Goal: Task Accomplishment & Management: Use online tool/utility

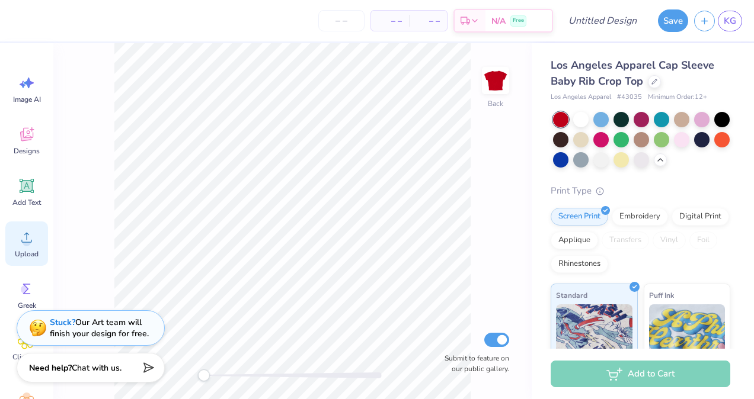
click at [38, 234] on div "Upload" at bounding box center [26, 244] width 43 height 44
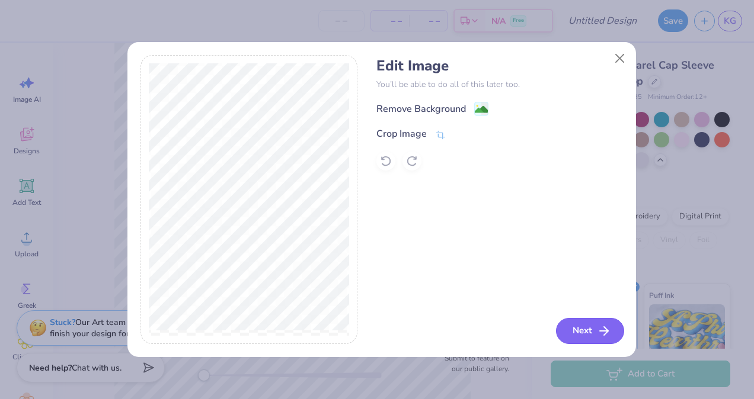
click at [576, 330] on button "Next" at bounding box center [590, 331] width 68 height 26
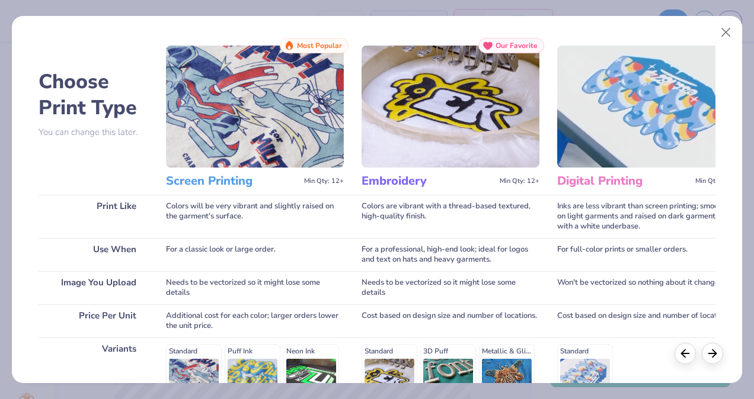
scroll to position [191, 0]
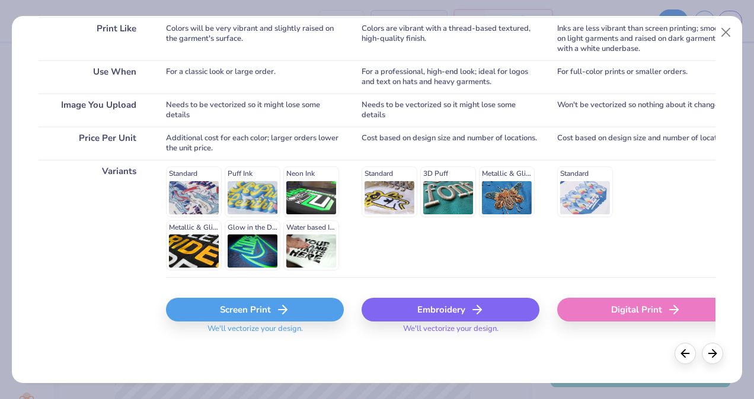
click at [252, 302] on div "Screen Print" at bounding box center [255, 310] width 178 height 24
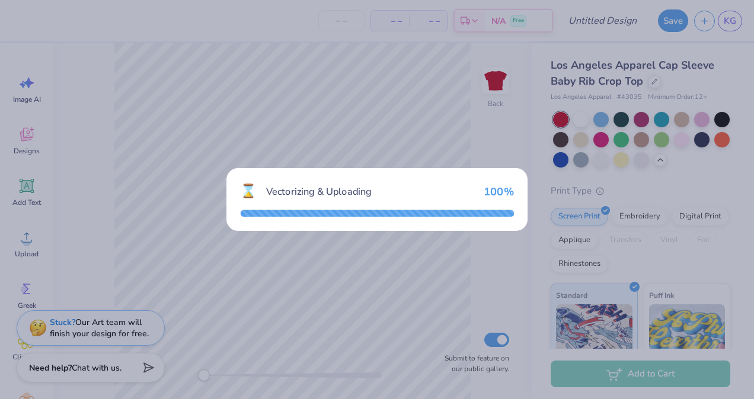
click at [249, 298] on div "⌛ Vectorizing & Uploading 100 %" at bounding box center [377, 199] width 754 height 399
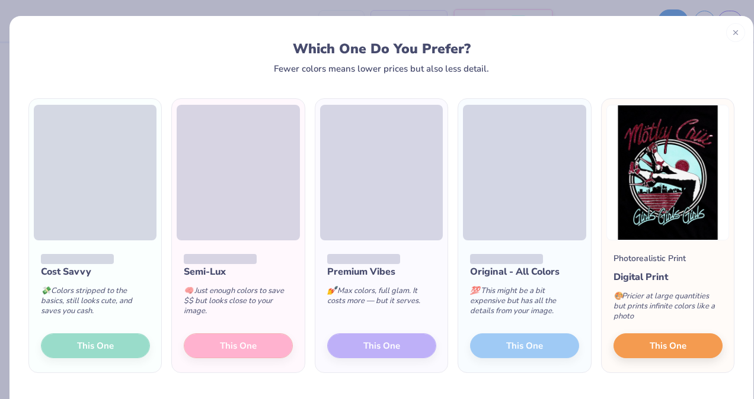
click at [260, 341] on div "Semi-Lux 🧠 Just enough colors to save $$ but looks close to your image. This One" at bounding box center [238, 307] width 132 height 132
click at [676, 347] on span "This One" at bounding box center [668, 345] width 37 height 14
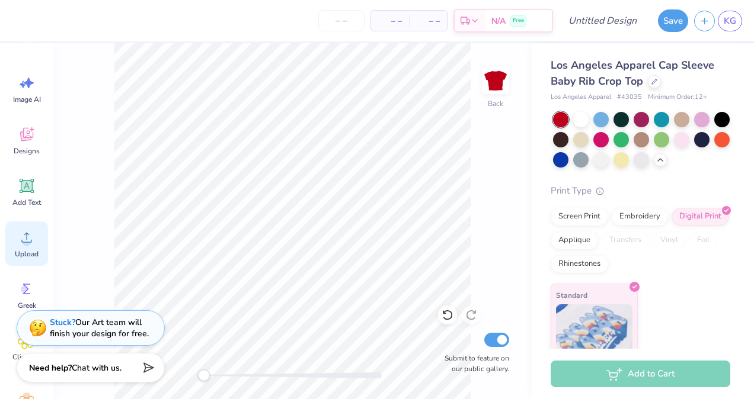
click at [23, 239] on icon at bounding box center [27, 238] width 18 height 18
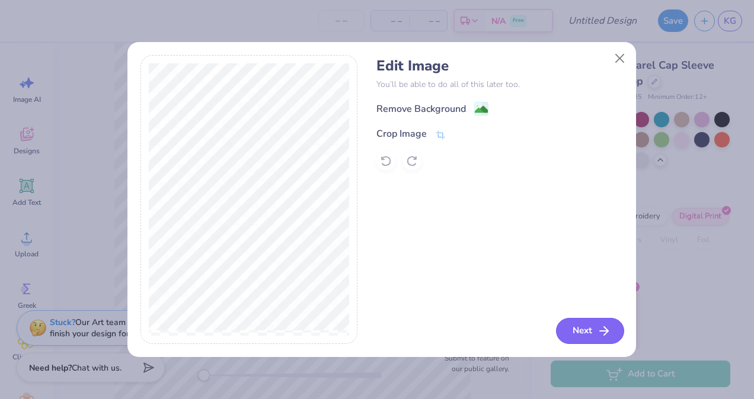
click at [571, 333] on button "Next" at bounding box center [590, 331] width 68 height 26
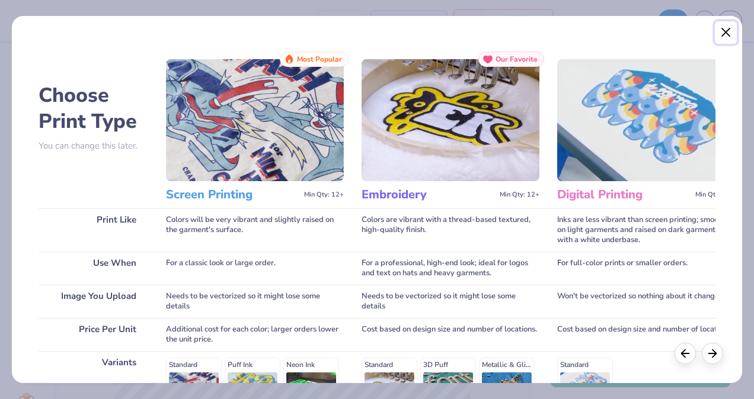
click at [723, 33] on button "Close" at bounding box center [726, 32] width 23 height 23
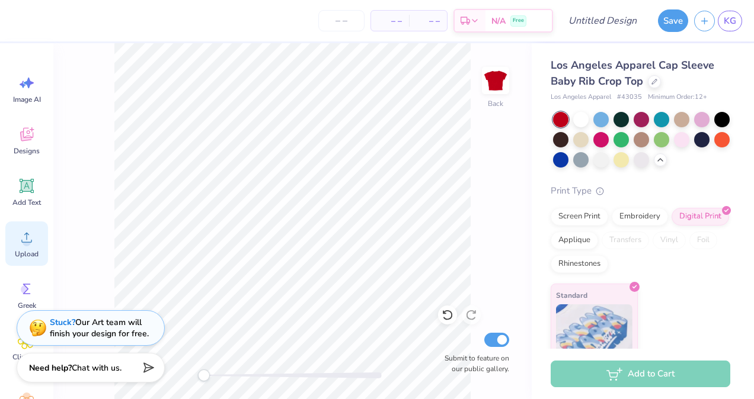
click at [33, 240] on icon at bounding box center [27, 238] width 18 height 18
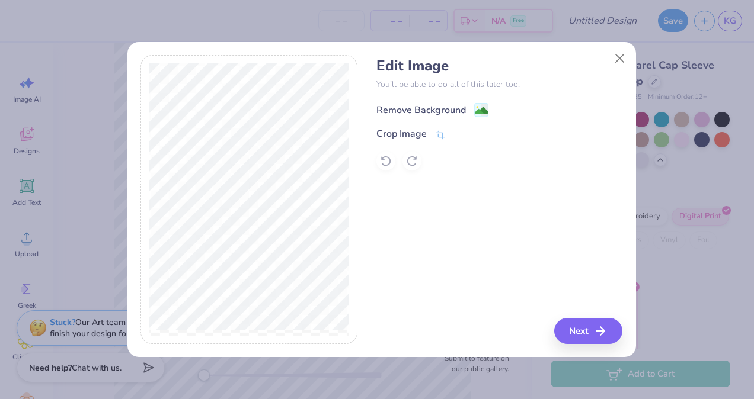
click at [443, 104] on div "Remove Background" at bounding box center [420, 110] width 89 height 14
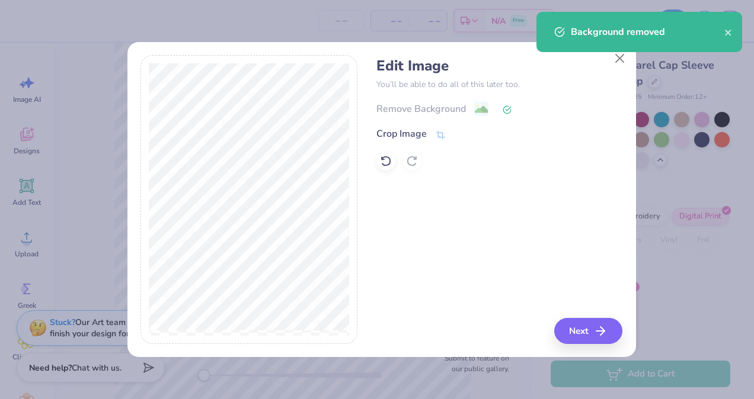
click at [478, 110] on div "Remove Background" at bounding box center [499, 108] width 246 height 15
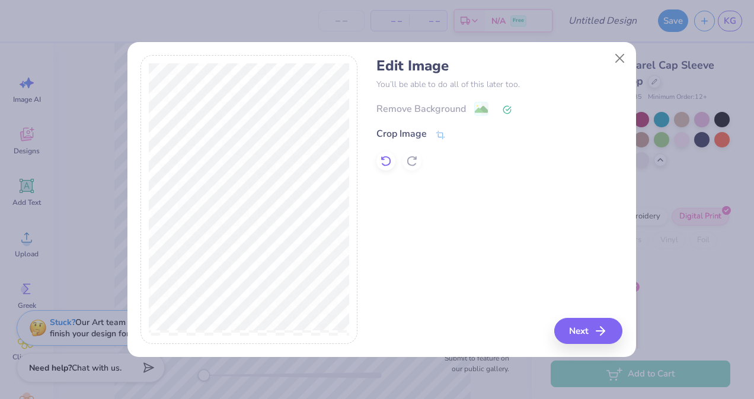
click at [392, 161] on div at bounding box center [385, 161] width 19 height 19
click at [415, 161] on icon at bounding box center [412, 161] width 12 height 12
click at [391, 160] on icon at bounding box center [386, 161] width 12 height 12
click at [572, 324] on button "Next" at bounding box center [590, 331] width 68 height 26
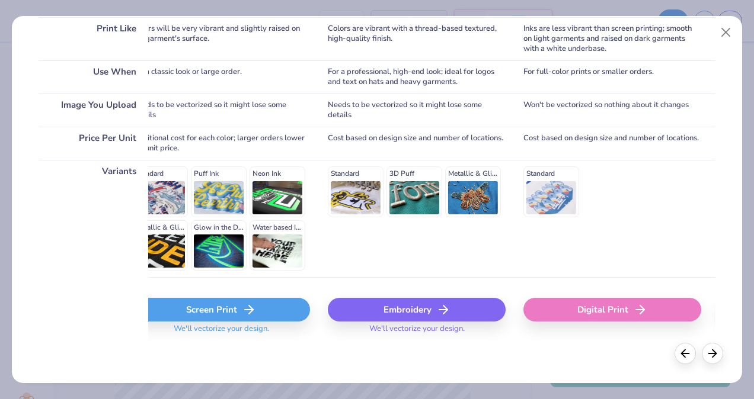
scroll to position [0, 0]
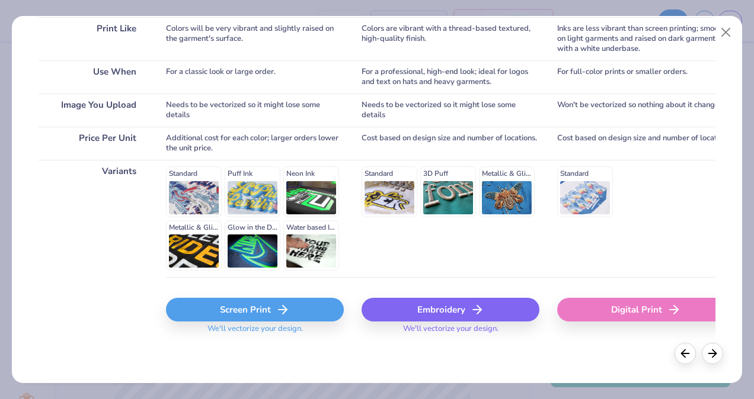
click at [311, 309] on div "Screen Print" at bounding box center [255, 310] width 178 height 24
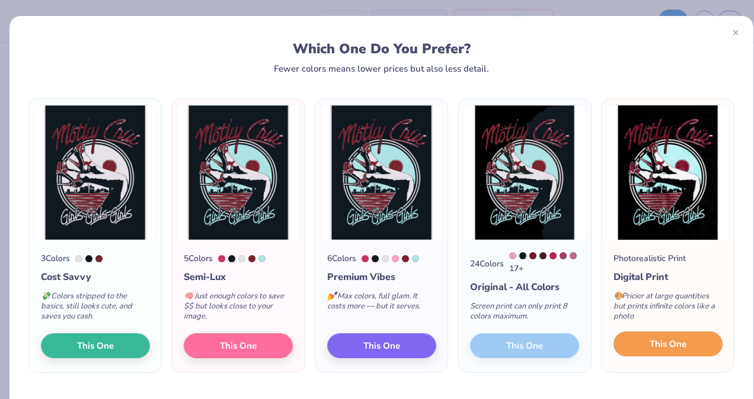
click at [627, 349] on button "This One" at bounding box center [667, 344] width 109 height 25
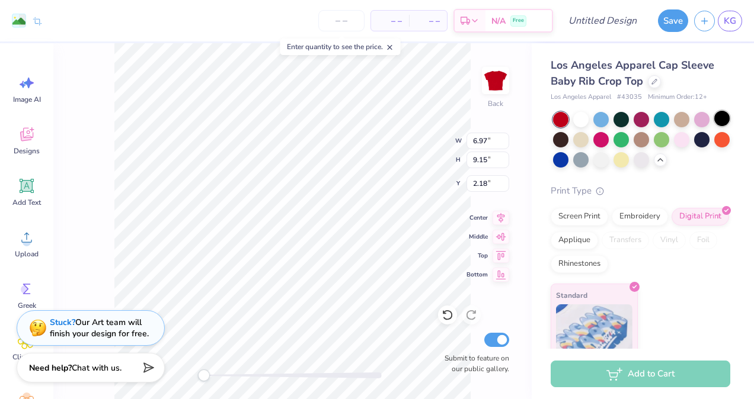
click at [714, 126] on div at bounding box center [721, 118] width 15 height 15
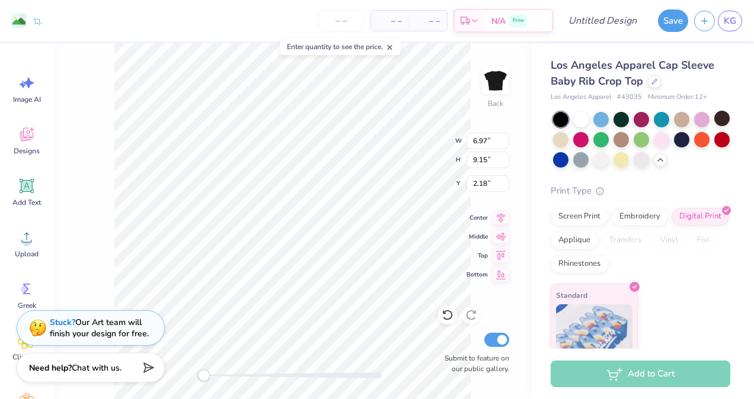
type input "0.50"
drag, startPoint x: 210, startPoint y: 373, endPoint x: 213, endPoint y: 378, distance: 6.1
click at [213, 378] on div "Accessibility label" at bounding box center [213, 376] width 12 height 12
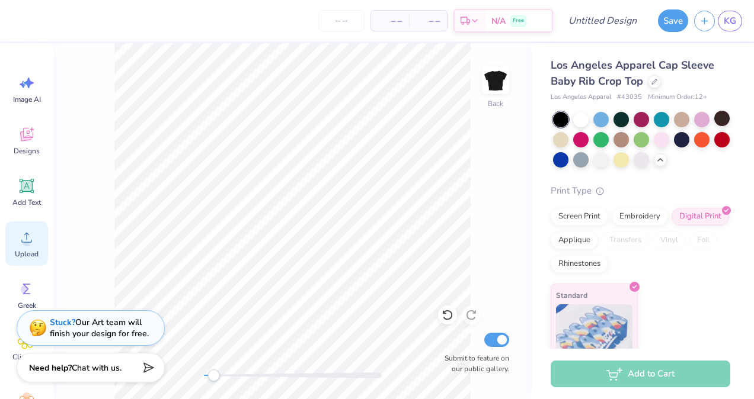
click at [23, 257] on span "Upload" at bounding box center [27, 254] width 24 height 9
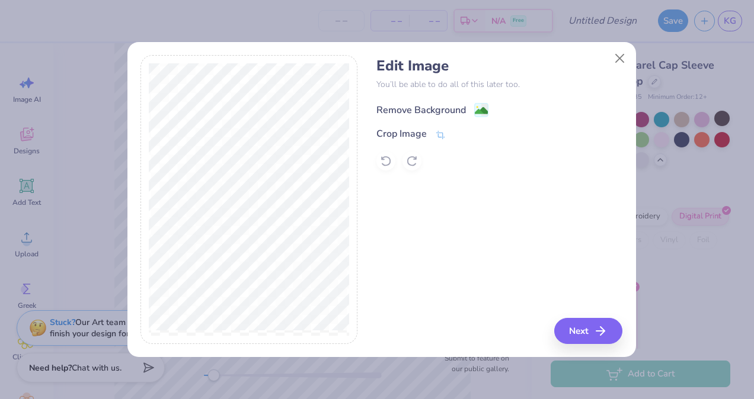
click at [398, 106] on div "Remove Background" at bounding box center [420, 110] width 89 height 14
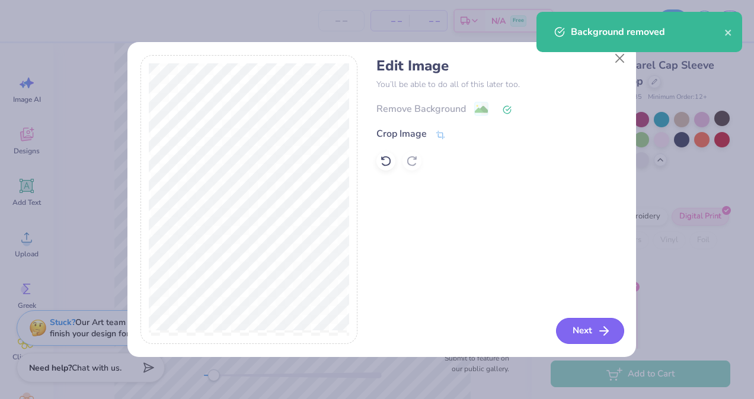
click at [570, 321] on button "Next" at bounding box center [590, 331] width 68 height 26
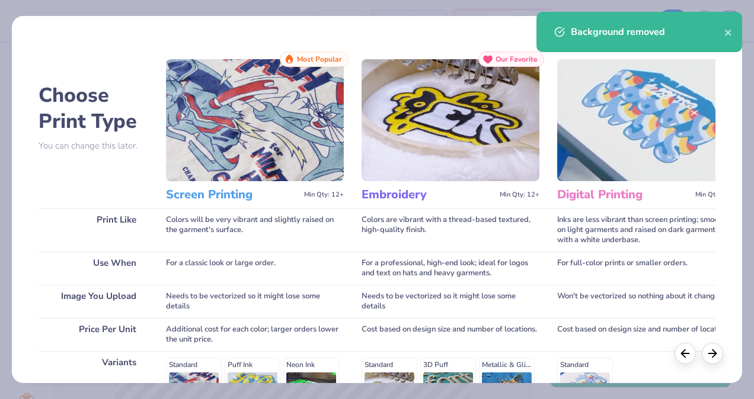
scroll to position [191, 0]
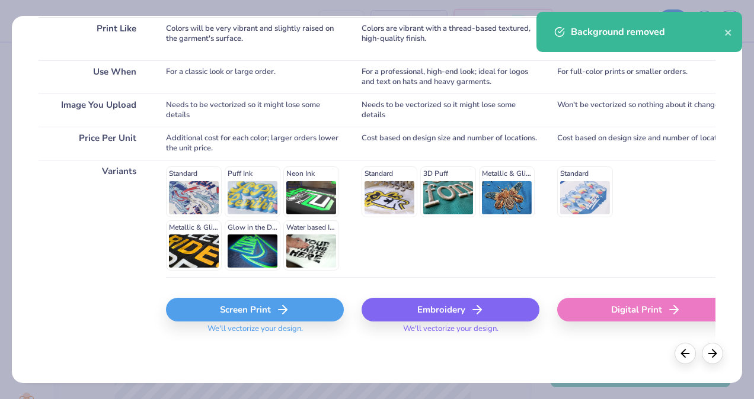
click at [229, 300] on div "Screen Print" at bounding box center [255, 310] width 178 height 24
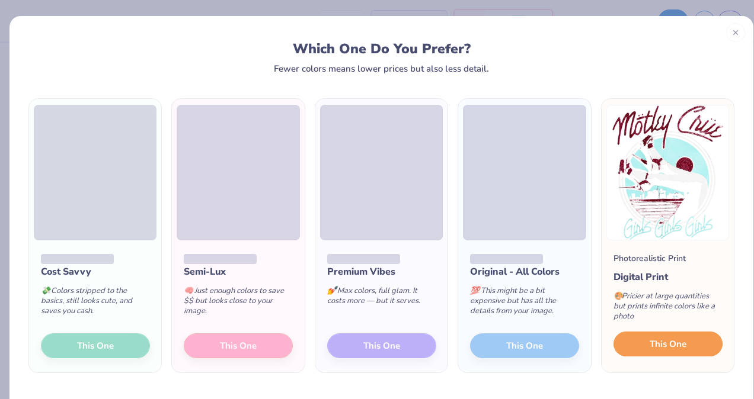
click at [628, 346] on button "This One" at bounding box center [667, 344] width 109 height 25
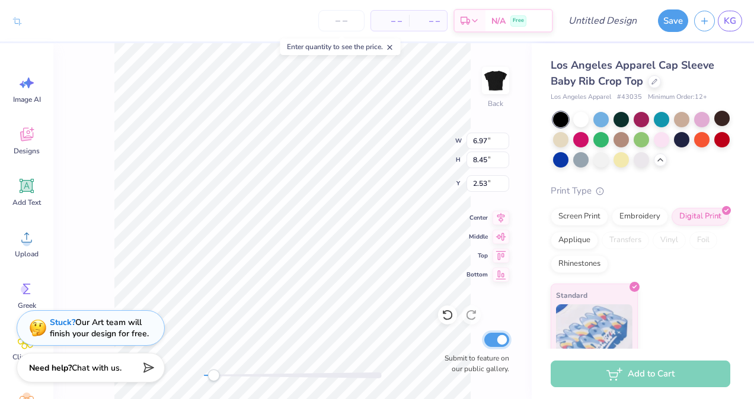
click at [490, 339] on input "Submit to feature on our public gallery." at bounding box center [496, 340] width 25 height 14
checkbox input "false"
type input "1.59"
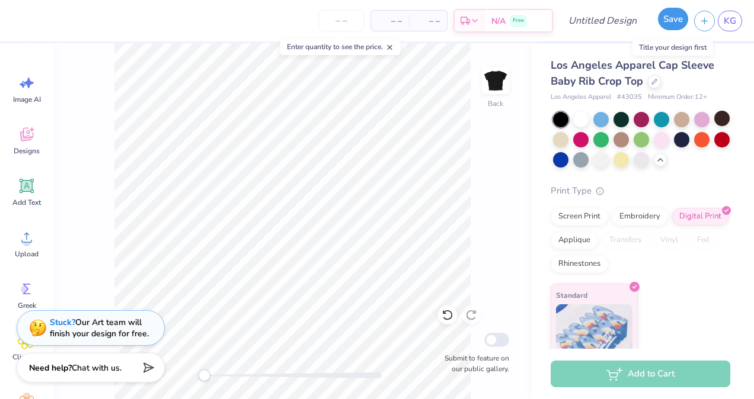
click at [674, 24] on button "Save" at bounding box center [673, 19] width 30 height 23
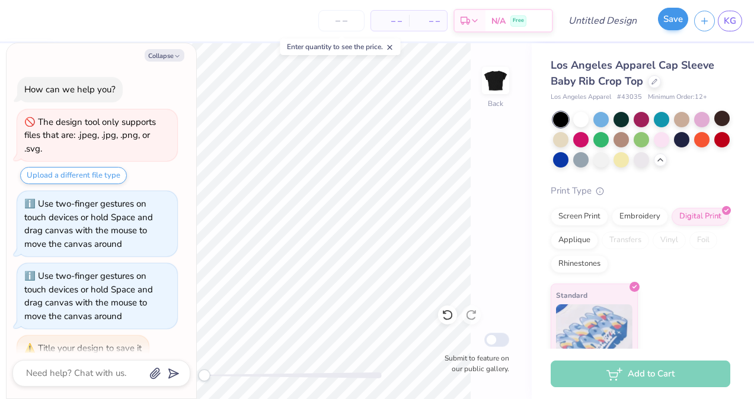
scroll to position [16, 0]
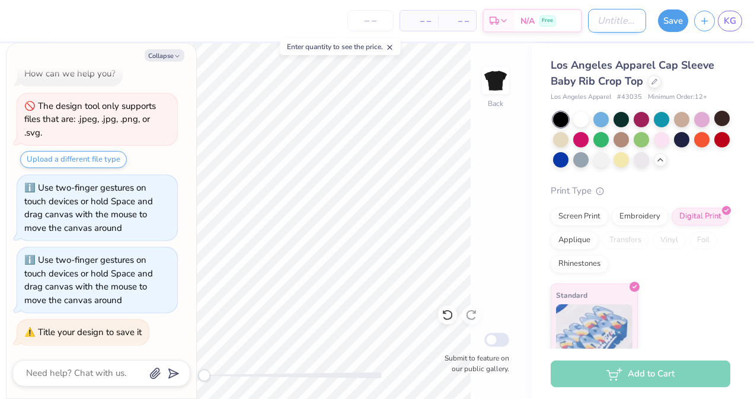
type textarea "x"
click at [623, 20] on input "Design Title" at bounding box center [617, 21] width 58 height 24
type input "m"
type textarea "x"
type input "mo"
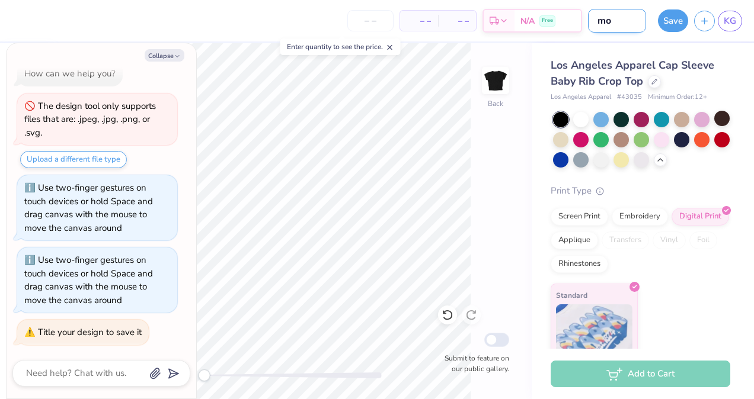
type textarea "x"
type input "mon"
type textarea "x"
type input "mont"
type textarea "x"
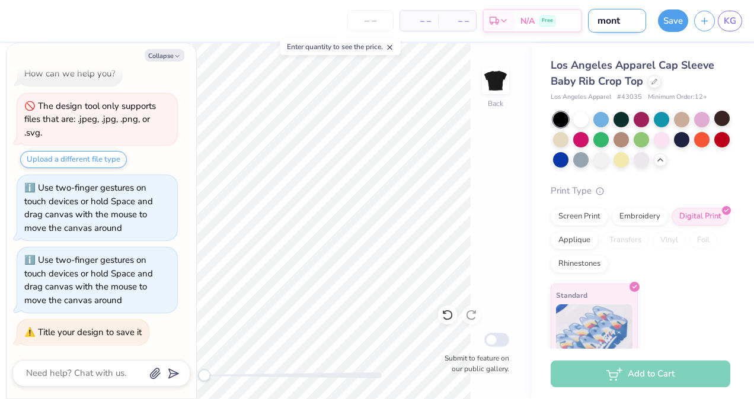
type input "montl"
type textarea "x"
type input "montle"
type textarea "x"
type input "montley"
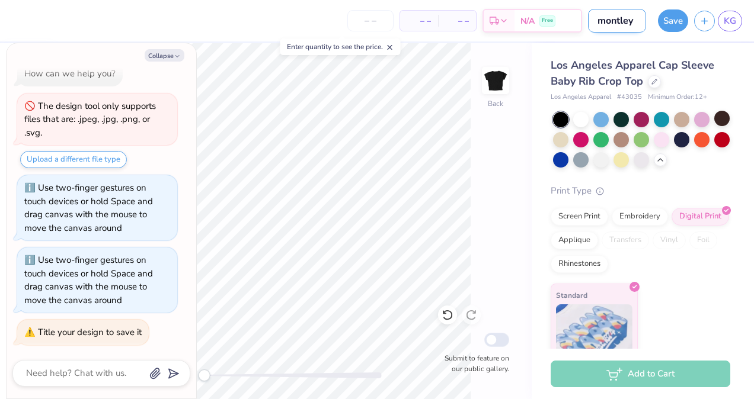
type textarea "x"
type input "montley"
type textarea "x"
type input "montley c"
type textarea "x"
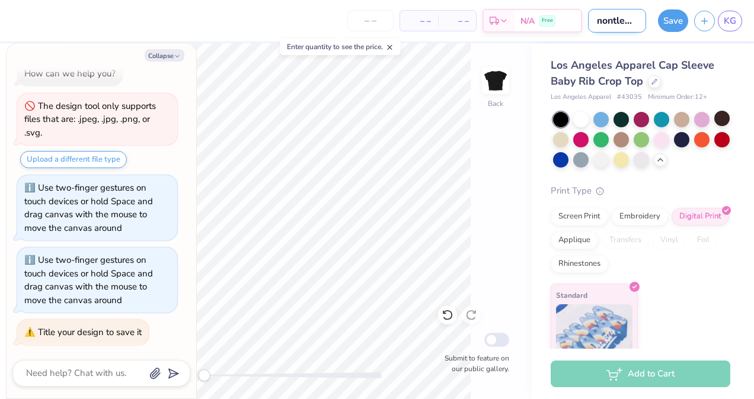
type input "montley cr"
type textarea "x"
type input "montley cru"
type textarea "x"
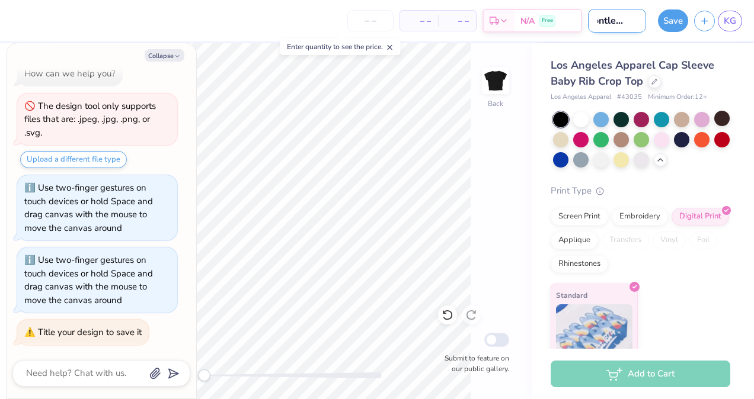
type input "montley crue"
type textarea "x"
type input "montley crue"
click at [664, 25] on button "Save" at bounding box center [673, 19] width 30 height 23
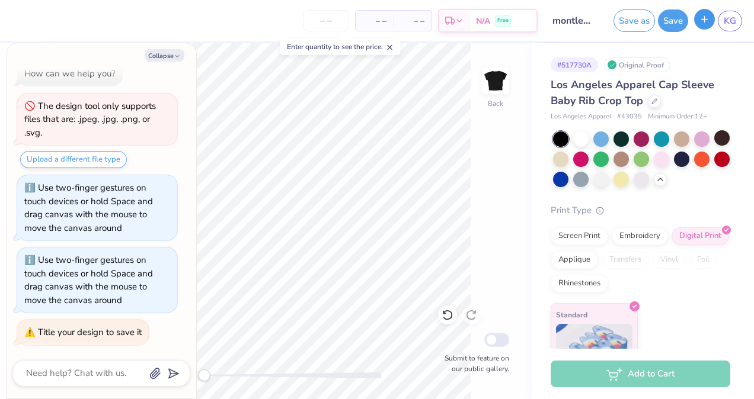
click at [700, 22] on icon "button" at bounding box center [704, 19] width 10 height 10
type textarea "x"
checkbox input "true"
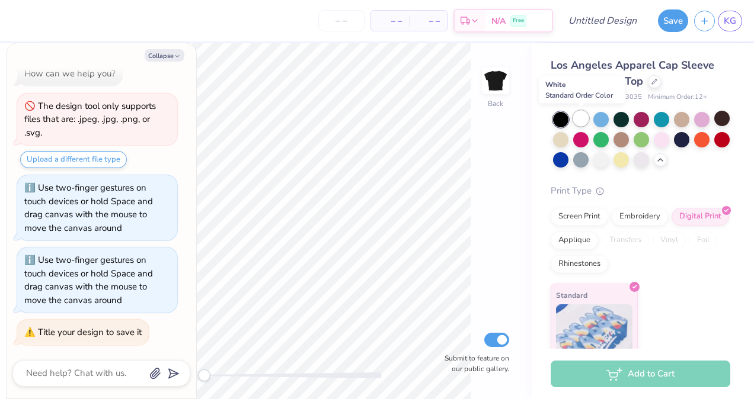
click at [580, 119] on div at bounding box center [580, 118] width 15 height 15
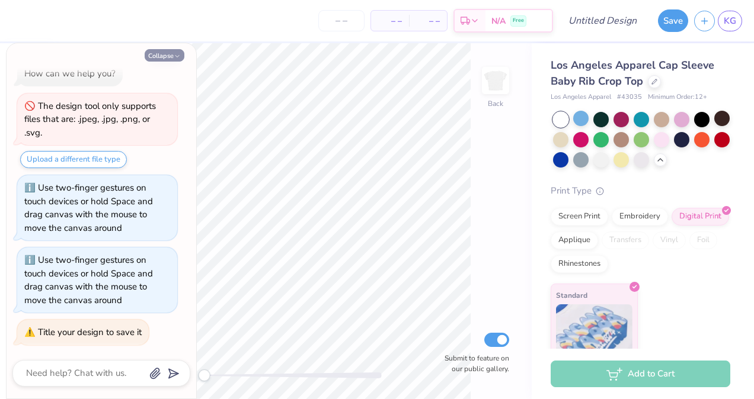
click at [163, 56] on button "Collapse" at bounding box center [165, 55] width 40 height 12
type textarea "x"
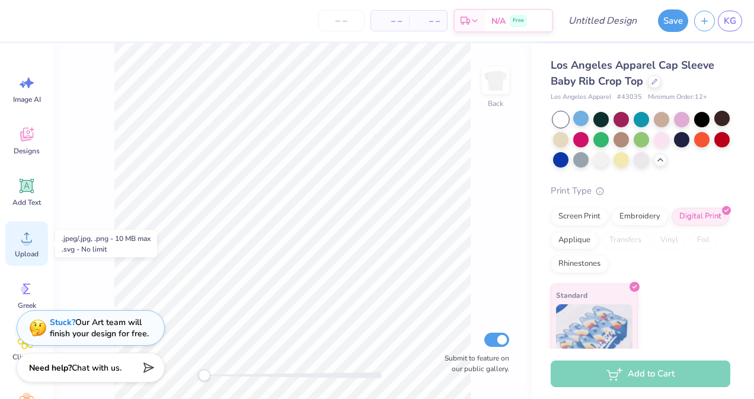
click at [27, 238] on icon at bounding box center [27, 238] width 18 height 18
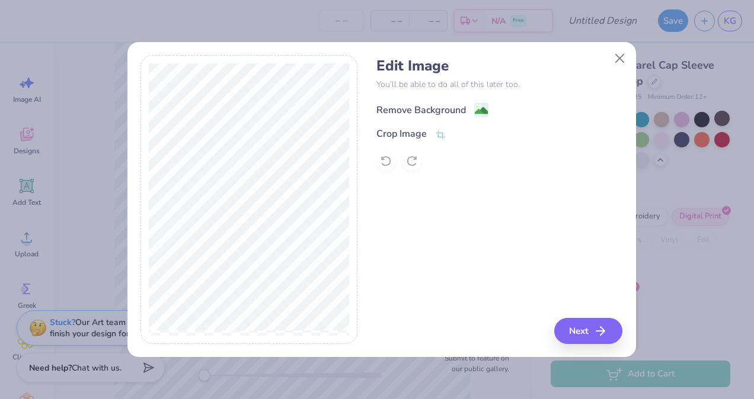
click at [429, 111] on div "Remove Background" at bounding box center [420, 110] width 89 height 14
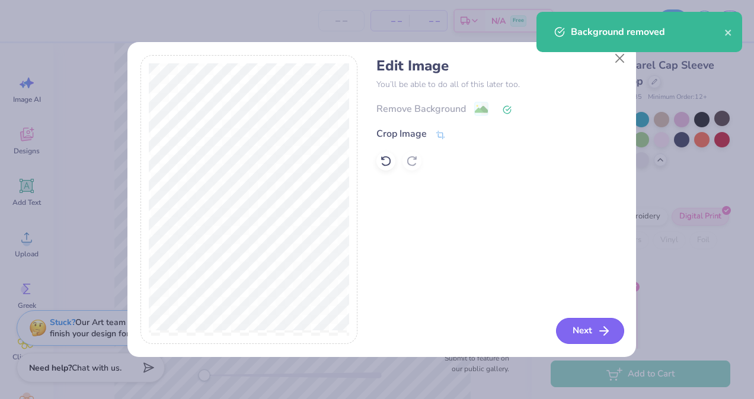
click at [571, 324] on button "Next" at bounding box center [590, 331] width 68 height 26
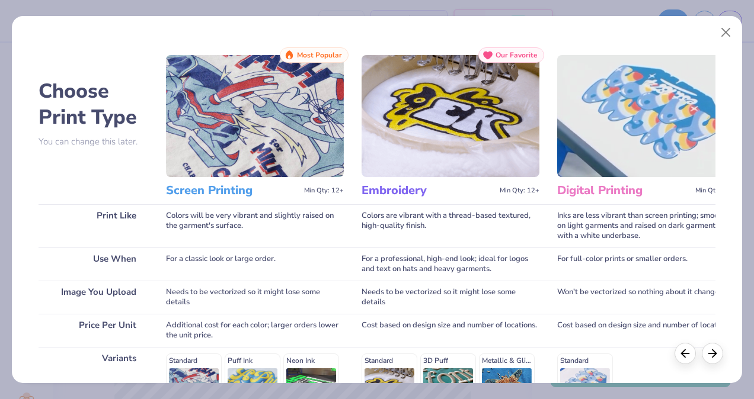
scroll to position [191, 0]
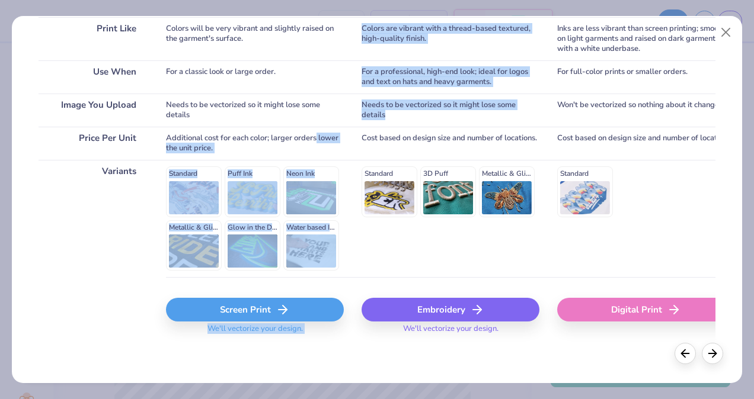
drag, startPoint x: 392, startPoint y: 116, endPoint x: 309, endPoint y: 146, distance: 88.3
click at [309, 146] on div "Choose Print Type You can change this later. Print Like Use When Image You Uplo…" at bounding box center [377, 104] width 677 height 488
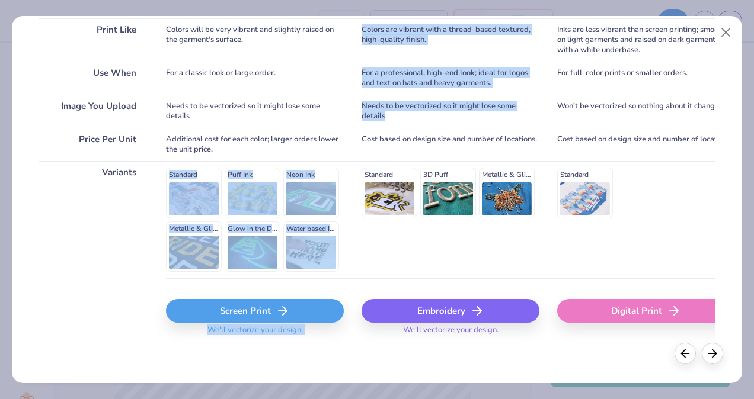
scroll to position [190, 0]
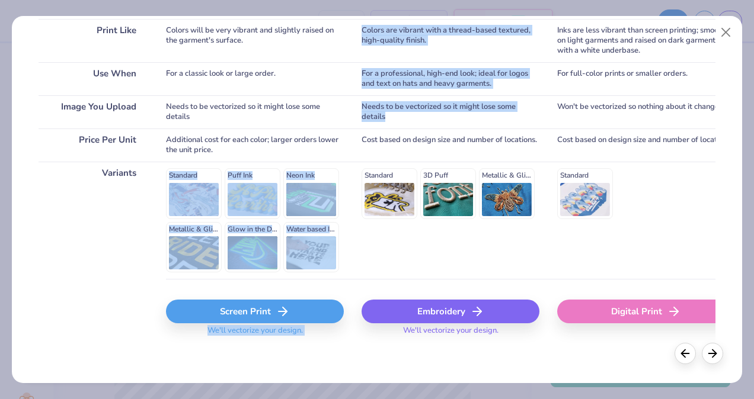
click at [312, 148] on div "Additional cost for each color; larger orders lower the unit price." at bounding box center [255, 145] width 178 height 33
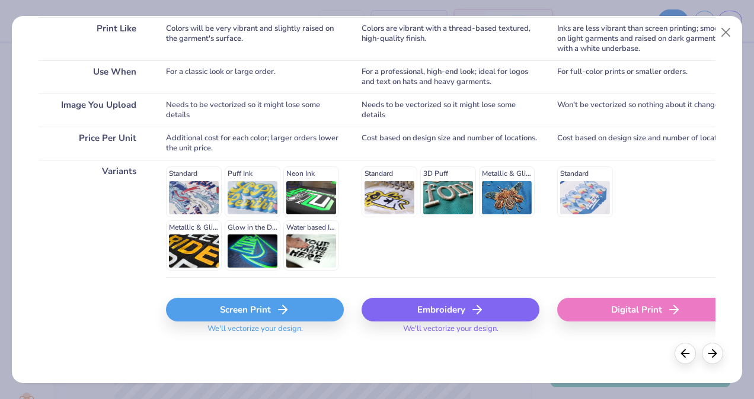
scroll to position [190, 0]
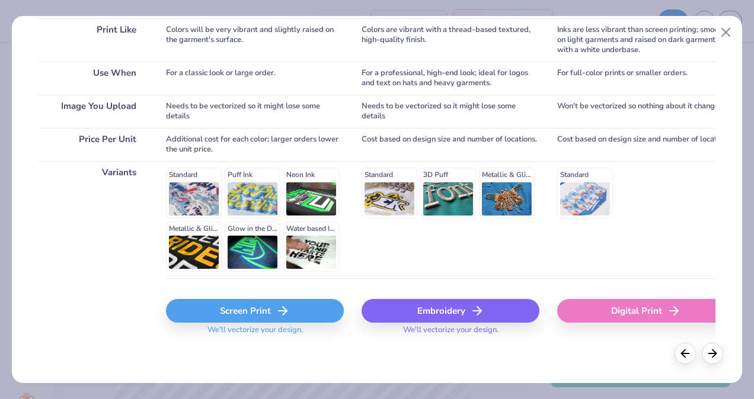
click at [274, 314] on div "Screen Print" at bounding box center [255, 311] width 178 height 24
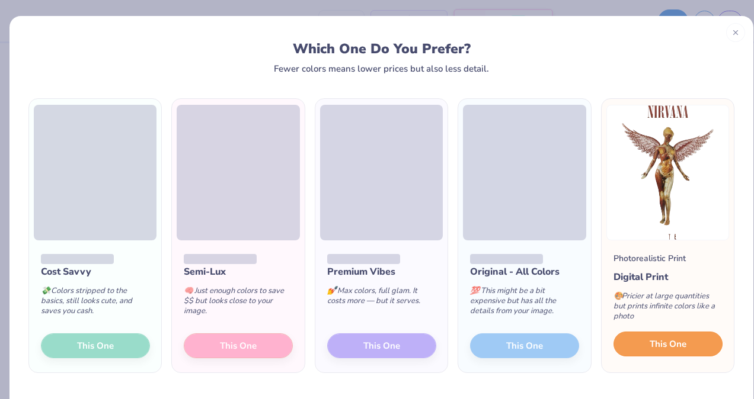
click at [658, 342] on span "This One" at bounding box center [668, 345] width 37 height 14
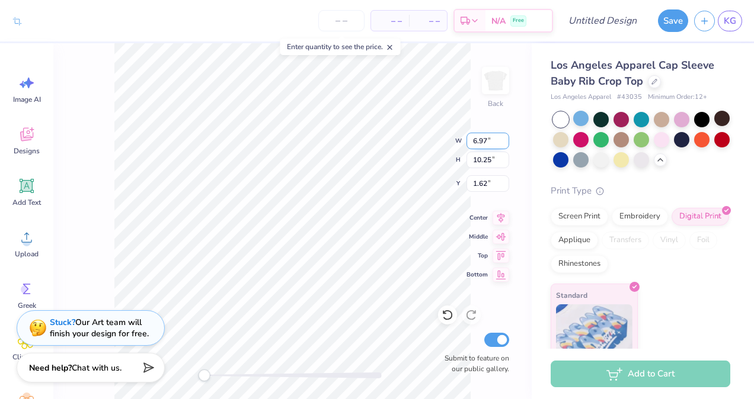
click at [492, 143] on input "6.97" at bounding box center [487, 141] width 43 height 17
click at [503, 136] on input "6.98" at bounding box center [487, 141] width 43 height 17
click at [503, 136] on input "6.99" at bounding box center [487, 141] width 43 height 17
click at [503, 136] on input "7" at bounding box center [487, 141] width 43 height 17
click at [503, 136] on input "7.01" at bounding box center [487, 141] width 43 height 17
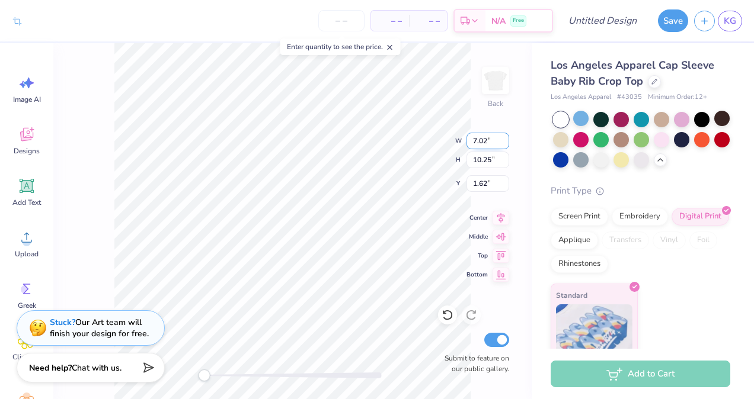
type input "7.02"
click at [503, 136] on input "7.02" at bounding box center [487, 141] width 43 height 17
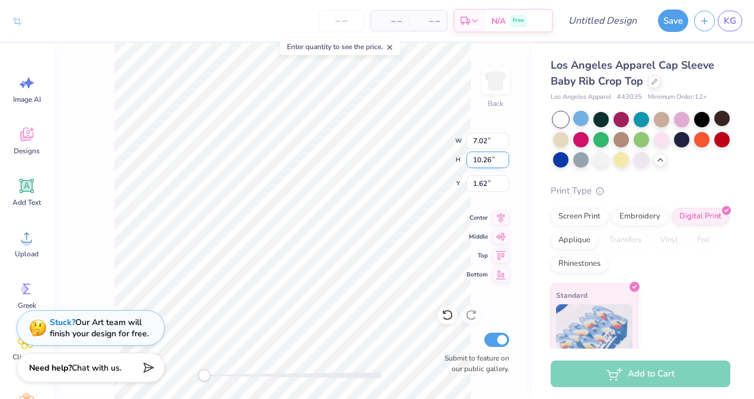
click at [503, 157] on input "10.26" at bounding box center [487, 160] width 43 height 17
click at [503, 156] on input "10.27" at bounding box center [487, 160] width 43 height 17
click at [503, 156] on input "10.28" at bounding box center [487, 160] width 43 height 17
click at [503, 156] on input "10.29" at bounding box center [487, 160] width 43 height 17
click at [503, 156] on input "10.3" at bounding box center [487, 160] width 43 height 17
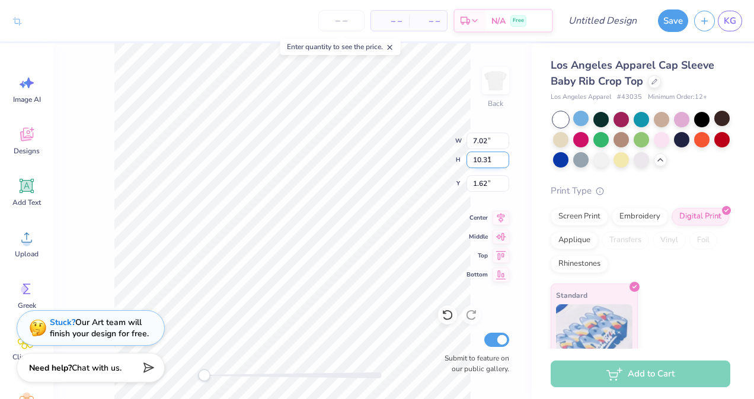
click at [503, 156] on input "10.31" at bounding box center [487, 160] width 43 height 17
type input "10.32"
click at [503, 156] on input "10.32" at bounding box center [487, 160] width 43 height 17
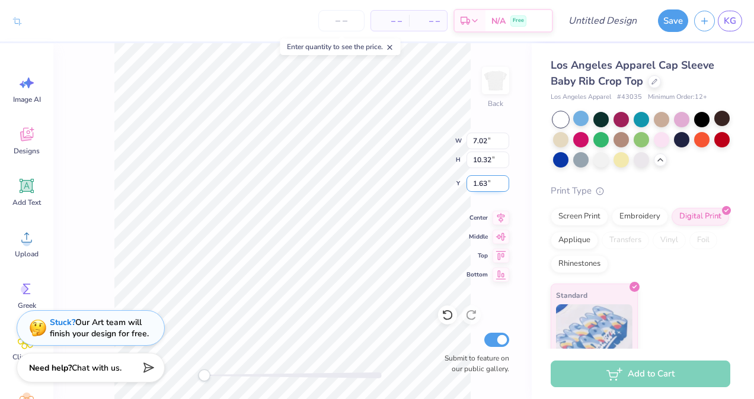
click at [504, 180] on input "1.63" at bounding box center [487, 183] width 43 height 17
click at [504, 180] on input "1.64" at bounding box center [487, 183] width 43 height 17
click at [504, 180] on input "1.65" at bounding box center [487, 183] width 43 height 17
click at [504, 180] on input "1.66" at bounding box center [487, 183] width 43 height 17
click at [504, 180] on input "1.67" at bounding box center [487, 183] width 43 height 17
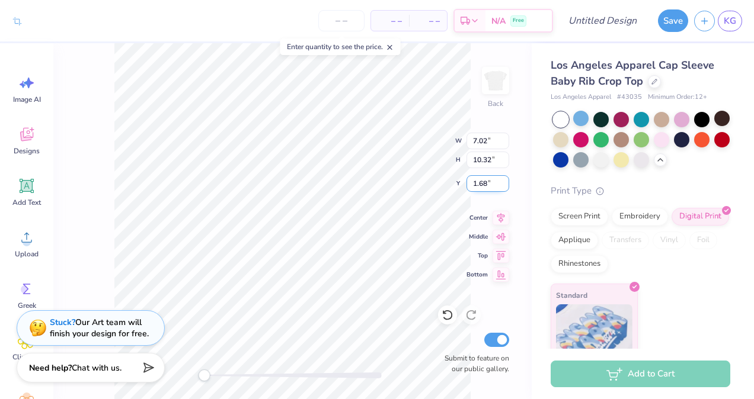
click at [504, 180] on input "1.68" at bounding box center [487, 183] width 43 height 17
click at [504, 180] on input "1.69" at bounding box center [487, 183] width 43 height 17
click at [504, 180] on input "1.7" at bounding box center [487, 183] width 43 height 17
click at [504, 180] on input "1.71" at bounding box center [487, 183] width 43 height 17
click at [504, 180] on input "1.72" at bounding box center [487, 183] width 43 height 17
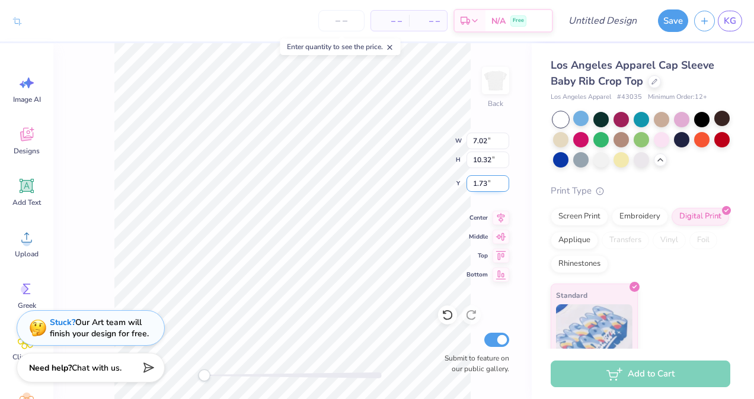
click at [504, 180] on input "1.73" at bounding box center [487, 183] width 43 height 17
click at [504, 180] on input "1.74" at bounding box center [487, 183] width 43 height 17
click at [504, 180] on input "1.75" at bounding box center [487, 183] width 43 height 17
click at [504, 180] on input "1.76" at bounding box center [487, 183] width 43 height 17
click at [504, 180] on input "1.77" at bounding box center [487, 183] width 43 height 17
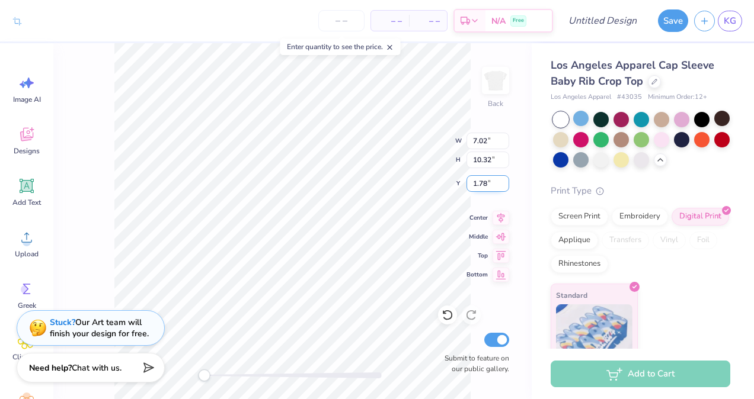
click at [504, 180] on input "1.78" at bounding box center [487, 183] width 43 height 17
click at [504, 180] on input "1.79" at bounding box center [487, 183] width 43 height 17
click at [504, 180] on input "1.8" at bounding box center [487, 183] width 43 height 17
click at [504, 180] on input "1.81" at bounding box center [487, 183] width 43 height 17
click at [504, 180] on input "1.82" at bounding box center [487, 183] width 43 height 17
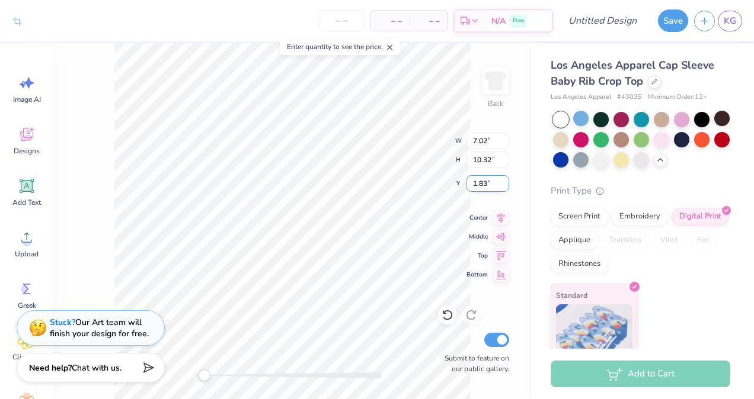
click at [504, 180] on input "1.83" at bounding box center [487, 183] width 43 height 17
click at [504, 180] on input "1.84" at bounding box center [487, 183] width 43 height 17
click at [504, 180] on input "1.85" at bounding box center [487, 183] width 43 height 17
click at [504, 180] on input "1.86" at bounding box center [487, 183] width 43 height 17
click at [504, 180] on input "1.87" at bounding box center [487, 183] width 43 height 17
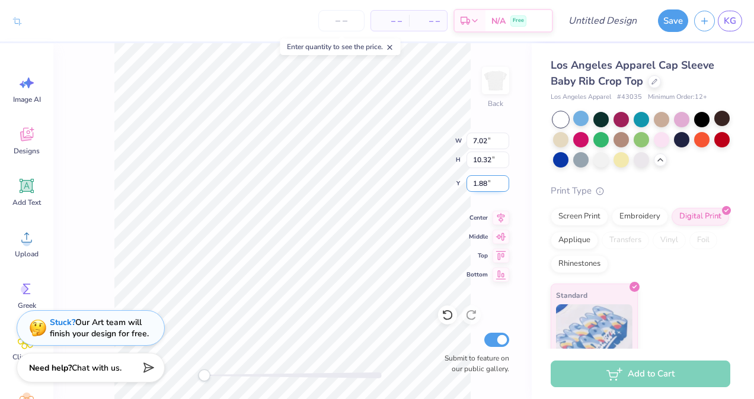
click at [504, 180] on input "1.88" at bounding box center [487, 183] width 43 height 17
click at [504, 180] on input "1.89" at bounding box center [487, 183] width 43 height 17
click at [504, 180] on input "1.9" at bounding box center [487, 183] width 43 height 17
click at [504, 180] on input "1.91" at bounding box center [487, 183] width 43 height 17
click at [504, 180] on input "1.92" at bounding box center [487, 183] width 43 height 17
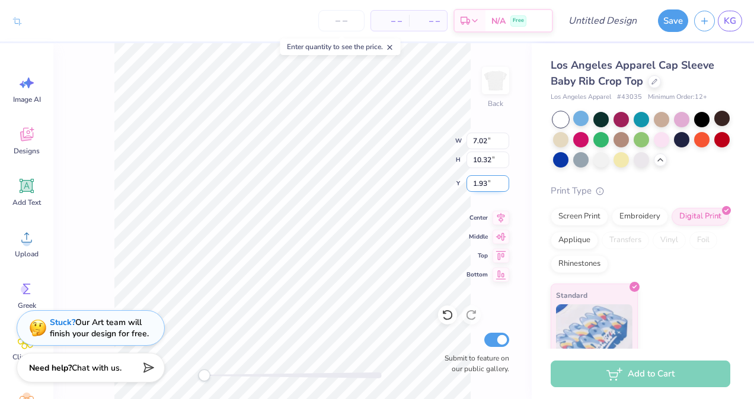
click at [504, 180] on input "1.93" at bounding box center [487, 183] width 43 height 17
click at [504, 180] on input "1.94" at bounding box center [487, 183] width 43 height 17
click at [504, 180] on input "1.95" at bounding box center [487, 183] width 43 height 17
click at [504, 180] on input "1.96" at bounding box center [487, 183] width 43 height 17
click at [504, 180] on input "1.97" at bounding box center [487, 183] width 43 height 17
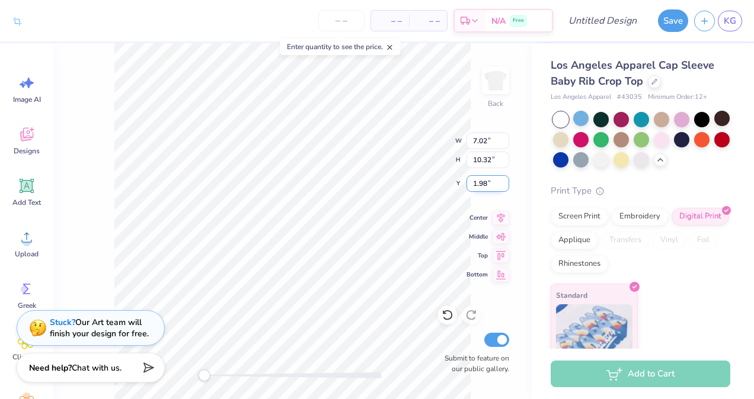
click at [504, 180] on input "1.98" at bounding box center [487, 183] width 43 height 17
click at [504, 180] on input "1.99" at bounding box center [487, 183] width 43 height 17
click at [504, 180] on input "2" at bounding box center [487, 183] width 43 height 17
click at [504, 180] on input "2.01" at bounding box center [487, 183] width 43 height 17
click at [504, 180] on input "2.02" at bounding box center [487, 183] width 43 height 17
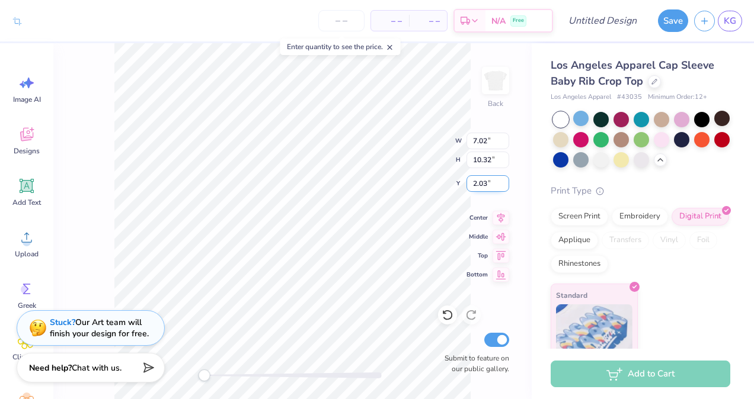
type input "2.03"
click at [504, 180] on input "2.03" at bounding box center [487, 183] width 43 height 17
drag, startPoint x: 210, startPoint y: 378, endPoint x: 216, endPoint y: 381, distance: 6.6
click at [216, 379] on div at bounding box center [293, 376] width 178 height 6
click at [125, 327] on div "Stuck? Our Art team will finish your design for free." at bounding box center [99, 326] width 99 height 23
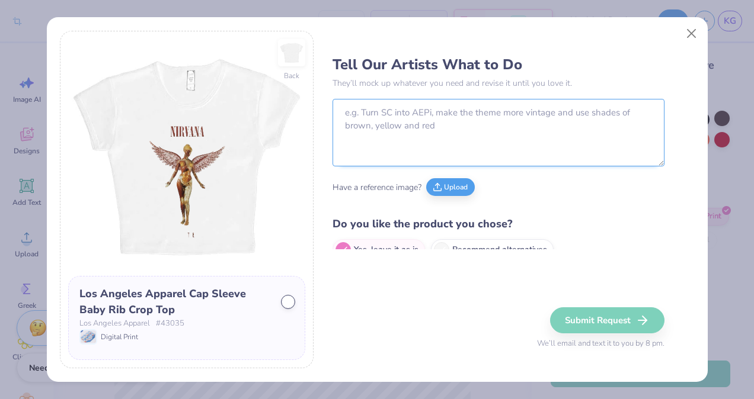
click at [357, 136] on textarea at bounding box center [499, 133] width 332 height 68
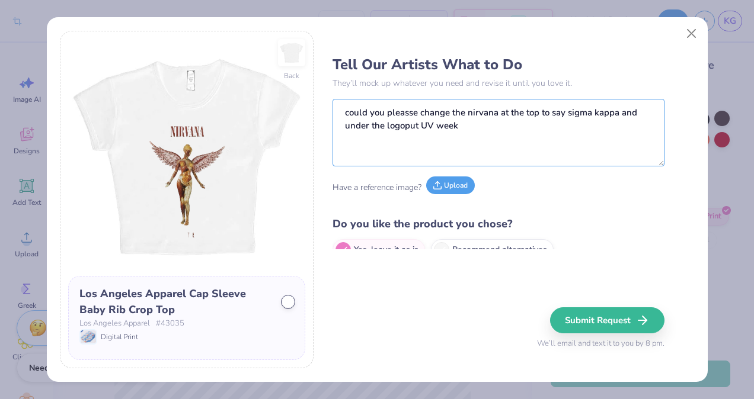
scroll to position [17, 0]
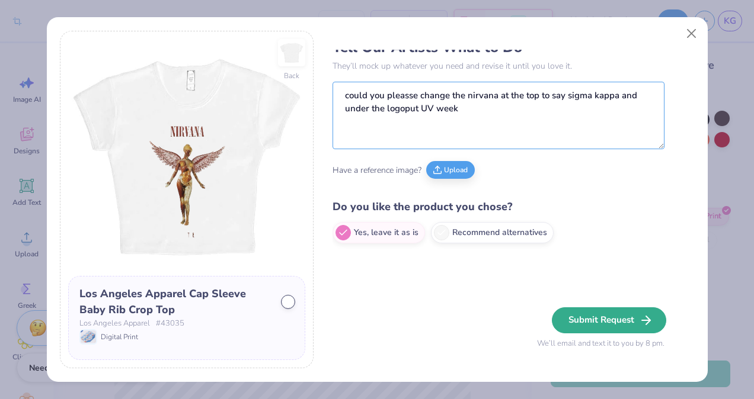
type textarea "could you pleasse change the nirvana at the top to say sigma kappa and under th…"
click at [580, 318] on button "Submit Request" at bounding box center [609, 321] width 114 height 26
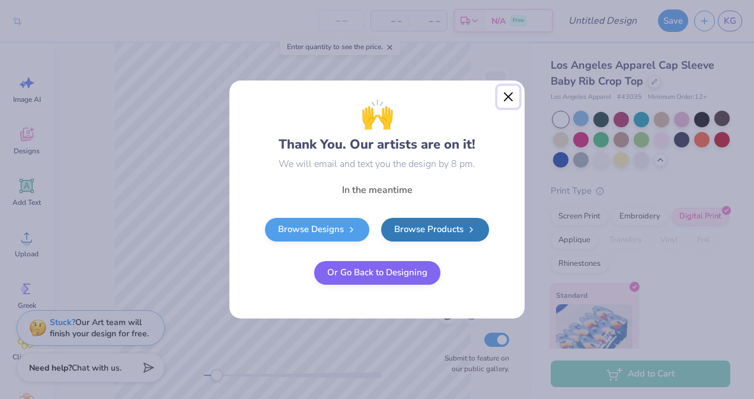
click at [508, 101] on button "Close" at bounding box center [508, 97] width 23 height 23
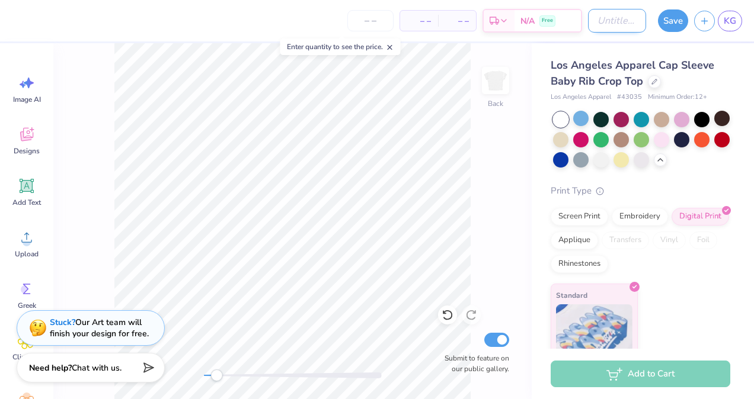
click at [603, 14] on input "Design Title" at bounding box center [617, 21] width 58 height 24
type input "nirvana"
click at [685, 22] on button "Save" at bounding box center [673, 19] width 30 height 23
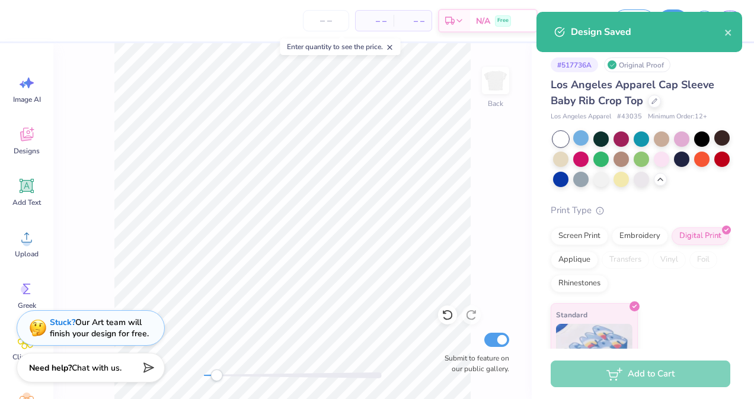
click at [723, 31] on div "Design Saved" at bounding box center [648, 32] width 154 height 14
click at [731, 27] on button "close" at bounding box center [728, 32] width 8 height 14
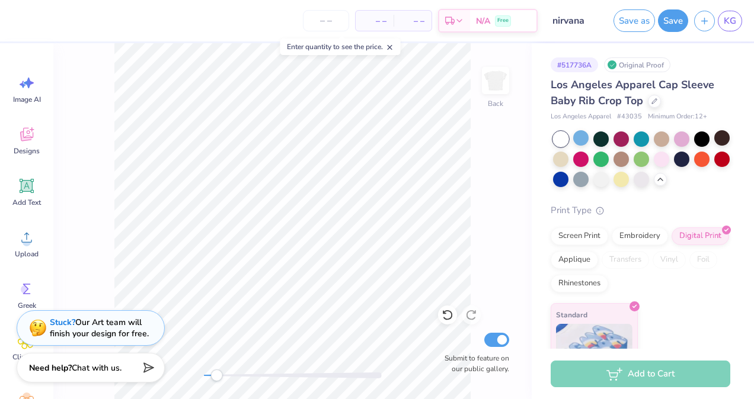
click at [707, 14] on div "Design Saved" at bounding box center [639, 36] width 210 height 54
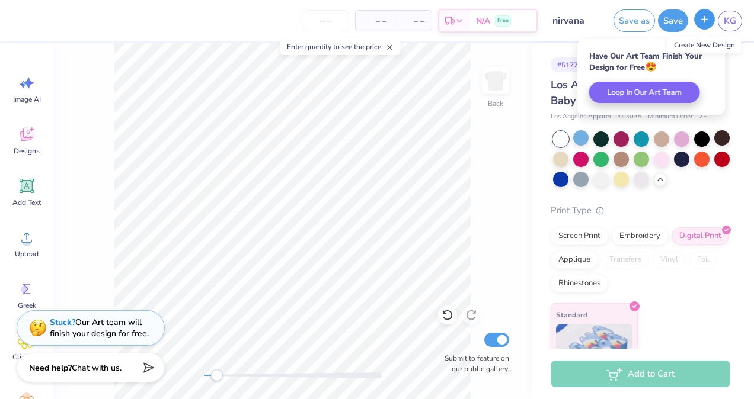
click at [702, 25] on button "button" at bounding box center [704, 19] width 21 height 21
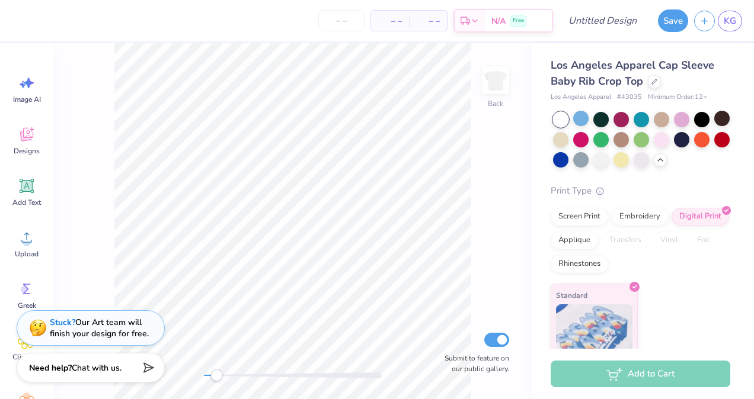
click at [477, 161] on div "Back Submit to feature on our public gallery." at bounding box center [292, 221] width 478 height 356
click at [657, 84] on div at bounding box center [654, 80] width 13 height 13
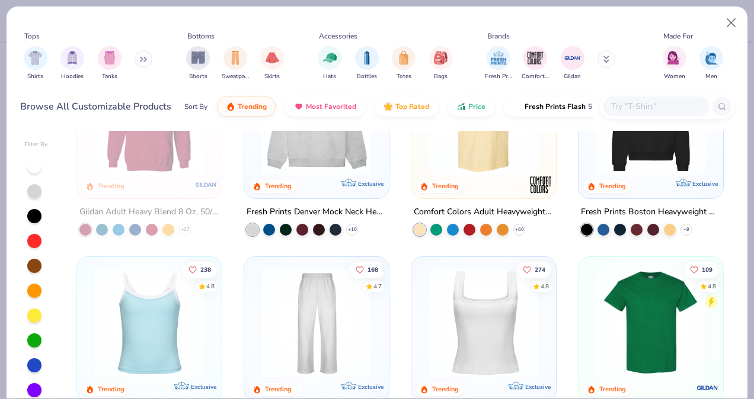
scroll to position [66, 0]
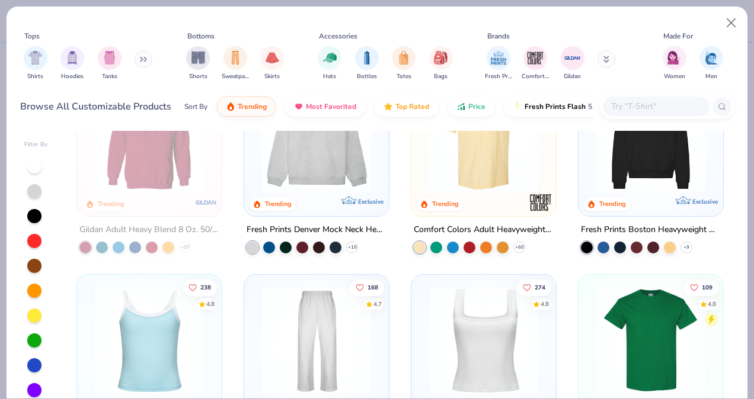
click at [497, 187] on img at bounding box center [483, 138] width 121 height 109
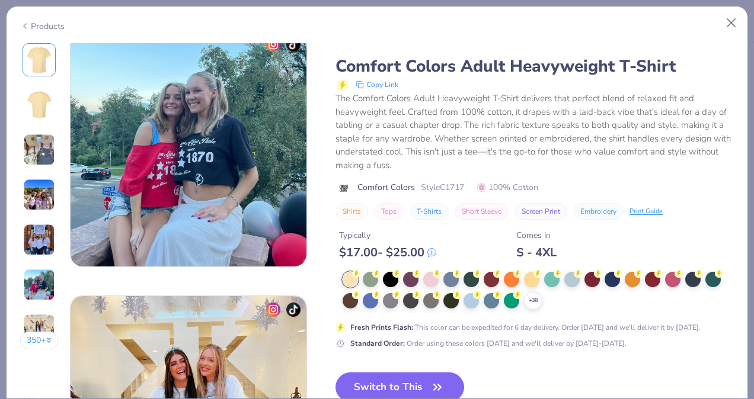
scroll to position [1331, 0]
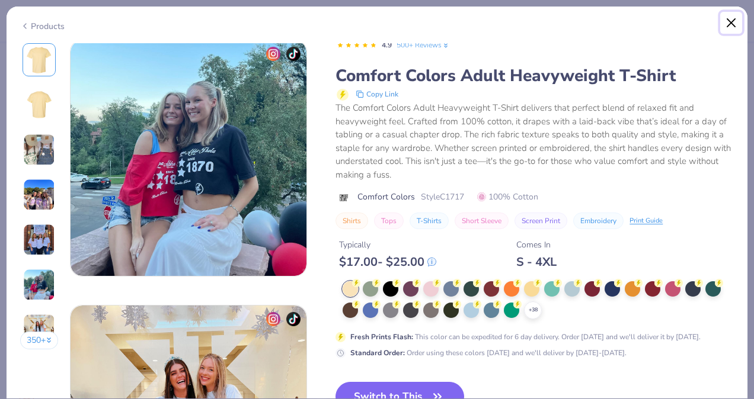
click at [734, 23] on button "Close" at bounding box center [731, 23] width 23 height 23
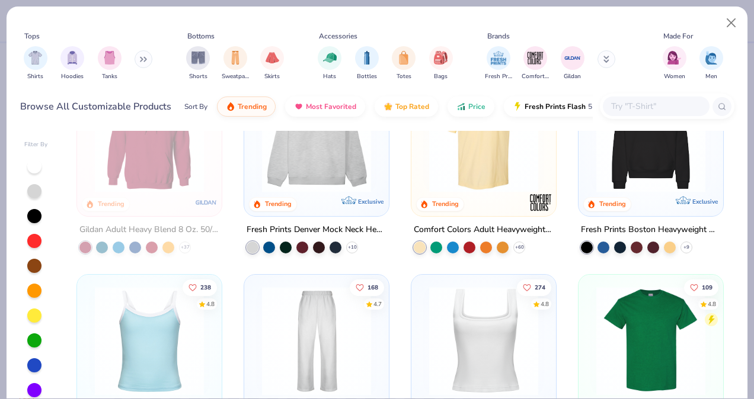
click at [482, 173] on img at bounding box center [483, 138] width 121 height 109
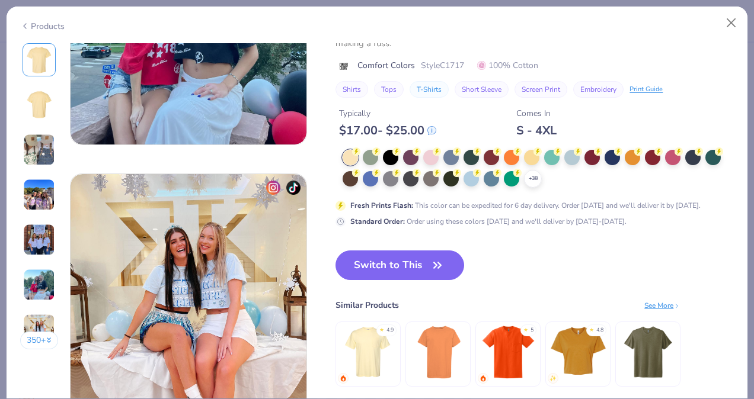
scroll to position [1501, 0]
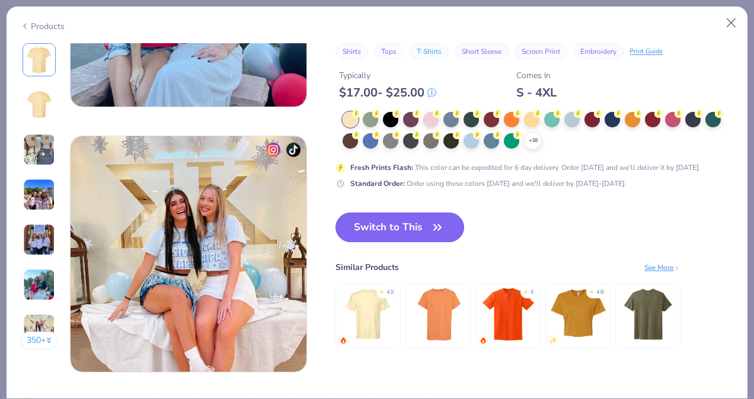
click at [449, 234] on button "Switch to This" at bounding box center [399, 228] width 129 height 30
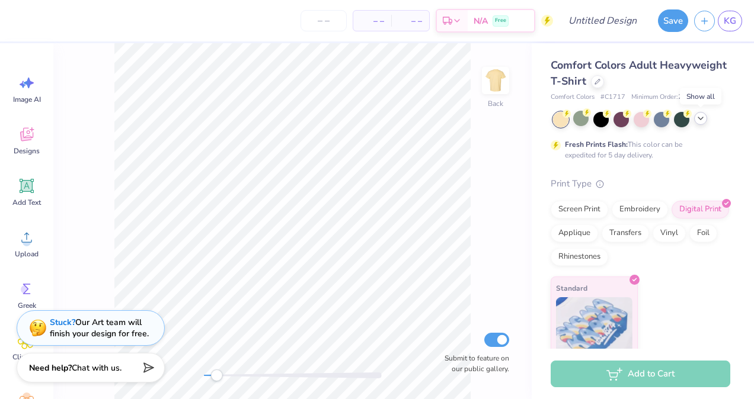
click at [701, 118] on icon at bounding box center [700, 118] width 9 height 9
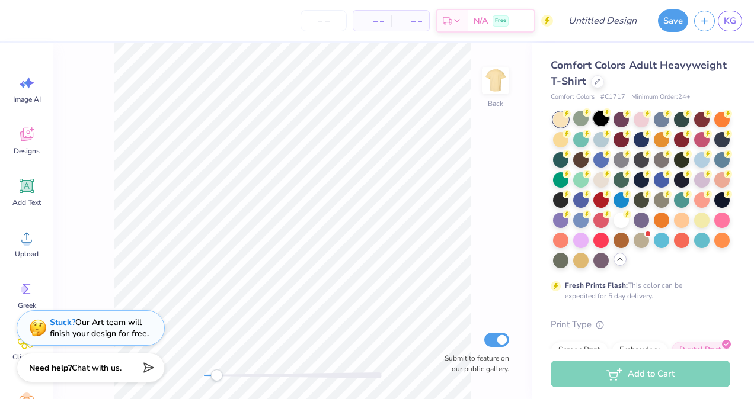
click at [603, 121] on div at bounding box center [600, 118] width 15 height 15
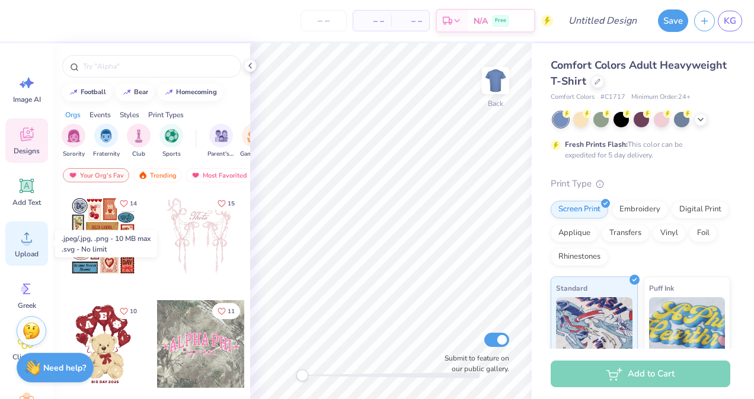
click at [29, 242] on icon at bounding box center [26, 238] width 11 height 10
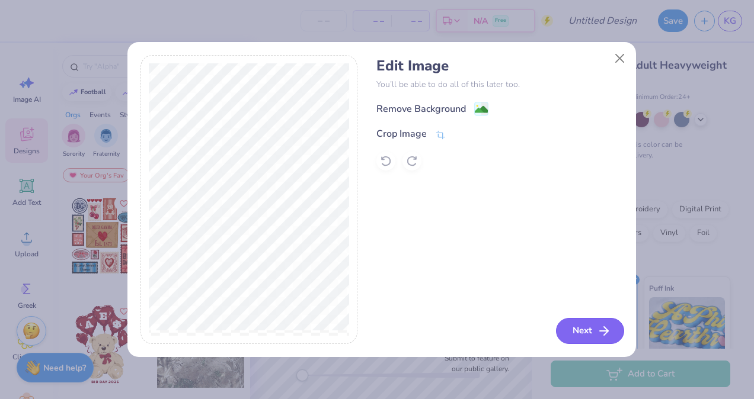
click at [603, 330] on icon "button" at bounding box center [604, 331] width 14 height 14
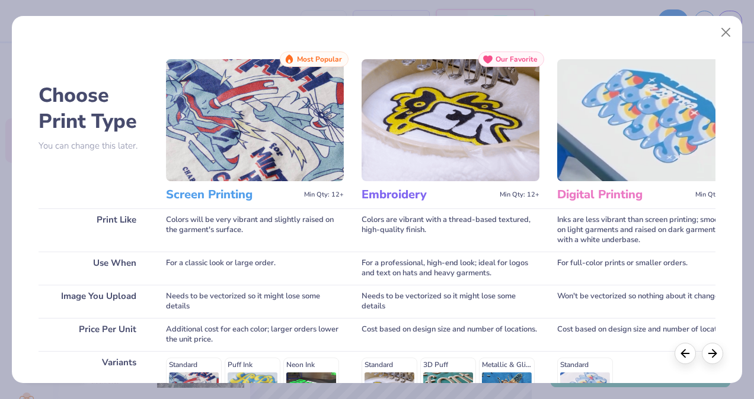
scroll to position [191, 0]
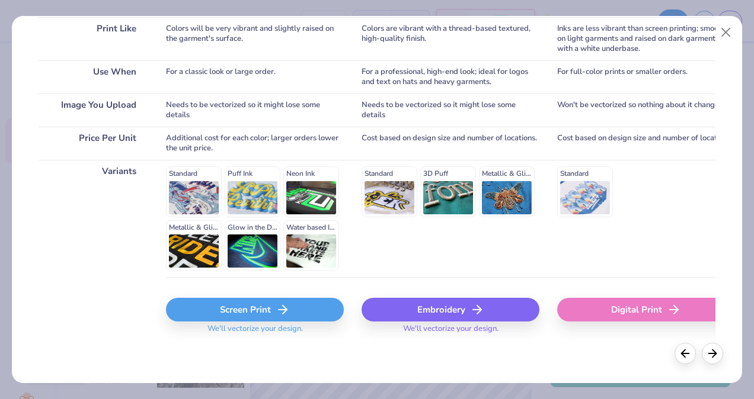
click at [654, 313] on div "Digital Print" at bounding box center [646, 310] width 178 height 24
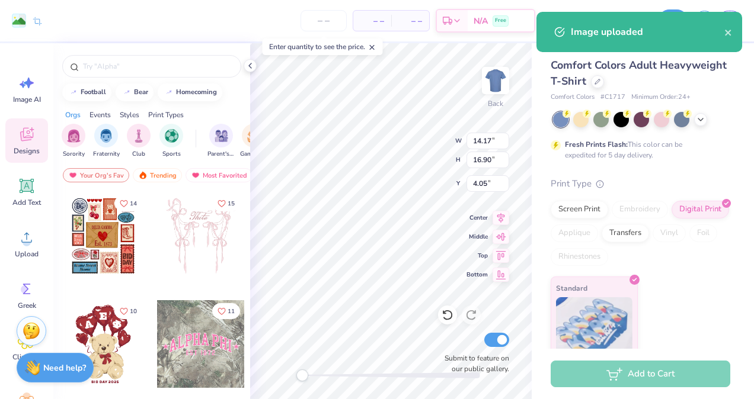
click at [538, 284] on div "Comfort Colors Adult Heavyweight T-Shirt Comfort Colors # C1717 Minimum Order: …" at bounding box center [643, 202] width 222 height 319
click at [622, 123] on div at bounding box center [620, 118] width 15 height 15
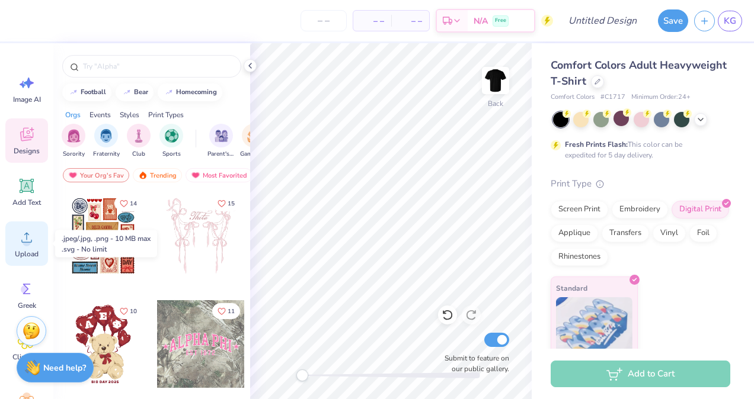
click at [25, 249] on div "Upload" at bounding box center [26, 244] width 43 height 44
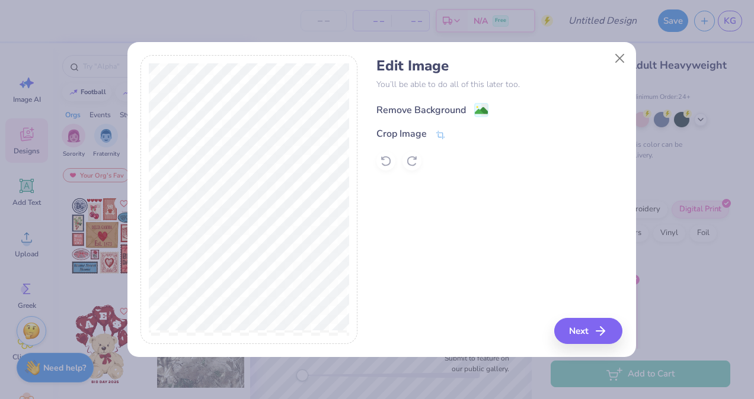
click at [417, 107] on div "Remove Background" at bounding box center [420, 110] width 89 height 14
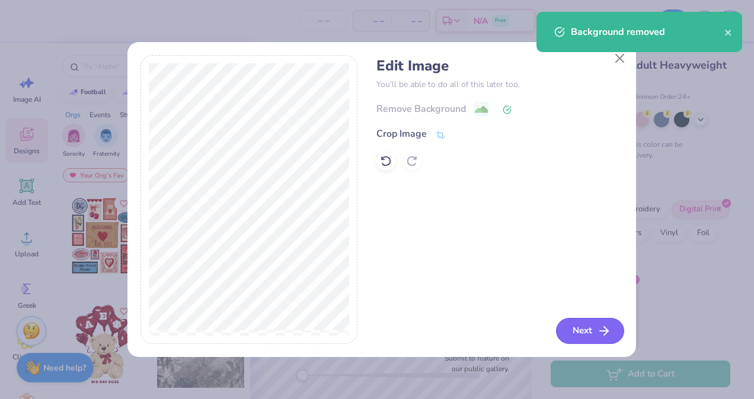
click at [596, 337] on button "Next" at bounding box center [590, 331] width 68 height 26
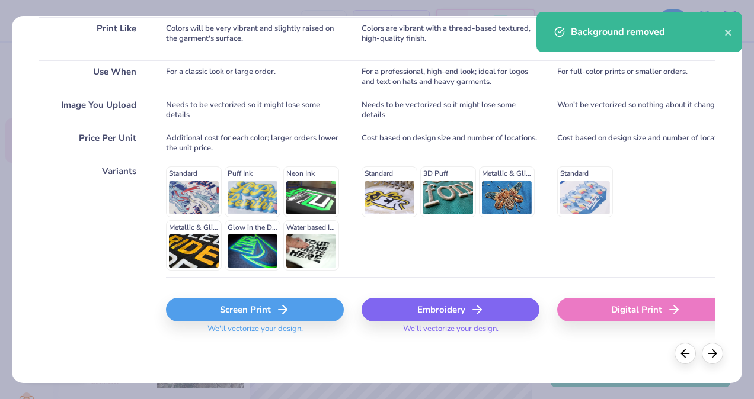
click at [656, 302] on div "Digital Print" at bounding box center [646, 310] width 178 height 24
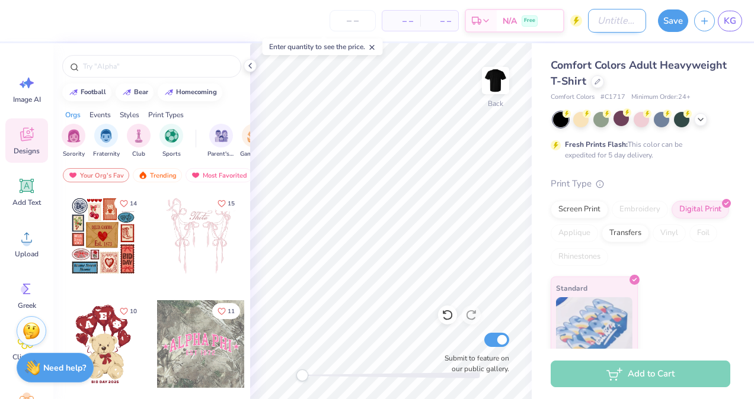
click at [621, 30] on input "Design Title" at bounding box center [617, 21] width 58 height 24
type input "metallica"
click at [674, 14] on button "Save" at bounding box center [673, 19] width 30 height 23
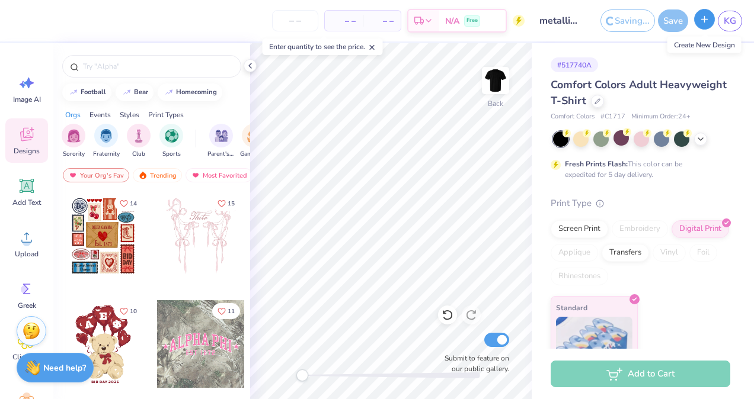
click at [705, 26] on button "button" at bounding box center [704, 19] width 21 height 21
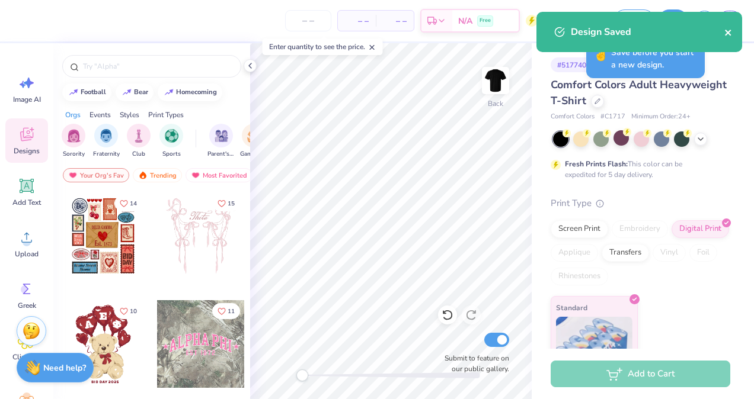
click at [730, 30] on icon "close" at bounding box center [728, 33] width 6 height 6
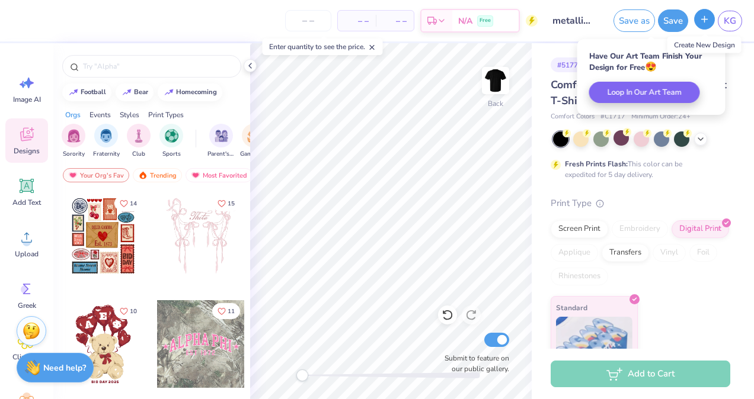
click at [712, 18] on button "button" at bounding box center [704, 19] width 21 height 21
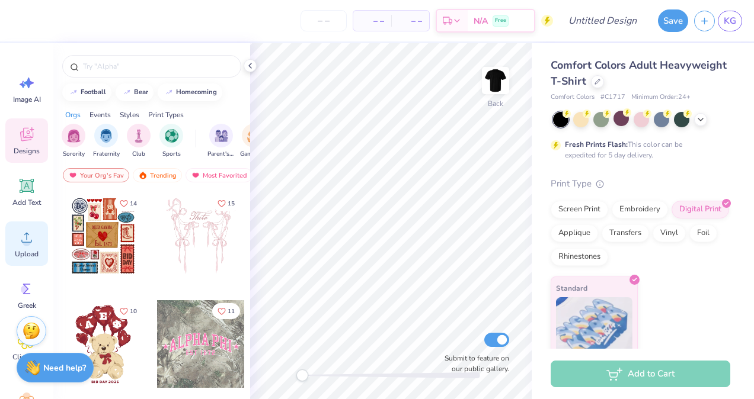
click at [16, 251] on span "Upload" at bounding box center [27, 254] width 24 height 9
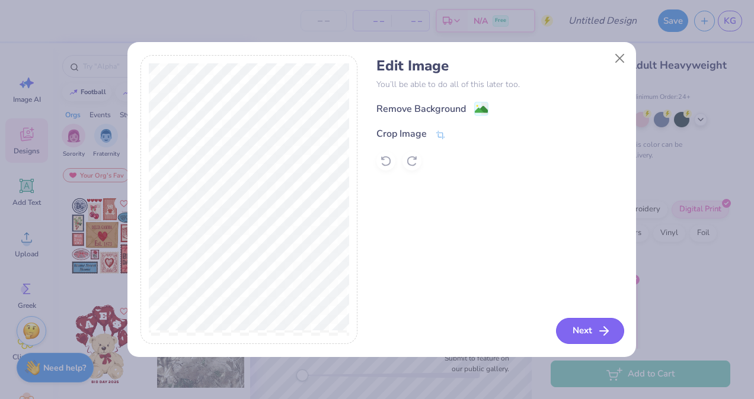
click at [570, 328] on button "Next" at bounding box center [590, 331] width 68 height 26
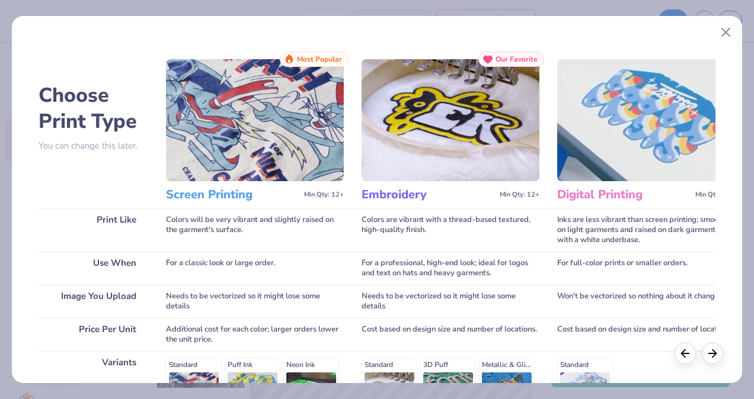
scroll to position [191, 0]
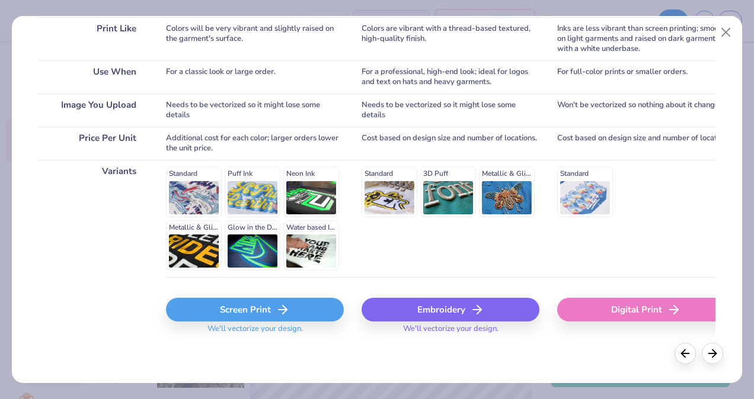
click at [593, 311] on div "Digital Print" at bounding box center [646, 310] width 178 height 24
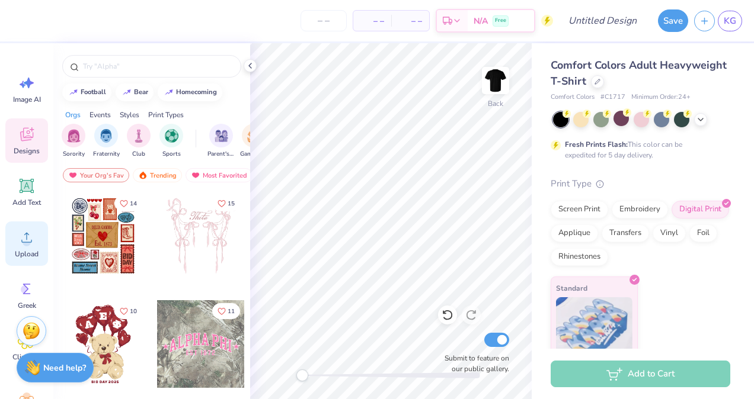
click at [17, 244] on div "Upload" at bounding box center [26, 244] width 43 height 44
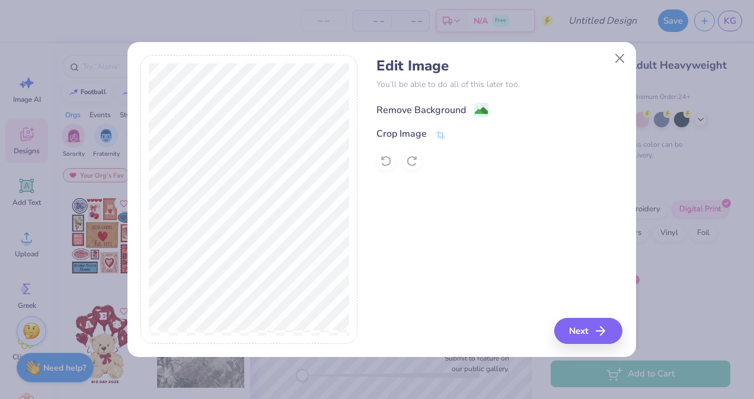
click at [424, 104] on div "Remove Background" at bounding box center [420, 110] width 89 height 14
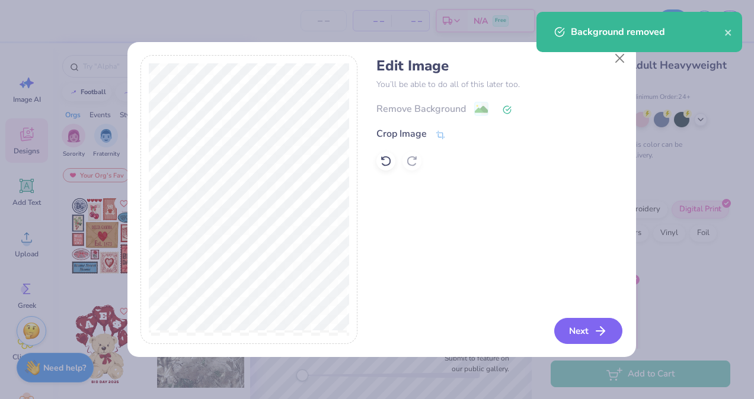
click at [589, 326] on button "Next" at bounding box center [588, 331] width 68 height 26
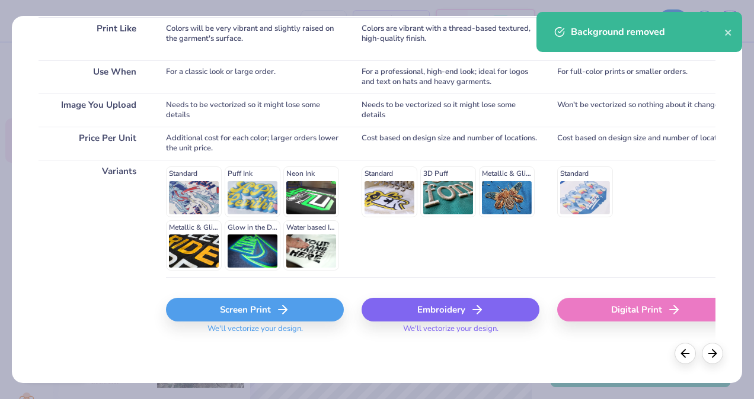
click at [610, 315] on div "Digital Print" at bounding box center [646, 310] width 178 height 24
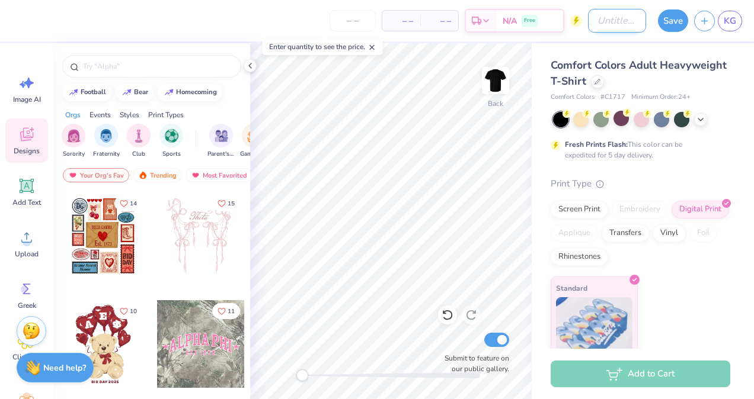
click at [635, 22] on input "Design Title" at bounding box center [617, 21] width 58 height 24
type input "rollingstone"
click at [676, 26] on button "Save" at bounding box center [673, 19] width 30 height 23
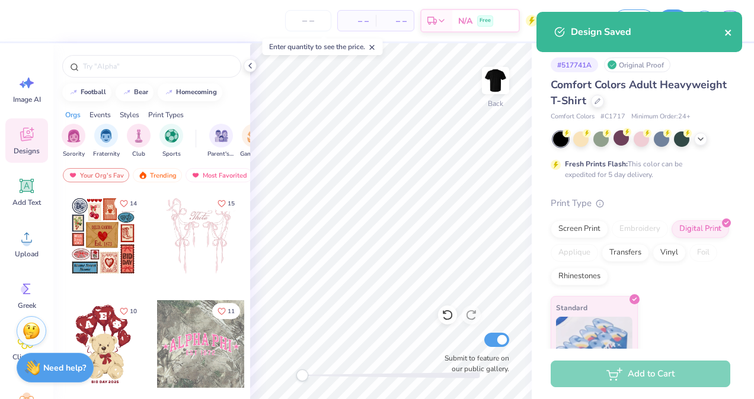
click at [724, 30] on icon "close" at bounding box center [728, 32] width 8 height 9
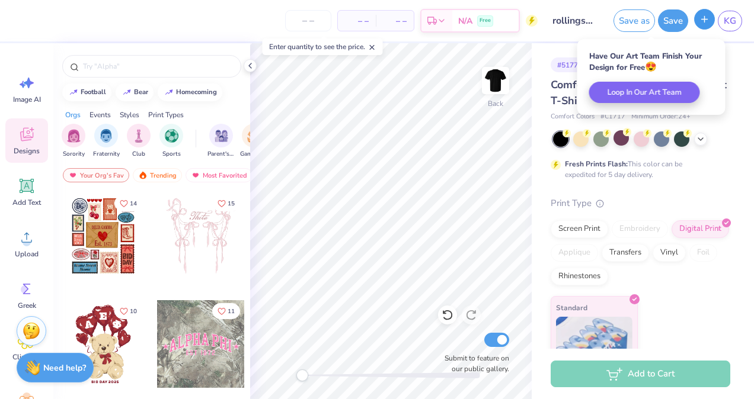
click at [704, 21] on icon "button" at bounding box center [704, 19] width 10 height 10
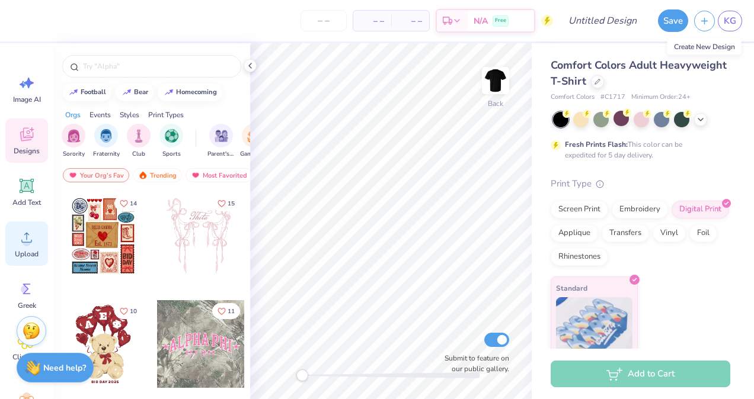
click at [31, 238] on icon at bounding box center [27, 238] width 18 height 18
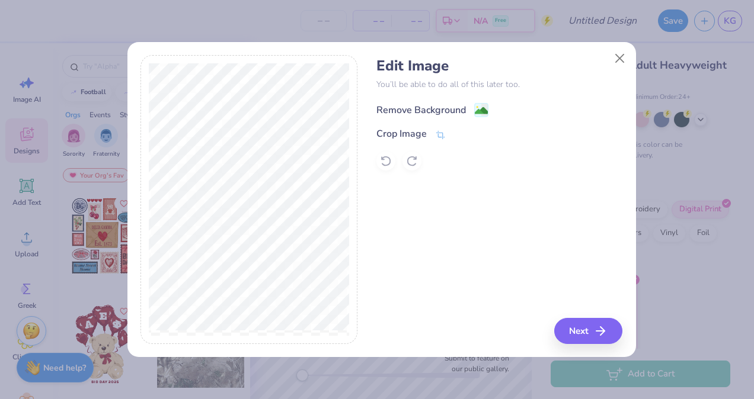
click at [425, 107] on div "Remove Background" at bounding box center [420, 110] width 89 height 14
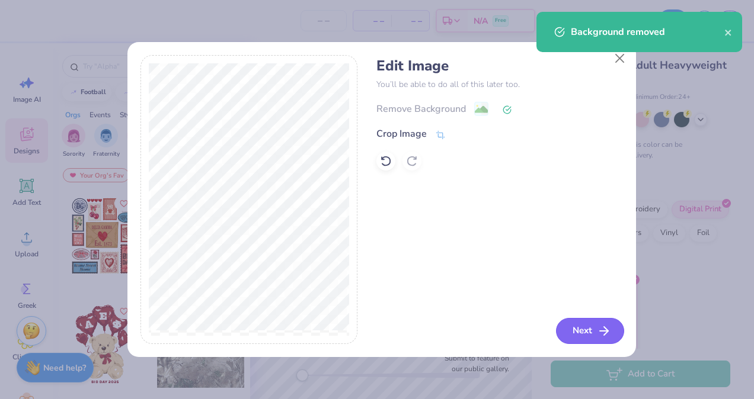
click at [586, 333] on button "Next" at bounding box center [590, 331] width 68 height 26
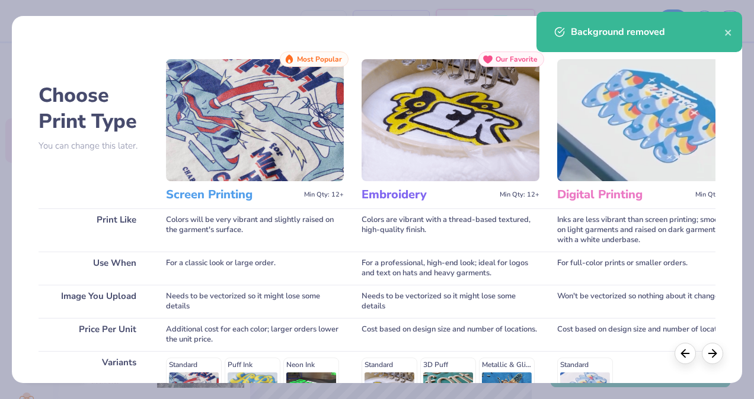
scroll to position [191, 0]
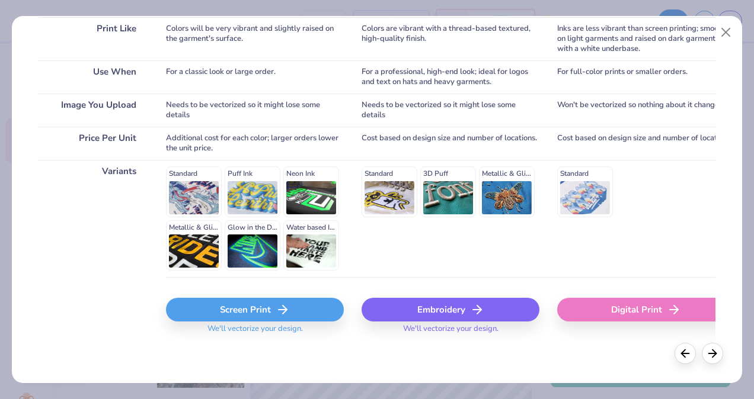
click at [661, 310] on div "Digital Print" at bounding box center [646, 310] width 178 height 24
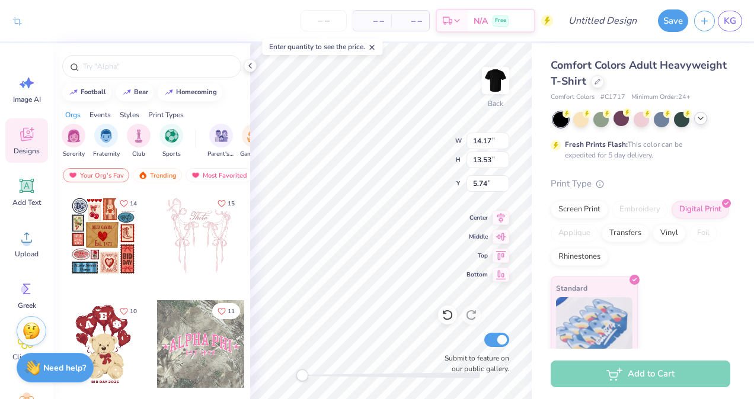
click at [698, 114] on icon at bounding box center [700, 118] width 9 height 9
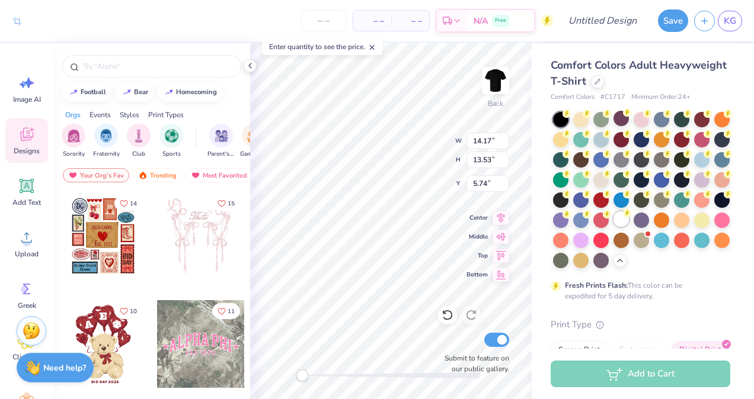
click at [613, 227] on div at bounding box center [620, 219] width 15 height 15
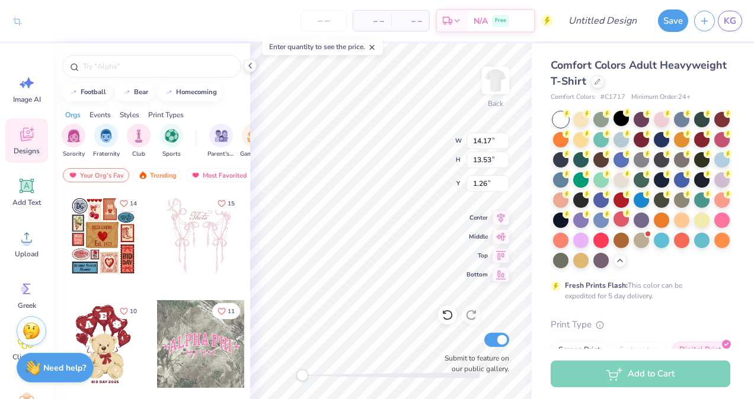
type input "1.26"
click at [672, 302] on div "Fresh Prints Flash: This color can be expedited for 5 day delivery." at bounding box center [638, 290] width 146 height 21
click at [443, 282] on div "Back W 14.17 14.17 " H 13.53 13.53 " Y 1.26 1.26 " Center Middle Top Bottom Sub…" at bounding box center [391, 221] width 282 height 356
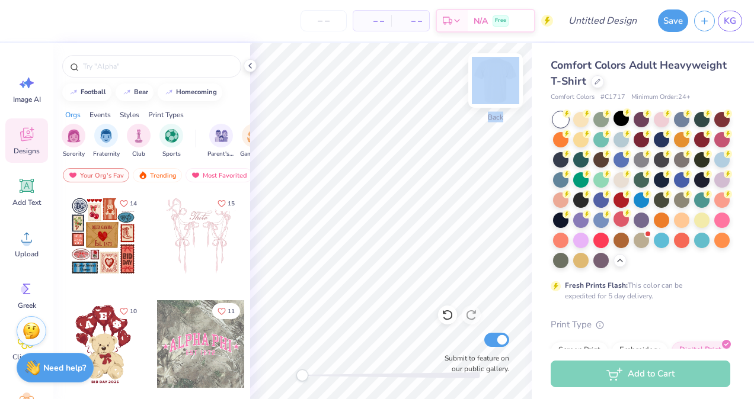
click at [494, 97] on img at bounding box center [495, 80] width 47 height 47
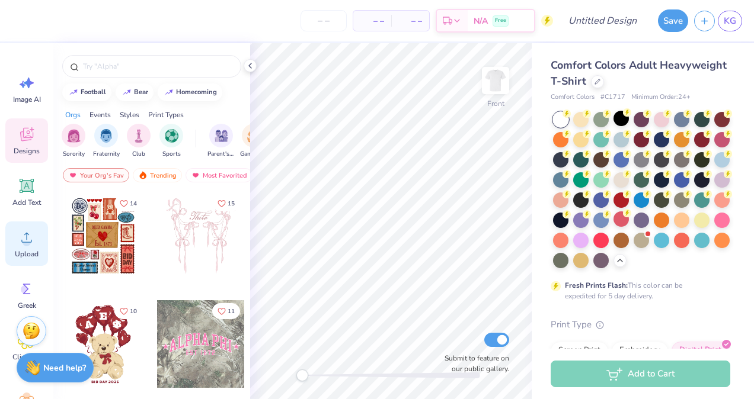
click at [24, 236] on icon at bounding box center [27, 238] width 18 height 18
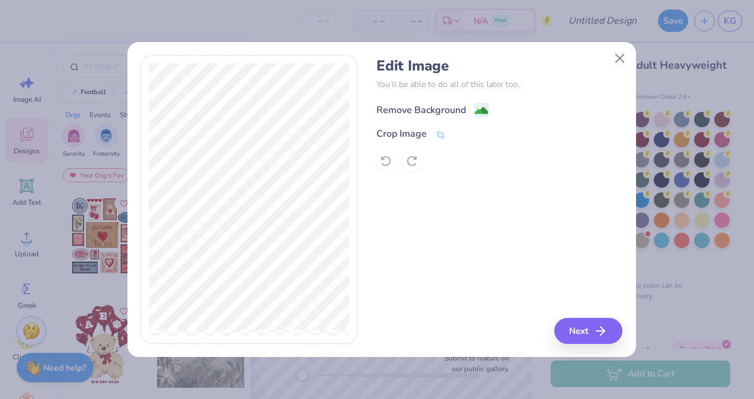
click at [461, 110] on div "Remove Background" at bounding box center [420, 110] width 89 height 14
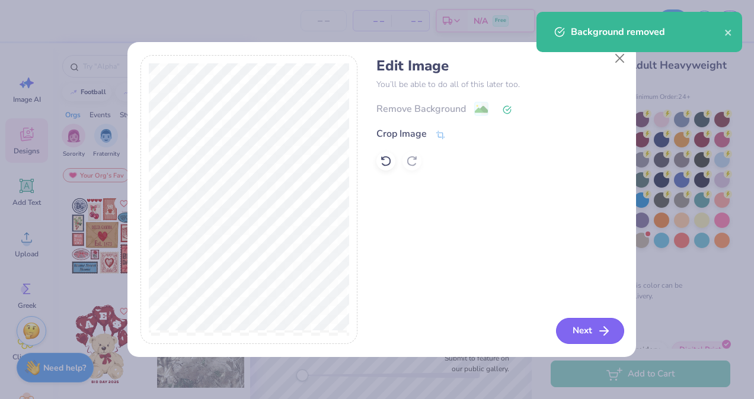
click at [574, 328] on button "Next" at bounding box center [590, 331] width 68 height 26
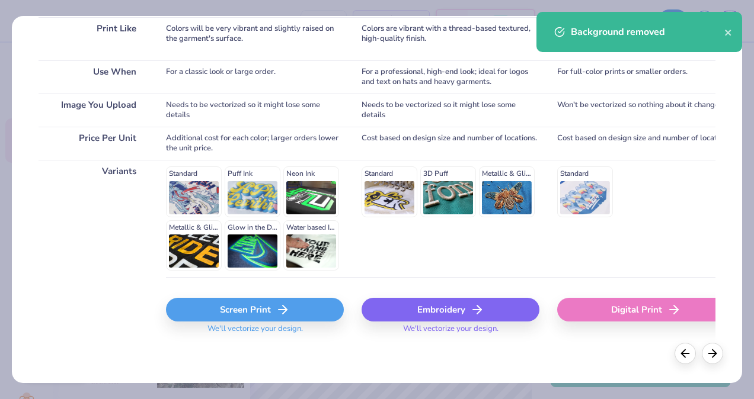
click at [592, 315] on div "Digital Print" at bounding box center [646, 310] width 178 height 24
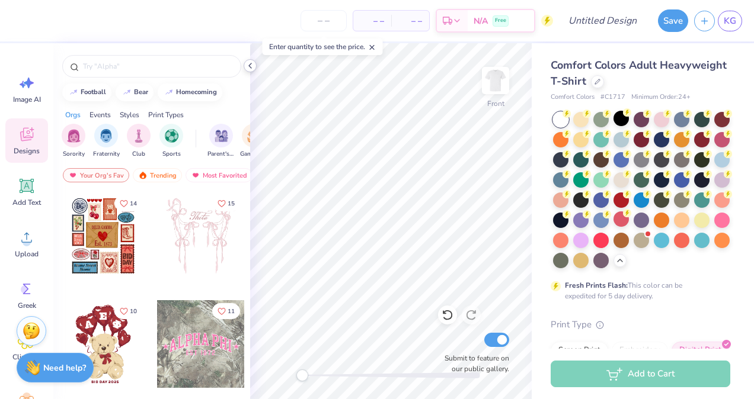
click at [252, 69] on icon at bounding box center [249, 65] width 9 height 9
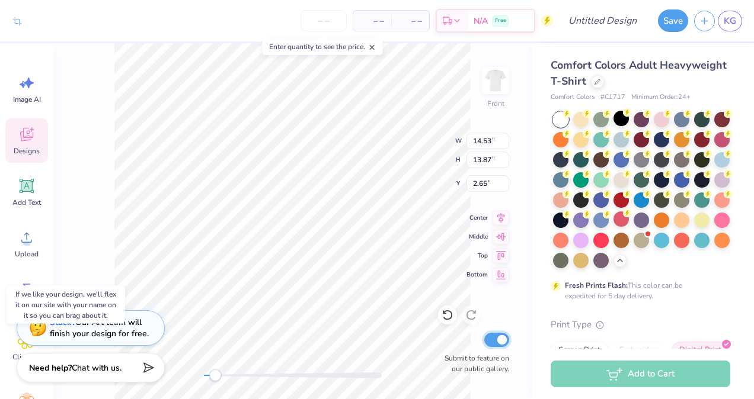
click at [501, 343] on input "Submit to feature on our public gallery." at bounding box center [496, 340] width 25 height 14
checkbox input "false"
click at [502, 315] on div "Front W 14.53 14.53 " H 13.87 13.87 " Y 2.65 2.65 " Center Middle Top Bottom Su…" at bounding box center [292, 221] width 478 height 356
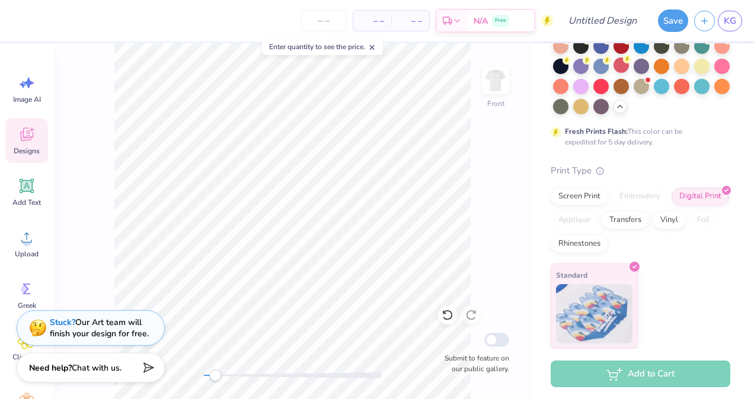
scroll to position [174, 0]
click at [581, 190] on div "Screen Print" at bounding box center [579, 195] width 57 height 18
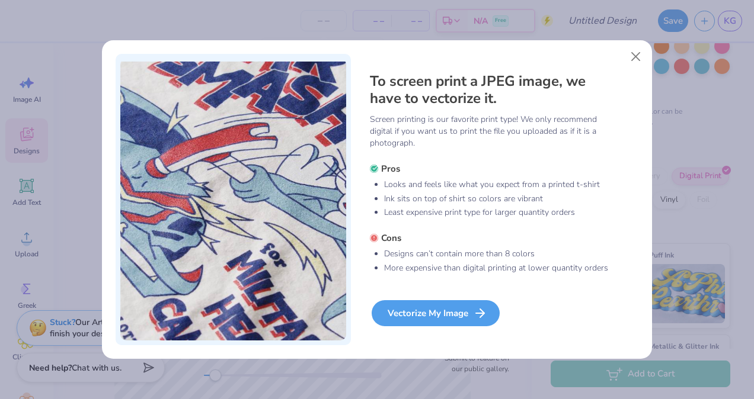
click at [439, 315] on div "Vectorize My Image" at bounding box center [436, 314] width 128 height 26
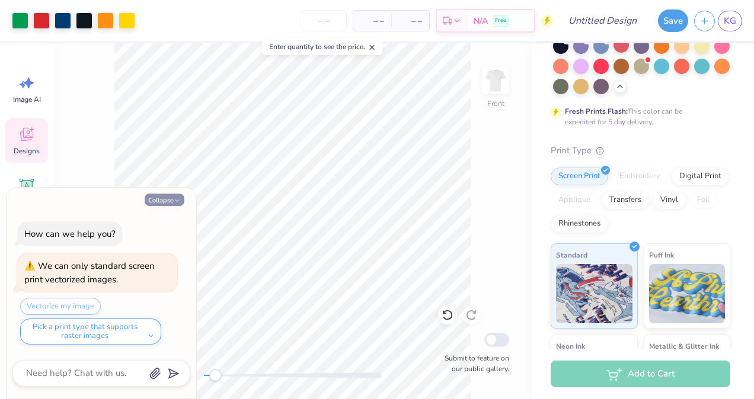
click at [167, 196] on button "Collapse" at bounding box center [165, 200] width 40 height 12
type textarea "x"
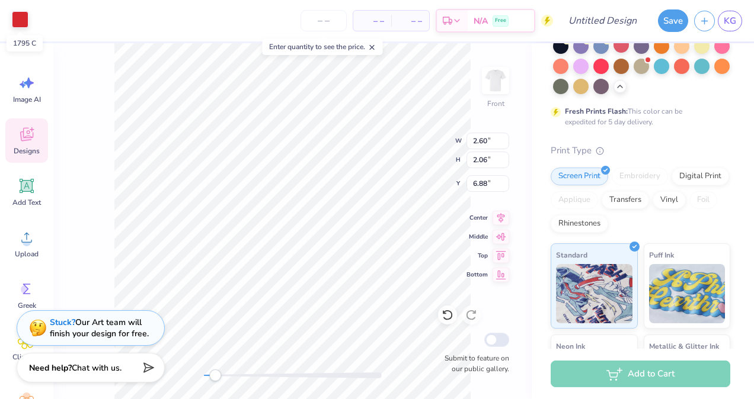
click at [12, 18] on div at bounding box center [20, 19] width 17 height 17
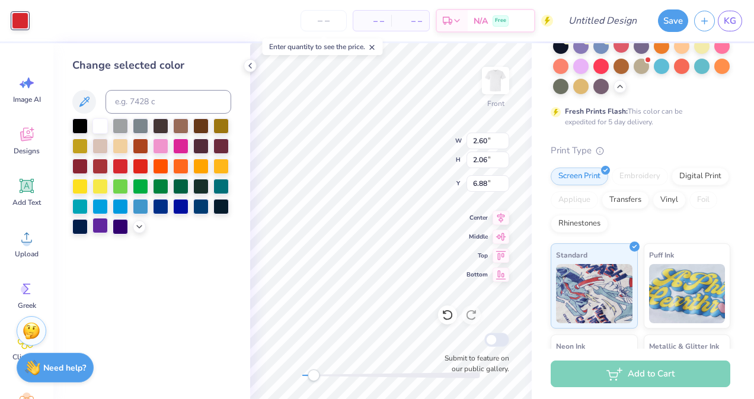
click at [93, 225] on div at bounding box center [99, 225] width 15 height 15
click at [101, 225] on div at bounding box center [99, 225] width 15 height 15
click at [180, 203] on div at bounding box center [180, 205] width 15 height 15
click at [99, 232] on div at bounding box center [99, 225] width 15 height 15
click at [113, 227] on div at bounding box center [120, 225] width 15 height 15
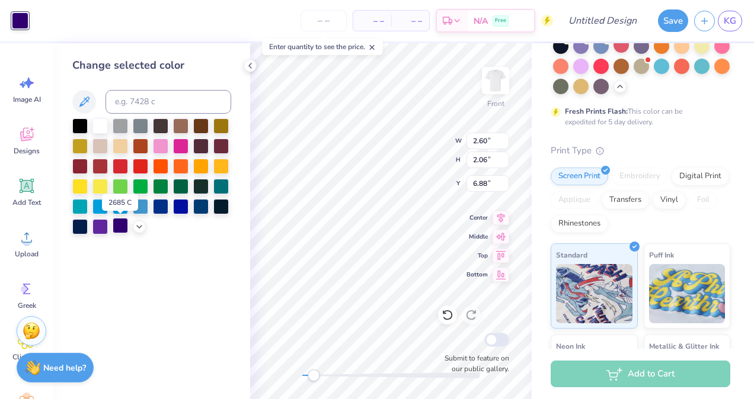
click at [113, 229] on div at bounding box center [120, 225] width 15 height 15
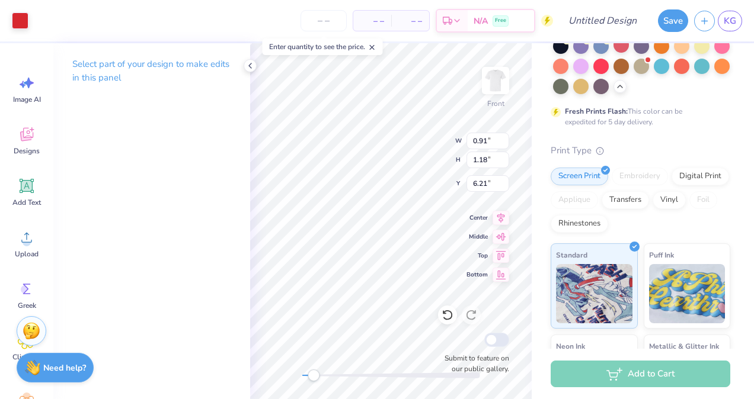
type input "0.91"
type input "1.18"
type input "6.21"
click at [28, 19] on div at bounding box center [20, 19] width 17 height 17
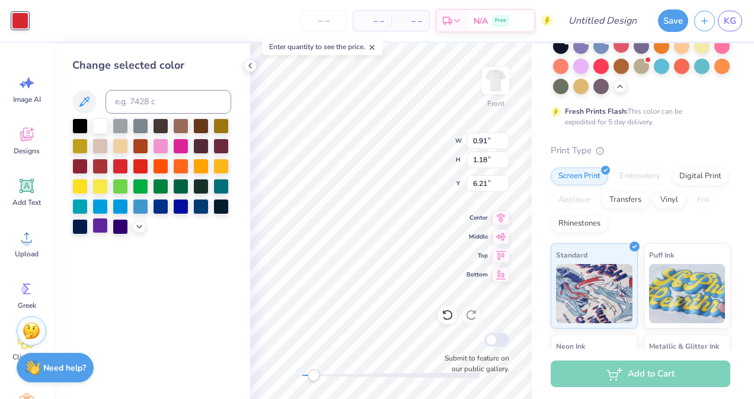
click at [92, 228] on div at bounding box center [99, 225] width 15 height 15
click at [98, 226] on div at bounding box center [99, 225] width 15 height 15
click at [78, 231] on div at bounding box center [79, 225] width 15 height 15
click at [120, 226] on div at bounding box center [120, 225] width 15 height 15
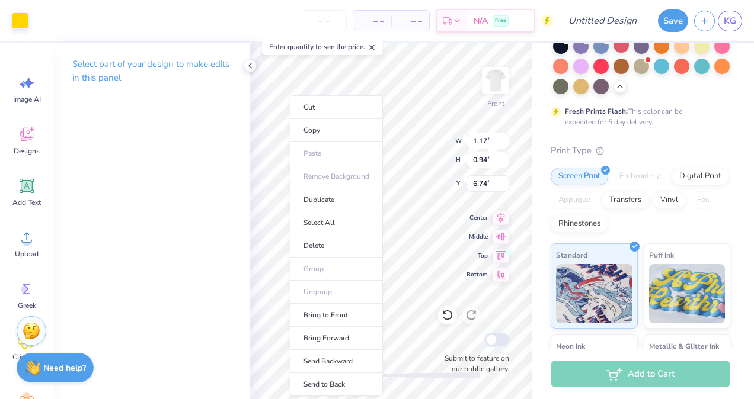
drag, startPoint x: 168, startPoint y: 135, endPoint x: 62, endPoint y: 51, distance: 134.6
click at [62, 51] on div "Select part of your design to make edits in this panel" at bounding box center [151, 75] width 197 height 65
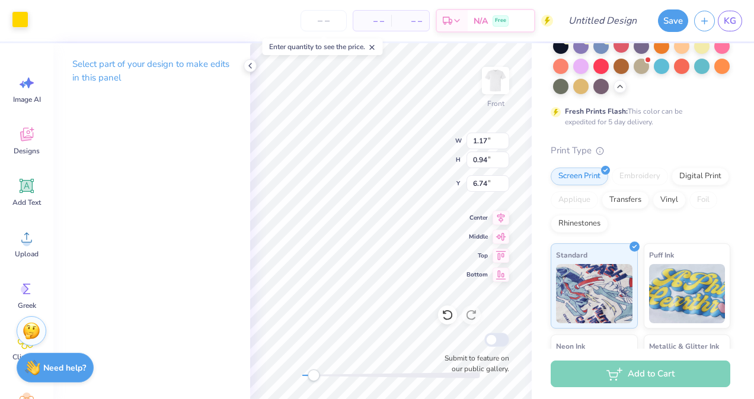
click at [19, 22] on div at bounding box center [20, 19] width 17 height 17
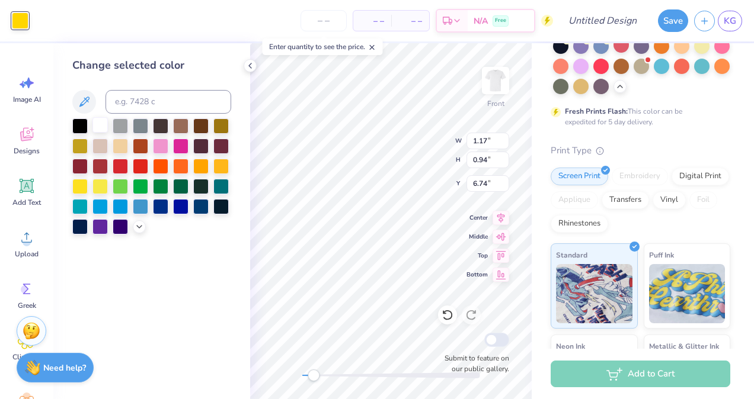
click at [104, 125] on div at bounding box center [99, 124] width 15 height 15
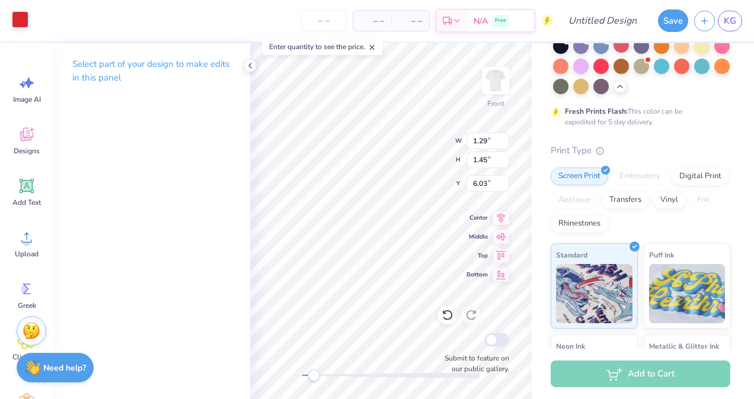
click at [17, 19] on div at bounding box center [20, 19] width 17 height 17
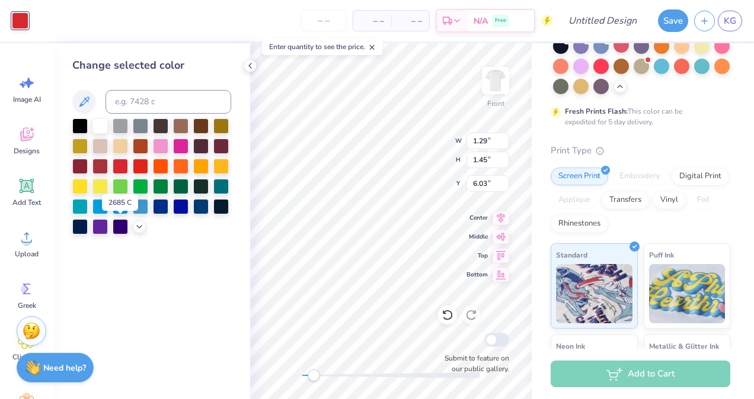
drag, startPoint x: 120, startPoint y: 228, endPoint x: 140, endPoint y: 243, distance: 25.8
drag, startPoint x: 140, startPoint y: 243, endPoint x: 116, endPoint y: 226, distance: 29.8
click at [116, 226] on div at bounding box center [120, 225] width 15 height 15
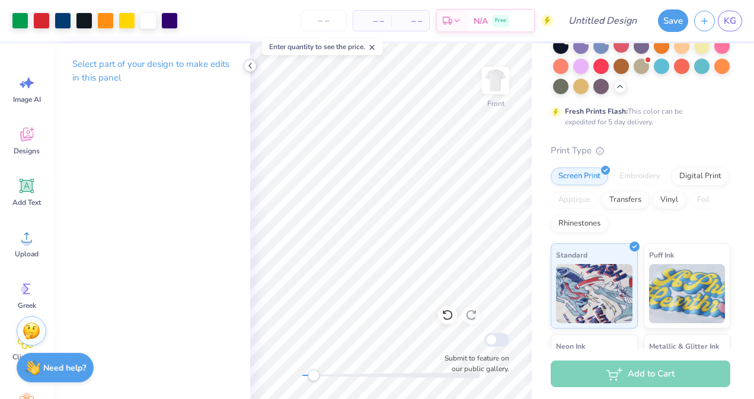
click at [248, 62] on icon at bounding box center [249, 65] width 9 height 9
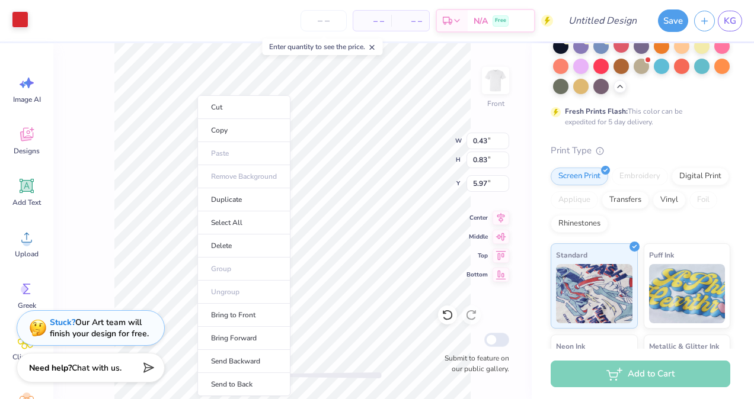
click at [20, 22] on div at bounding box center [20, 19] width 17 height 17
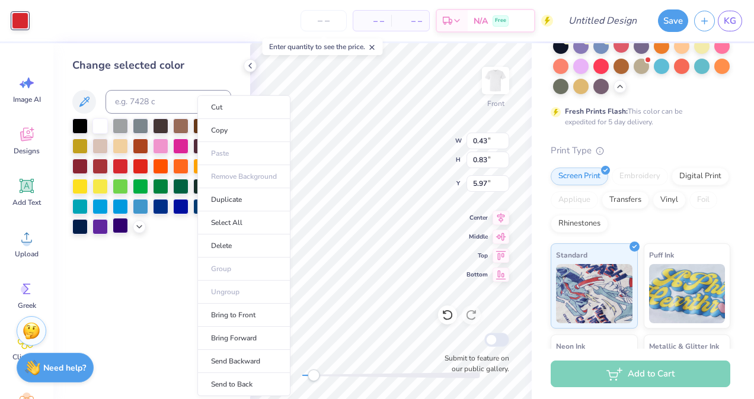
click at [117, 226] on div at bounding box center [120, 225] width 15 height 15
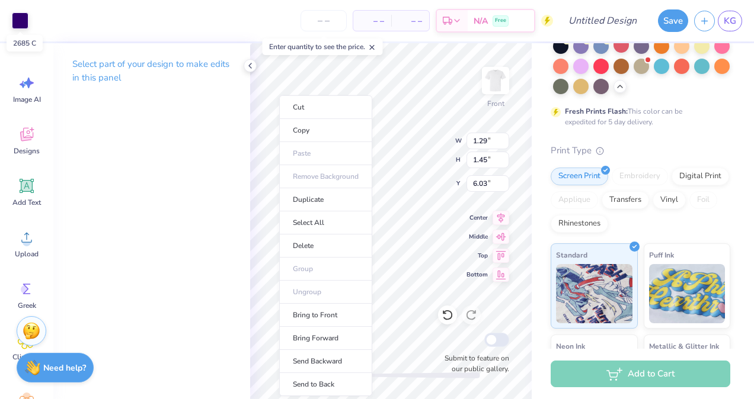
drag, startPoint x: 21, startPoint y: 23, endPoint x: 234, endPoint y: 97, distance: 224.6
click at [234, 97] on div "Select part of your design to make edits in this panel" at bounding box center [151, 75] width 197 height 65
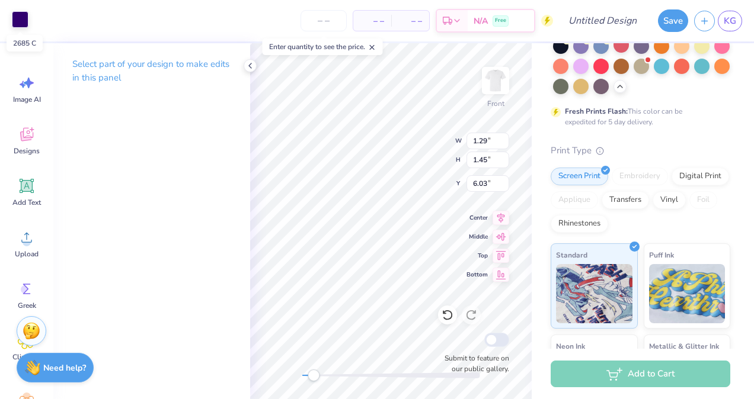
click at [21, 25] on div at bounding box center [20, 19] width 17 height 17
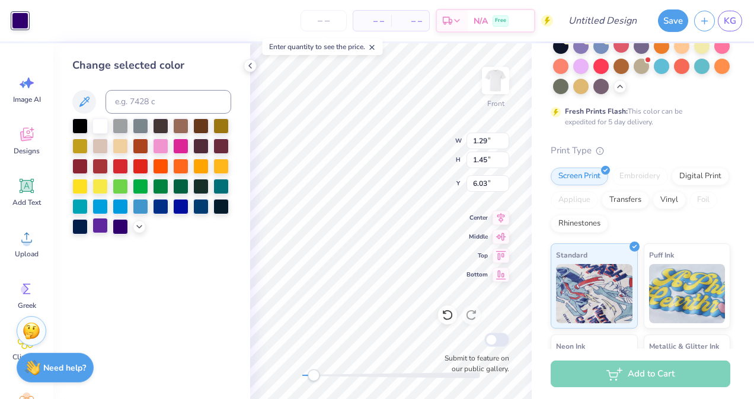
click at [95, 225] on div at bounding box center [99, 225] width 15 height 15
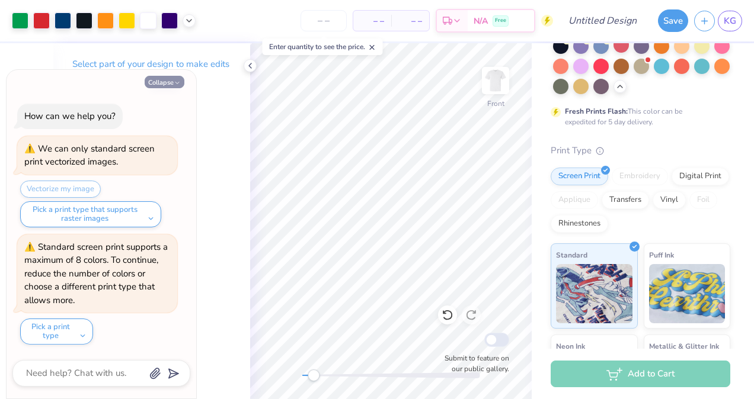
click at [163, 79] on button "Collapse" at bounding box center [165, 82] width 40 height 12
type textarea "x"
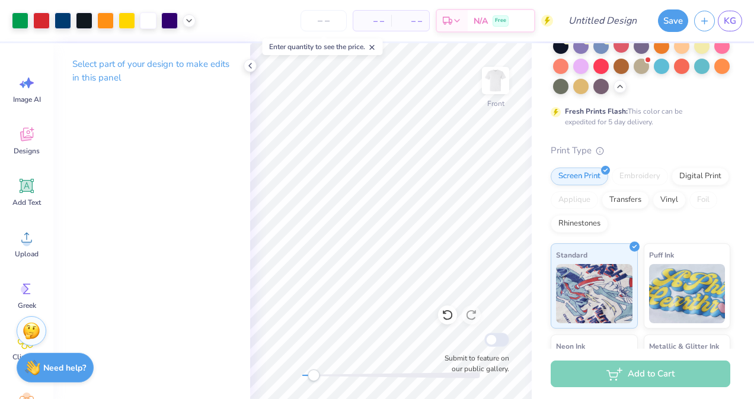
drag, startPoint x: 246, startPoint y: 63, endPoint x: 232, endPoint y: 64, distance: 14.2
click at [232, 64] on div "Select part of your design to make edits in this panel" at bounding box center [151, 75] width 197 height 65
click at [245, 64] on icon at bounding box center [249, 65] width 9 height 9
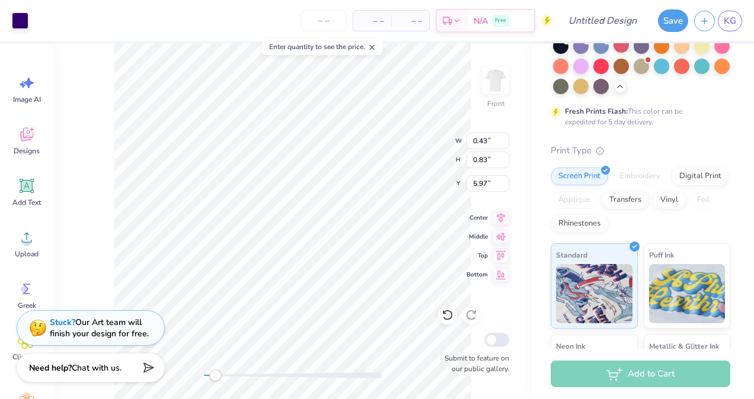
type input "1.29"
type input "1.45"
type input "6.03"
type input "1.82"
type input "4.53"
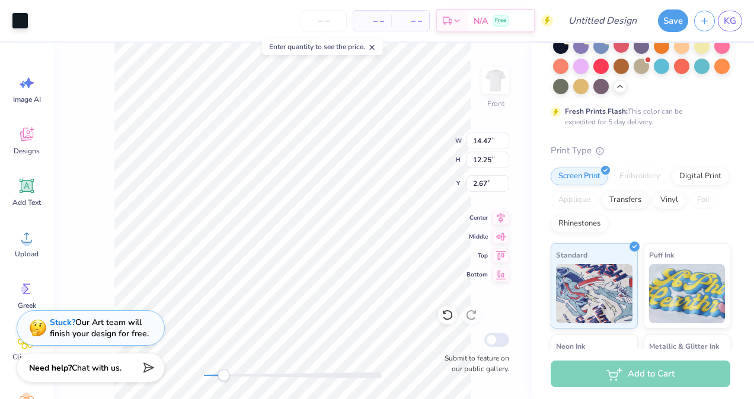
type input "6.95"
click at [25, 14] on div at bounding box center [20, 19] width 17 height 17
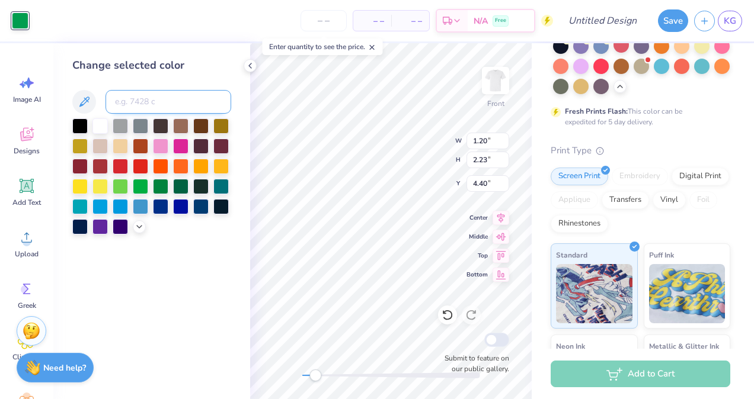
click at [152, 104] on input at bounding box center [169, 102] width 126 height 24
paste input "#e6e6fa"
click at [174, 225] on div at bounding box center [151, 177] width 159 height 116
click at [106, 97] on input "#e6e6fa" at bounding box center [169, 102] width 126 height 24
click at [117, 100] on input "#e6e6fa" at bounding box center [169, 102] width 126 height 24
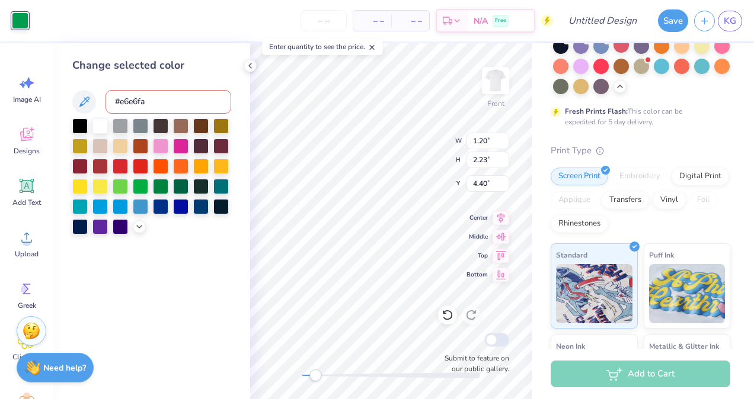
paste input "#682860"
drag, startPoint x: 191, startPoint y: 97, endPoint x: 155, endPoint y: 100, distance: 36.3
click at [155, 100] on input "#682860#e6e6fa" at bounding box center [169, 102] width 126 height 24
type input "#682860"
click at [200, 200] on div at bounding box center [200, 205] width 15 height 15
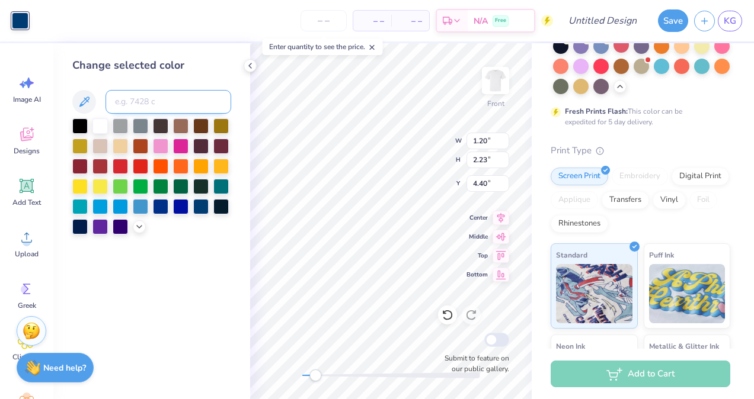
click at [167, 101] on input at bounding box center [169, 102] width 126 height 24
paste input "#682860"
type input "#682860"
click at [178, 257] on div "Change selected color #682860" at bounding box center [151, 221] width 197 height 356
click at [94, 102] on button at bounding box center [84, 102] width 24 height 24
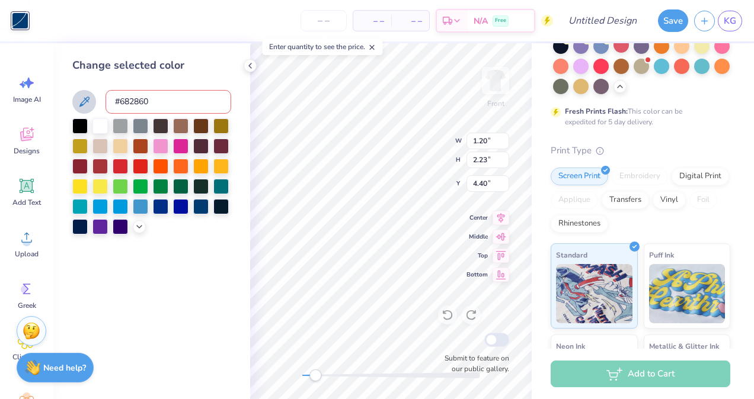
click at [85, 93] on button at bounding box center [84, 102] width 24 height 24
click at [133, 103] on input "#682860" at bounding box center [169, 102] width 126 height 24
click at [108, 220] on div at bounding box center [99, 225] width 15 height 15
click at [86, 108] on icon at bounding box center [84, 102] width 14 height 14
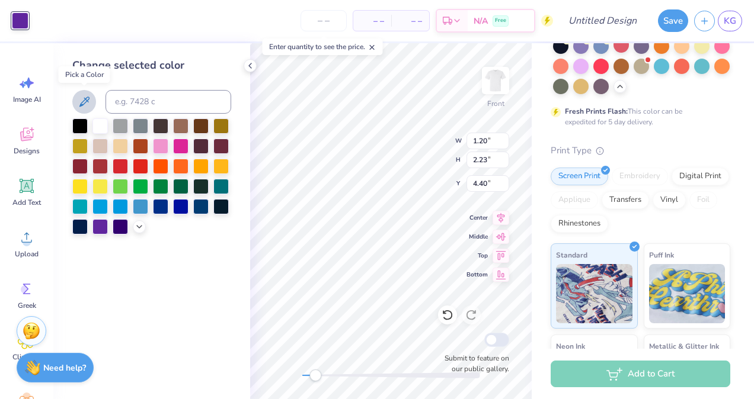
click at [86, 108] on icon at bounding box center [84, 102] width 14 height 14
click at [85, 107] on icon at bounding box center [84, 102] width 14 height 14
click at [190, 103] on input at bounding box center [169, 102] width 126 height 24
click at [142, 229] on icon at bounding box center [139, 225] width 9 height 9
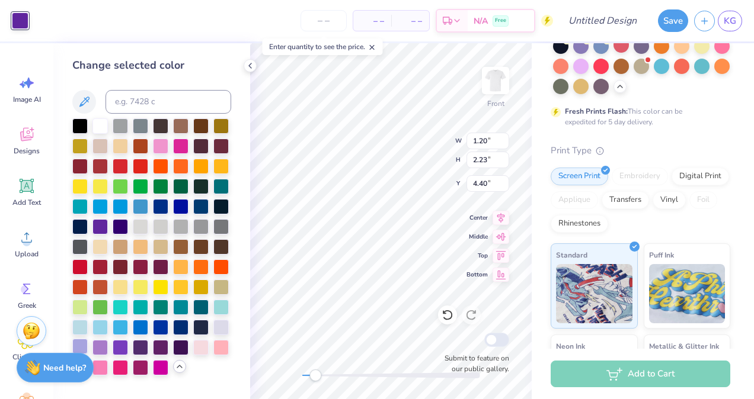
click at [78, 343] on div at bounding box center [79, 346] width 15 height 15
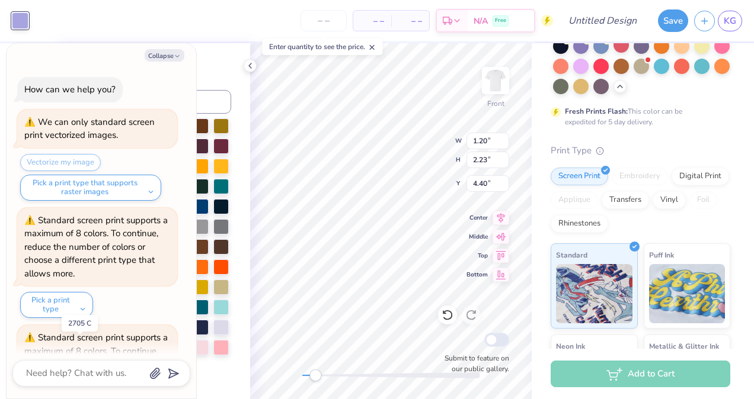
scroll to position [91, 0]
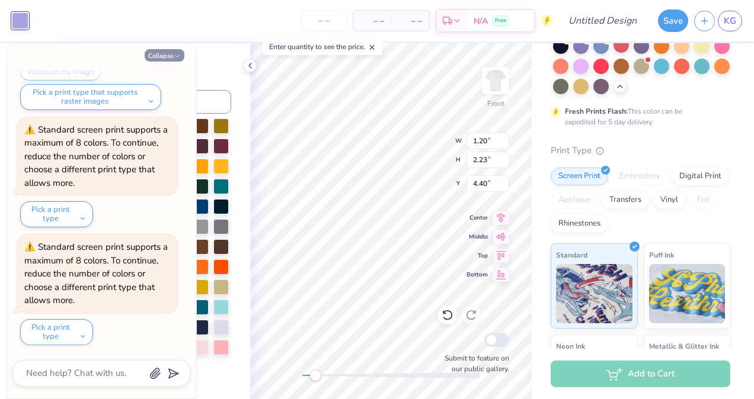
click at [163, 57] on button "Collapse" at bounding box center [165, 55] width 40 height 12
type textarea "x"
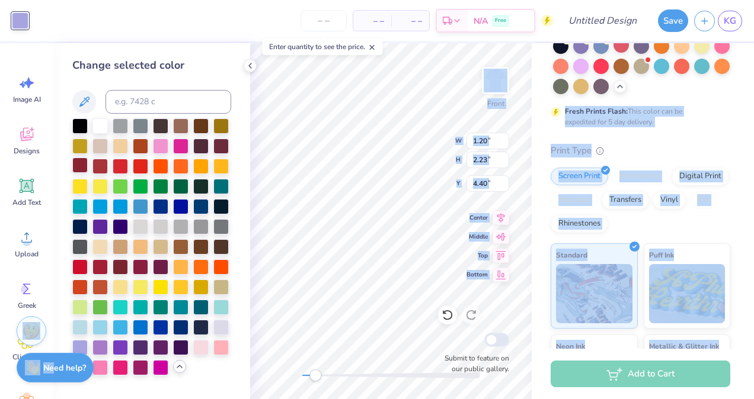
drag, startPoint x: 52, startPoint y: 363, endPoint x: 72, endPoint y: 167, distance: 197.3
click at [72, 167] on div "Art colors – – Per Item – – Total Est. Delivery N/A Free Design Title Save KG I…" at bounding box center [377, 199] width 754 height 399
click at [79, 331] on div at bounding box center [79, 326] width 15 height 15
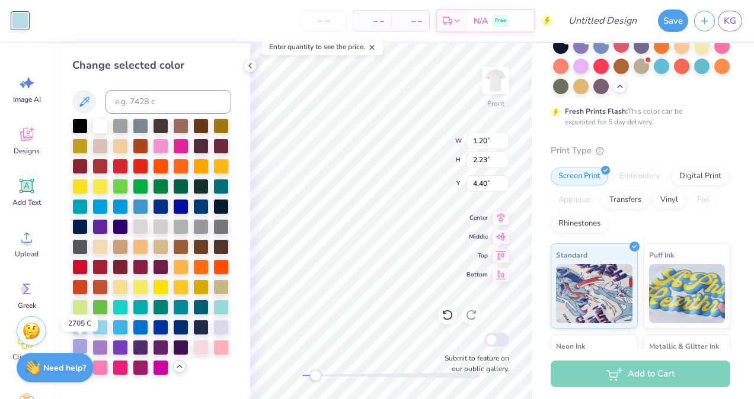
click at [82, 345] on div at bounding box center [79, 346] width 15 height 15
click at [83, 97] on icon at bounding box center [84, 102] width 14 height 14
click at [84, 101] on icon at bounding box center [84, 102] width 10 height 10
type input "14.47"
type input "12.25"
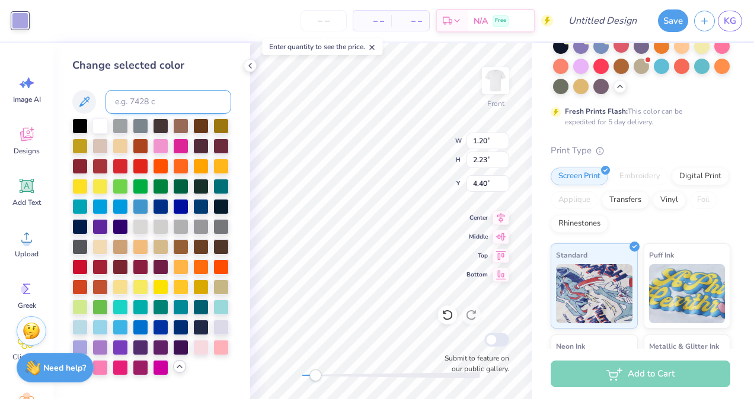
type input "2.67"
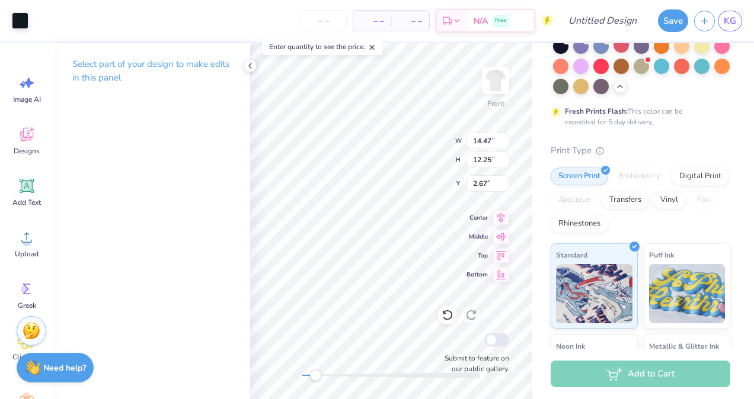
type input "1.15"
type input "0.91"
type input "5.01"
click at [22, 24] on div at bounding box center [20, 19] width 17 height 17
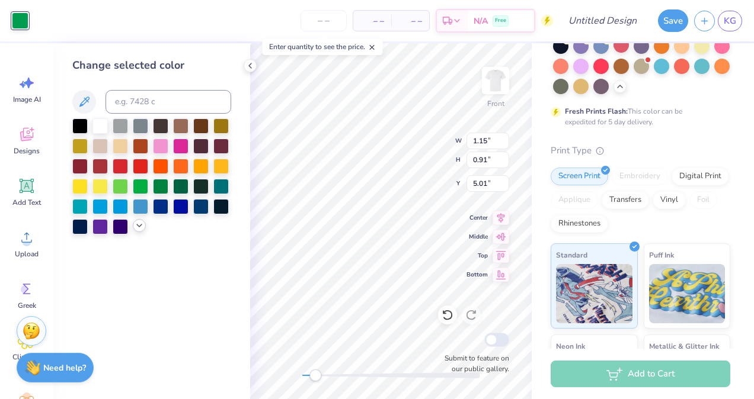
click at [140, 228] on icon at bounding box center [139, 225] width 9 height 9
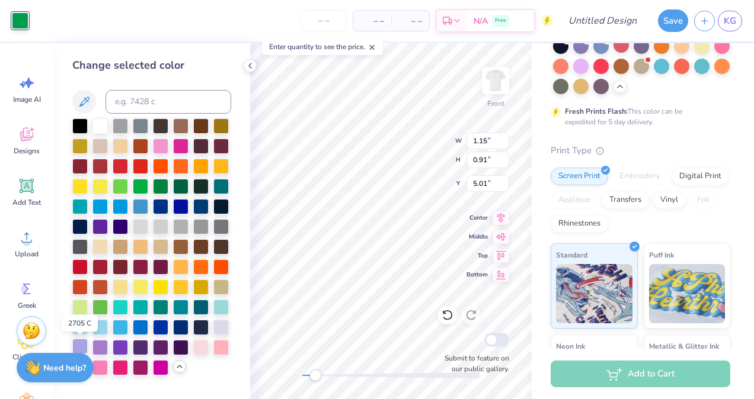
click at [81, 341] on div at bounding box center [79, 346] width 15 height 15
click at [89, 106] on icon at bounding box center [84, 102] width 14 height 14
click at [87, 108] on icon at bounding box center [84, 102] width 14 height 14
type input "0.77"
type input "1.30"
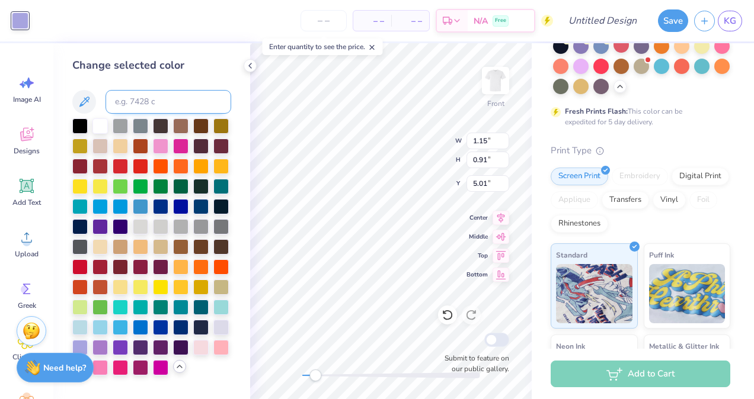
type input "4.44"
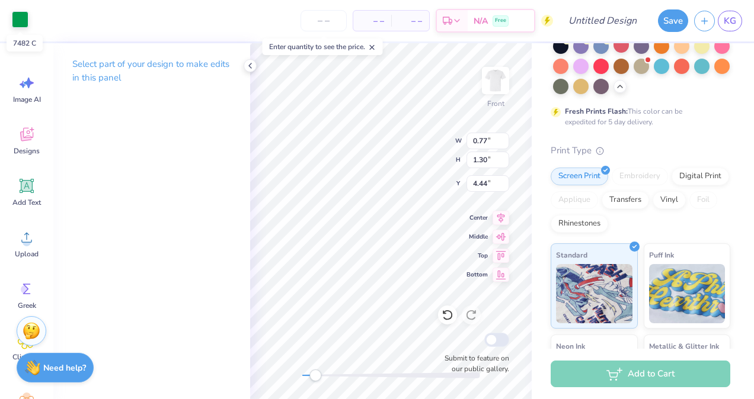
click at [17, 20] on div at bounding box center [20, 19] width 17 height 17
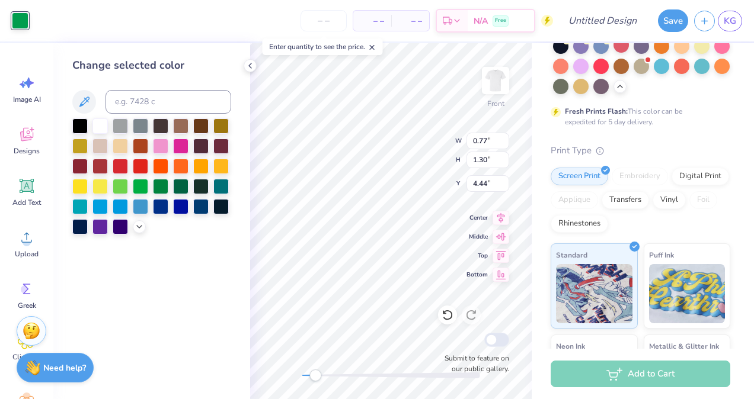
click at [133, 220] on div at bounding box center [151, 177] width 159 height 116
click at [136, 226] on icon at bounding box center [139, 225] width 9 height 9
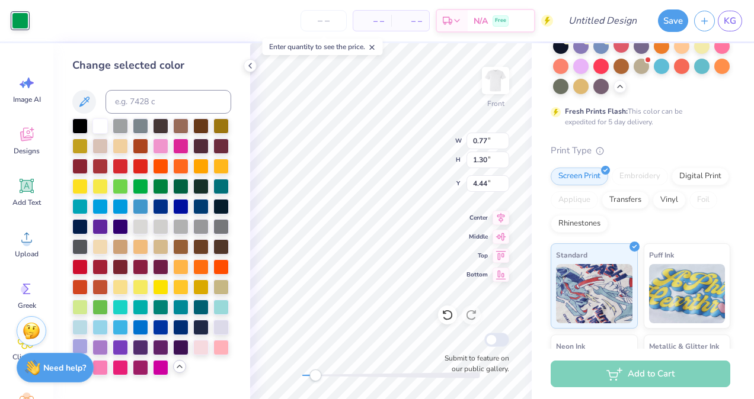
click at [79, 342] on div at bounding box center [79, 346] width 15 height 15
click at [83, 97] on icon at bounding box center [84, 102] width 14 height 14
type input "0.84"
type input "0.52"
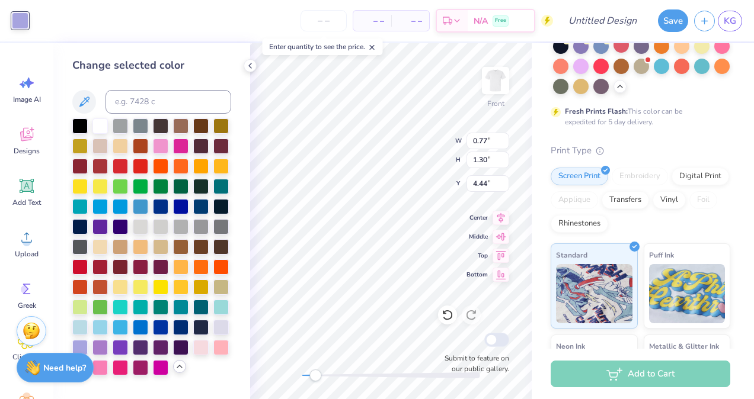
type input "4.15"
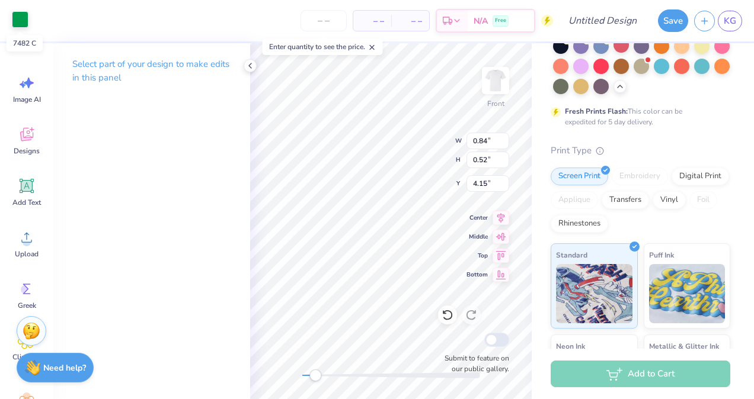
click at [19, 21] on div at bounding box center [20, 19] width 17 height 17
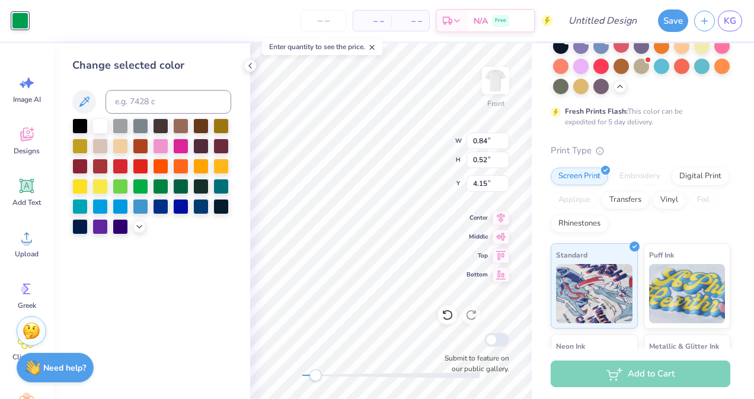
click at [133, 230] on div at bounding box center [151, 177] width 159 height 116
drag, startPoint x: 134, startPoint y: 229, endPoint x: 131, endPoint y: 240, distance: 11.1
click at [131, 240] on div "Change selected color" at bounding box center [151, 221] width 197 height 356
click at [143, 223] on icon at bounding box center [139, 225] width 9 height 9
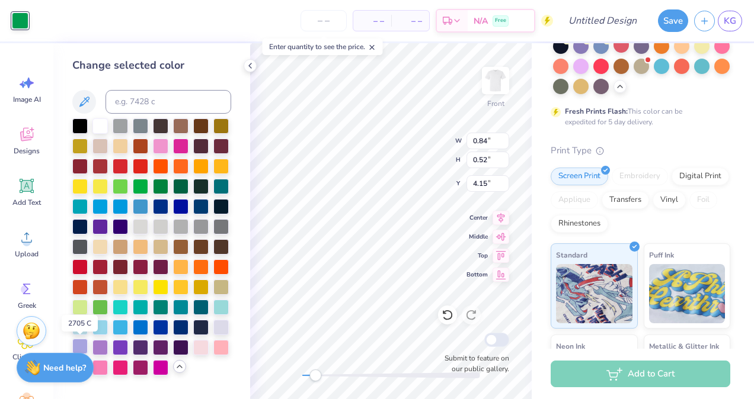
click at [81, 345] on div at bounding box center [79, 346] width 15 height 15
click at [87, 109] on icon at bounding box center [84, 102] width 14 height 14
type input "1.43"
type input "1.37"
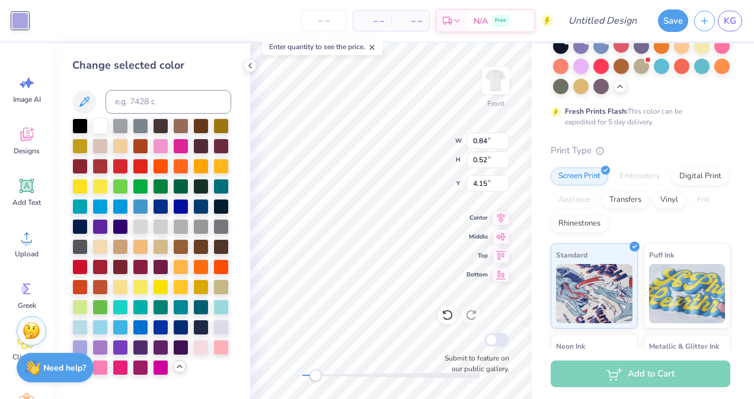
type input "2.98"
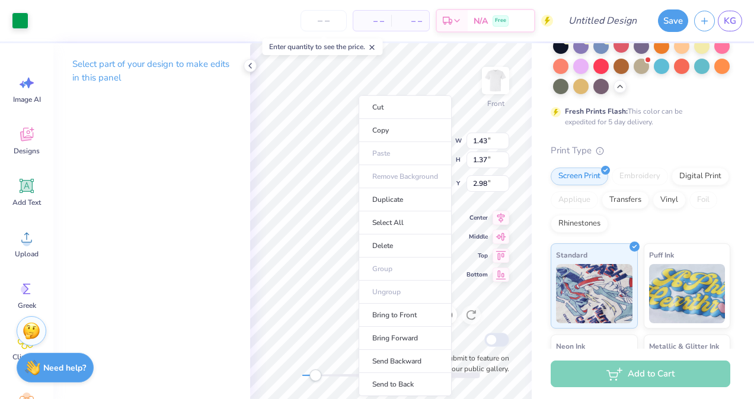
click at [196, 138] on div "Select part of your design to make edits in this panel" at bounding box center [151, 221] width 197 height 356
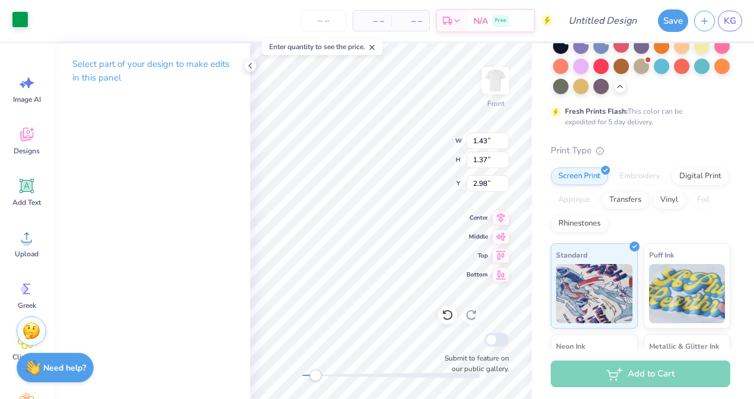
click at [13, 14] on div at bounding box center [20, 19] width 17 height 17
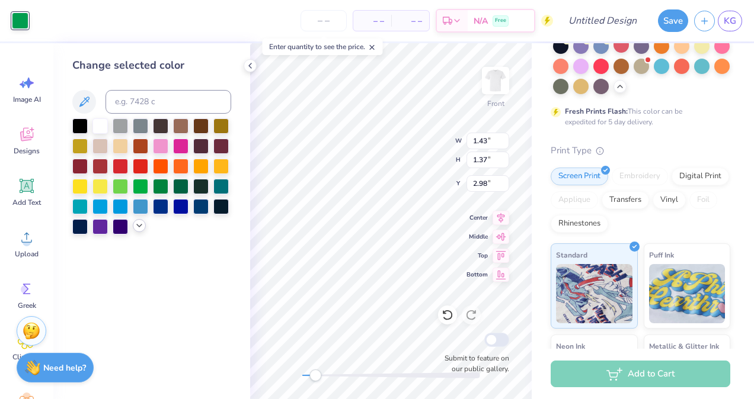
click at [140, 225] on icon at bounding box center [139, 225] width 9 height 9
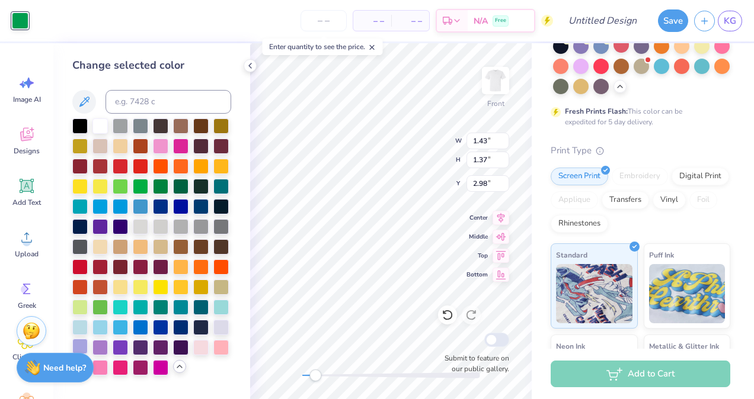
click at [83, 344] on div at bounding box center [79, 346] width 15 height 15
click at [79, 105] on icon at bounding box center [84, 102] width 14 height 14
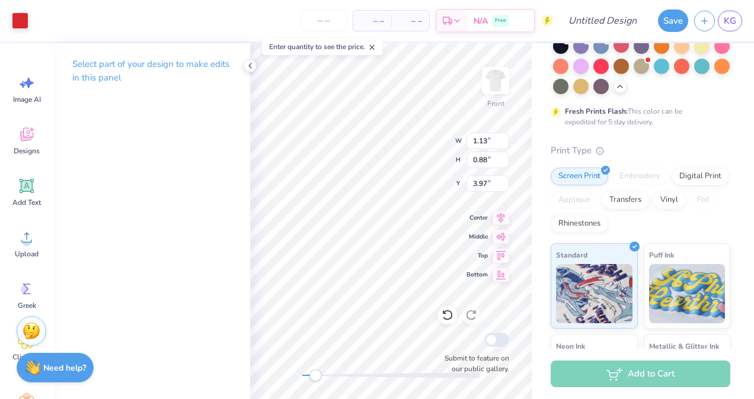
type input "1.43"
type input "1.37"
type input "2.98"
click at [15, 29] on div "Art colors" at bounding box center [14, 20] width 28 height 41
click at [17, 29] on div "Art colors" at bounding box center [14, 20] width 28 height 41
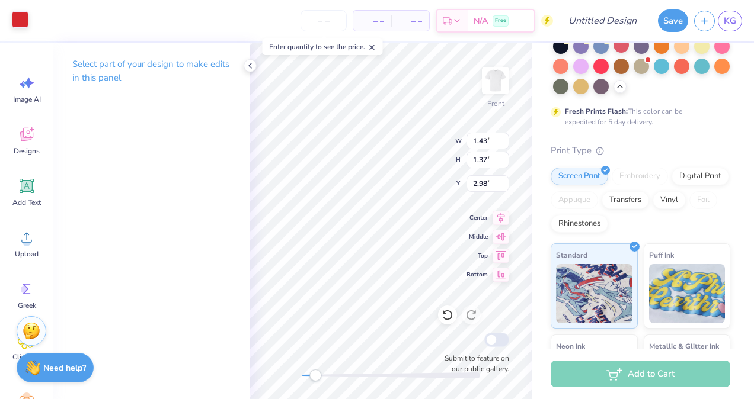
click at [13, 21] on div at bounding box center [20, 19] width 17 height 17
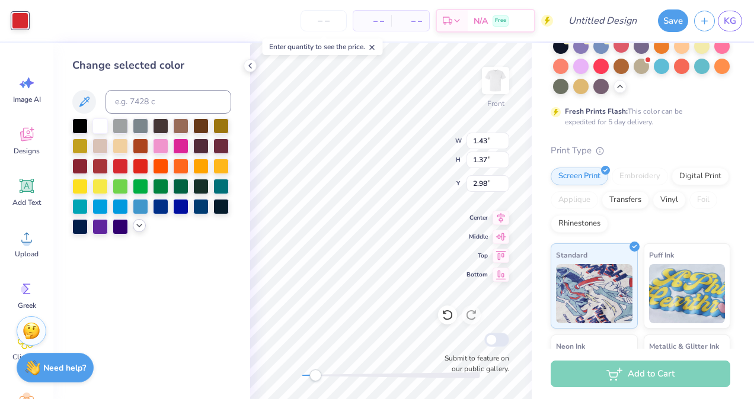
click at [136, 222] on icon at bounding box center [139, 225] width 9 height 9
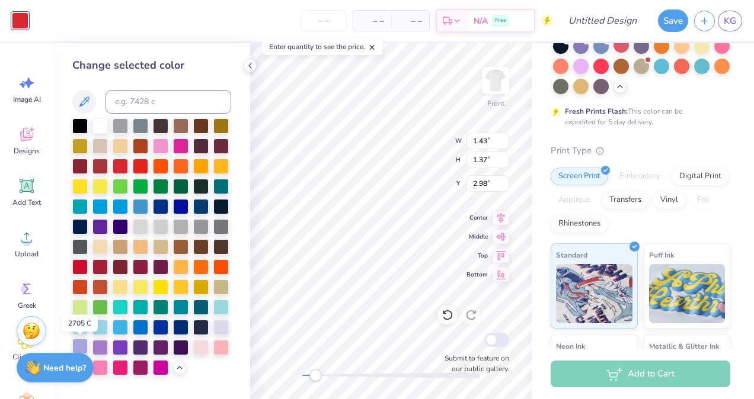
click at [84, 340] on div at bounding box center [79, 346] width 15 height 15
click at [87, 101] on icon at bounding box center [84, 102] width 10 height 10
type input "1.13"
type input "0.88"
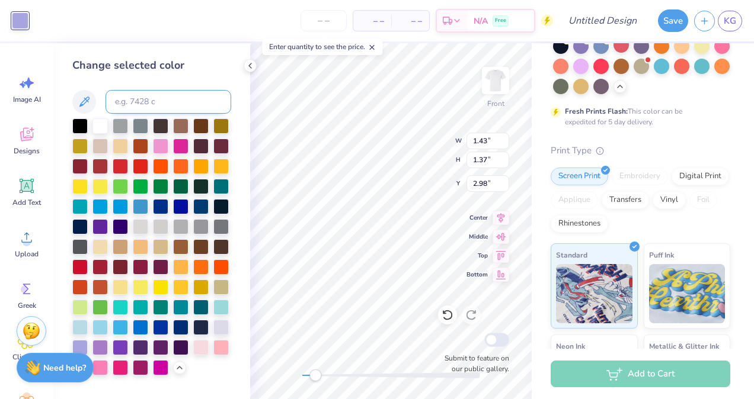
type input "3.97"
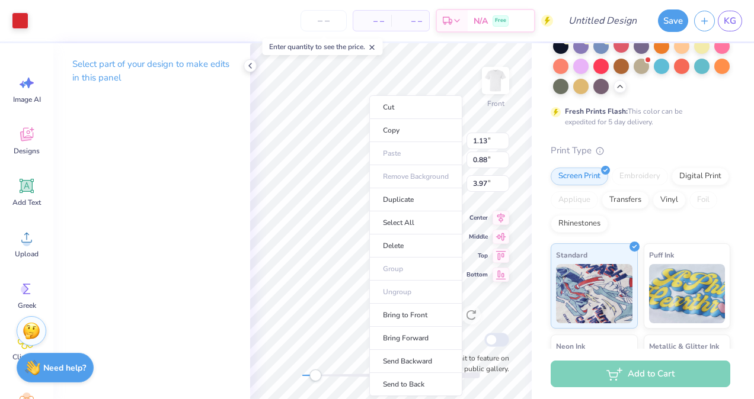
click at [127, 48] on div "Select part of your design to make edits in this panel" at bounding box center [151, 75] width 197 height 65
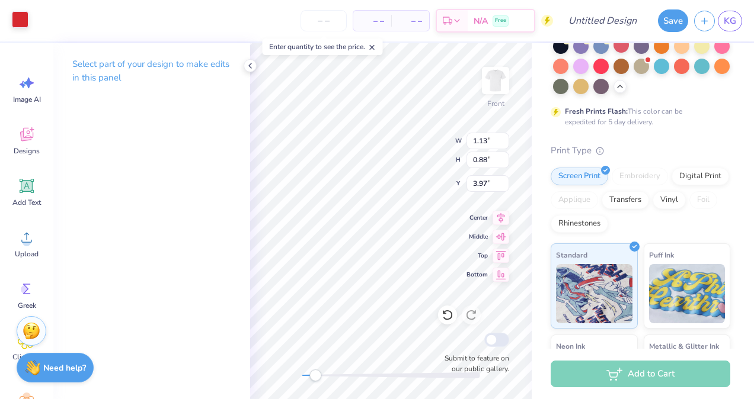
click at [20, 21] on div at bounding box center [20, 19] width 17 height 17
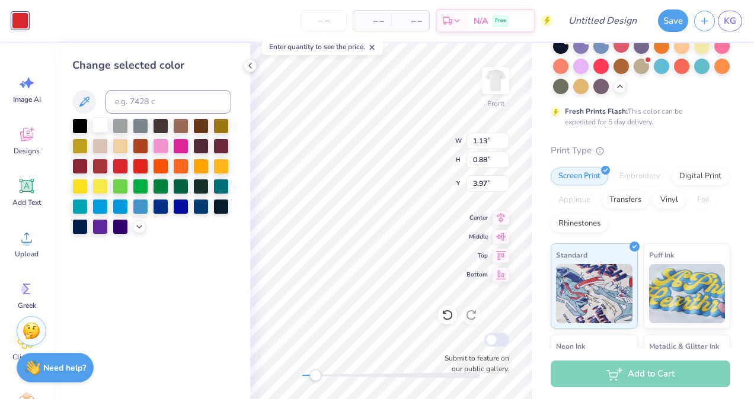
click at [95, 127] on div at bounding box center [99, 124] width 15 height 15
drag, startPoint x: 80, startPoint y: 97, endPoint x: 77, endPoint y: 103, distance: 6.1
click at [77, 103] on icon at bounding box center [84, 102] width 14 height 14
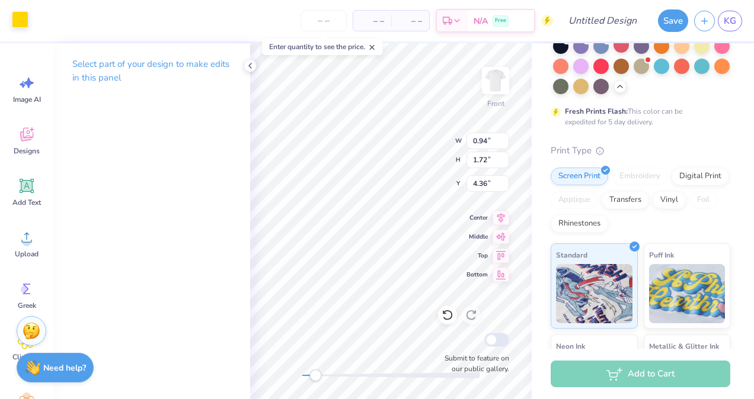
click at [17, 13] on div at bounding box center [20, 19] width 17 height 17
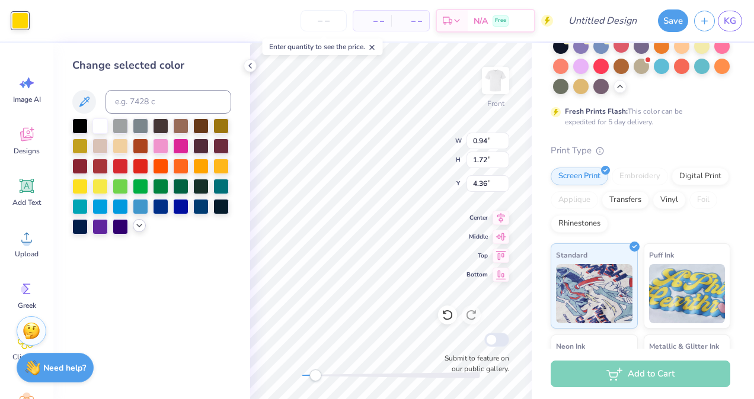
click at [136, 231] on div at bounding box center [139, 225] width 13 height 13
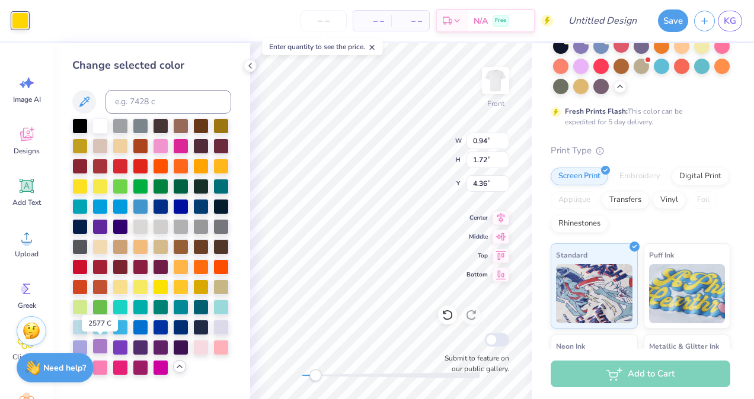
click at [103, 350] on div at bounding box center [99, 346] width 15 height 15
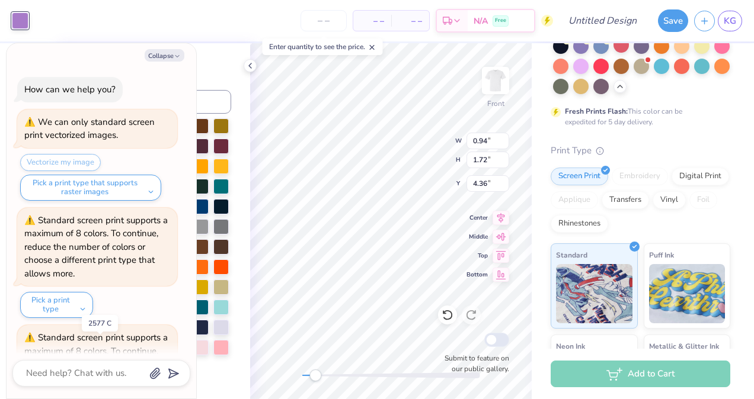
scroll to position [209, 0]
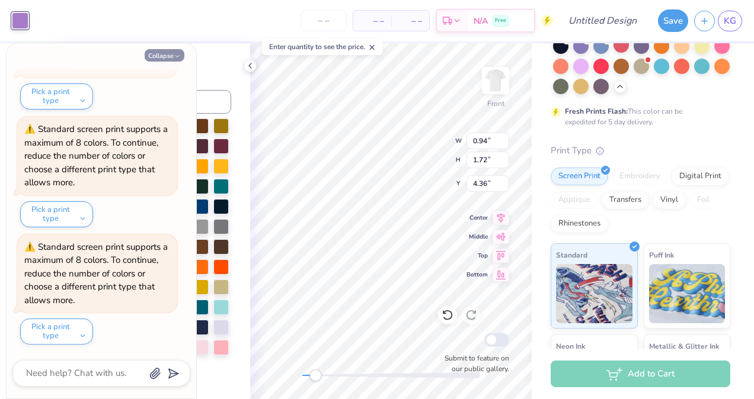
click at [160, 58] on button "Collapse" at bounding box center [165, 55] width 40 height 12
type textarea "x"
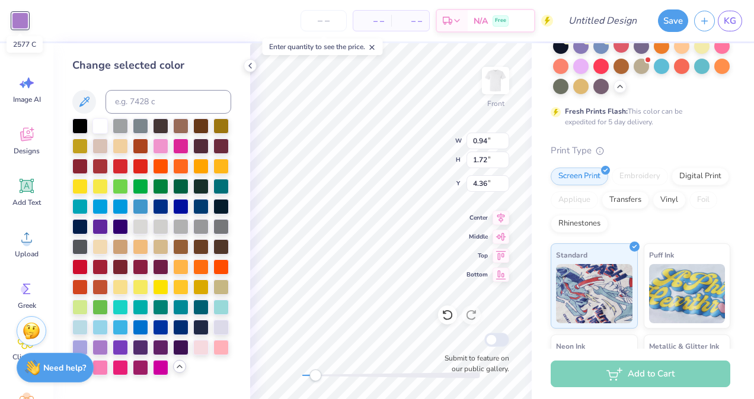
click at [16, 21] on div at bounding box center [20, 20] width 17 height 17
click at [84, 95] on icon at bounding box center [84, 102] width 14 height 14
type input "0.28"
type input "0.71"
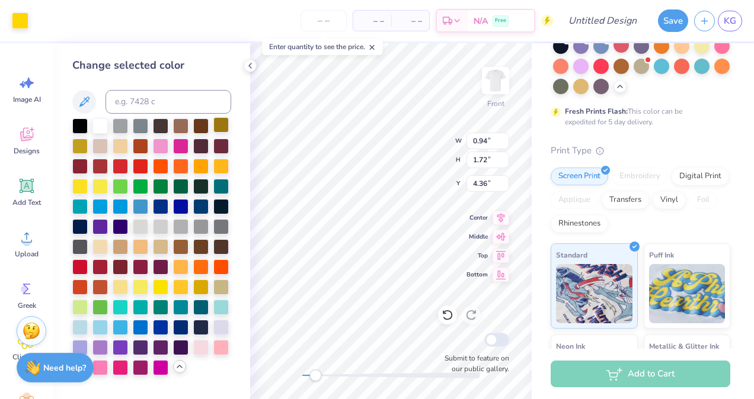
type input "5.20"
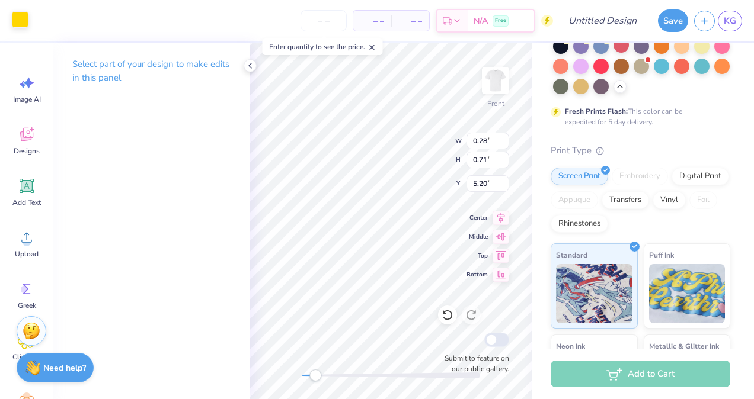
click at [16, 17] on div at bounding box center [20, 19] width 17 height 17
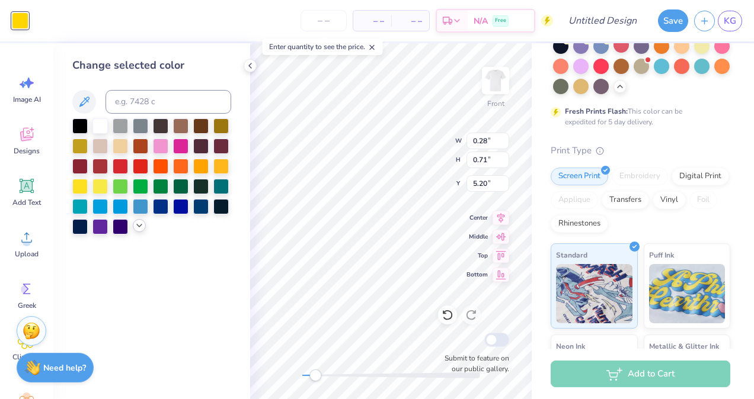
click at [143, 222] on icon at bounding box center [139, 225] width 9 height 9
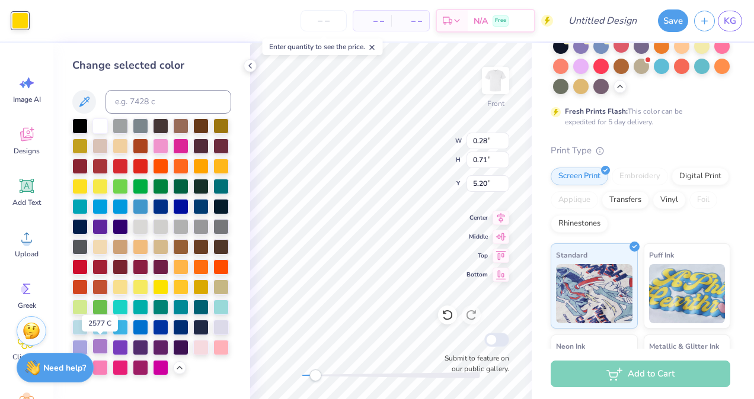
click at [101, 344] on div at bounding box center [99, 346] width 15 height 15
click at [84, 101] on icon at bounding box center [84, 102] width 14 height 14
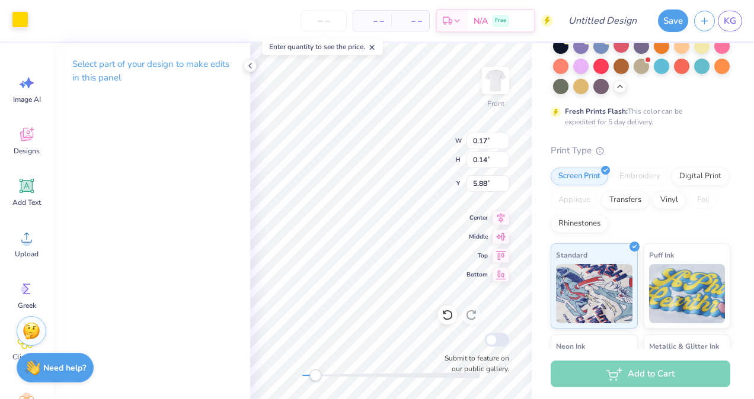
click at [21, 23] on div at bounding box center [20, 19] width 17 height 17
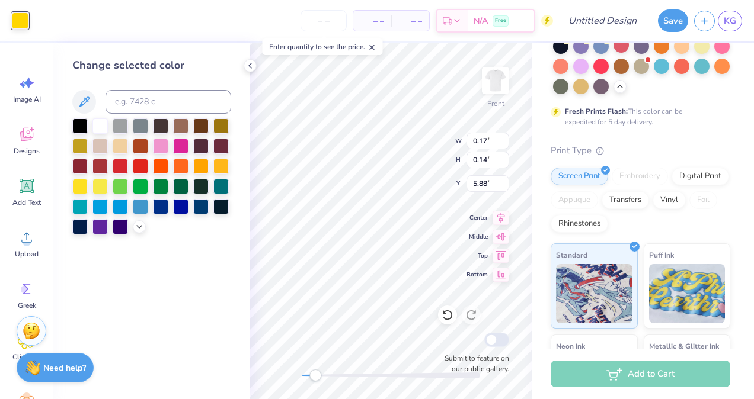
click at [134, 221] on div at bounding box center [151, 177] width 159 height 116
click at [138, 225] on icon at bounding box center [139, 225] width 9 height 9
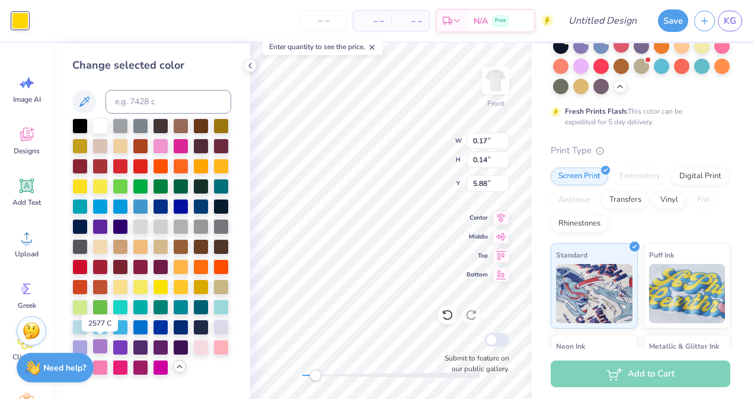
click at [106, 349] on div at bounding box center [99, 346] width 15 height 15
click at [79, 99] on icon at bounding box center [84, 102] width 14 height 14
type input "0.77"
type input "1.05"
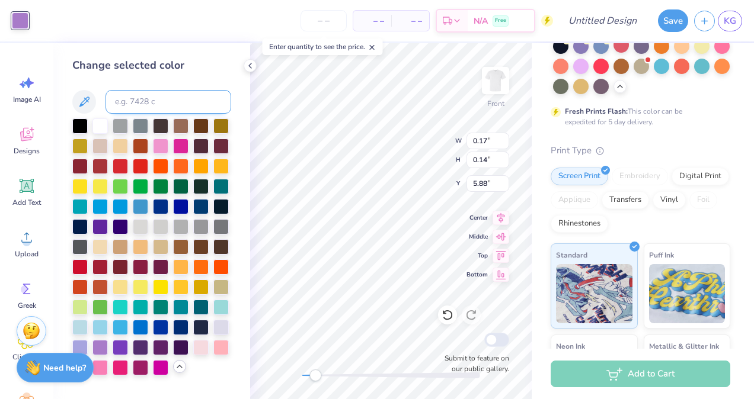
type input "3.94"
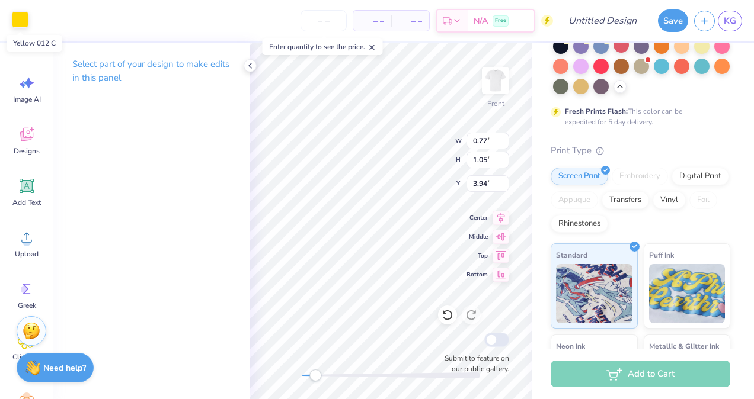
click at [23, 20] on div at bounding box center [20, 19] width 17 height 17
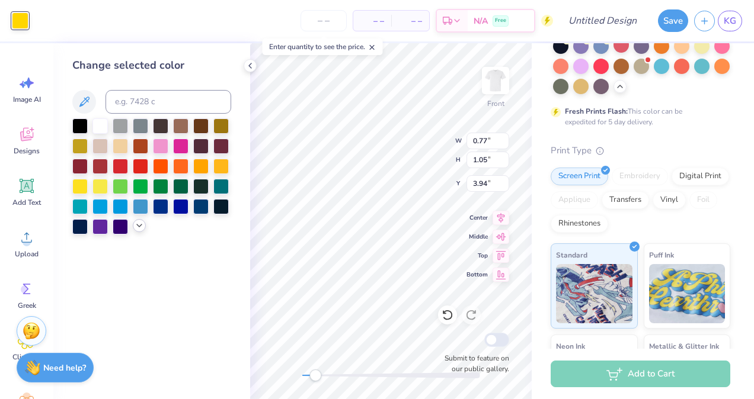
click at [140, 227] on icon at bounding box center [139, 225] width 9 height 9
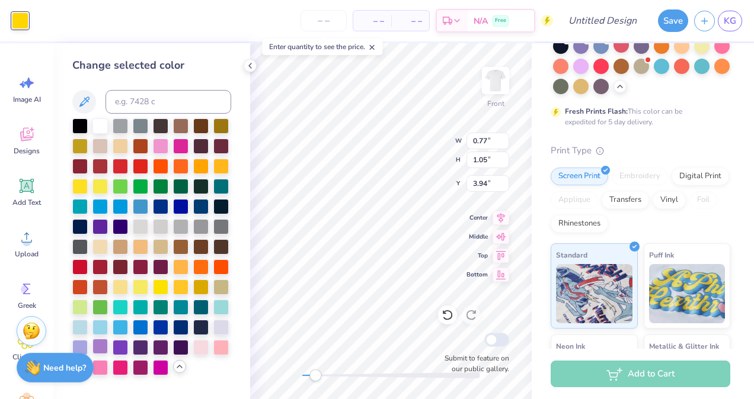
click at [104, 341] on div at bounding box center [99, 346] width 15 height 15
click at [81, 107] on icon at bounding box center [84, 102] width 14 height 14
click at [79, 105] on icon at bounding box center [84, 102] width 14 height 14
type input "0.28"
type input "0.48"
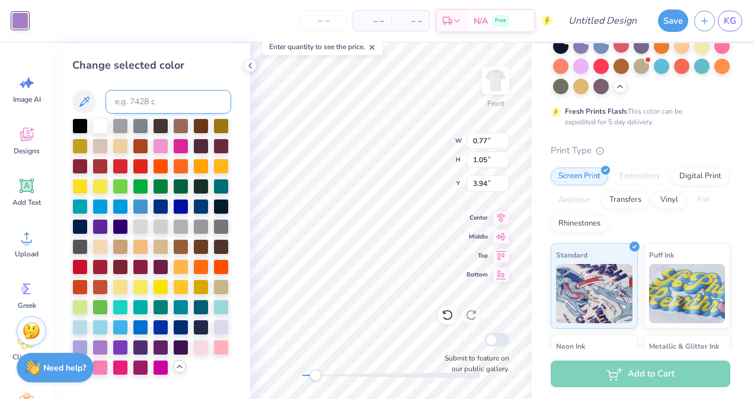
type input "4.70"
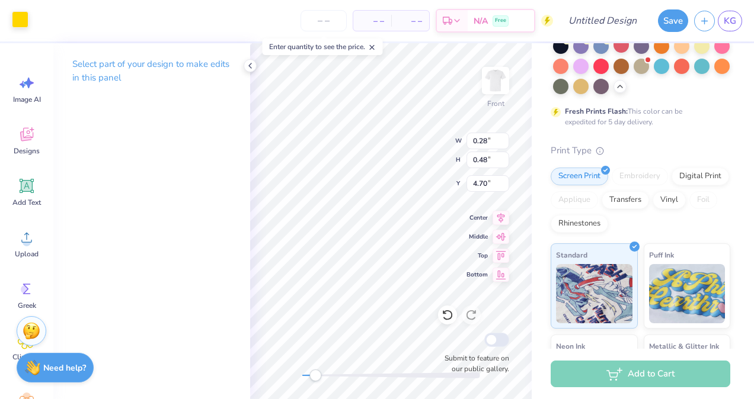
click at [27, 25] on div at bounding box center [20, 19] width 17 height 17
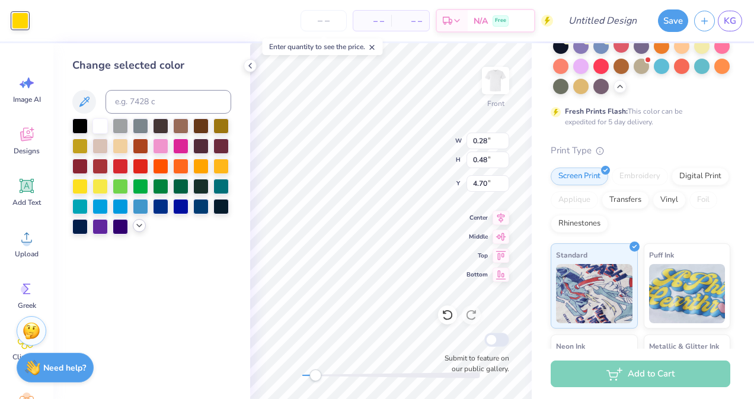
click at [140, 225] on polyline at bounding box center [139, 226] width 5 height 2
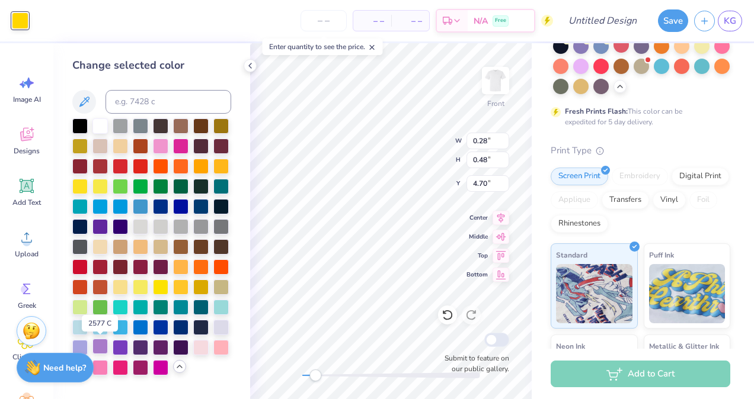
click at [94, 344] on div at bounding box center [99, 346] width 15 height 15
click at [75, 100] on button at bounding box center [84, 102] width 24 height 24
type input "1.64"
type input "1.20"
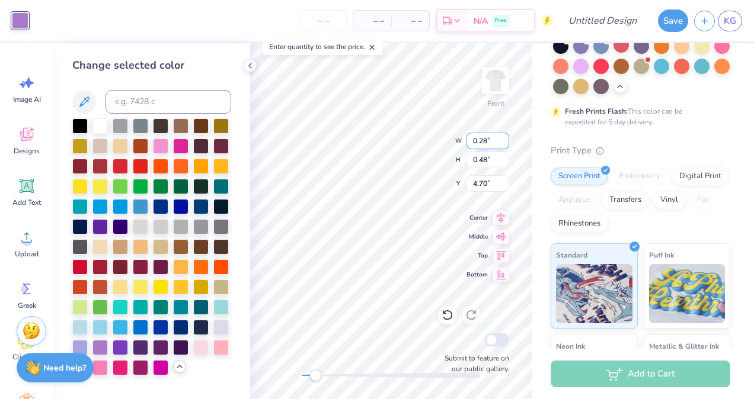
type input "2.74"
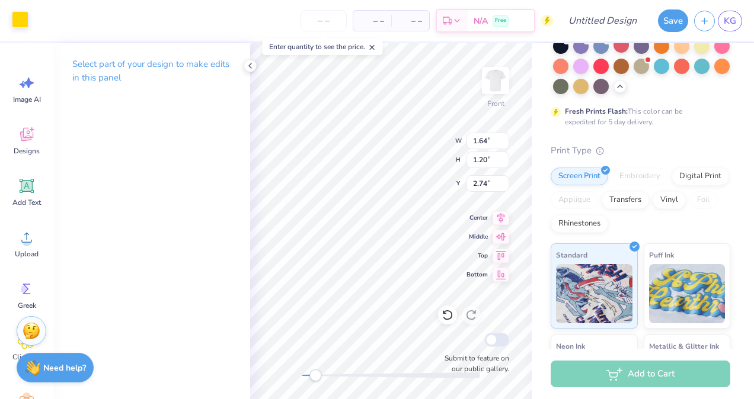
click at [18, 22] on div at bounding box center [20, 19] width 17 height 17
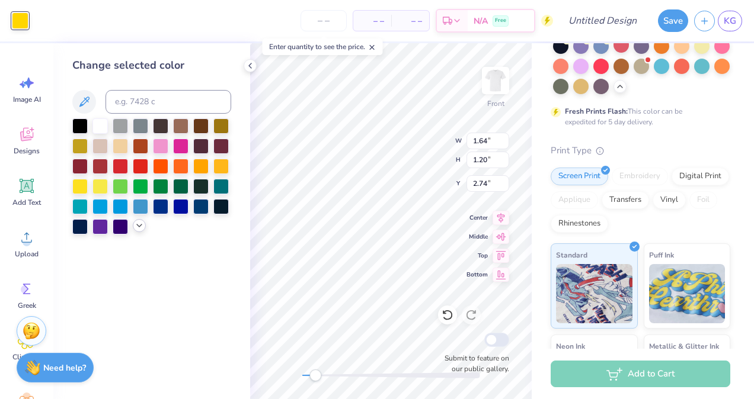
click at [133, 226] on div at bounding box center [139, 225] width 13 height 13
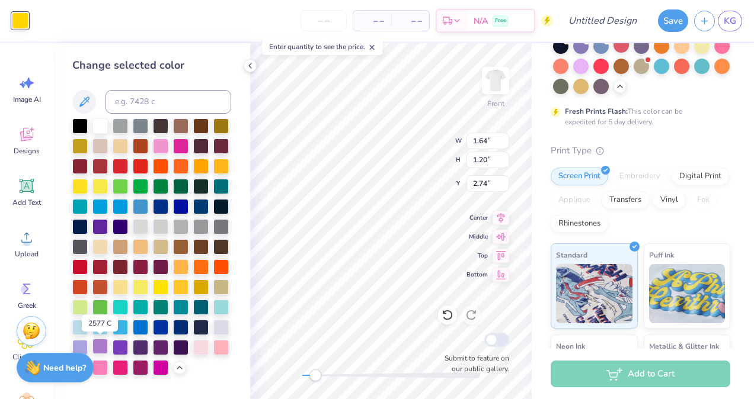
click at [104, 347] on div at bounding box center [99, 346] width 15 height 15
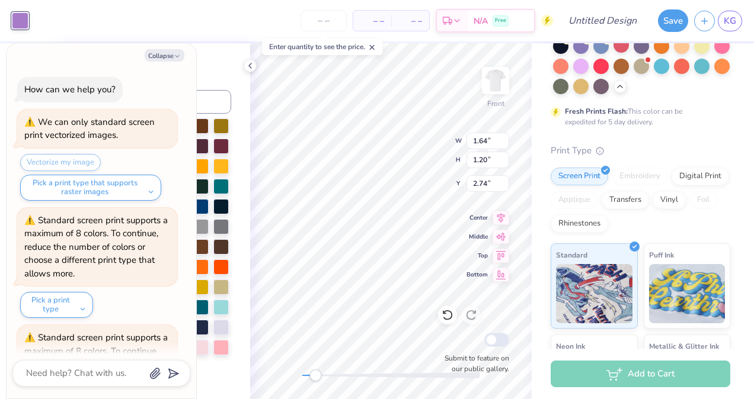
scroll to position [326, 0]
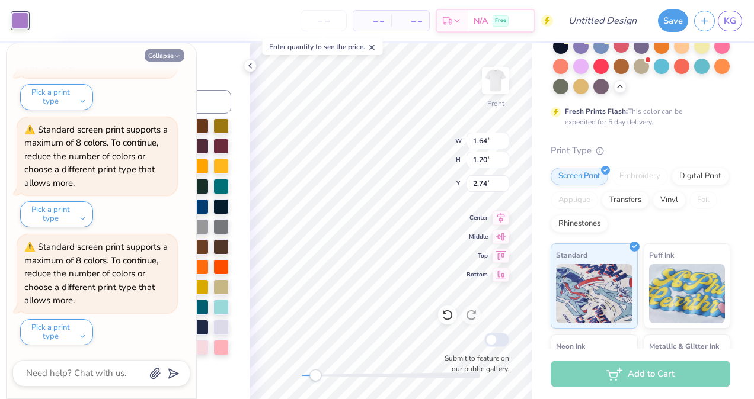
click at [150, 55] on button "Collapse" at bounding box center [165, 55] width 40 height 12
type textarea "x"
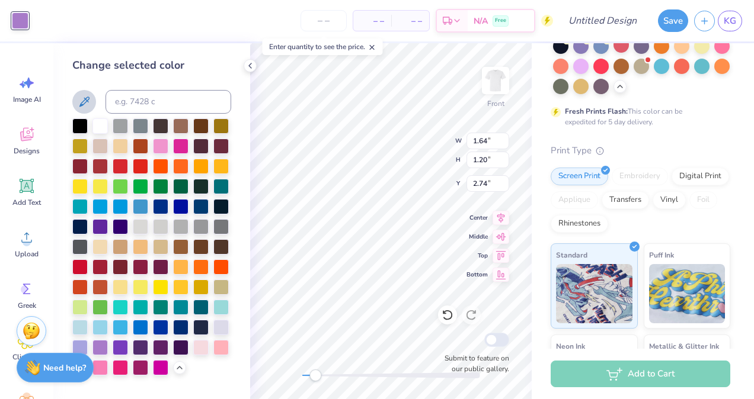
click at [76, 101] on button at bounding box center [84, 102] width 24 height 24
type input "1.17"
type input "0.98"
type input "3.67"
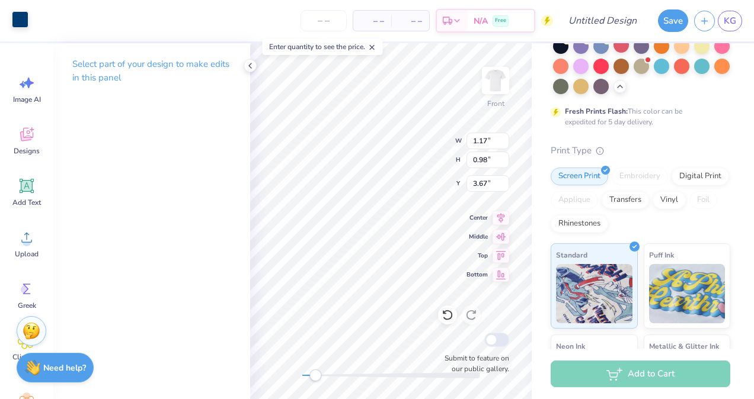
click at [24, 25] on div at bounding box center [20, 19] width 17 height 17
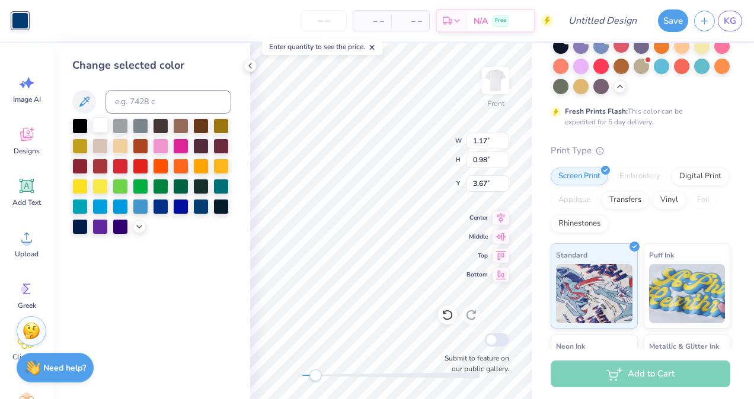
click at [95, 120] on div at bounding box center [99, 124] width 15 height 15
click at [100, 124] on div at bounding box center [99, 124] width 15 height 15
click at [87, 108] on icon at bounding box center [84, 102] width 14 height 14
click at [81, 98] on icon at bounding box center [84, 102] width 14 height 14
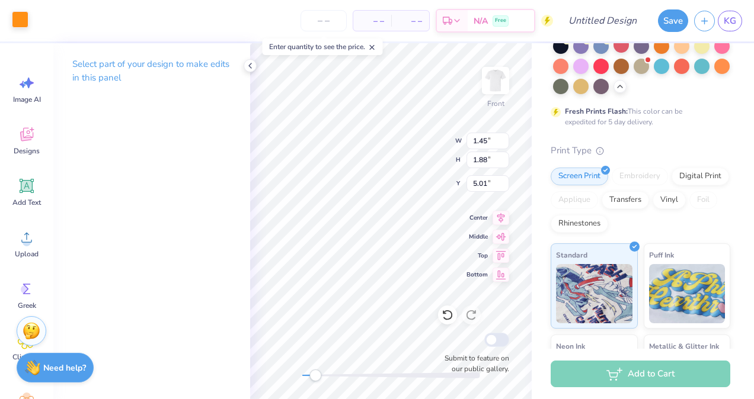
click at [20, 24] on div at bounding box center [20, 19] width 17 height 17
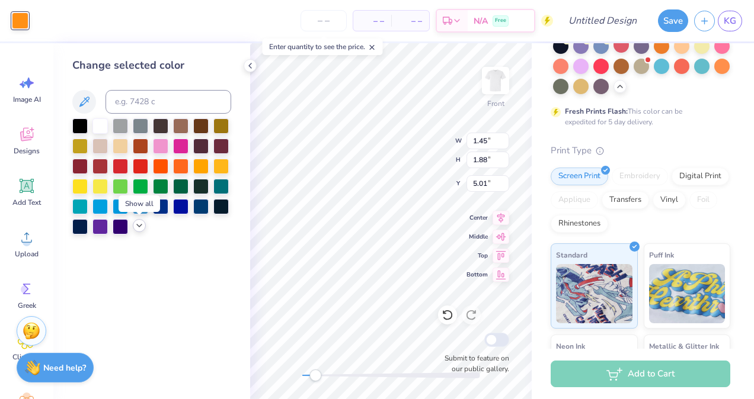
click at [139, 229] on icon at bounding box center [139, 225] width 9 height 9
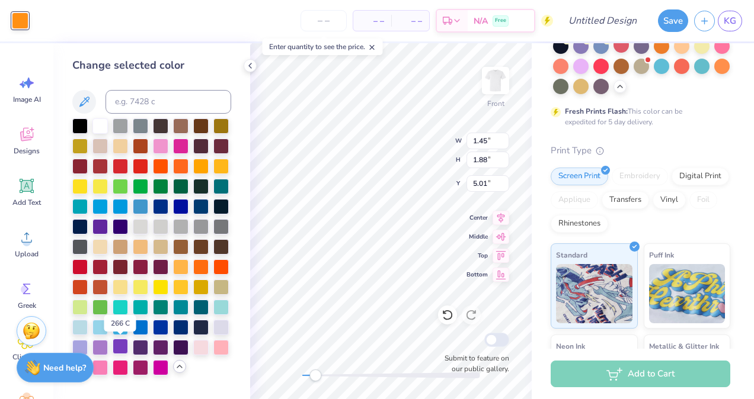
click at [119, 350] on div at bounding box center [120, 346] width 15 height 15
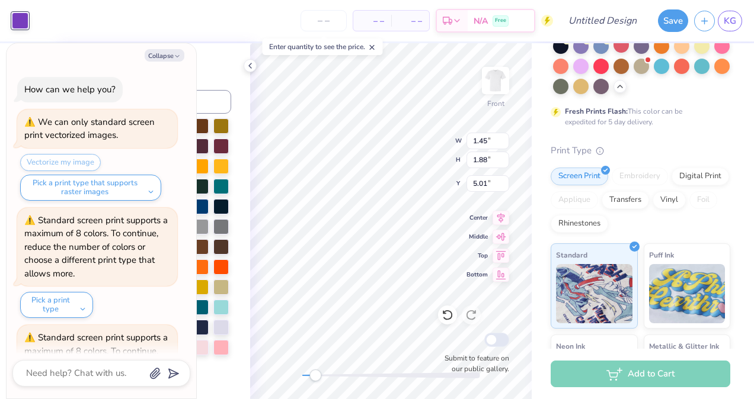
scroll to position [444, 0]
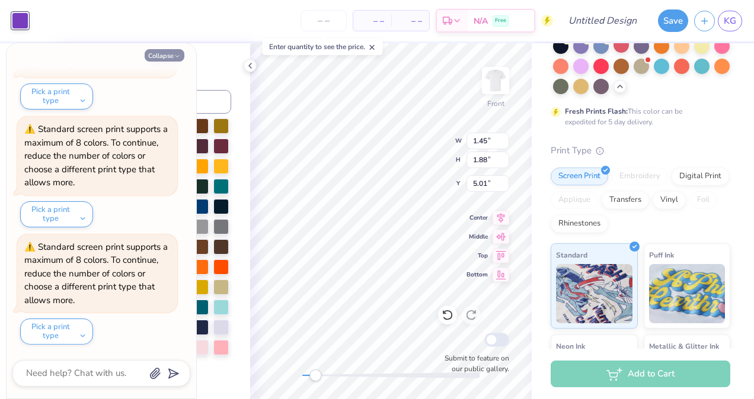
click at [159, 56] on button "Collapse" at bounding box center [165, 55] width 40 height 12
type textarea "x"
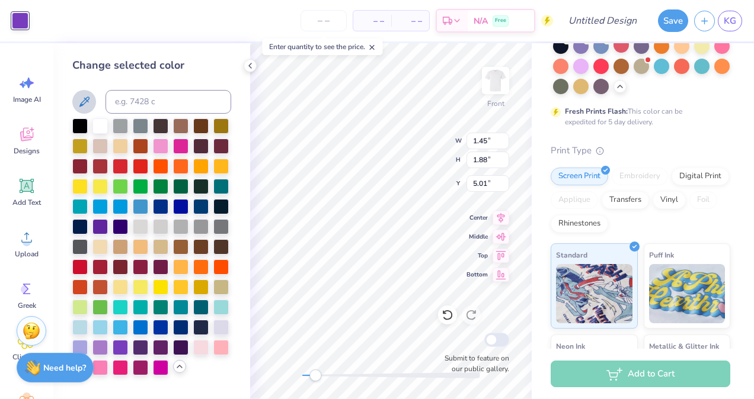
click at [79, 110] on button at bounding box center [84, 102] width 24 height 24
click at [81, 107] on icon at bounding box center [84, 102] width 14 height 14
type input "14.47"
type input "12.25"
type input "2.67"
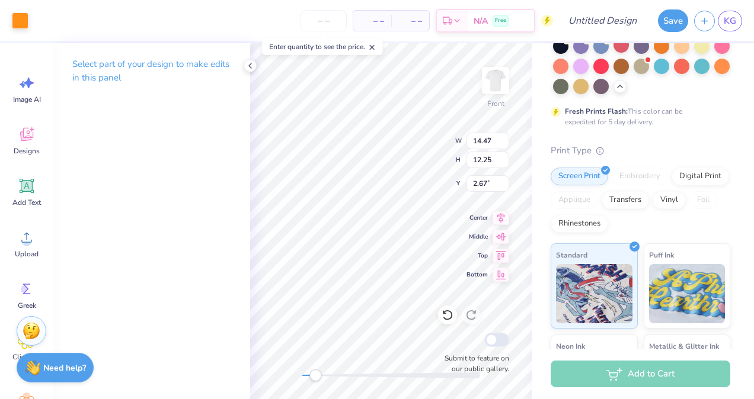
type input "0.92"
type input "0.71"
type input "5.86"
click at [21, 21] on div at bounding box center [20, 19] width 17 height 17
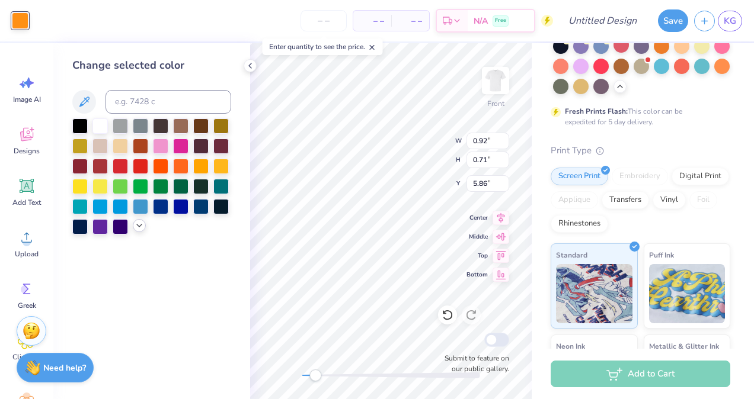
click at [136, 222] on icon at bounding box center [139, 225] width 9 height 9
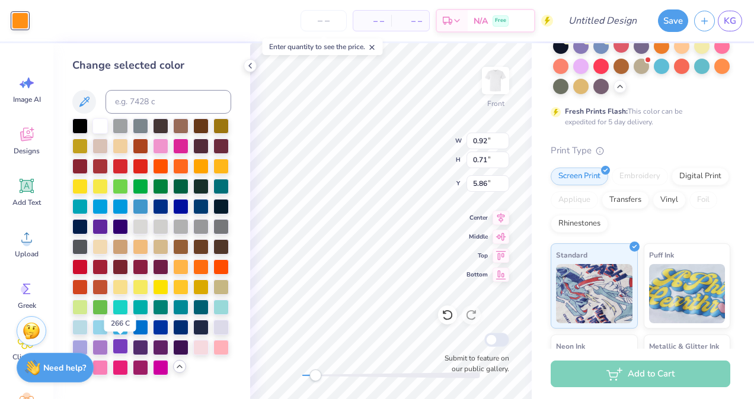
click at [118, 349] on div at bounding box center [120, 346] width 15 height 15
click at [85, 106] on icon at bounding box center [84, 102] width 14 height 14
type input "0.46"
type input "0.29"
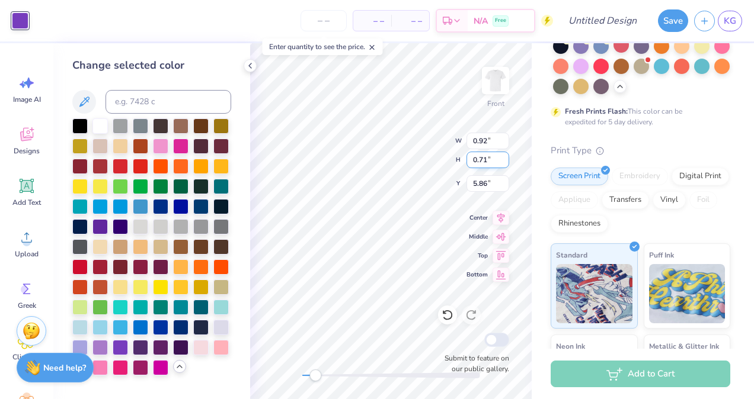
type input "5.65"
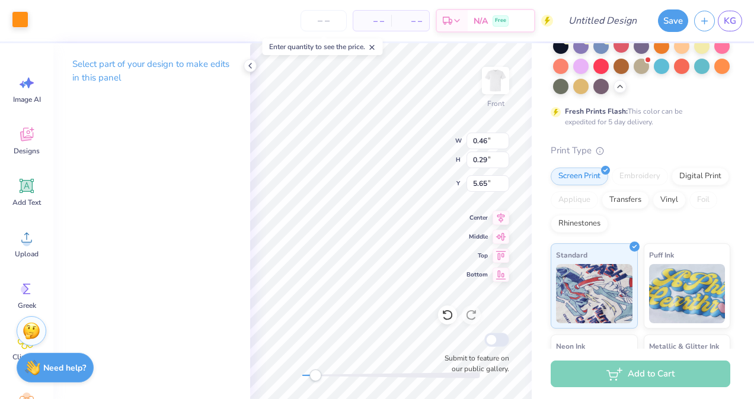
click at [12, 14] on div at bounding box center [20, 19] width 17 height 17
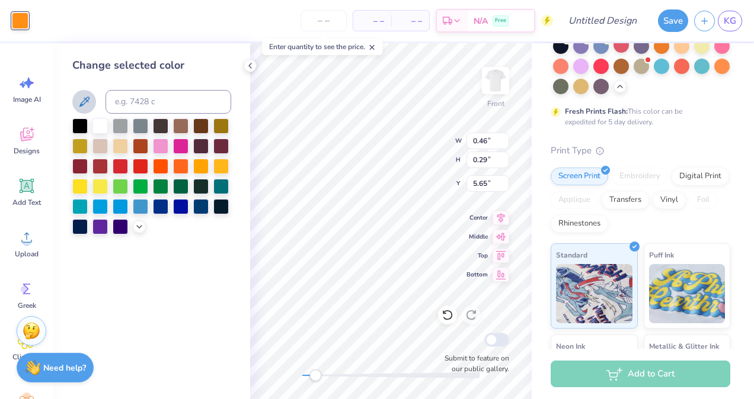
click at [80, 106] on icon at bounding box center [84, 102] width 10 height 10
type input "0.87"
type input "0.47"
type input "4.70"
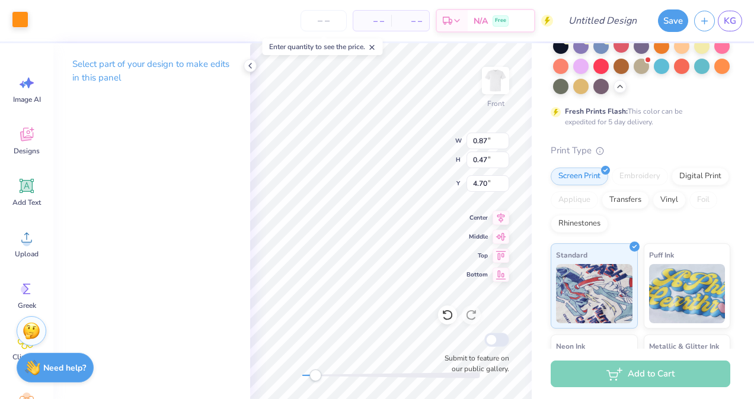
click at [18, 23] on div at bounding box center [20, 19] width 17 height 17
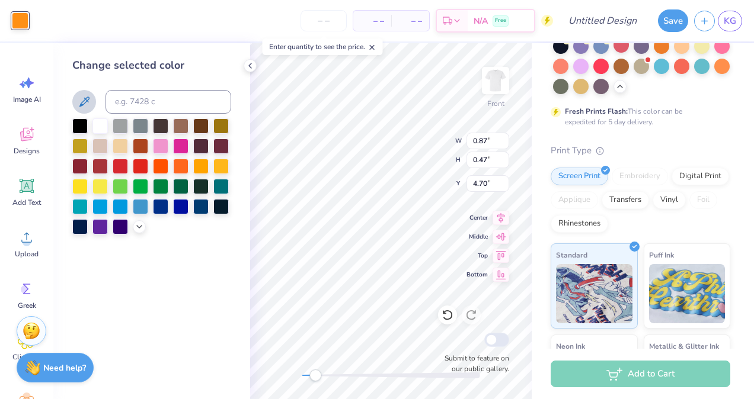
click at [83, 96] on icon at bounding box center [84, 102] width 14 height 14
click at [91, 112] on div at bounding box center [151, 102] width 159 height 24
click at [87, 108] on icon at bounding box center [84, 102] width 14 height 14
click at [82, 98] on icon at bounding box center [84, 102] width 14 height 14
click at [88, 100] on icon at bounding box center [84, 102] width 10 height 10
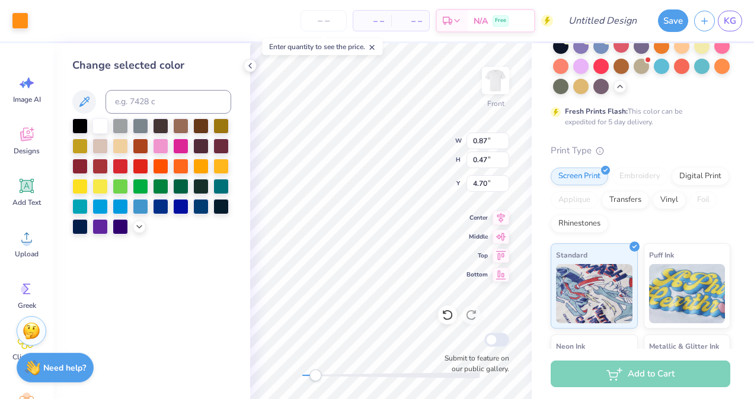
click at [151, 229] on div at bounding box center [151, 177] width 159 height 116
click at [138, 226] on icon at bounding box center [139, 225] width 9 height 9
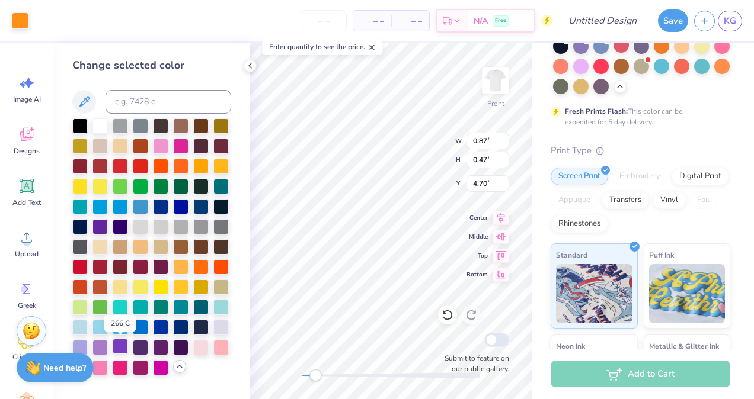
click at [119, 350] on div at bounding box center [120, 346] width 15 height 15
click at [80, 100] on icon at bounding box center [84, 102] width 14 height 14
type input "0.54"
type input "0.34"
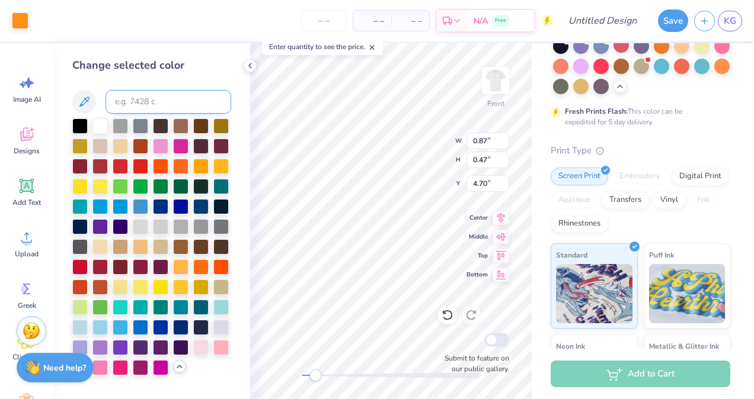
type input "5.38"
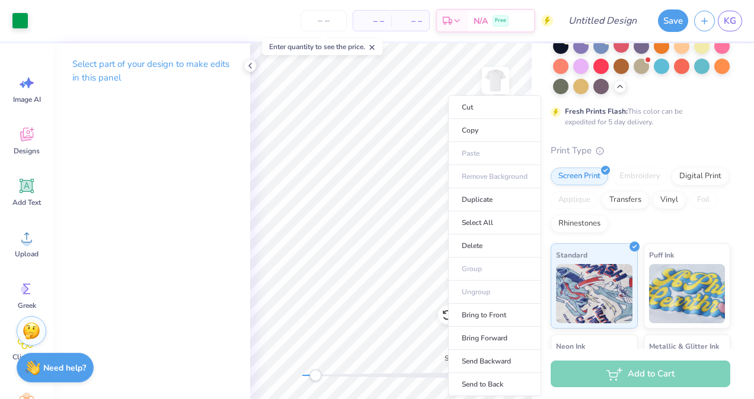
click at [143, 77] on p "Select part of your design to make edits in this panel" at bounding box center [151, 70] width 159 height 27
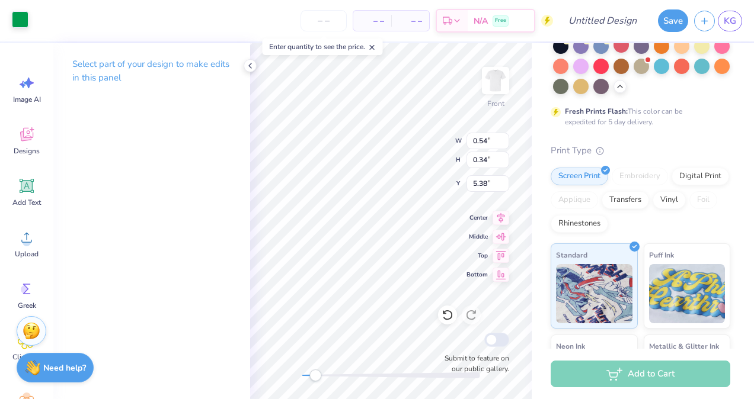
click at [14, 23] on div at bounding box center [20, 19] width 17 height 17
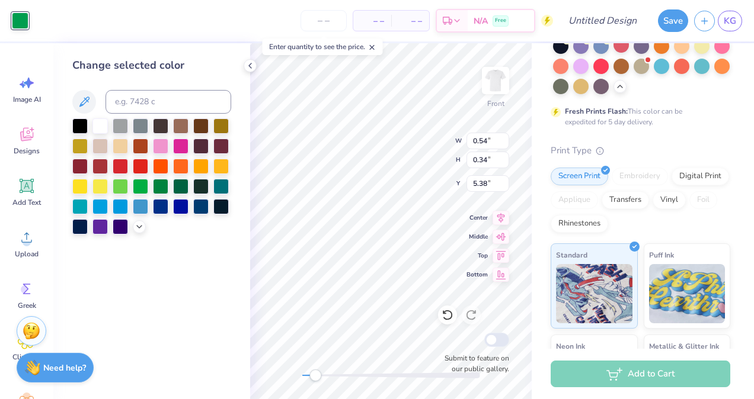
click at [99, 116] on div "Change selected color" at bounding box center [151, 145] width 159 height 177
click at [99, 120] on div at bounding box center [99, 124] width 15 height 15
type input "1.21"
type input "0.70"
type input "4.73"
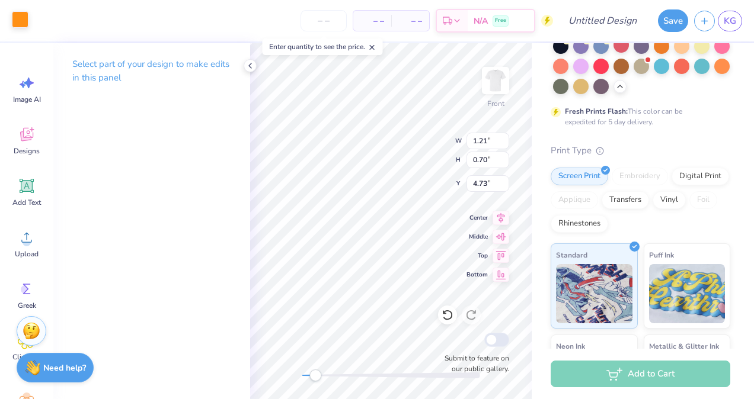
click at [27, 20] on div at bounding box center [20, 19] width 17 height 17
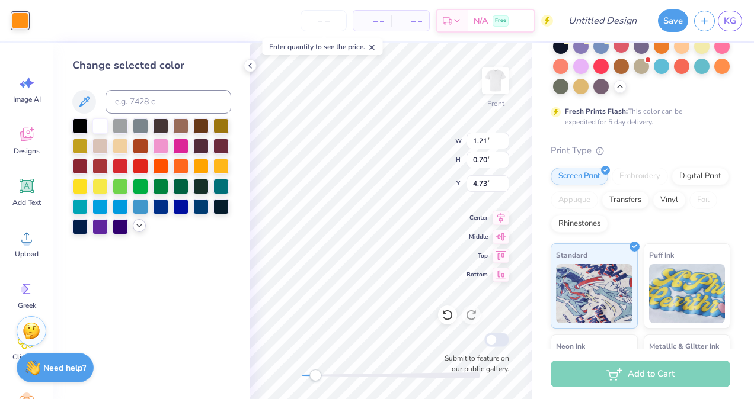
click at [133, 223] on div at bounding box center [139, 225] width 13 height 13
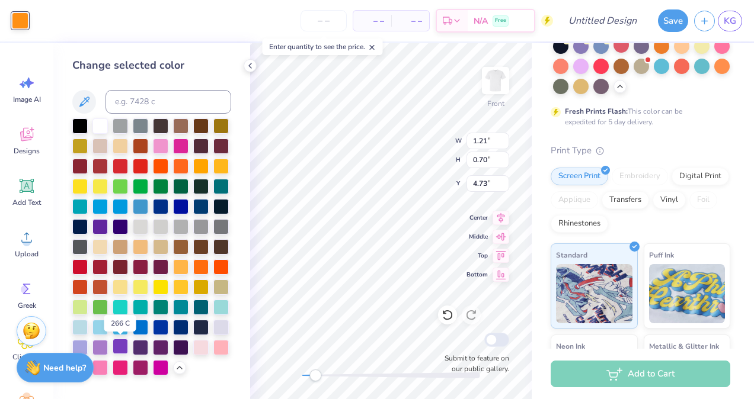
click at [122, 346] on div at bounding box center [120, 346] width 15 height 15
type input "0.87"
type input "0.47"
type input "4.70"
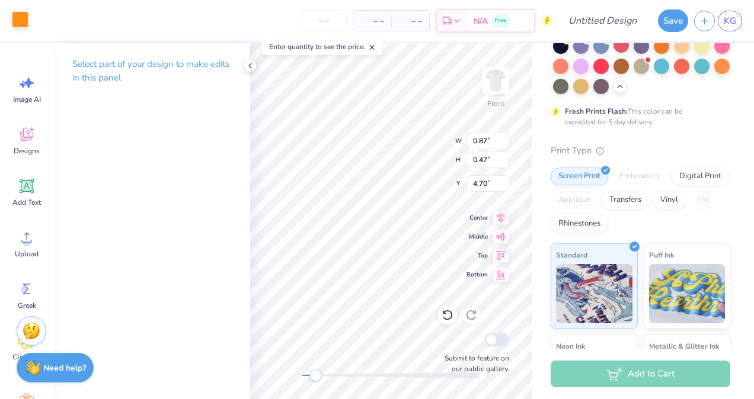
click at [23, 24] on div at bounding box center [20, 19] width 17 height 17
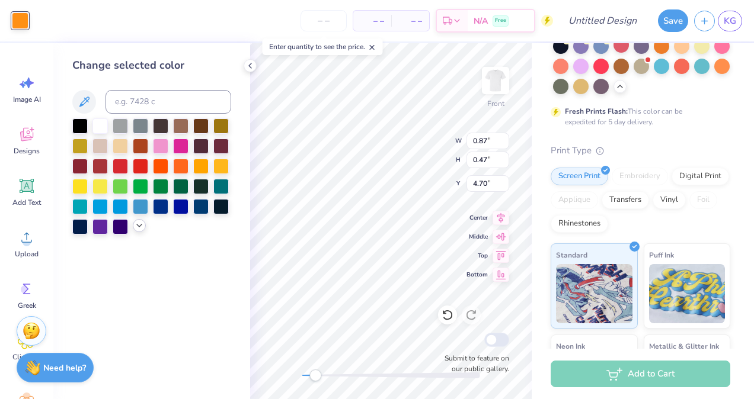
click at [133, 225] on div at bounding box center [139, 225] width 13 height 13
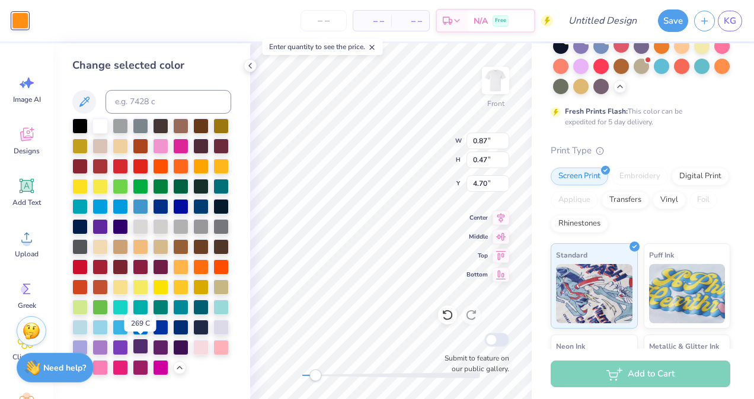
click at [139, 342] on div at bounding box center [140, 346] width 15 height 15
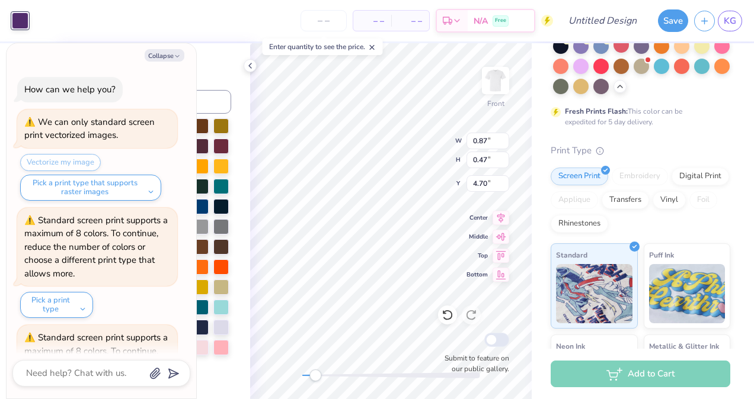
scroll to position [561, 0]
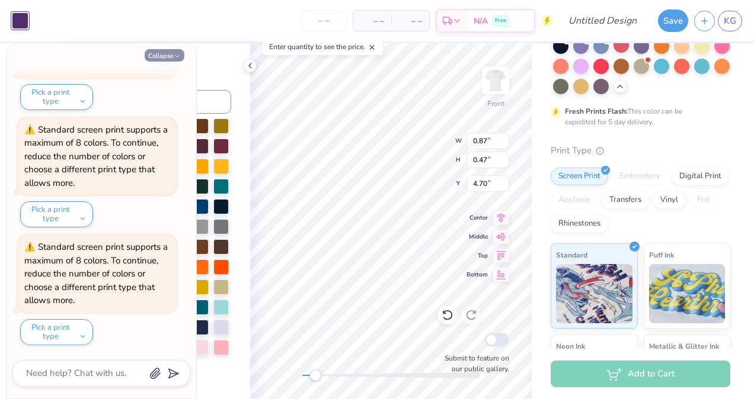
click at [163, 56] on button "Collapse" at bounding box center [165, 55] width 40 height 12
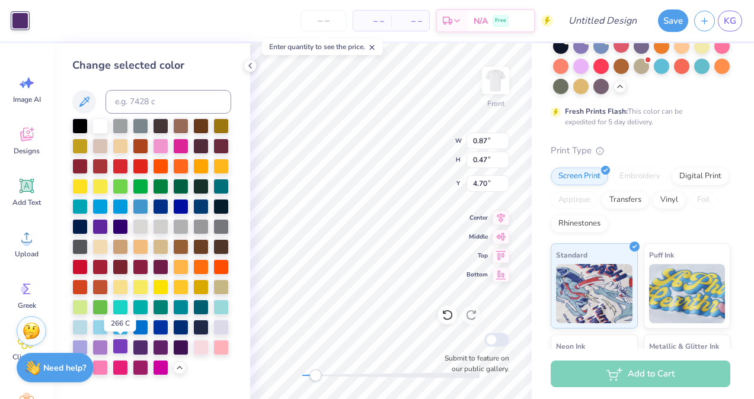
click at [124, 341] on div at bounding box center [120, 346] width 15 height 15
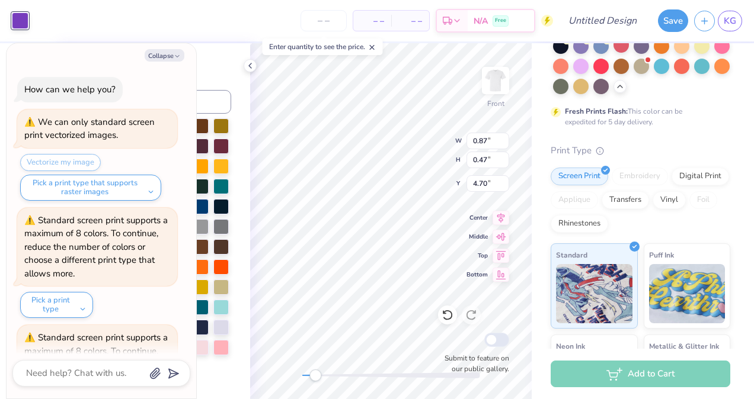
scroll to position [679, 0]
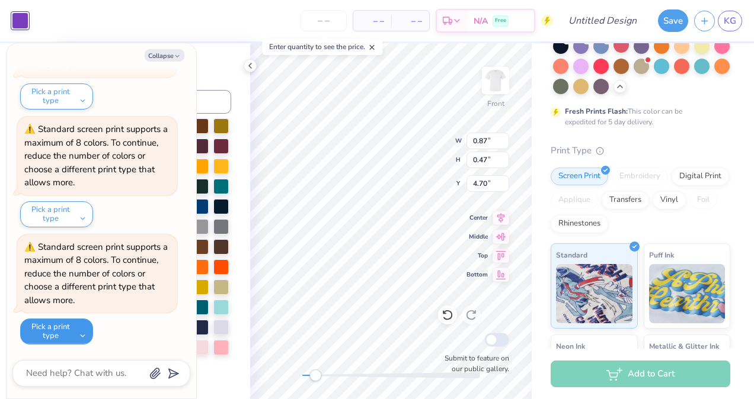
click at [78, 340] on button "Pick a print type" at bounding box center [56, 332] width 73 height 26
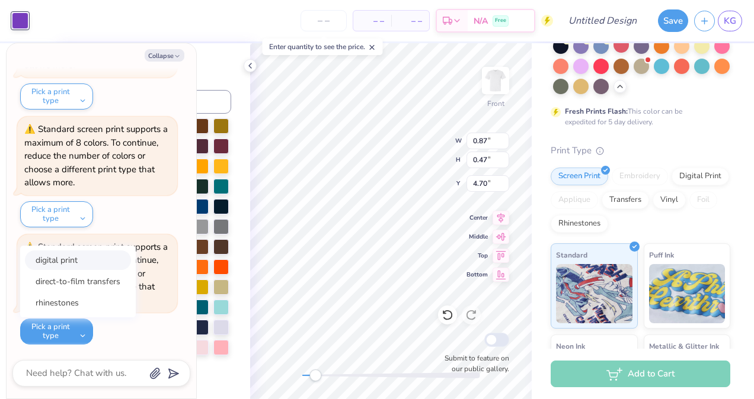
click at [81, 261] on button "digital print" at bounding box center [78, 261] width 106 height 20
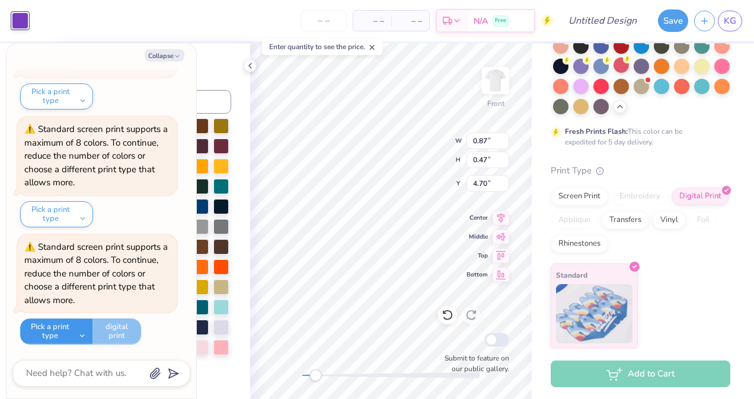
click at [79, 330] on button "Pick a print type" at bounding box center [56, 332] width 72 height 26
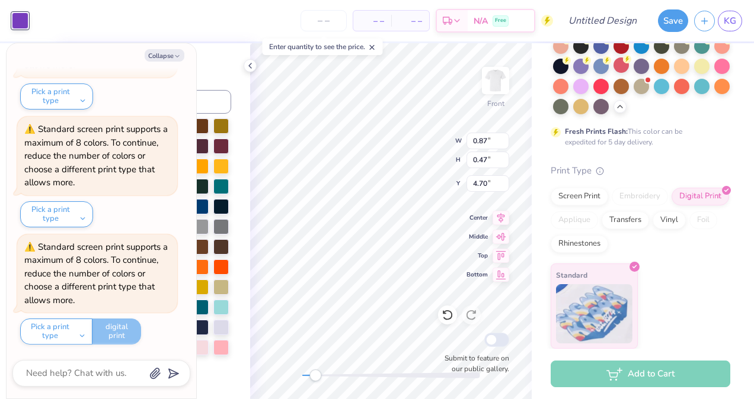
click at [112, 335] on div "Pick a print type digital print direct-to-film transfers rhinestones digital pr…" at bounding box center [80, 332] width 121 height 26
drag, startPoint x: 179, startPoint y: 55, endPoint x: 173, endPoint y: 53, distance: 6.0
click at [173, 53] on button "Collapse" at bounding box center [165, 55] width 40 height 12
type textarea "x"
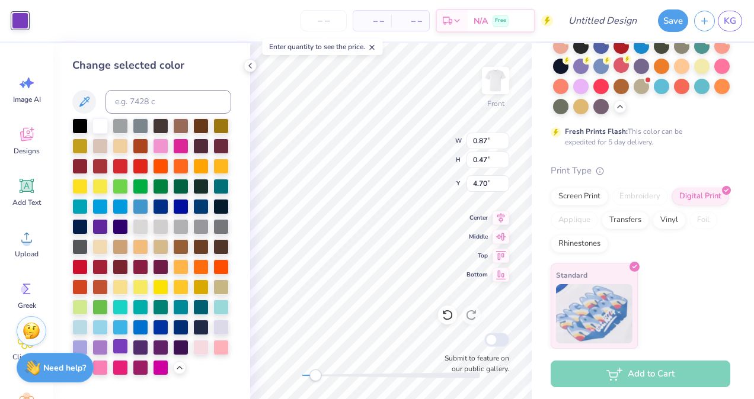
click at [122, 348] on div at bounding box center [120, 346] width 15 height 15
click at [104, 346] on div at bounding box center [99, 346] width 15 height 15
click at [130, 353] on div at bounding box center [151, 247] width 159 height 257
click at [123, 349] on div at bounding box center [120, 346] width 15 height 15
type input "1.21"
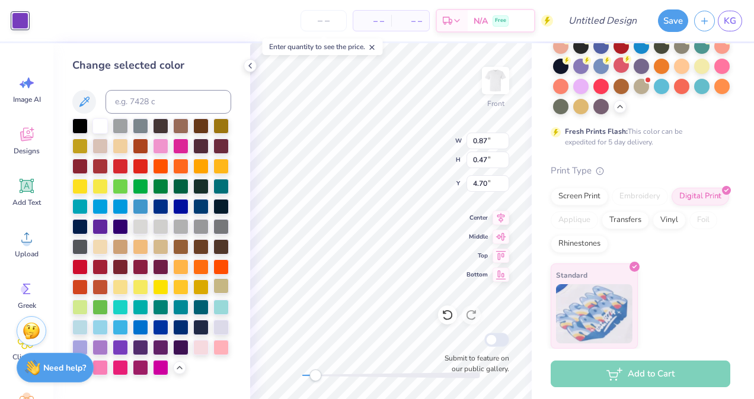
type input "0.70"
type input "4.73"
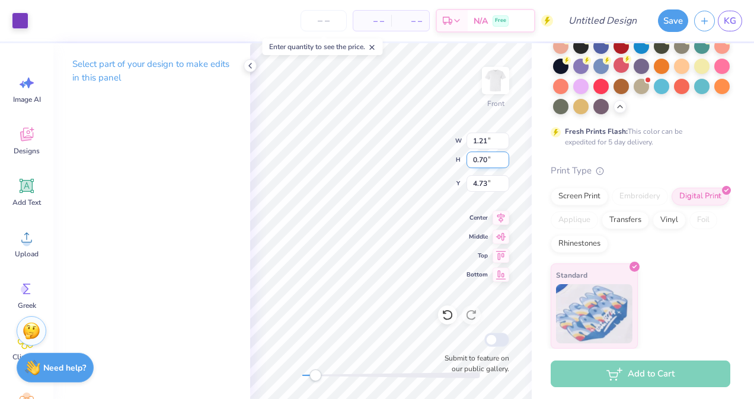
type input "1.46"
type input "1.39"
type input "3.48"
click at [16, 18] on div at bounding box center [20, 19] width 17 height 17
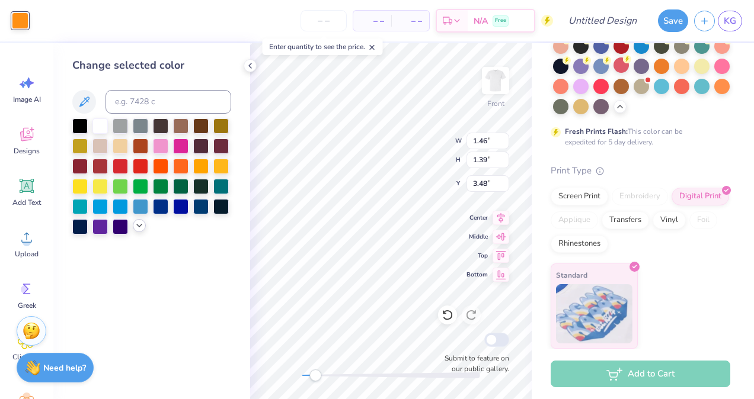
click at [136, 229] on icon at bounding box center [139, 225] width 9 height 9
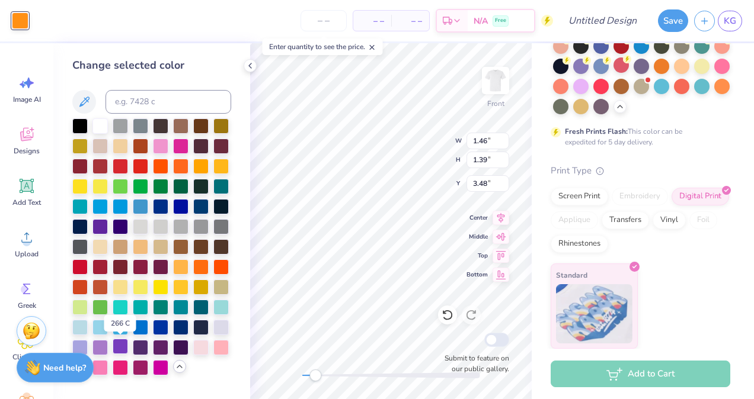
click at [116, 349] on div at bounding box center [120, 346] width 15 height 15
type input "0.94"
type input "0.70"
type input "4.36"
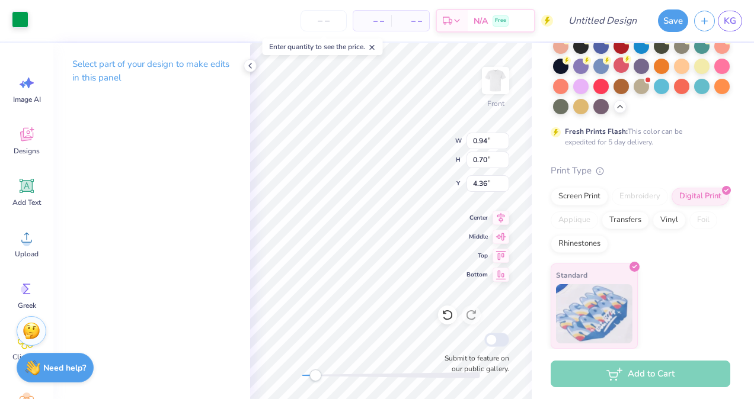
click at [21, 17] on div at bounding box center [20, 19] width 17 height 17
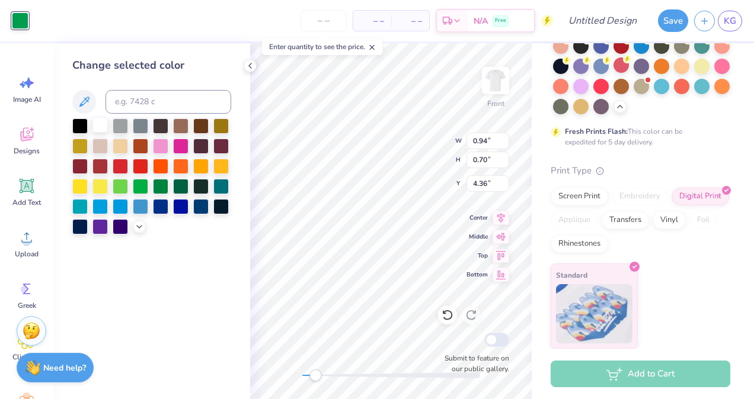
click at [100, 123] on div at bounding box center [99, 124] width 15 height 15
type input "14.47"
type input "12.25"
type input "2.67"
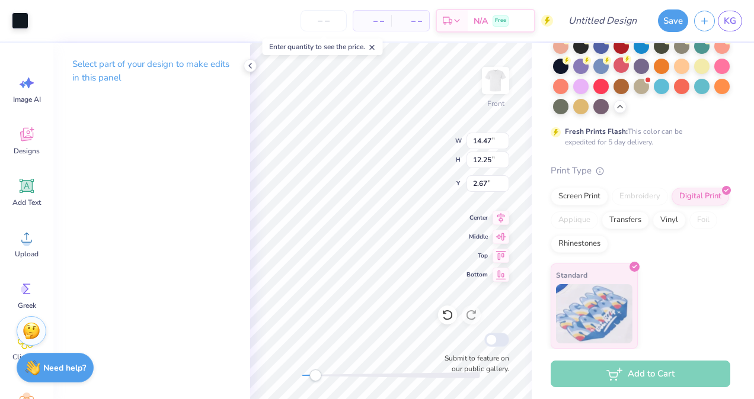
type input "0.54"
type input "0.34"
type input "5.38"
click at [18, 18] on div at bounding box center [20, 19] width 17 height 17
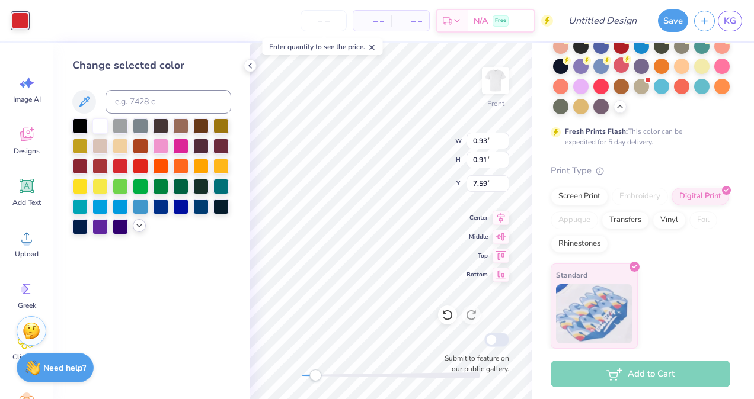
click at [135, 228] on icon at bounding box center [139, 225] width 9 height 9
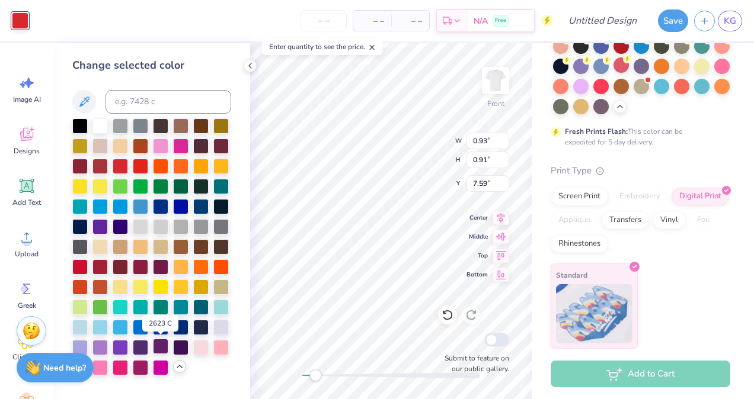
click at [159, 343] on div at bounding box center [160, 346] width 15 height 15
type input "1.84"
type input "1.71"
type input "7.08"
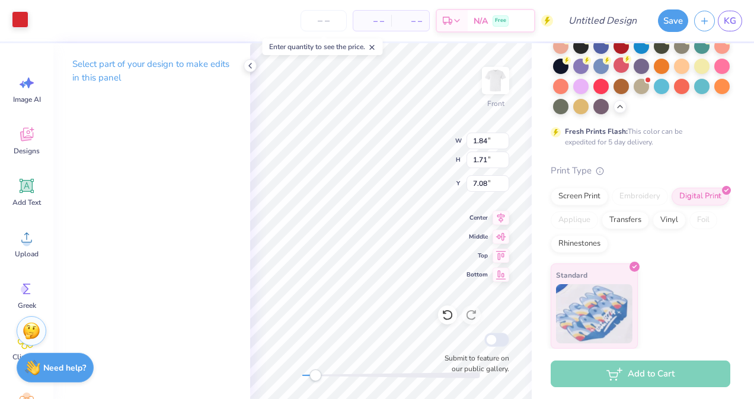
click at [15, 18] on div at bounding box center [20, 19] width 17 height 17
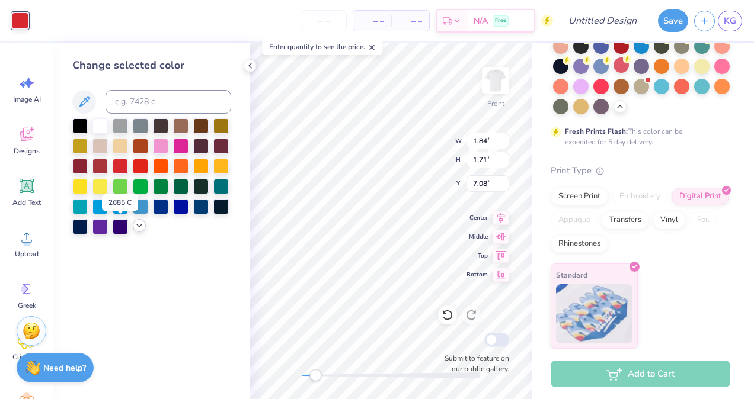
click at [139, 230] on icon at bounding box center [139, 225] width 9 height 9
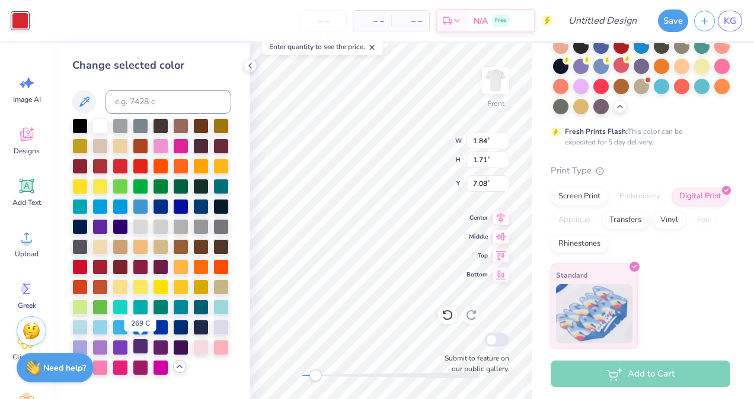
click at [139, 345] on div at bounding box center [140, 346] width 15 height 15
click at [159, 353] on div at bounding box center [160, 346] width 15 height 15
type input "1.20"
type input "0.77"
type input "6.15"
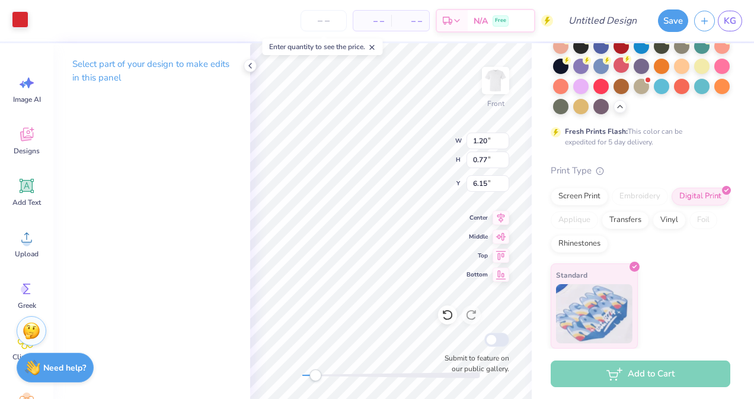
click at [23, 19] on div at bounding box center [20, 19] width 17 height 17
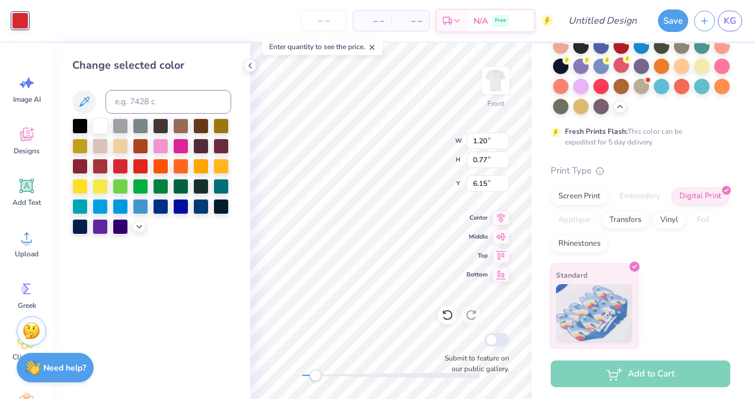
click at [132, 229] on div at bounding box center [151, 177] width 159 height 116
click at [138, 228] on icon at bounding box center [139, 225] width 9 height 9
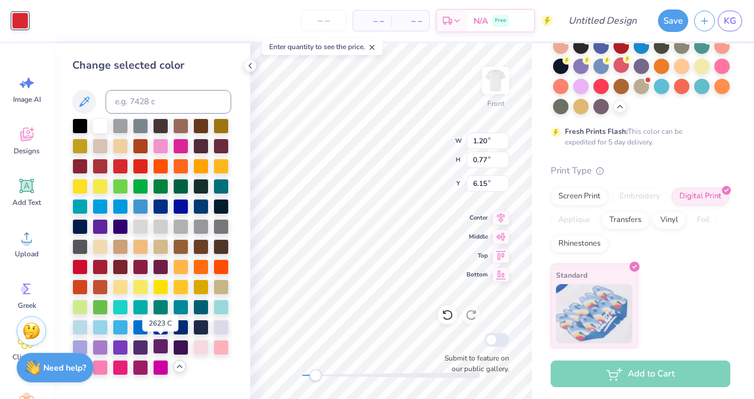
click at [160, 344] on div at bounding box center [160, 346] width 15 height 15
type input "1.47"
type input "1.53"
type input "5.95"
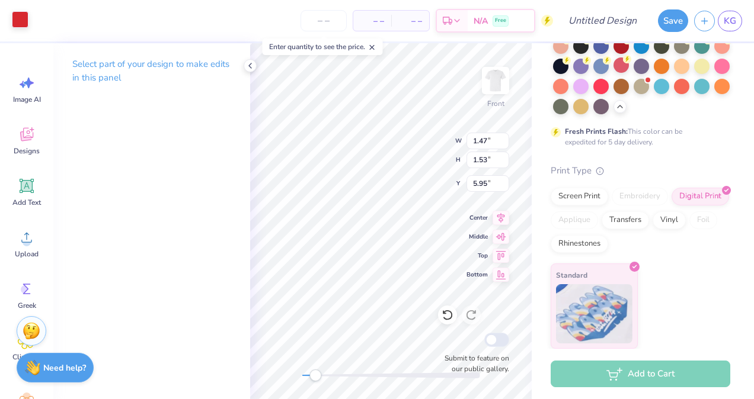
click at [20, 20] on div at bounding box center [20, 19] width 17 height 17
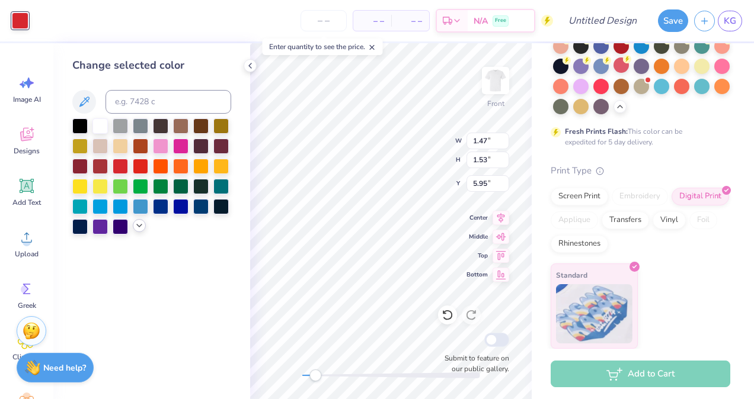
click at [133, 226] on div at bounding box center [139, 225] width 13 height 13
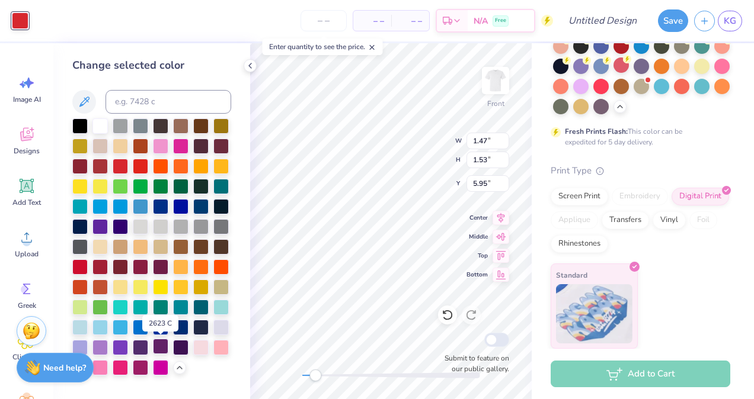
click at [157, 346] on div at bounding box center [160, 346] width 15 height 15
type input "1.15"
type input "1.01"
type input "7.00"
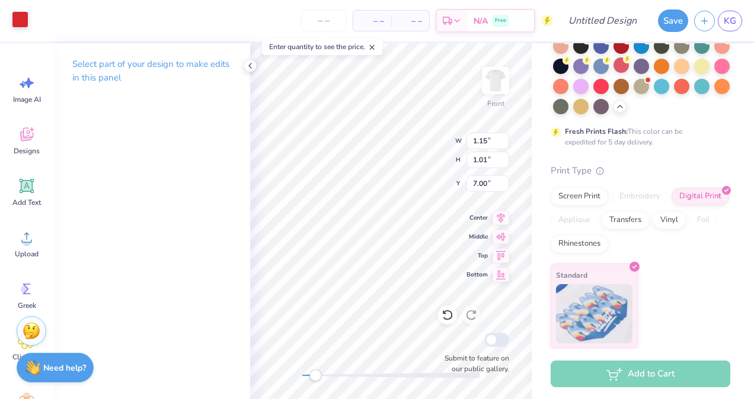
click at [23, 21] on div at bounding box center [20, 19] width 17 height 17
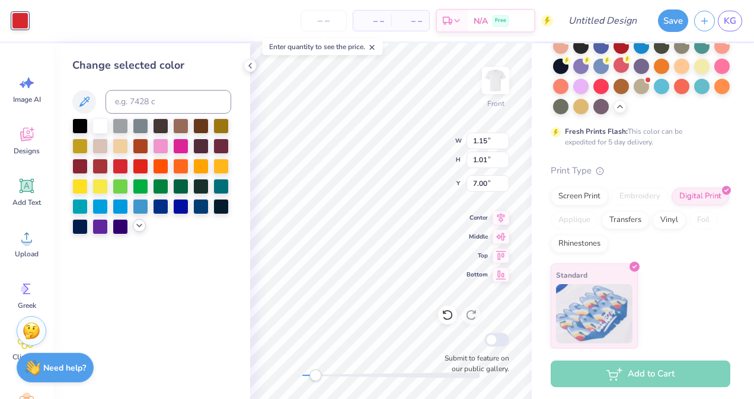
click at [140, 221] on div at bounding box center [139, 225] width 13 height 13
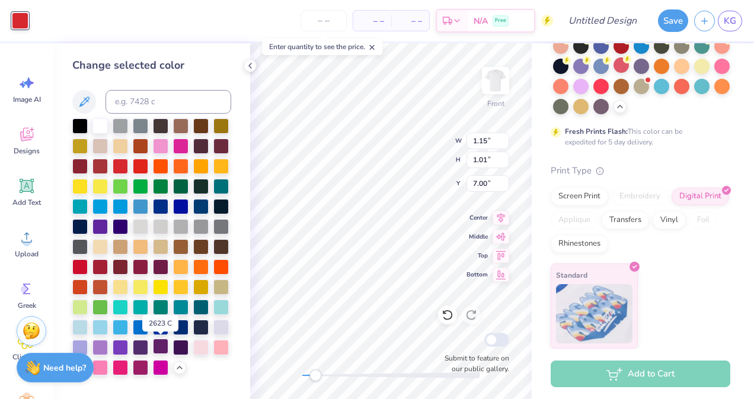
click at [159, 348] on div at bounding box center [160, 346] width 15 height 15
type input "0.61"
type input "0.70"
type input "6.42"
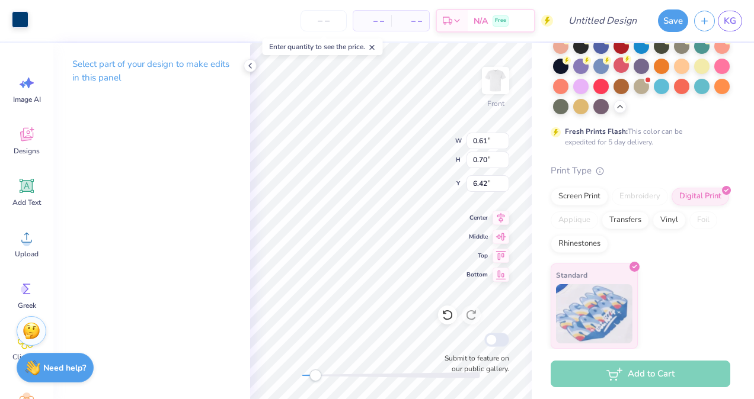
click at [24, 24] on div at bounding box center [20, 19] width 17 height 17
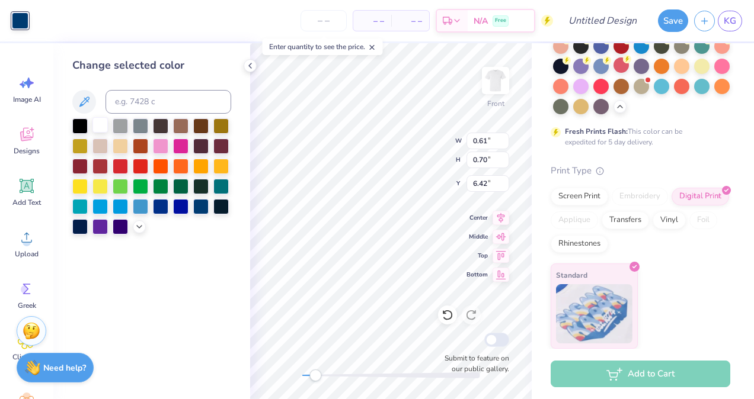
click at [99, 127] on div at bounding box center [99, 124] width 15 height 15
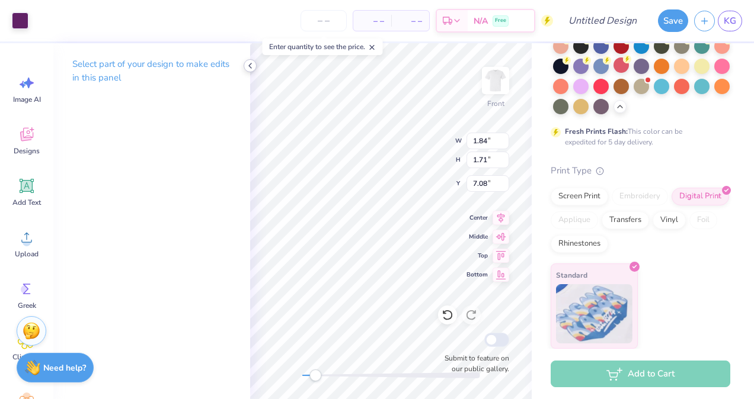
click at [250, 65] on polyline at bounding box center [250, 65] width 2 height 5
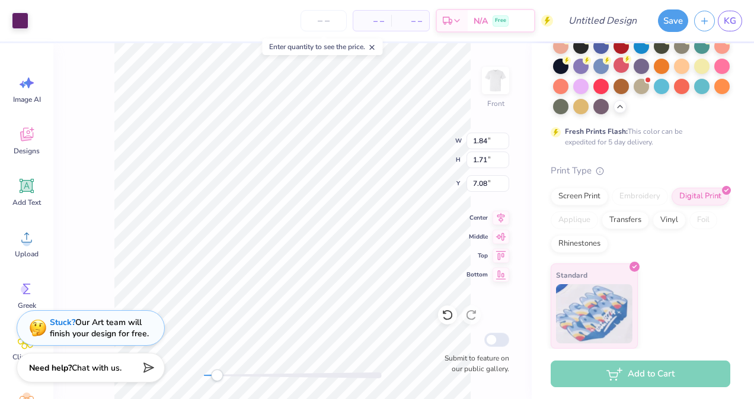
click at [408, 138] on div "Front W 1.84 1.84 " H 1.71 1.71 " Y 7.08 7.08 " Center Middle Top Bottom Submit…" at bounding box center [292, 221] width 478 height 356
click at [17, 20] on div at bounding box center [20, 19] width 17 height 17
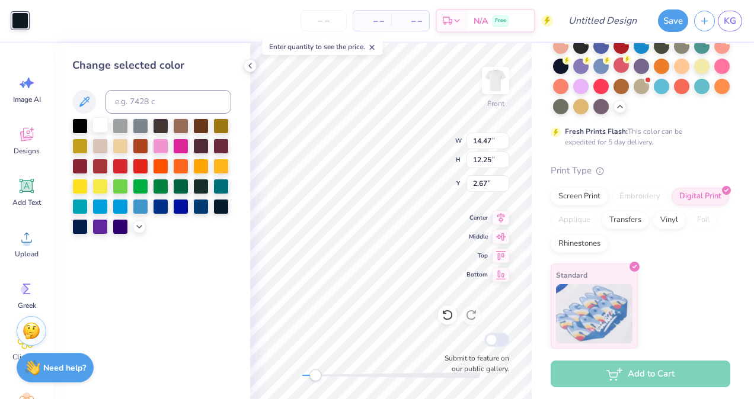
click at [100, 124] on div at bounding box center [99, 124] width 15 height 15
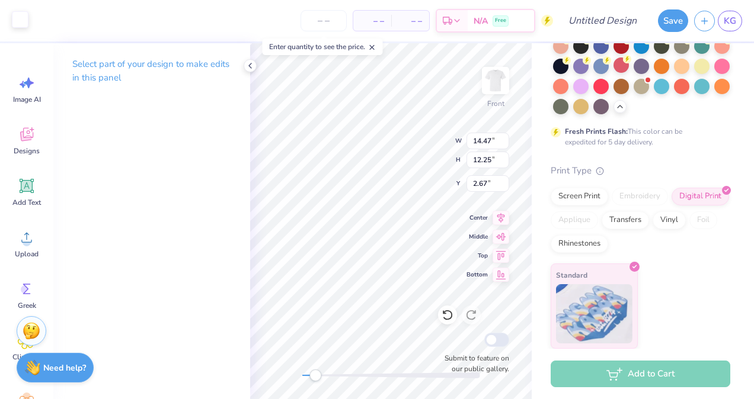
click at [12, 18] on div at bounding box center [20, 19] width 17 height 17
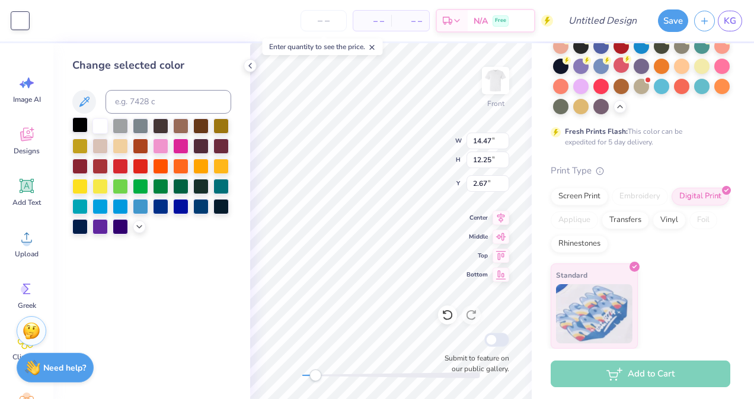
click at [82, 123] on div at bounding box center [79, 124] width 15 height 15
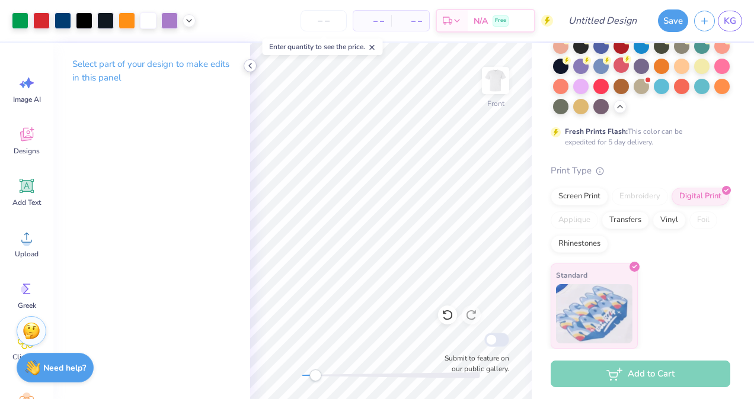
click at [251, 65] on icon at bounding box center [249, 65] width 9 height 9
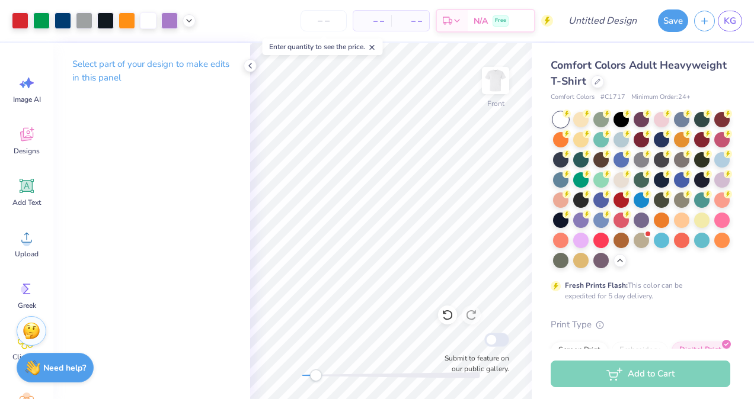
scroll to position [174, 0]
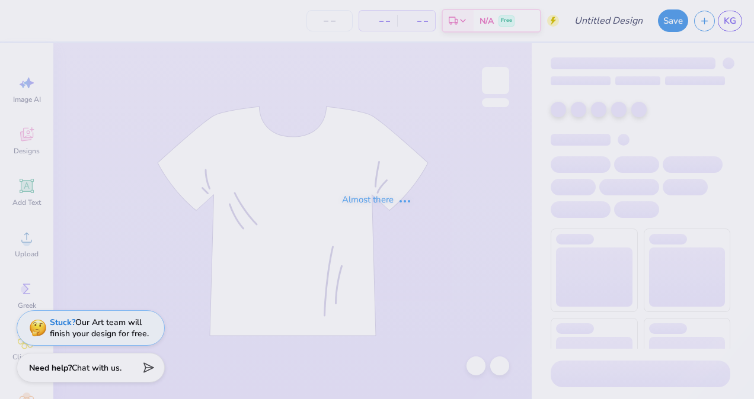
type input "rollingstone"
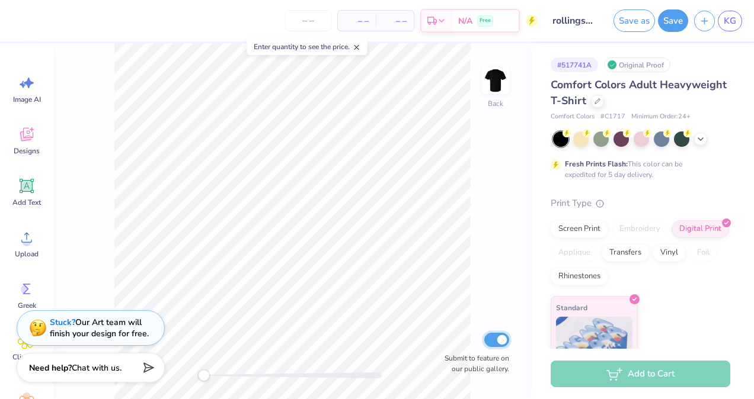
click at [496, 341] on input "Submit to feature on our public gallery." at bounding box center [496, 340] width 25 height 14
checkbox input "false"
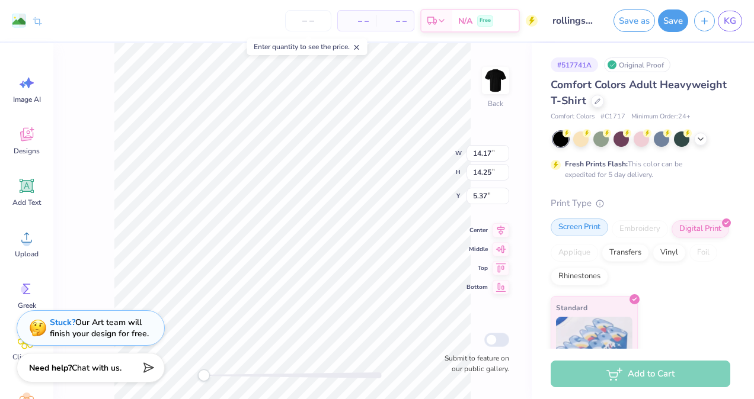
click at [577, 232] on div "Screen Print" at bounding box center [579, 228] width 57 height 18
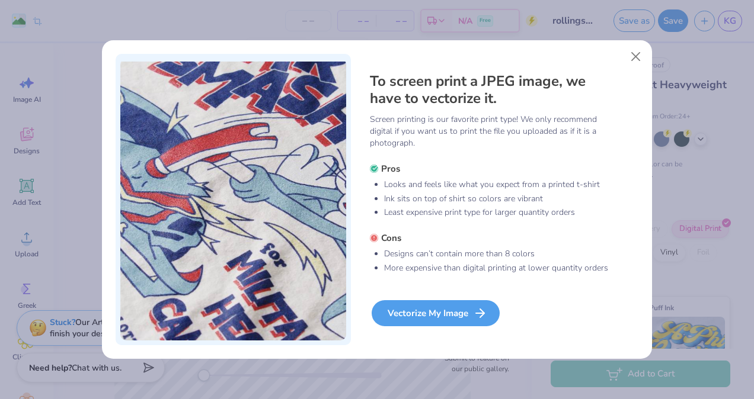
click at [475, 304] on div "Vectorize My Image" at bounding box center [436, 314] width 128 height 26
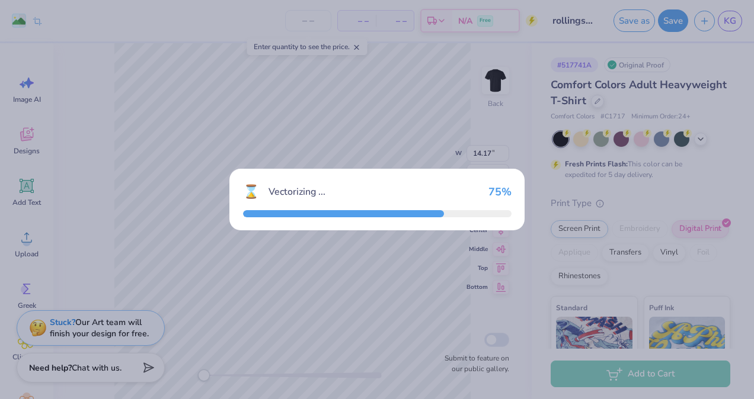
type input "14.12"
type input "14.20"
type input "5.40"
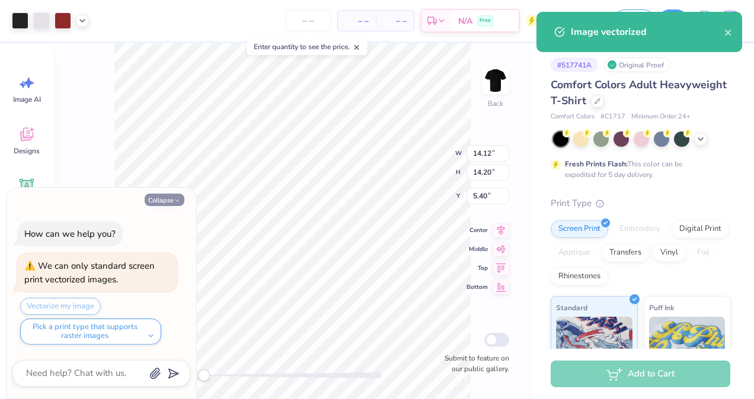
click at [155, 198] on button "Collapse" at bounding box center [165, 200] width 40 height 12
type textarea "x"
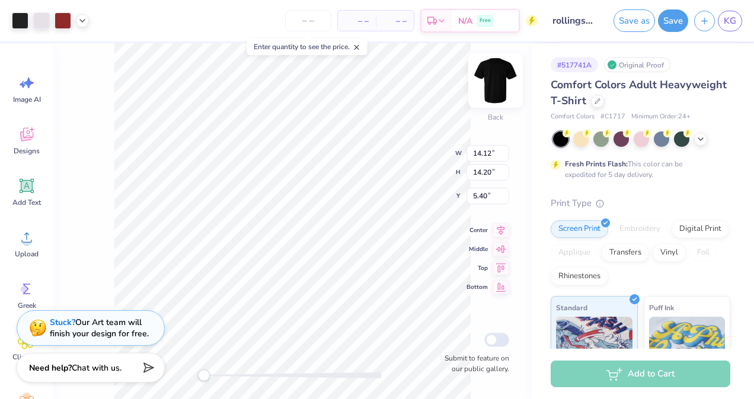
click at [494, 73] on img at bounding box center [495, 80] width 47 height 47
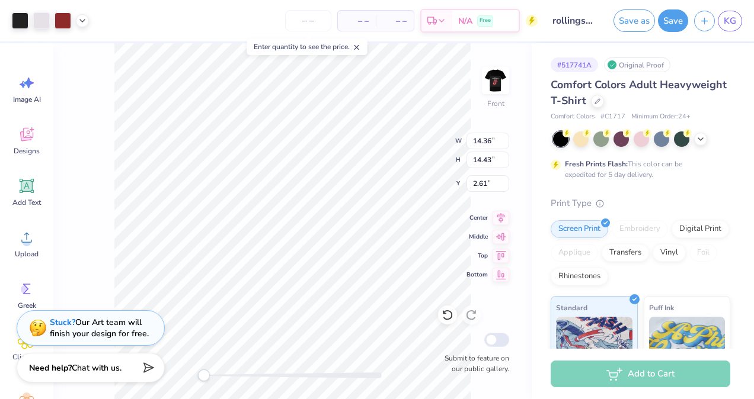
type input "2.61"
type input "6.77"
type input "7.71"
type input "7.40"
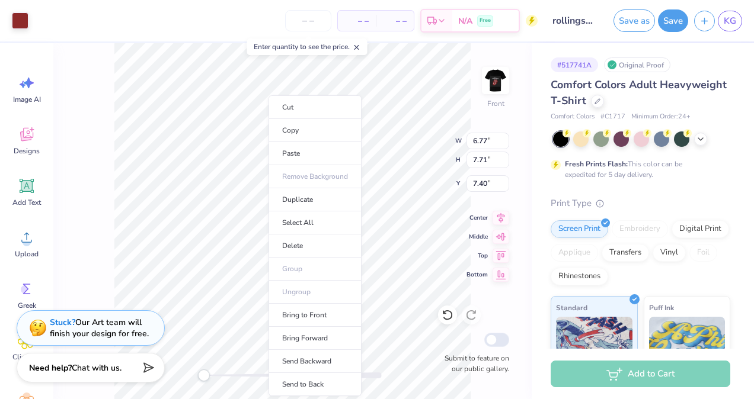
type input "13.58"
type input "11.52"
type input "4.61"
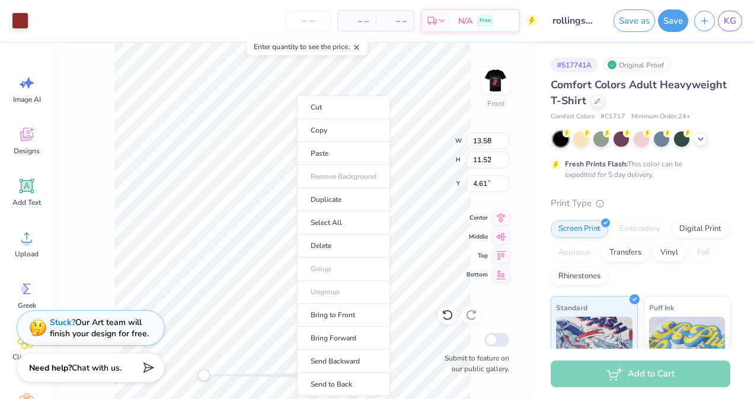
type input "6.77"
type input "7.71"
type input "7.40"
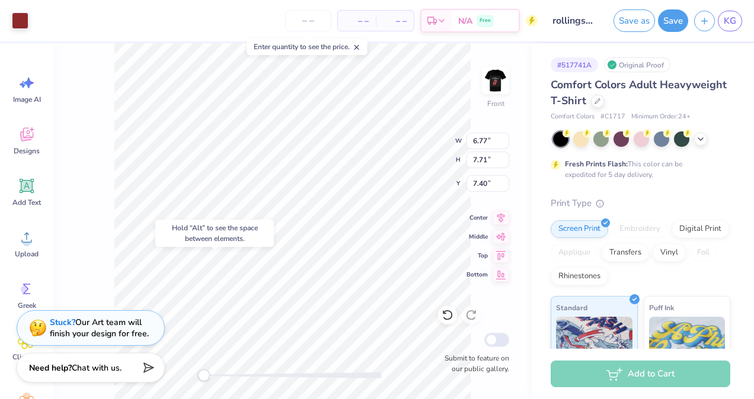
type input "5.37"
type input "5.01"
type input "8.84"
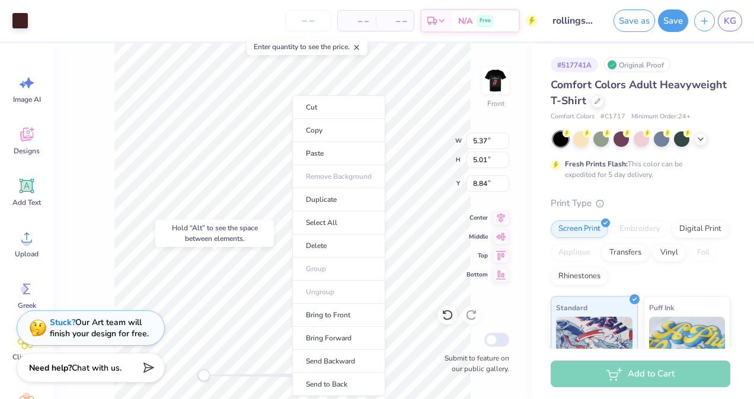
type input "13.58"
type input "11.52"
type input "4.61"
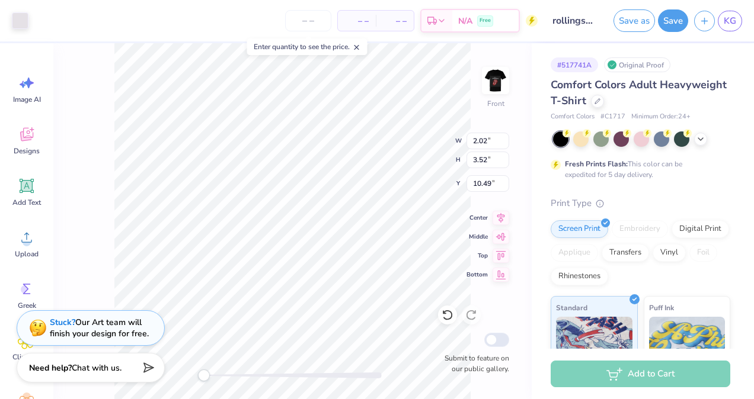
type input "2.02"
type input "3.52"
type input "10.49"
type input "5.37"
type input "5.01"
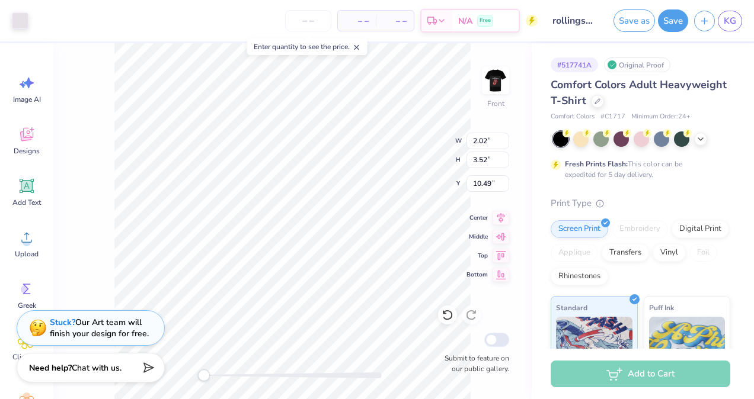
type input "8.84"
type input "13.58"
type input "11.52"
type input "4.61"
click at [20, 22] on div at bounding box center [20, 19] width 17 height 17
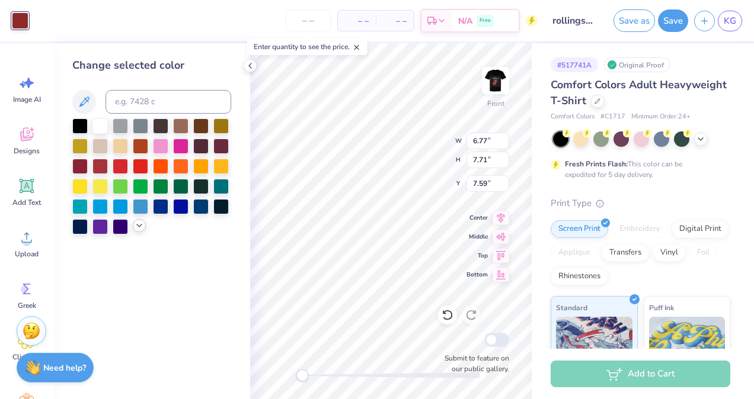
click at [135, 228] on icon at bounding box center [139, 225] width 9 height 9
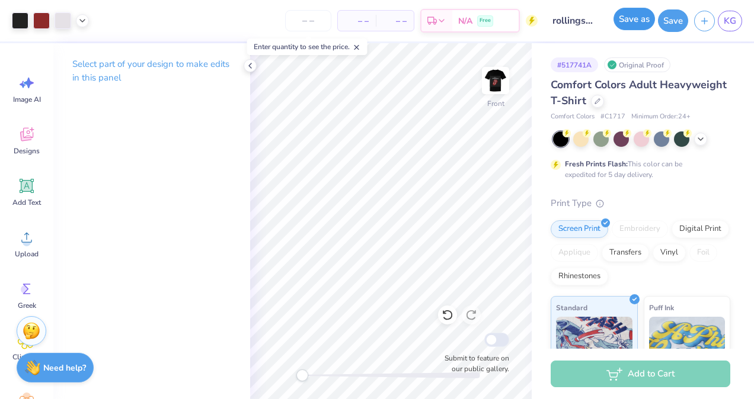
click at [642, 24] on button "Save as" at bounding box center [633, 19] width 41 height 23
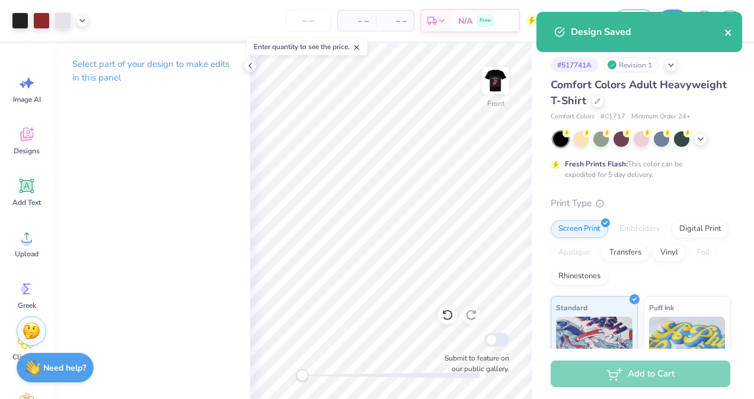
click at [727, 34] on icon "close" at bounding box center [728, 32] width 8 height 9
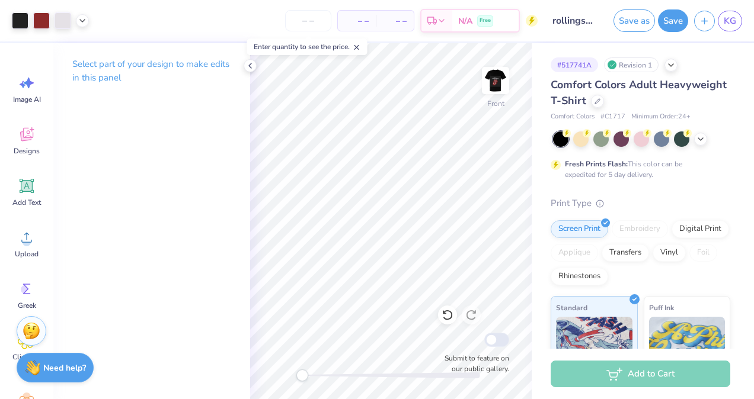
click at [728, 16] on div "Design Saved" at bounding box center [639, 36] width 210 height 54
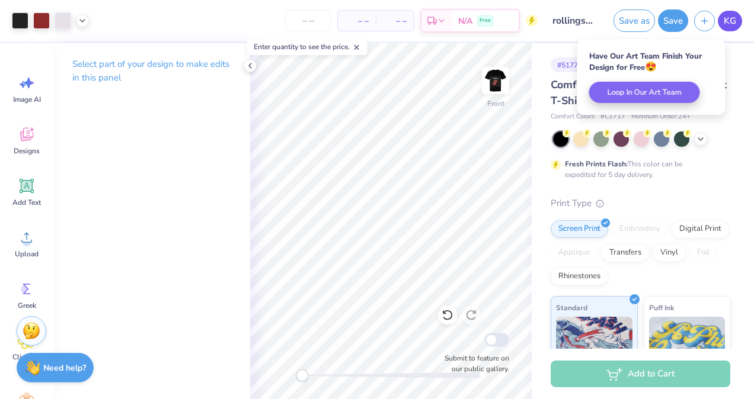
click at [727, 20] on span "KG" at bounding box center [730, 21] width 12 height 14
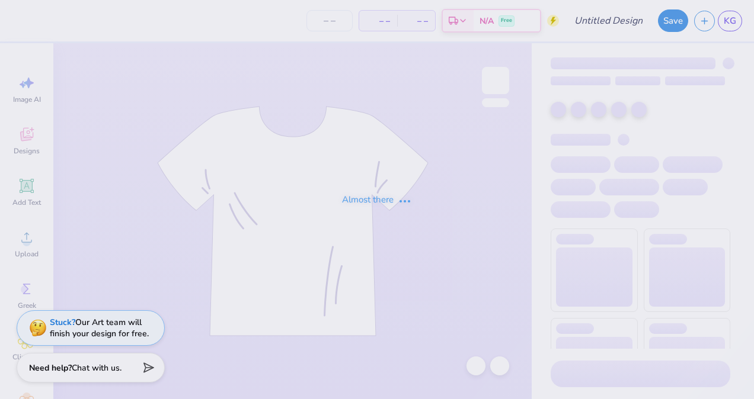
type input "the greatful dead"
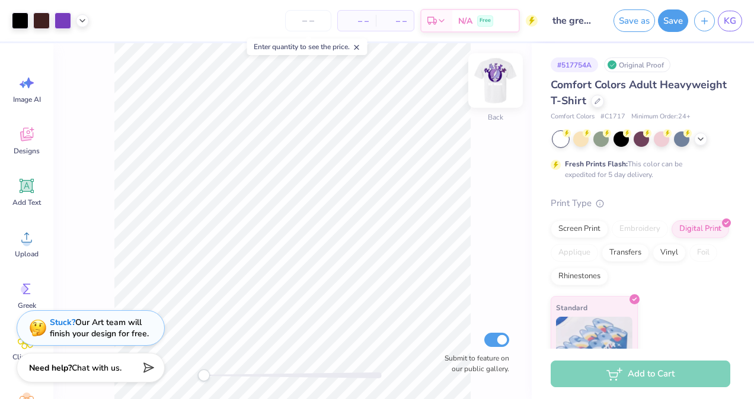
click at [500, 85] on img at bounding box center [495, 80] width 47 height 47
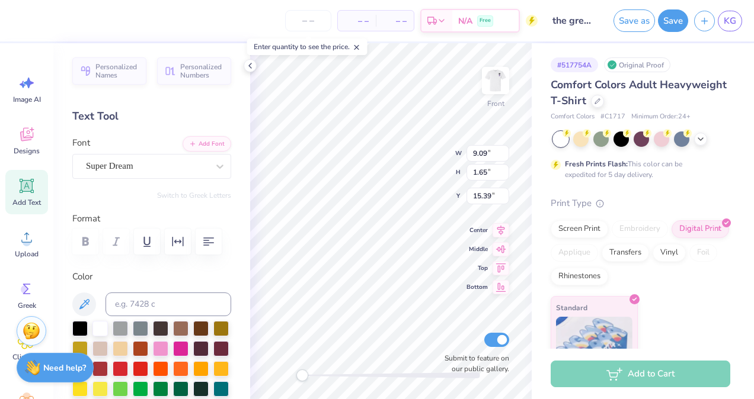
scroll to position [9, 2]
type textarea "U"
type textarea "End Alz"
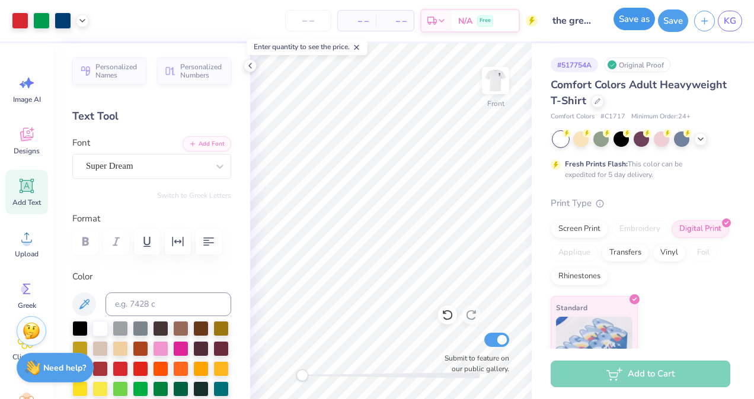
click at [644, 25] on button "Save as" at bounding box center [633, 19] width 41 height 23
click at [492, 350] on div "Submit to feature on our public gallery." at bounding box center [473, 353] width 71 height 44
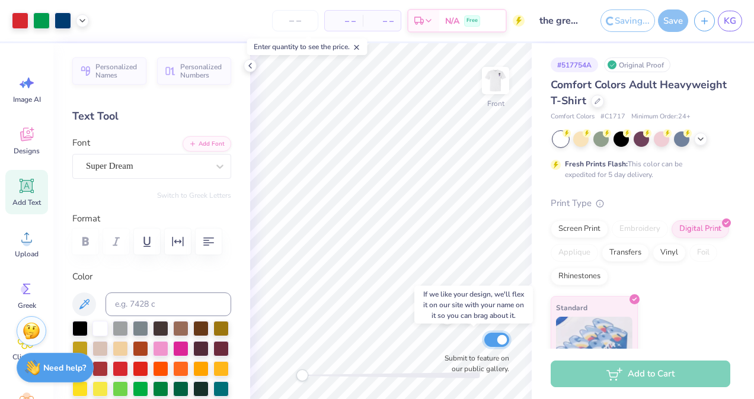
click at [495, 343] on input "Submit to feature on our public gallery." at bounding box center [496, 340] width 25 height 14
checkbox input "false"
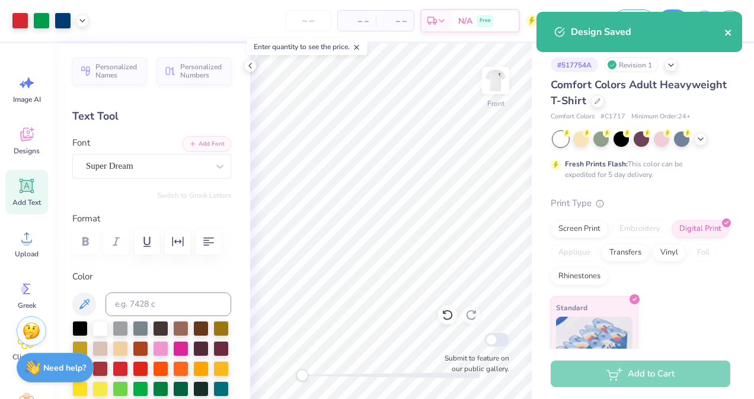
click at [727, 32] on icon "close" at bounding box center [728, 33] width 6 height 6
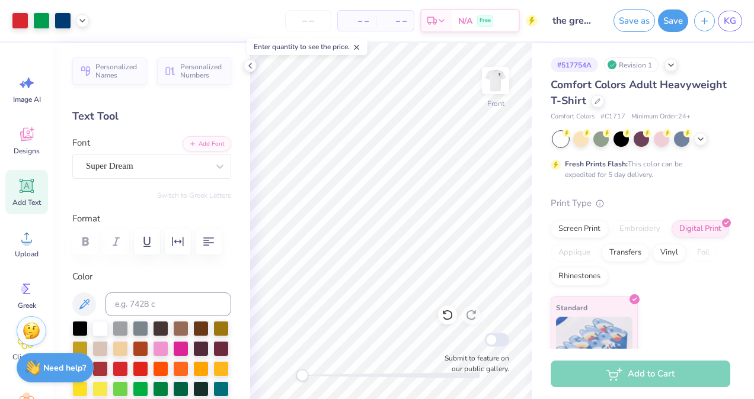
click at [725, 21] on div "Art colors – – Per Item – – Total Est. Delivery N/A Free Design Title the great…" at bounding box center [377, 199] width 754 height 399
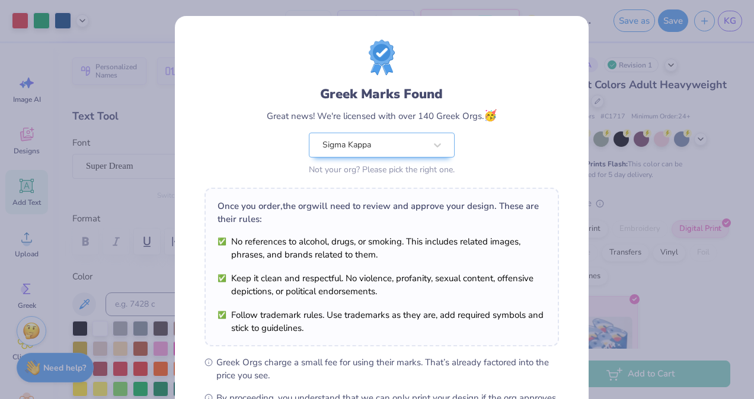
click at [602, 72] on div "Greek Marks Found Great news! We're licensed with over 140 Greek Orgs. 🥳 Sigma …" at bounding box center [377, 199] width 754 height 399
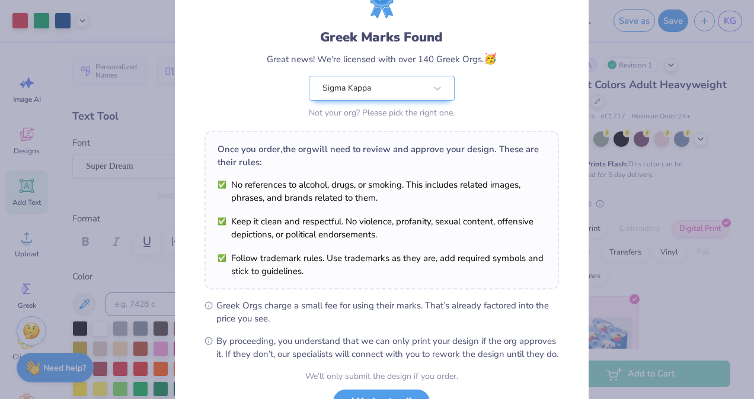
scroll to position [155, 0]
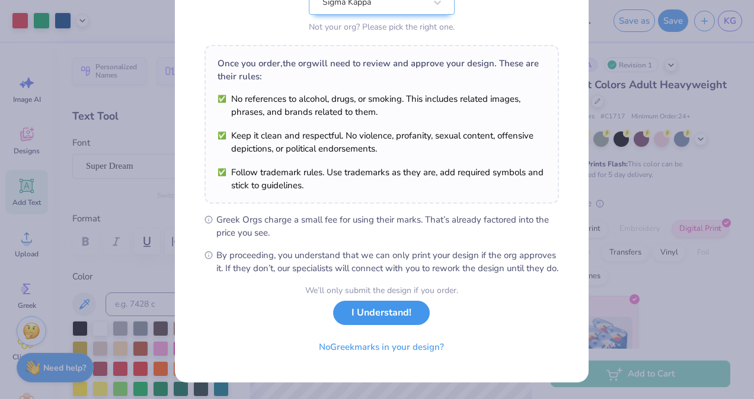
click at [391, 316] on button "I Understand!" at bounding box center [381, 313] width 97 height 24
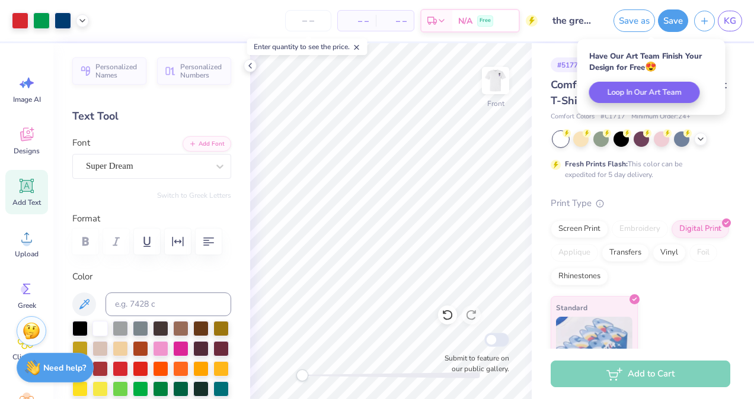
scroll to position [0, 0]
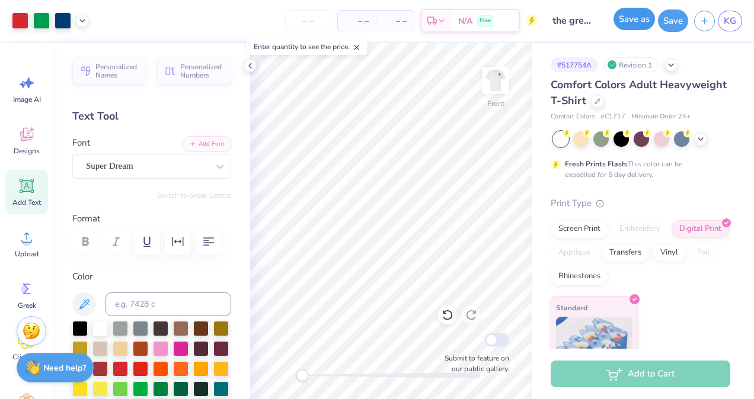
drag, startPoint x: 646, startPoint y: 24, endPoint x: 642, endPoint y: 17, distance: 8.2
click at [642, 17] on button "Save as" at bounding box center [633, 19] width 41 height 23
click at [642, 17] on div "Saving..." at bounding box center [627, 20] width 55 height 23
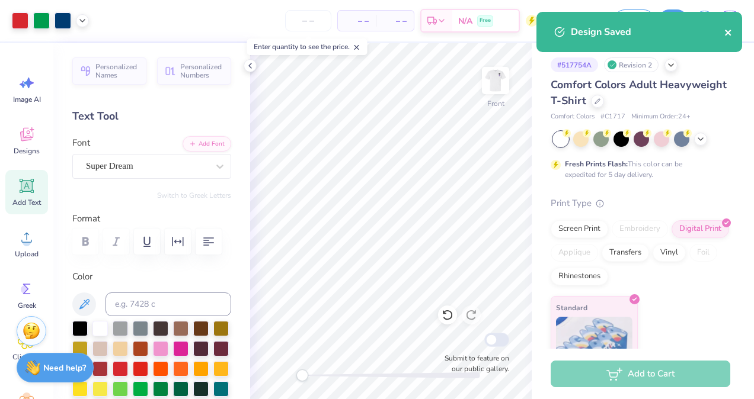
click at [728, 30] on icon "close" at bounding box center [728, 32] width 8 height 9
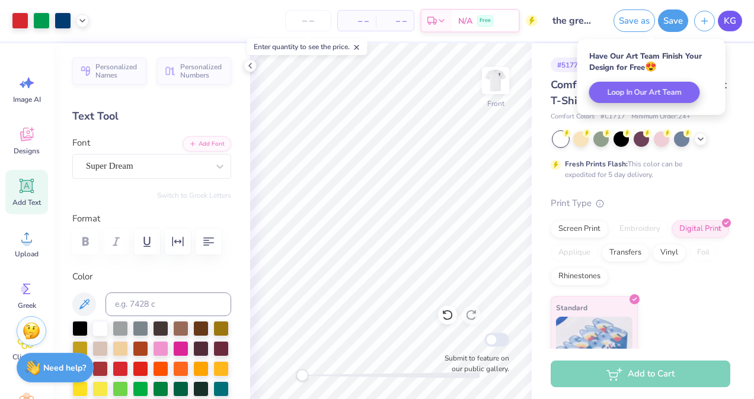
click at [730, 21] on span "KG" at bounding box center [730, 21] width 12 height 14
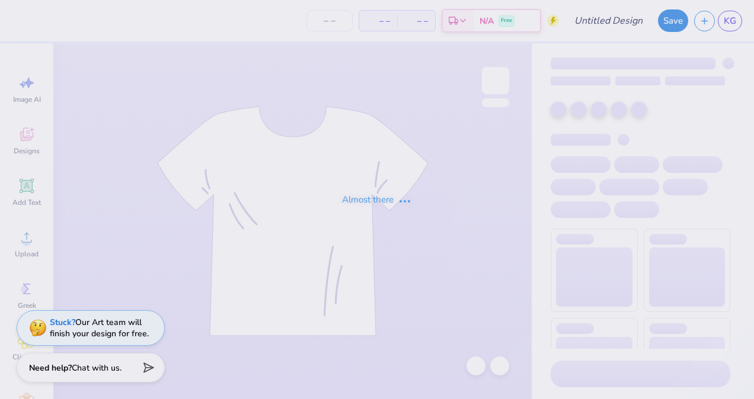
type input "rollingstone"
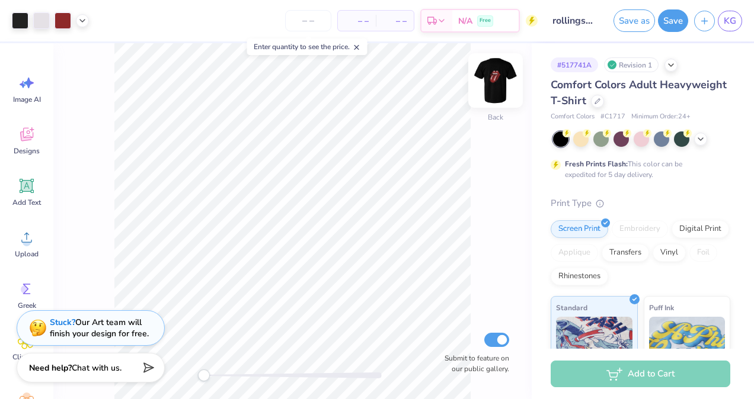
click at [498, 71] on img at bounding box center [495, 80] width 47 height 47
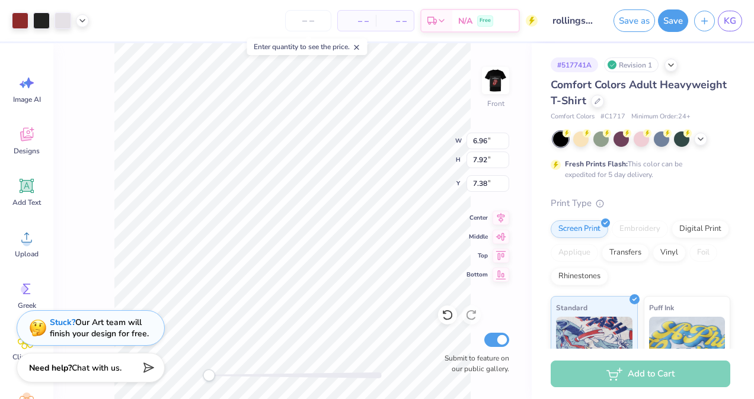
type input "11.15"
type input "11.42"
type input "7.49"
click at [442, 315] on icon at bounding box center [448, 315] width 12 height 12
type input "2.21"
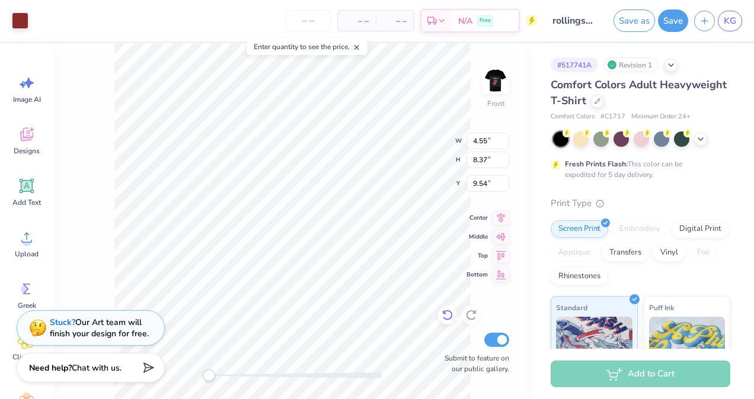
type input "4.06"
type input "9.77"
click at [278, 130] on div "Front W 2.21 2.21 " H 4.06 4.06 " Y 9.77 9.77 " Center Middle Top Bottom Submit…" at bounding box center [292, 221] width 478 height 356
type input "8.26"
type input "12.57"
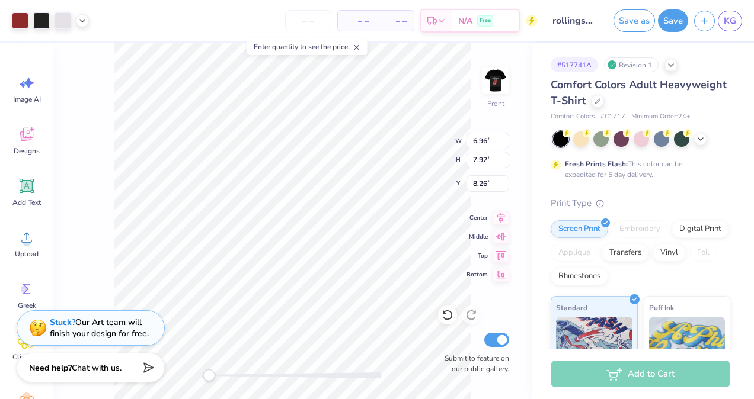
type input "14.17"
type input "8.67"
drag, startPoint x: 442, startPoint y: 315, endPoint x: 391, endPoint y: 412, distance: 109.8
type input "11.87"
type input "13.45"
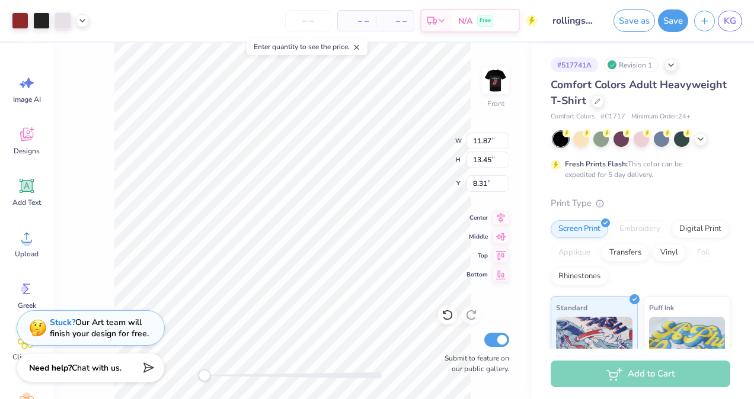
type input "8.31"
type input "3.27"
click at [21, 21] on div at bounding box center [20, 19] width 17 height 17
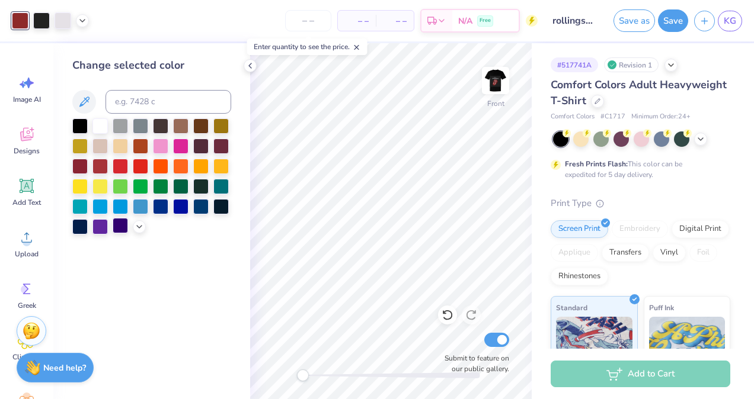
click at [119, 229] on div at bounding box center [120, 225] width 15 height 15
click at [88, 99] on icon at bounding box center [84, 102] width 14 height 14
click at [100, 216] on div at bounding box center [151, 177] width 159 height 116
click at [103, 227] on div at bounding box center [99, 225] width 15 height 15
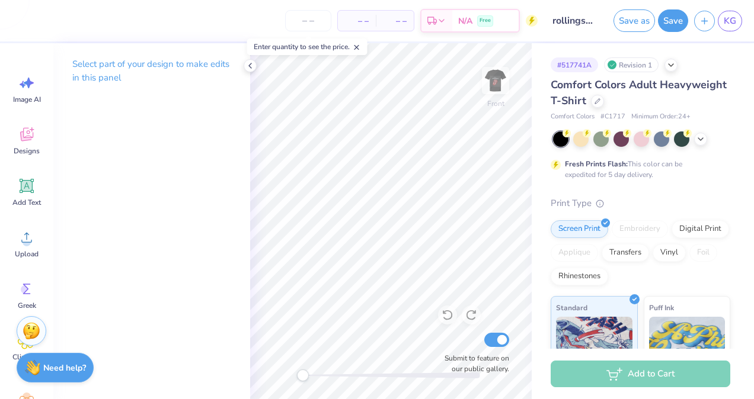
drag, startPoint x: 244, startPoint y: 66, endPoint x: 208, endPoint y: 81, distance: 39.1
type input "10.27"
type input "11.70"
type input "7.06"
drag, startPoint x: 23, startPoint y: 18, endPoint x: 140, endPoint y: 280, distance: 287.1
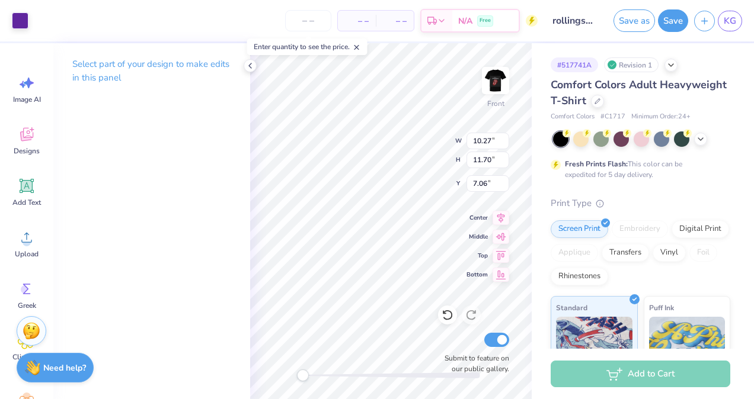
click at [140, 280] on div "Select part of your design to make edits in this panel" at bounding box center [151, 221] width 197 height 356
drag, startPoint x: 14, startPoint y: 20, endPoint x: 230, endPoint y: 44, distance: 217.7
click at [230, 44] on div "Select part of your design to make edits in this panel" at bounding box center [151, 75] width 197 height 65
drag, startPoint x: 26, startPoint y: 21, endPoint x: 17, endPoint y: 23, distance: 9.6
click at [17, 23] on div at bounding box center [20, 19] width 17 height 17
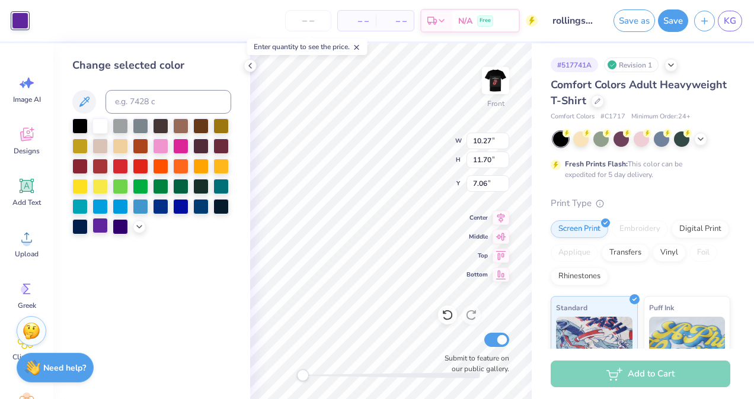
click at [96, 228] on div at bounding box center [99, 225] width 15 height 15
drag, startPoint x: 88, startPoint y: 104, endPoint x: 83, endPoint y: 100, distance: 6.4
drag, startPoint x: 83, startPoint y: 100, endPoint x: 62, endPoint y: 88, distance: 23.9
drag, startPoint x: 62, startPoint y: 88, endPoint x: 76, endPoint y: 73, distance: 20.6
click at [76, 73] on div "Change selected color" at bounding box center [151, 65] width 159 height 16
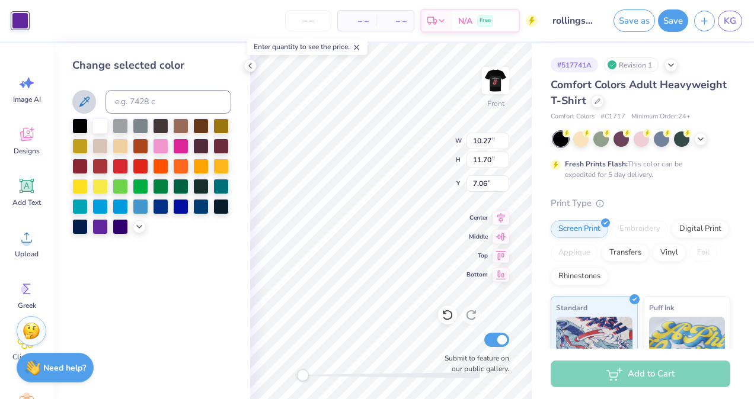
click at [88, 106] on icon at bounding box center [84, 102] width 14 height 14
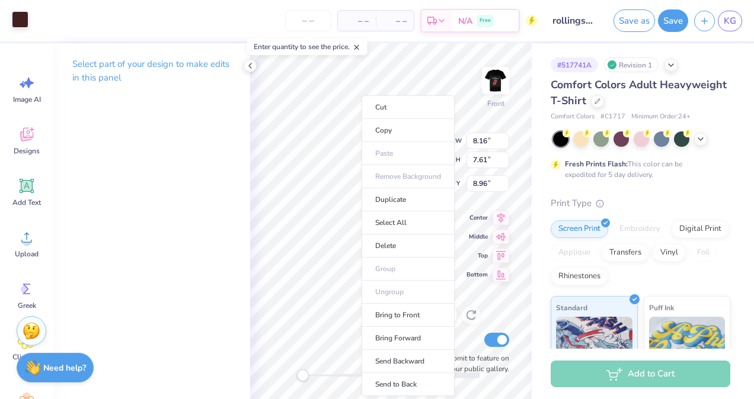
click at [17, 21] on div at bounding box center [20, 19] width 17 height 17
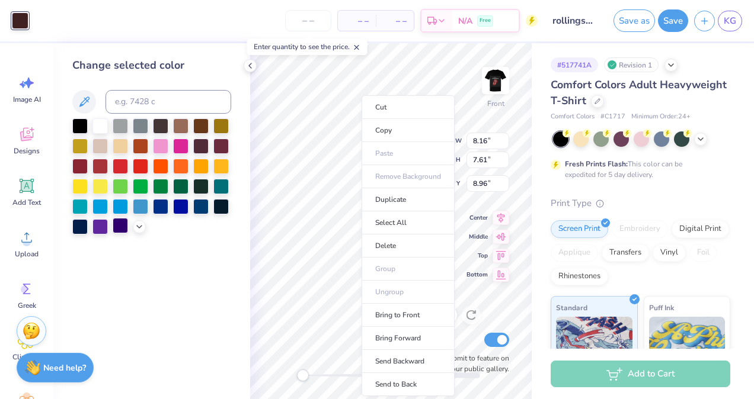
click at [121, 225] on div at bounding box center [120, 225] width 15 height 15
drag, startPoint x: 84, startPoint y: 104, endPoint x: 77, endPoint y: 99, distance: 8.5
drag, startPoint x: 77, startPoint y: 99, endPoint x: 92, endPoint y: 86, distance: 20.2
drag, startPoint x: 92, startPoint y: 86, endPoint x: 81, endPoint y: 108, distance: 25.5
click at [81, 108] on icon at bounding box center [84, 102] width 14 height 14
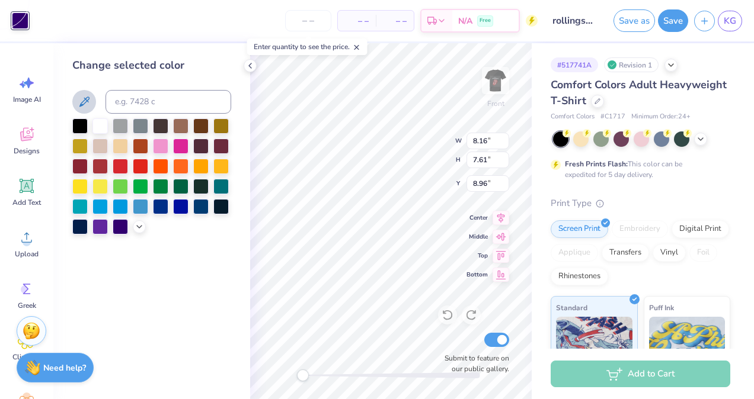
click at [81, 108] on icon at bounding box center [84, 102] width 14 height 14
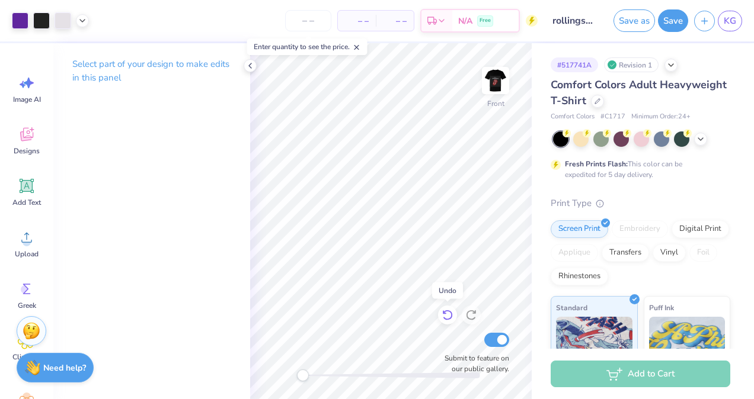
click at [438, 318] on div at bounding box center [447, 315] width 19 height 19
click at [250, 68] on icon at bounding box center [249, 65] width 9 height 9
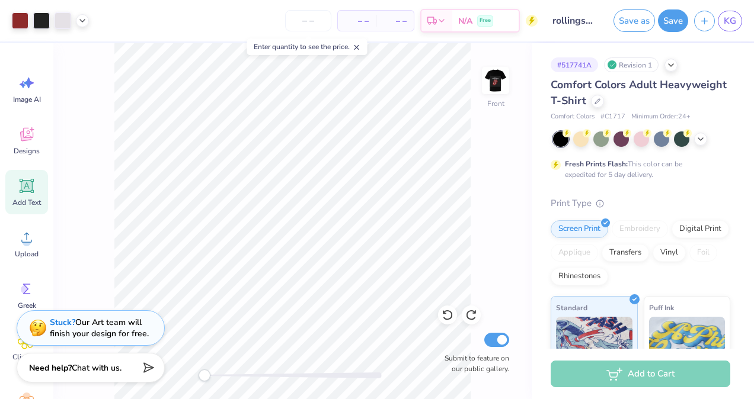
click at [20, 186] on icon at bounding box center [27, 186] width 18 height 18
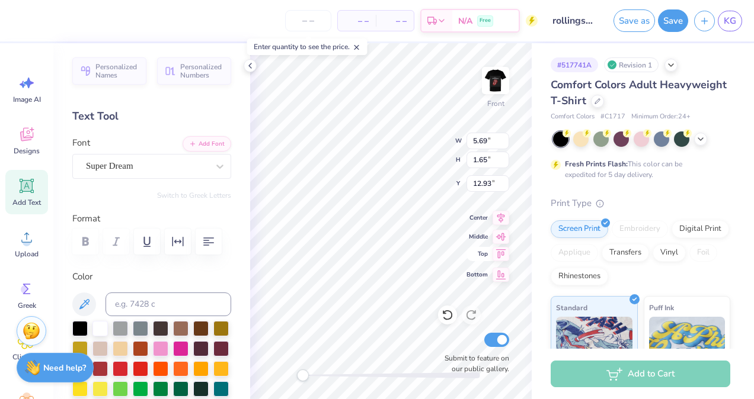
scroll to position [9, 1]
type textarea "T"
type textarea "End alz"
click at [31, 191] on icon at bounding box center [27, 186] width 14 height 14
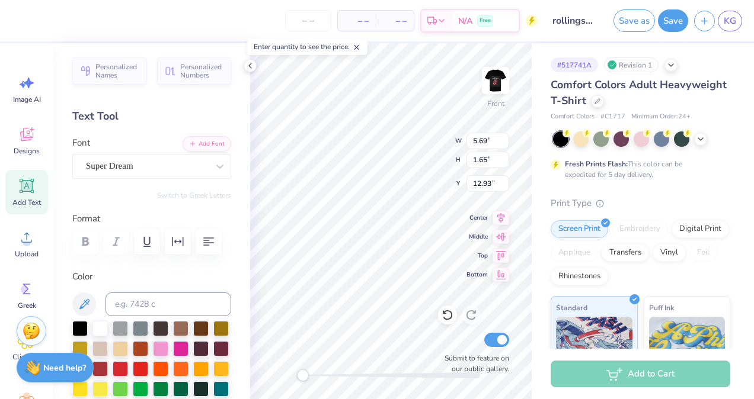
scroll to position [9, 2]
type textarea "T"
type textarea "SK"
click at [506, 276] on icon at bounding box center [501, 273] width 17 height 14
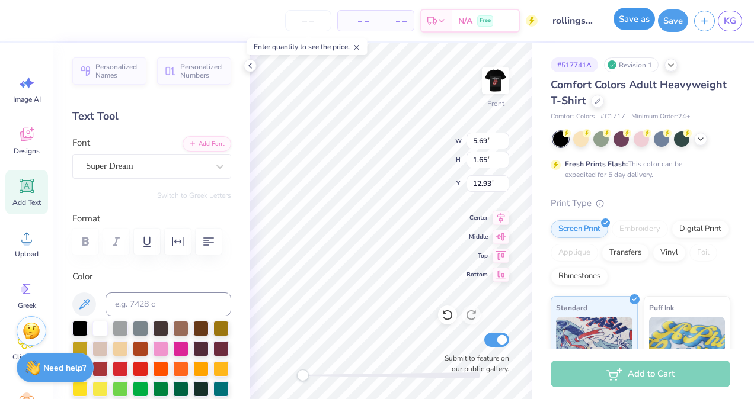
click at [641, 17] on button "Save as" at bounding box center [633, 19] width 41 height 23
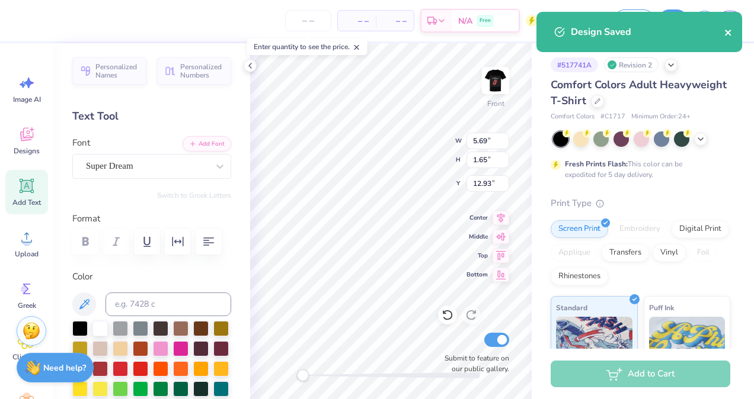
click at [725, 34] on icon "close" at bounding box center [728, 32] width 8 height 9
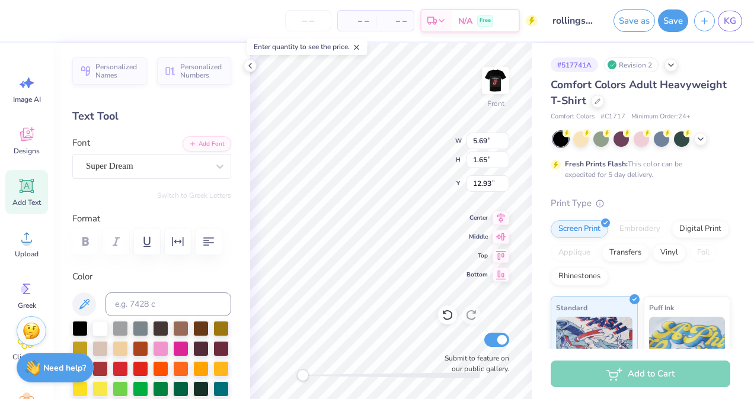
click at [730, 23] on div "Design Saved" at bounding box center [639, 36] width 210 height 54
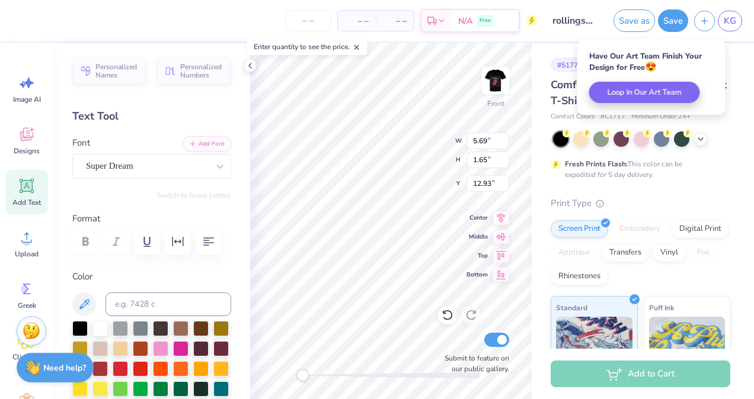
click at [730, 23] on span "KG" at bounding box center [730, 21] width 12 height 14
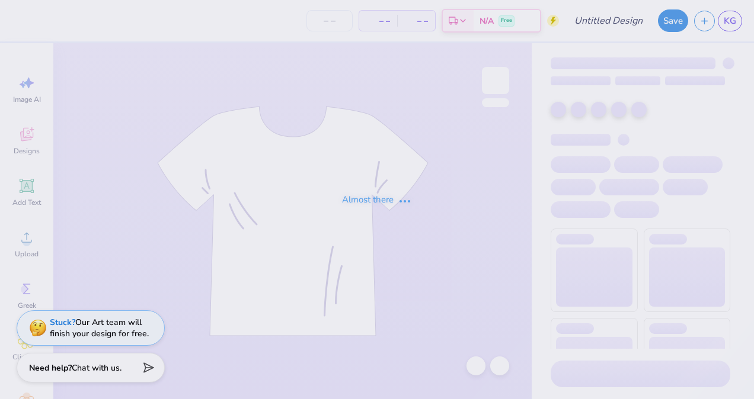
type input "the greatful dead"
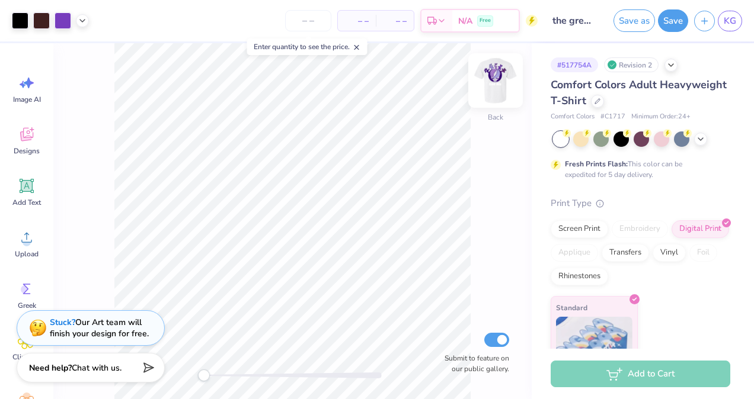
click at [498, 81] on img at bounding box center [495, 80] width 47 height 47
click at [736, 17] on link "KG" at bounding box center [730, 21] width 24 height 21
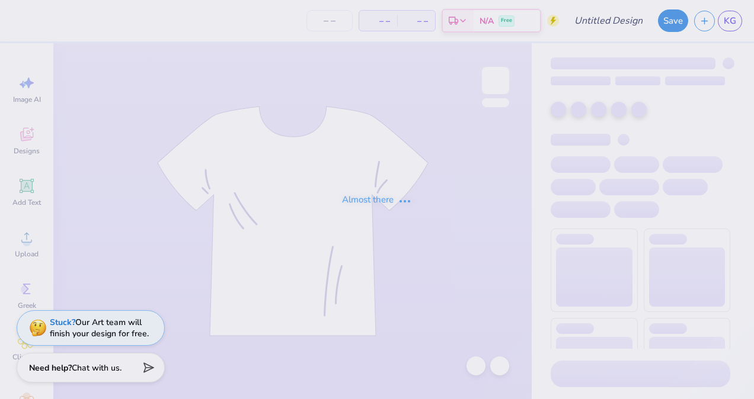
type input "metallica"
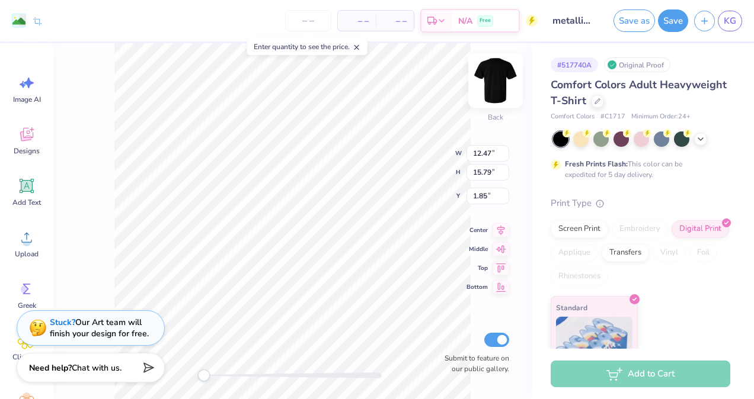
click at [495, 83] on img at bounding box center [495, 80] width 47 height 47
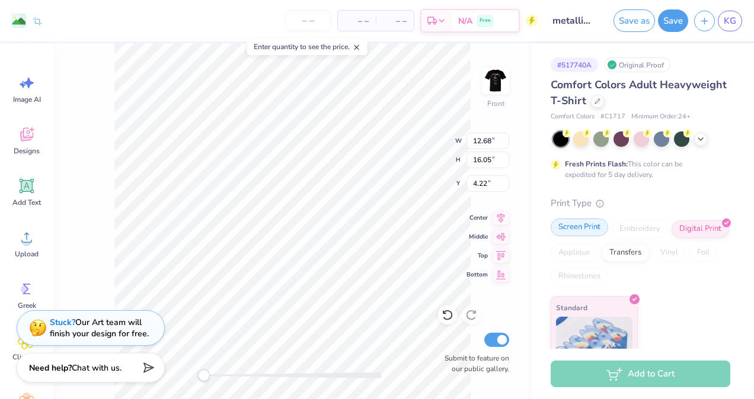
click at [584, 230] on div "Screen Print" at bounding box center [579, 228] width 57 height 18
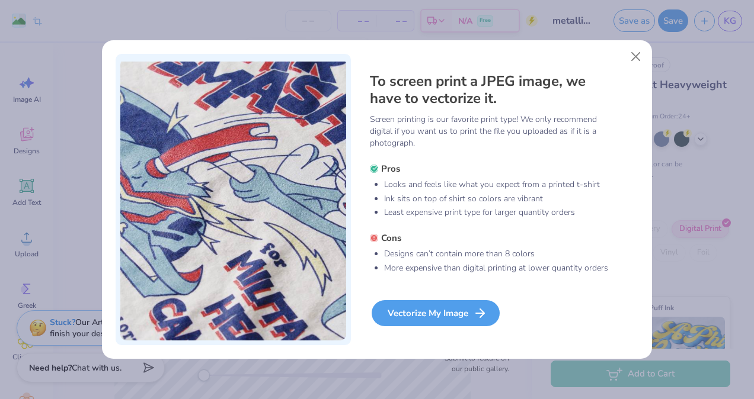
click at [462, 313] on div "Vectorize My Image" at bounding box center [436, 314] width 128 height 26
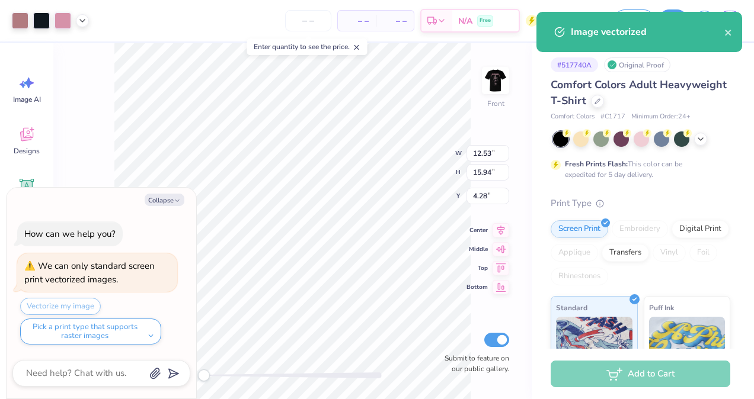
type input "12.53"
type input "15.94"
type input "4.28"
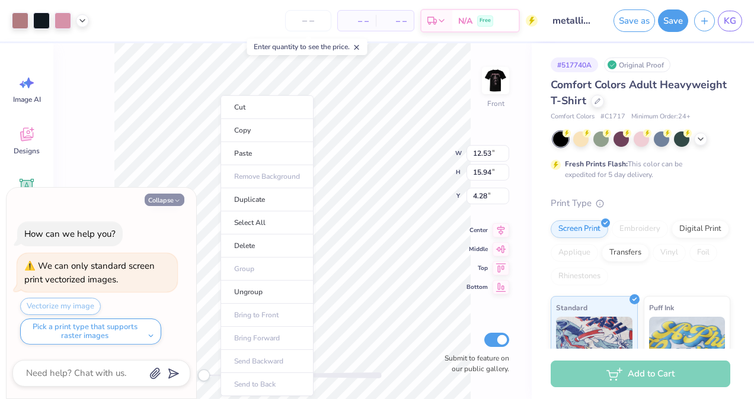
click at [164, 202] on button "Collapse" at bounding box center [165, 200] width 40 height 12
type textarea "x"
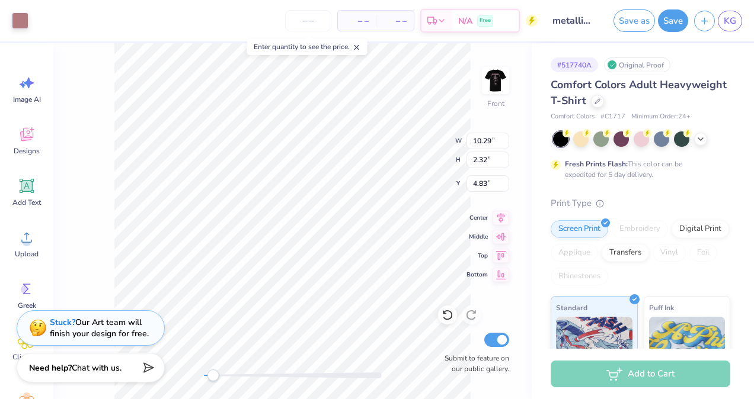
type input "10.29"
type input "2.32"
type input "4.83"
type input "3.59"
type input "3.99"
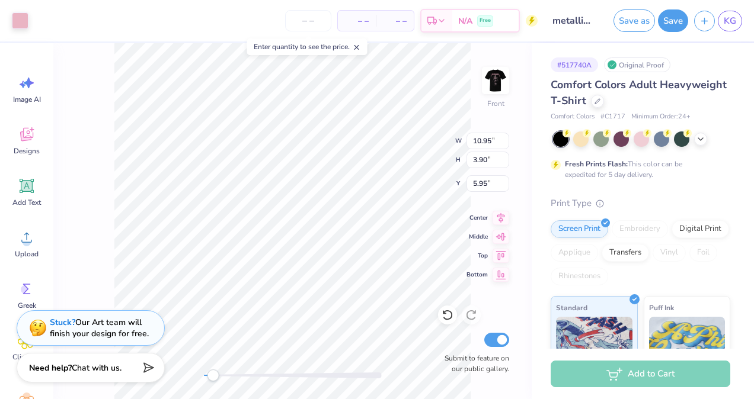
type input "4.78"
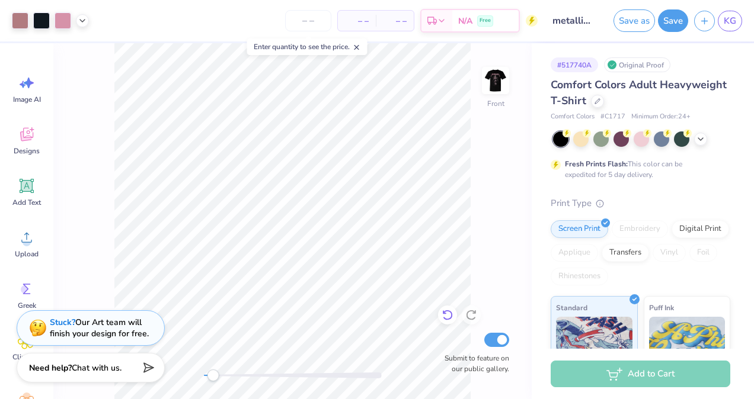
click at [440, 311] on div at bounding box center [447, 315] width 19 height 19
click at [443, 313] on icon at bounding box center [444, 313] width 2 height 2
click at [439, 318] on div at bounding box center [447, 315] width 19 height 19
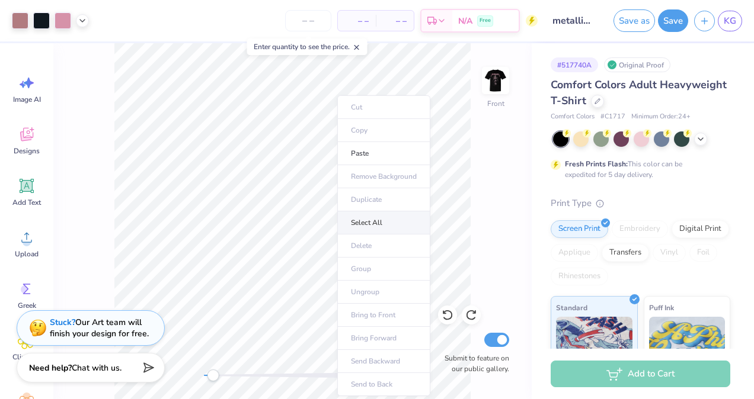
click at [379, 218] on li "Select All" at bounding box center [383, 223] width 93 height 23
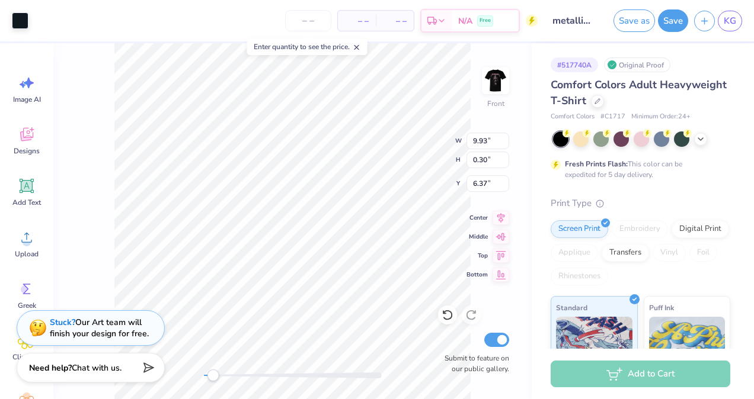
type input "0.58"
type input "1.02"
type input "7.52"
click at [406, 155] on div "Front W 11.28 11.28 " H 0.48 0.48 " Y 7.96 7.96 " Center Middle Top Bottom Subm…" at bounding box center [292, 221] width 478 height 356
click at [401, 153] on div "Front W 12.27 12.27 " H 2.32 2.32 " Y 8.06 8.06 " Center Middle Top Bottom Subm…" at bounding box center [292, 221] width 478 height 356
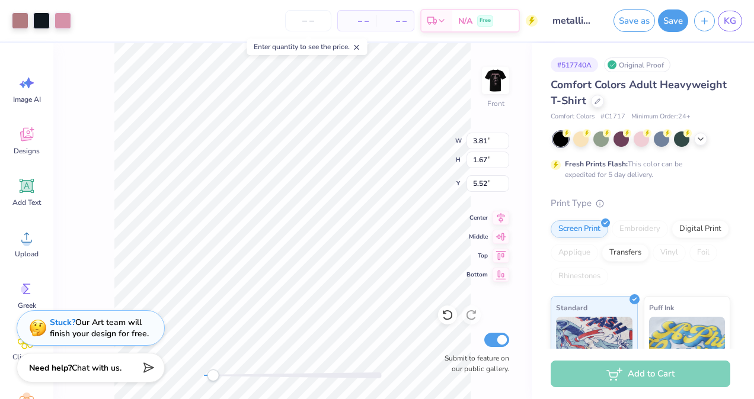
type input "3.81"
type input "1.67"
type input "5.52"
click at [83, 18] on icon at bounding box center [82, 19] width 9 height 9
click at [91, 51] on div at bounding box center [82, 49] width 17 height 17
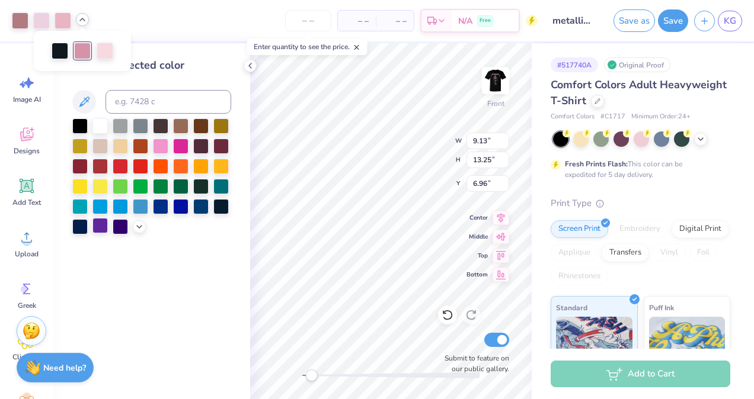
click at [104, 225] on div at bounding box center [99, 225] width 15 height 15
click at [137, 226] on icon at bounding box center [139, 225] width 9 height 9
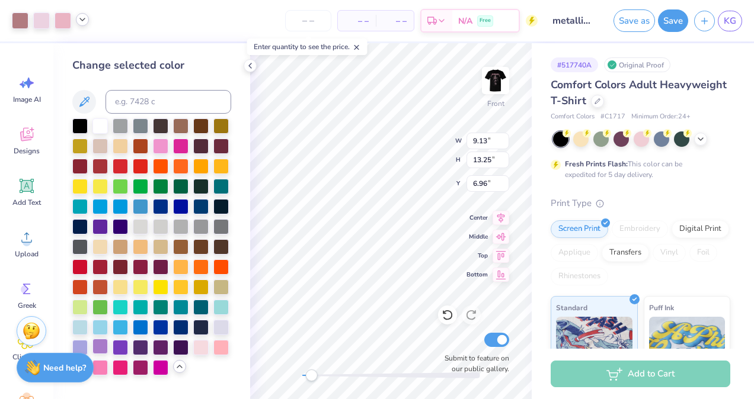
click at [106, 350] on div at bounding box center [99, 346] width 15 height 15
click at [101, 343] on div at bounding box center [99, 346] width 15 height 15
click at [84, 106] on icon at bounding box center [84, 102] width 14 height 14
click at [61, 15] on div at bounding box center [63, 19] width 17 height 17
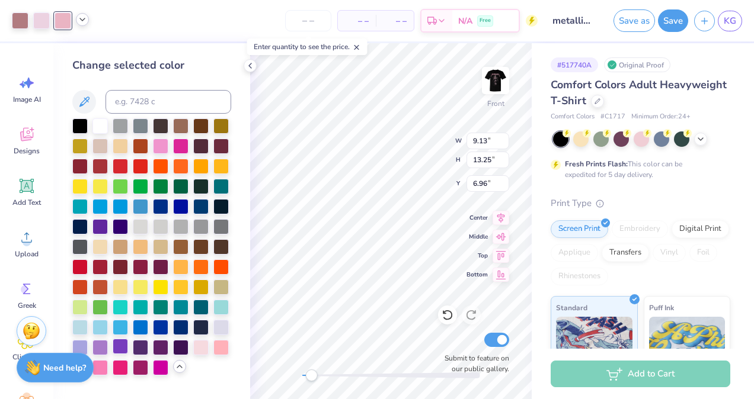
click at [124, 344] on div at bounding box center [120, 346] width 15 height 15
click at [87, 101] on icon at bounding box center [84, 102] width 10 height 10
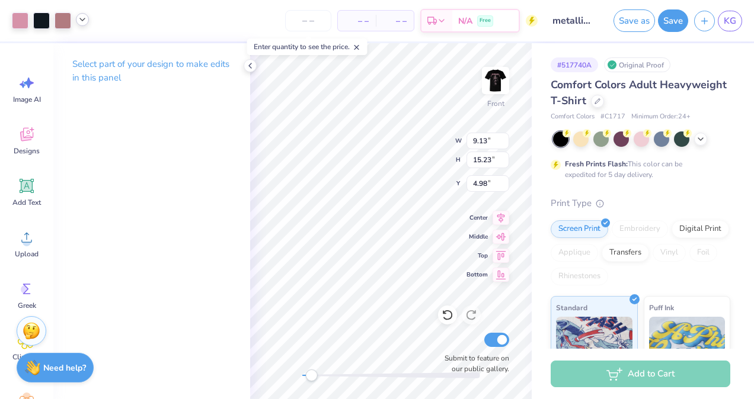
click at [6, 21] on div "Art colors" at bounding box center [44, 20] width 89 height 41
click at [18, 19] on div at bounding box center [20, 19] width 17 height 17
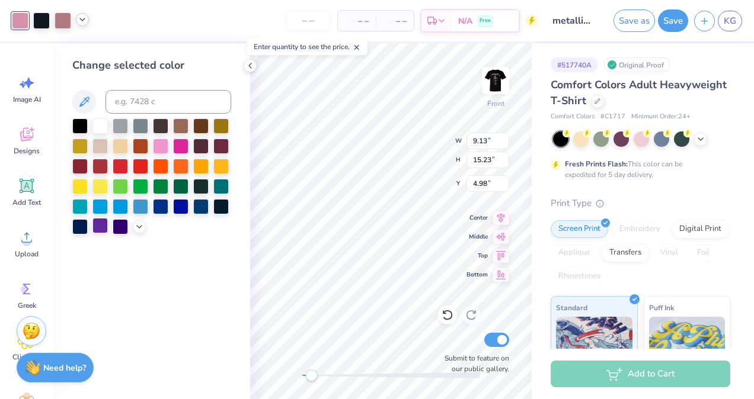
click at [101, 227] on div at bounding box center [99, 225] width 15 height 15
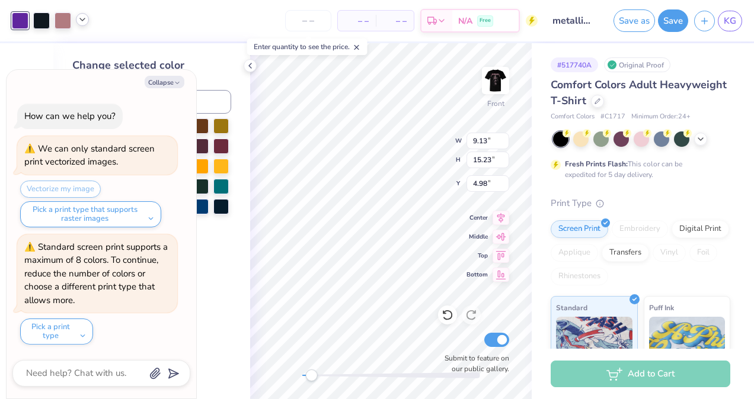
click at [241, 222] on div "Change selected color" at bounding box center [151, 221] width 197 height 356
click at [158, 82] on button "Collapse" at bounding box center [165, 82] width 40 height 12
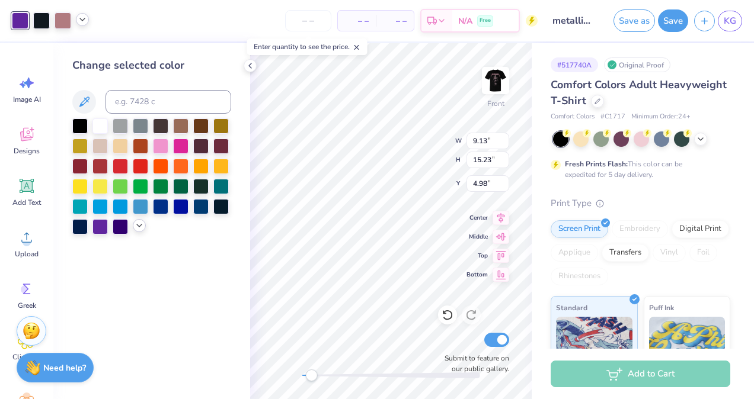
click at [138, 224] on icon at bounding box center [139, 225] width 9 height 9
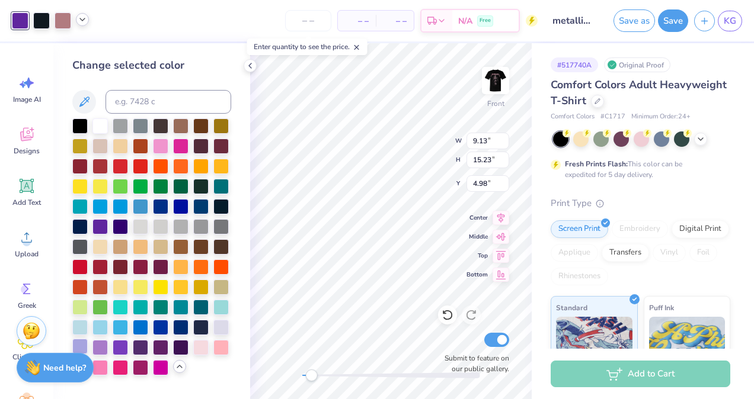
click at [85, 342] on div at bounding box center [79, 346] width 15 height 15
click at [40, 20] on div at bounding box center [41, 19] width 17 height 17
click at [77, 20] on div at bounding box center [82, 19] width 13 height 13
click at [112, 50] on div at bounding box center [116, 49] width 17 height 17
click at [98, 225] on div at bounding box center [99, 225] width 15 height 15
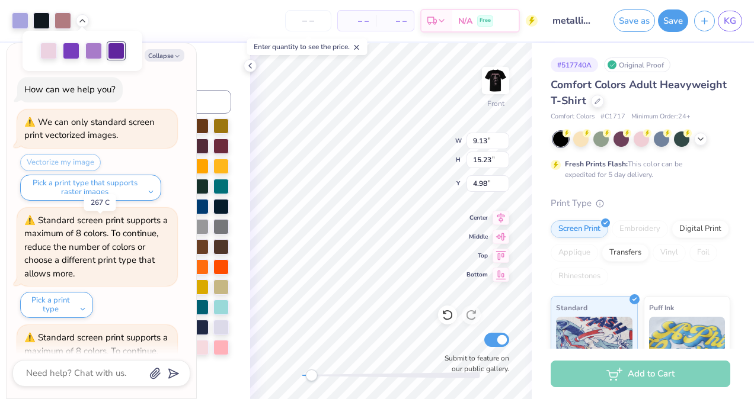
scroll to position [91, 0]
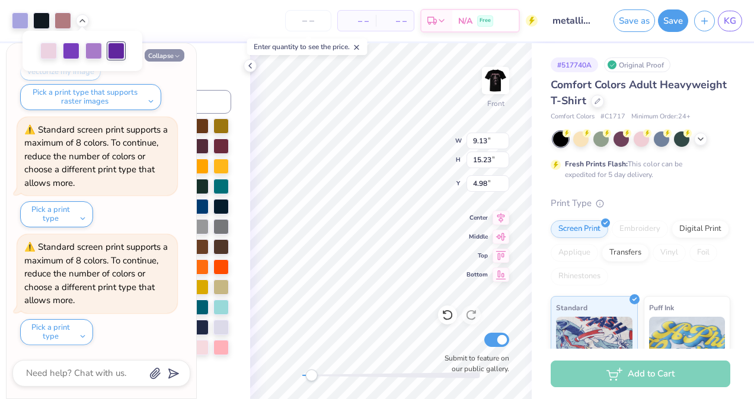
click at [172, 57] on button "Collapse" at bounding box center [165, 55] width 40 height 12
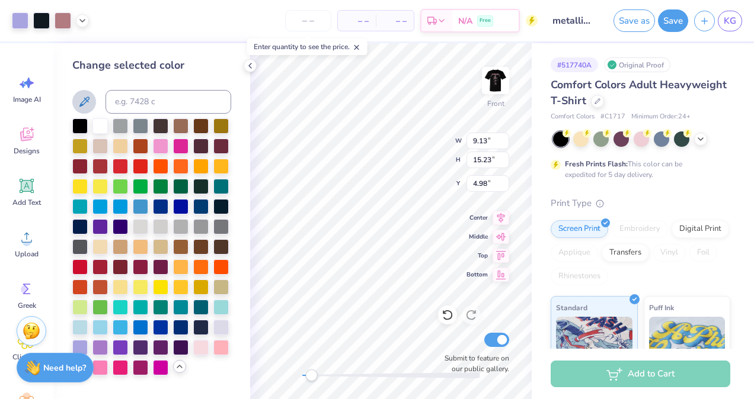
click at [85, 101] on icon at bounding box center [84, 102] width 14 height 14
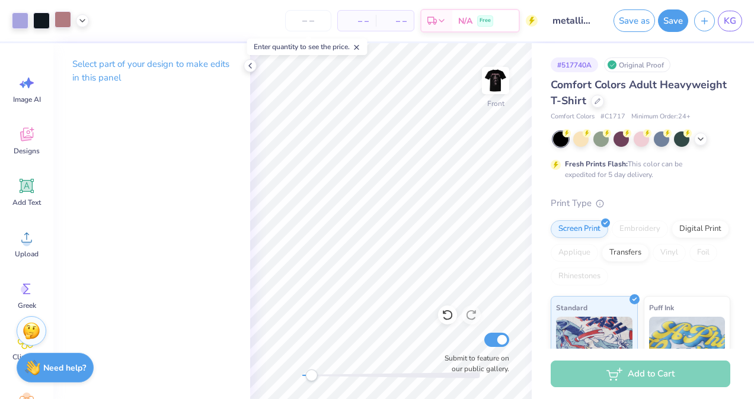
click at [56, 17] on div at bounding box center [63, 19] width 17 height 17
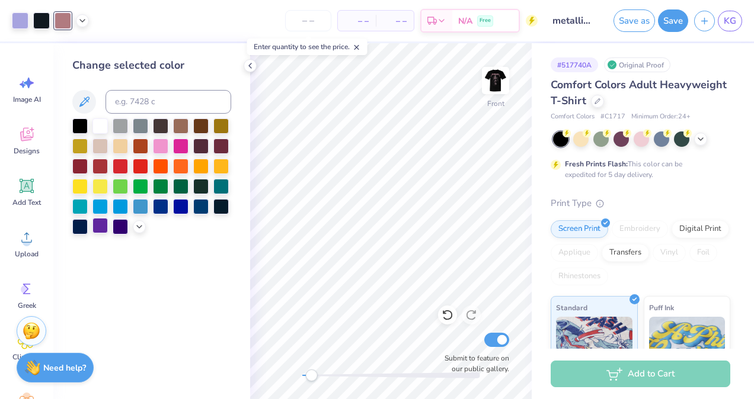
click at [103, 232] on div at bounding box center [99, 225] width 15 height 15
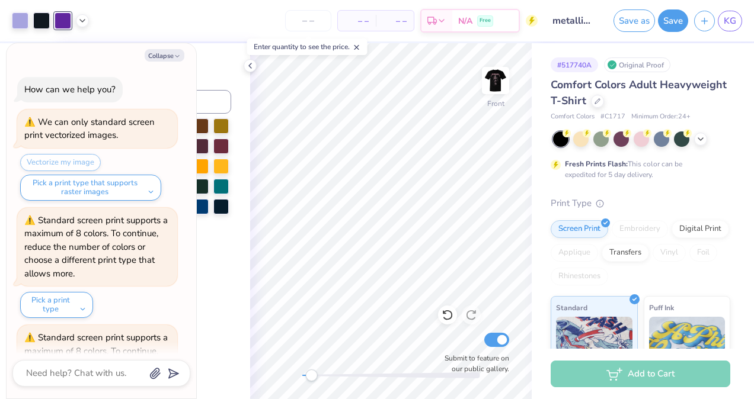
scroll to position [209, 0]
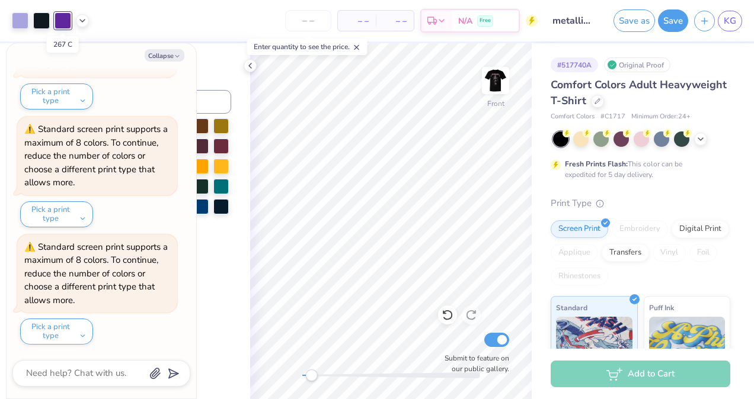
click at [58, 24] on div at bounding box center [63, 20] width 17 height 17
click at [163, 53] on button "Collapse" at bounding box center [165, 55] width 40 height 12
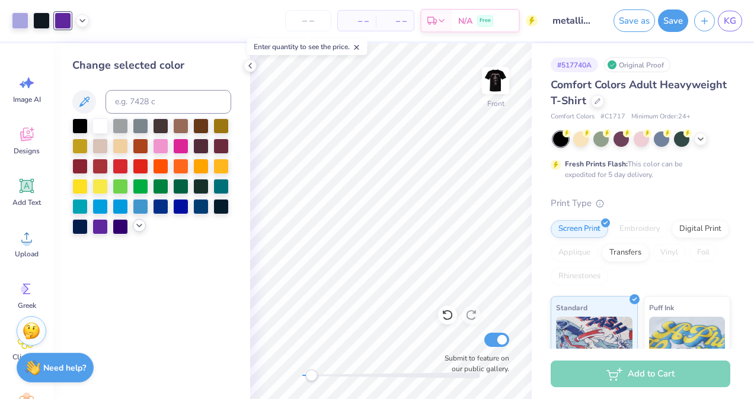
click at [142, 231] on div at bounding box center [139, 225] width 13 height 13
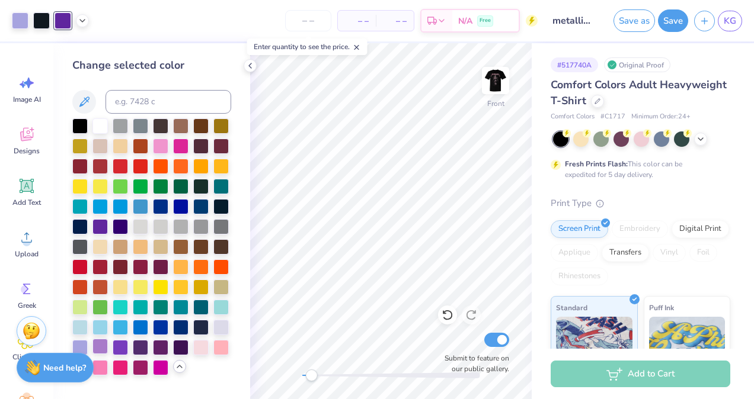
click at [95, 347] on div at bounding box center [99, 346] width 15 height 15
click at [92, 113] on div at bounding box center [151, 102] width 159 height 24
click at [89, 110] on button at bounding box center [84, 102] width 24 height 24
click at [252, 67] on icon at bounding box center [249, 65] width 9 height 9
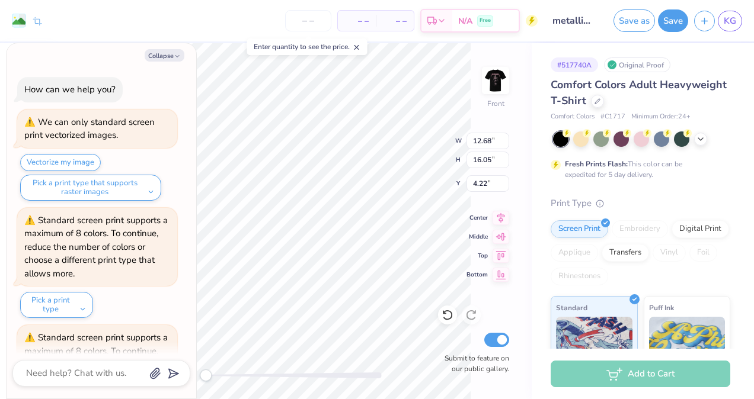
scroll to position [307, 0]
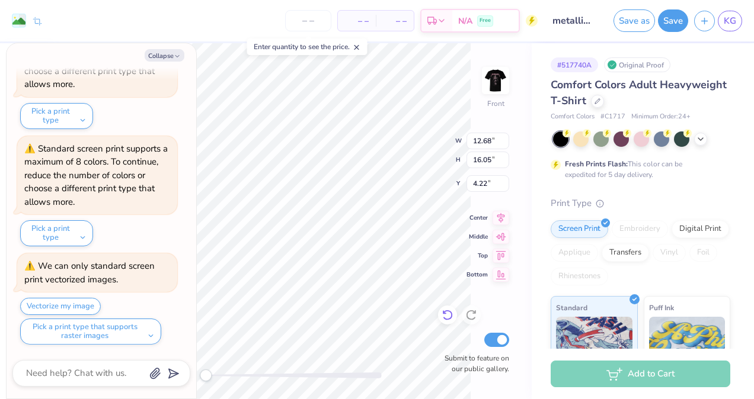
click at [439, 314] on div at bounding box center [447, 315] width 19 height 19
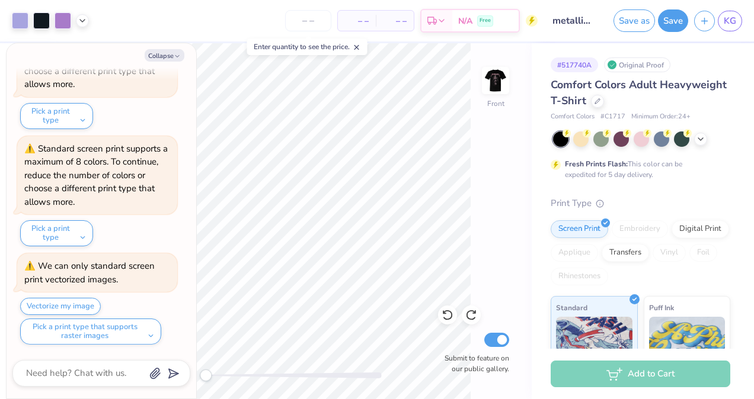
click at [168, 41] on div "Art colors – – Per Item – – Total Est. Delivery N/A Free Design Title metallica…" at bounding box center [377, 199] width 754 height 399
click at [168, 53] on button "Collapse" at bounding box center [165, 55] width 40 height 12
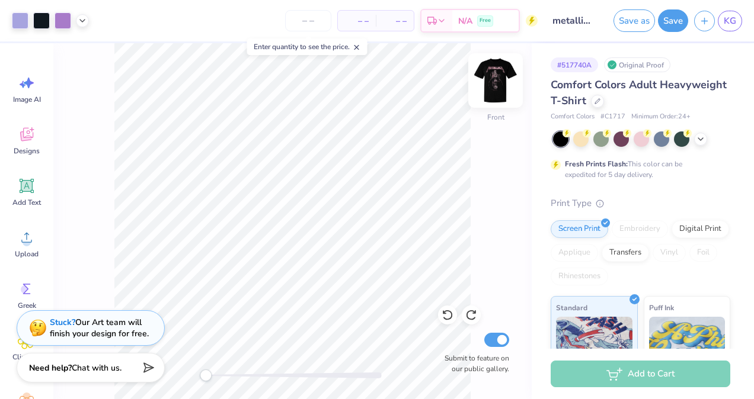
click at [497, 75] on img at bounding box center [495, 80] width 47 height 47
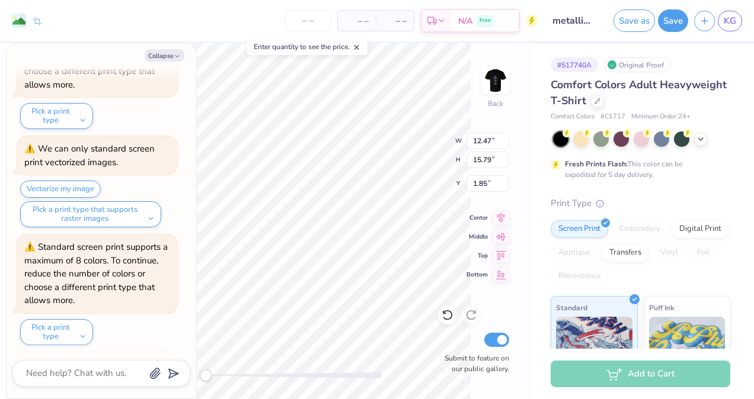
scroll to position [523, 0]
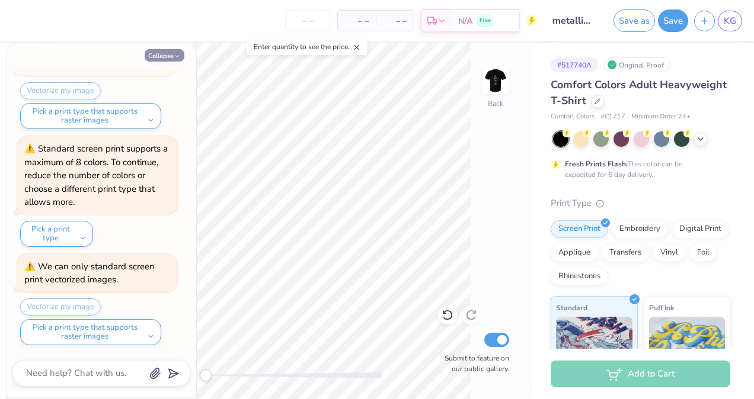
click at [164, 56] on button "Collapse" at bounding box center [165, 55] width 40 height 12
type textarea "x"
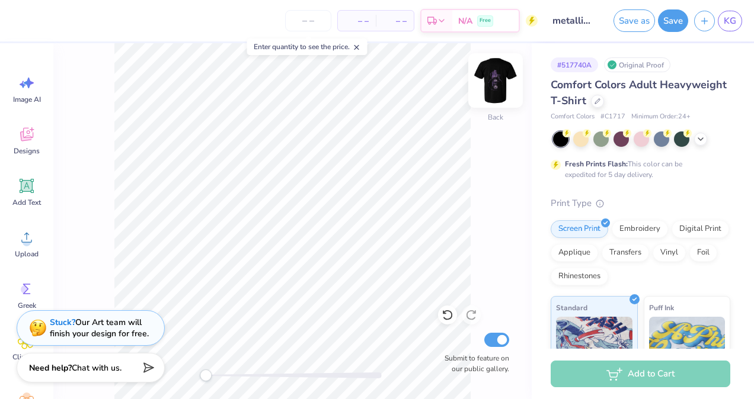
click at [503, 87] on img at bounding box center [495, 80] width 47 height 47
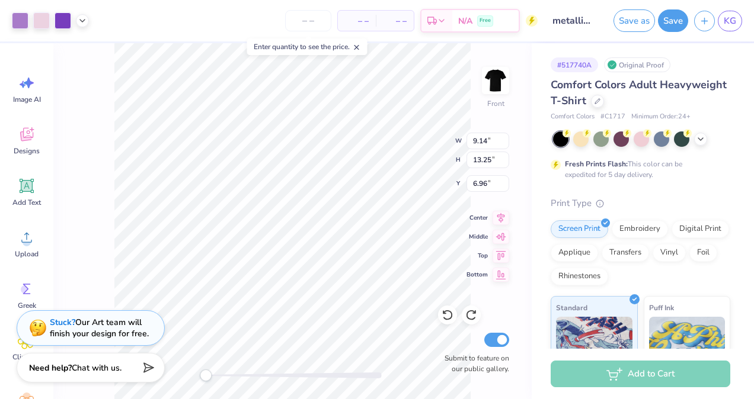
type input "11.97"
type input "16.11"
type input "4.69"
type input "6.08"
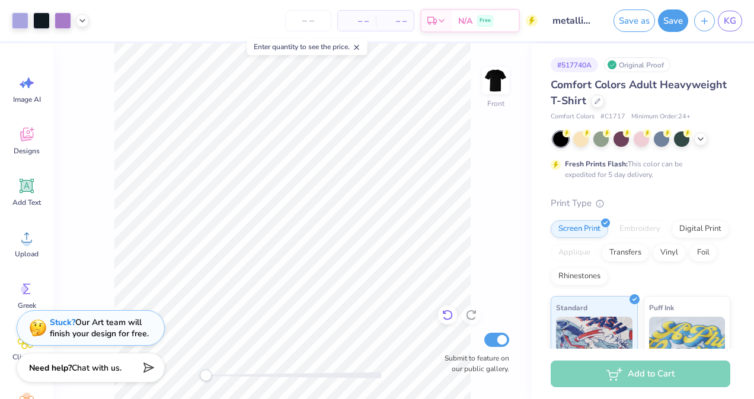
click at [454, 309] on div at bounding box center [447, 315] width 19 height 19
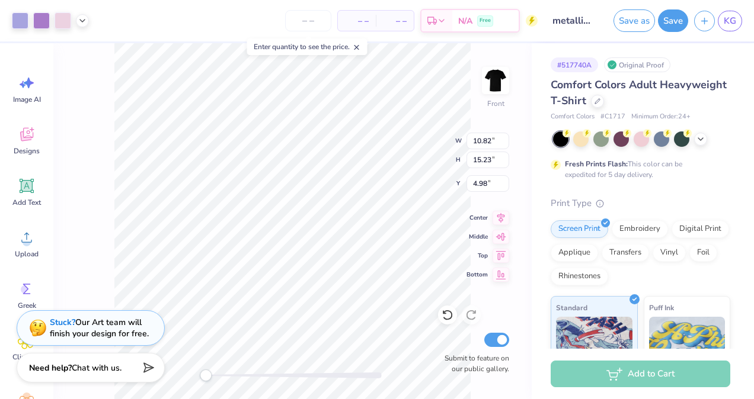
type input "6.13"
type input "6.17"
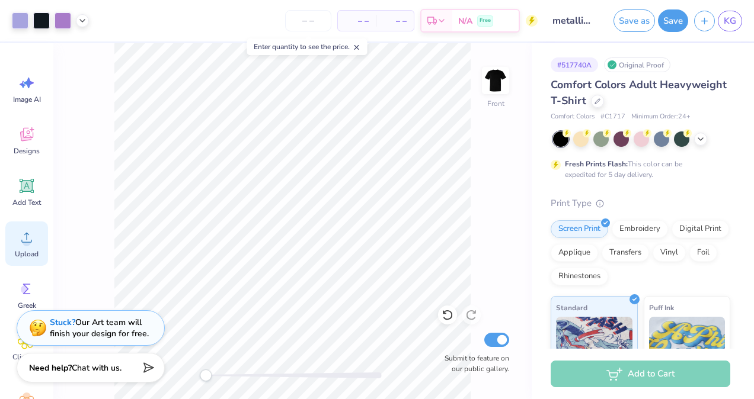
click at [25, 236] on icon at bounding box center [27, 238] width 18 height 18
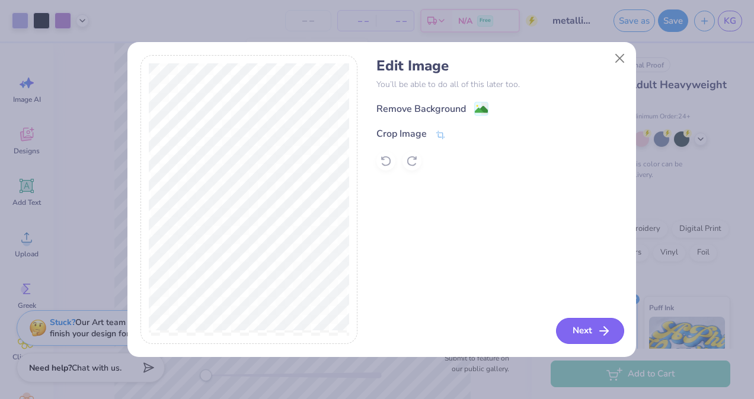
click at [568, 328] on button "Next" at bounding box center [590, 331] width 68 height 26
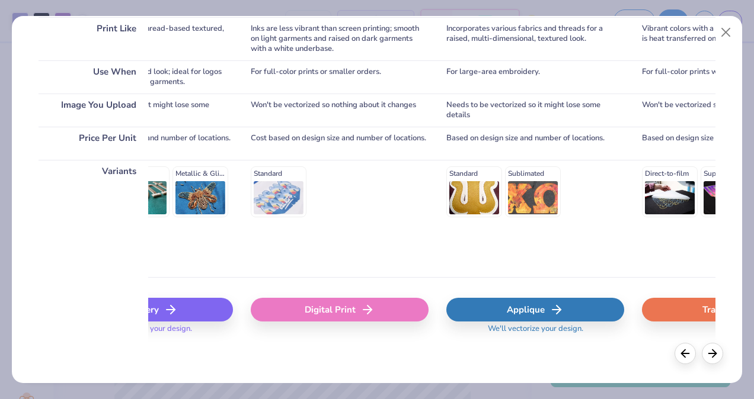
scroll to position [0, 305]
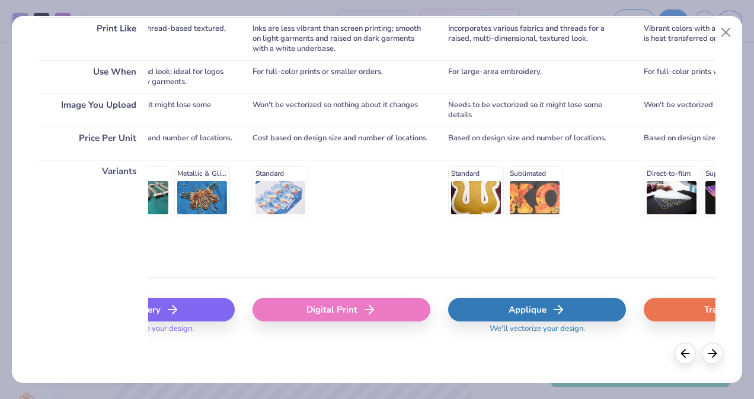
click at [356, 307] on div "Digital Print" at bounding box center [341, 310] width 178 height 24
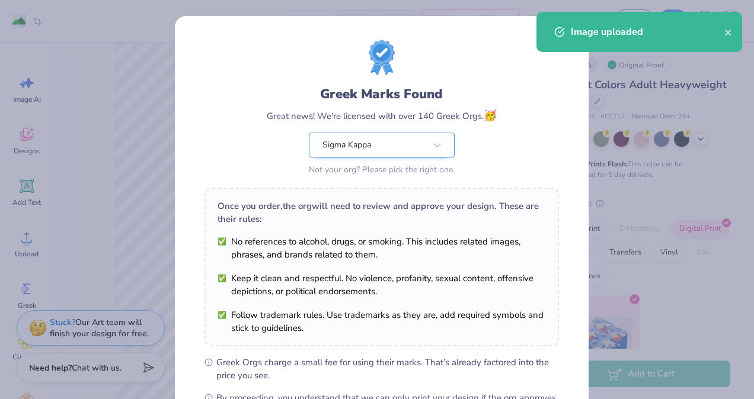
click at [306, 136] on body "Remove Background Crop Image – – Per Item – – Total Est. Delivery N/A Free Desi…" at bounding box center [377, 199] width 754 height 399
click at [729, 31] on icon "close" at bounding box center [728, 33] width 6 height 6
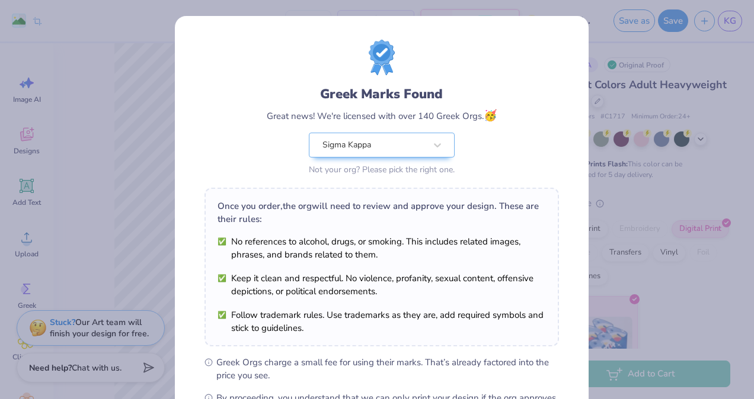
scroll to position [155, 0]
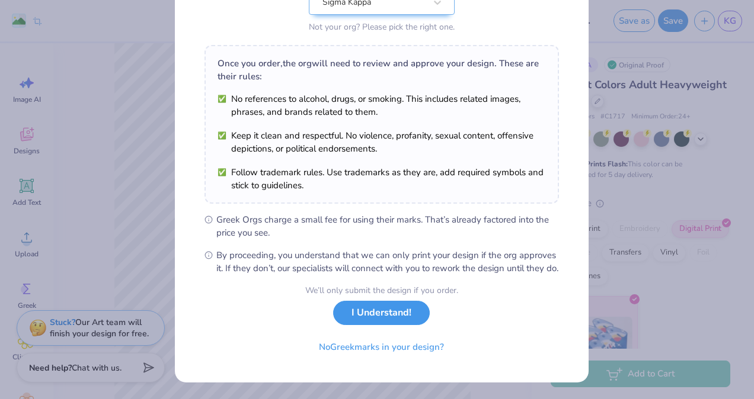
click at [402, 321] on button "I Understand!" at bounding box center [381, 313] width 97 height 24
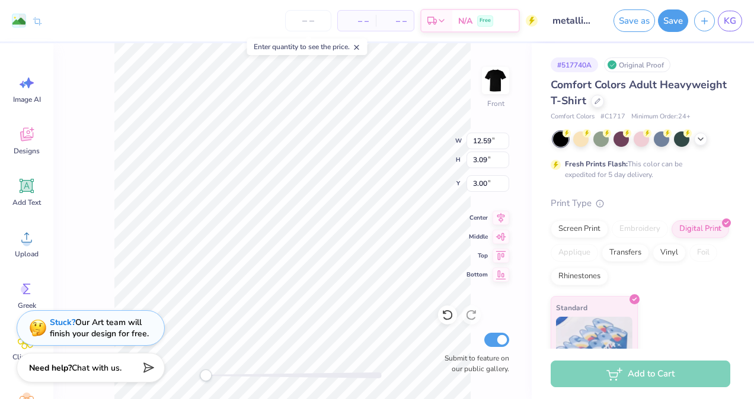
click at [687, 158] on div "Fresh Prints Flash: This color can be expedited for 5 day delivery." at bounding box center [641, 156] width 180 height 49
click at [700, 141] on icon at bounding box center [700, 137] width 9 height 9
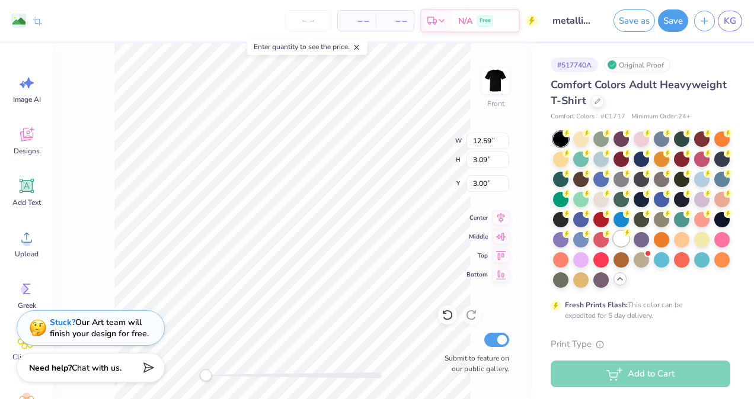
click at [613, 247] on div at bounding box center [620, 238] width 15 height 15
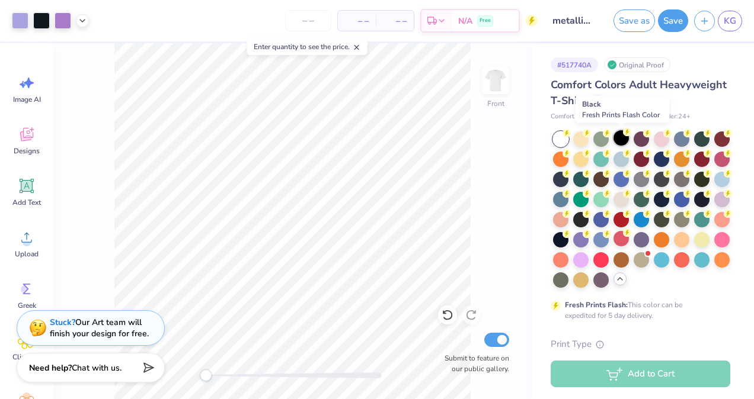
click at [623, 138] on div at bounding box center [620, 137] width 15 height 15
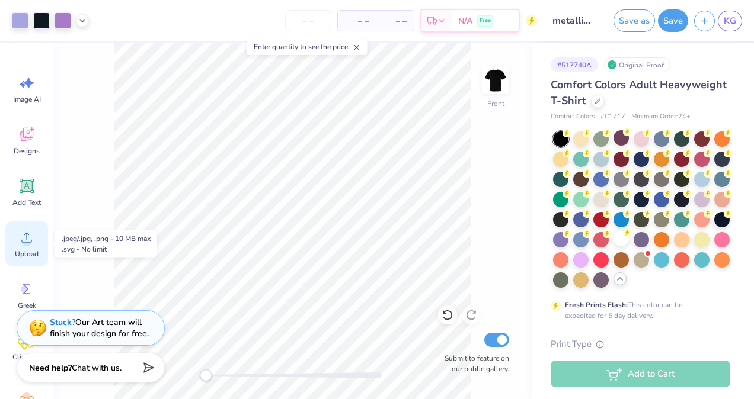
click at [17, 234] on div "Upload" at bounding box center [26, 244] width 43 height 44
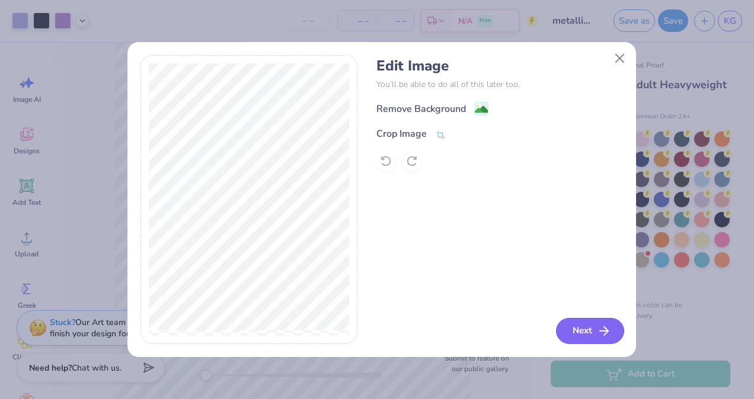
click at [575, 331] on button "Next" at bounding box center [590, 331] width 68 height 26
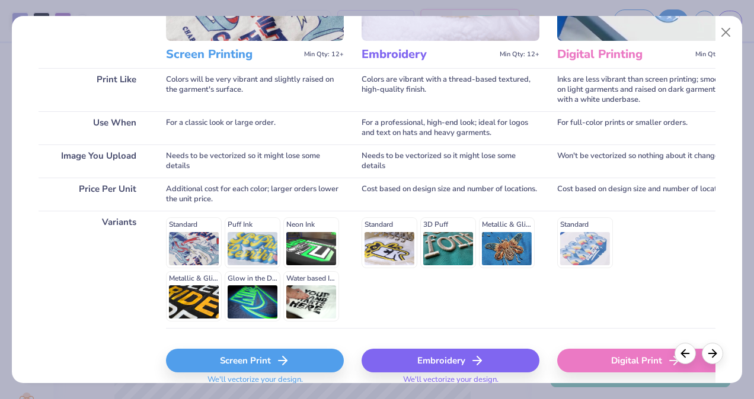
scroll to position [191, 0]
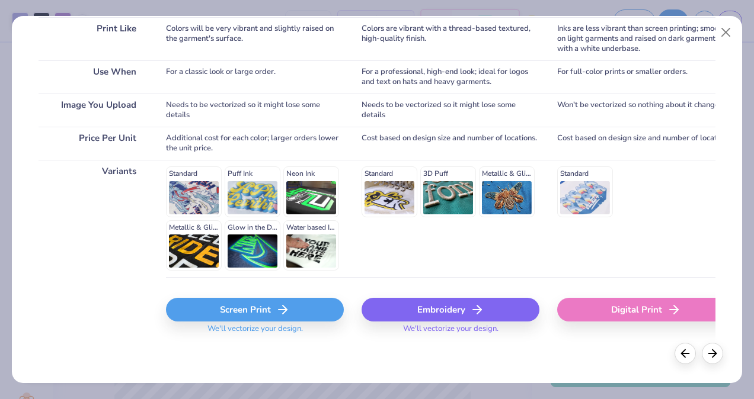
click at [621, 319] on div "Digital Print" at bounding box center [646, 310] width 178 height 24
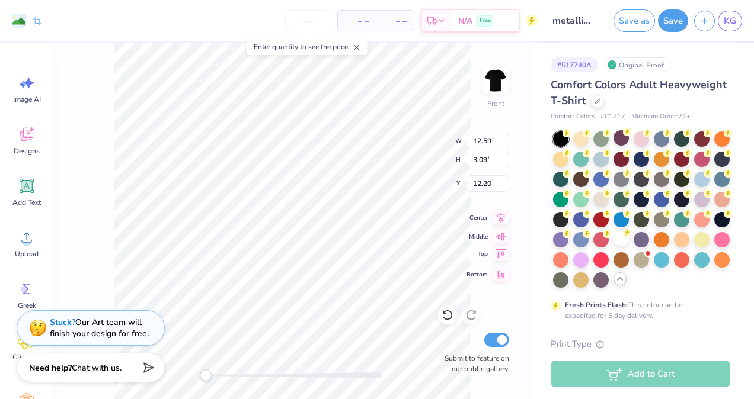
type input "3.00"
type input "8.10"
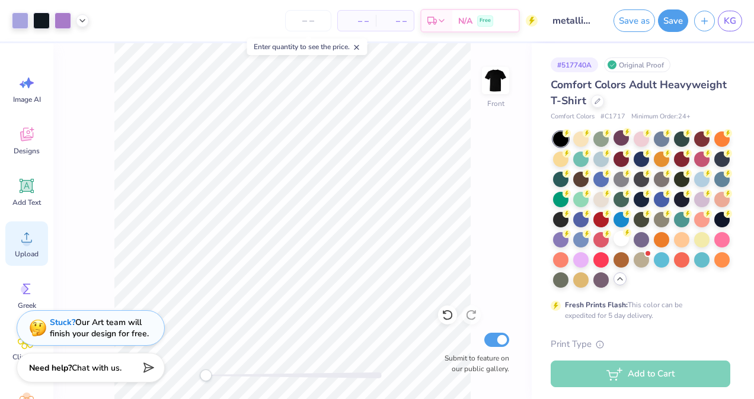
click at [30, 240] on icon at bounding box center [27, 238] width 18 height 18
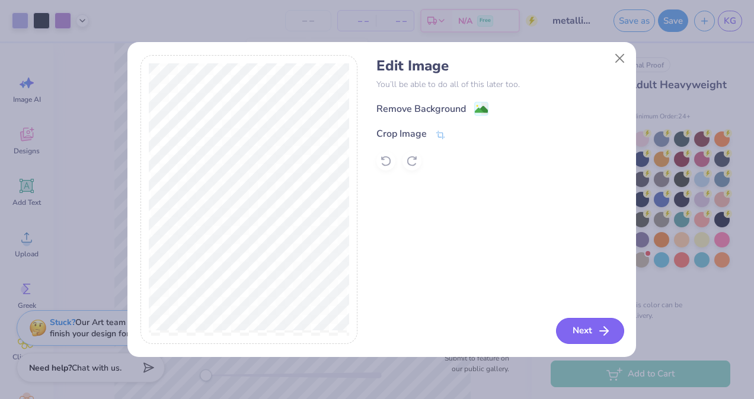
click at [592, 326] on button "Next" at bounding box center [590, 331] width 68 height 26
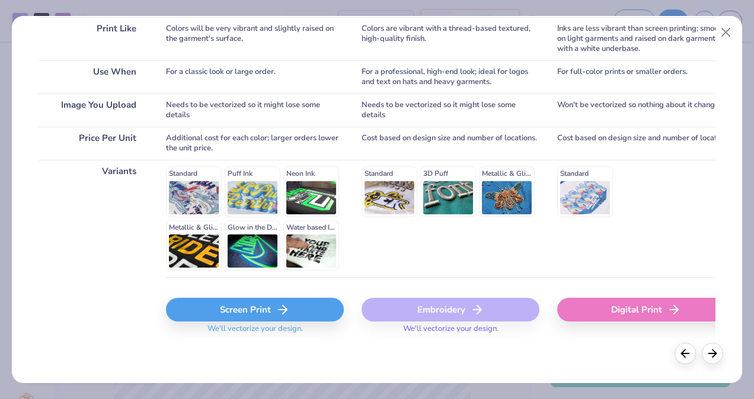
click at [622, 305] on div "Digital Print" at bounding box center [646, 310] width 178 height 24
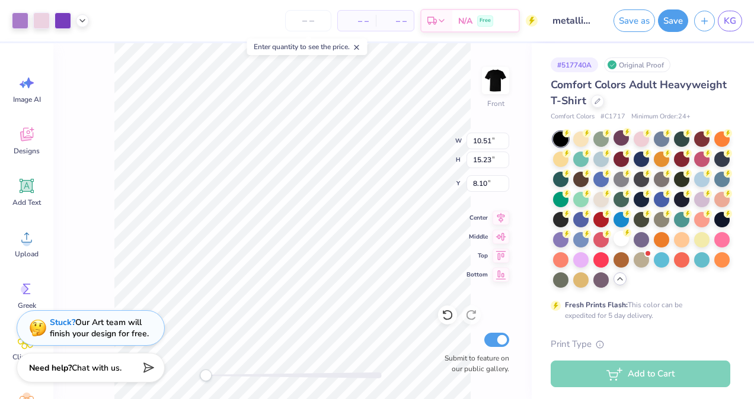
type input "5.60"
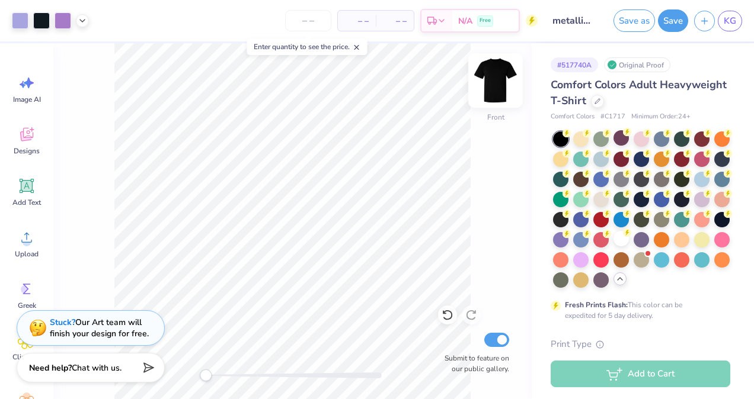
click at [497, 73] on img at bounding box center [495, 80] width 47 height 47
click at [497, 79] on img at bounding box center [496, 81] width 24 height 24
click at [486, 85] on img at bounding box center [495, 80] width 47 height 47
click at [494, 82] on img at bounding box center [495, 80] width 47 height 47
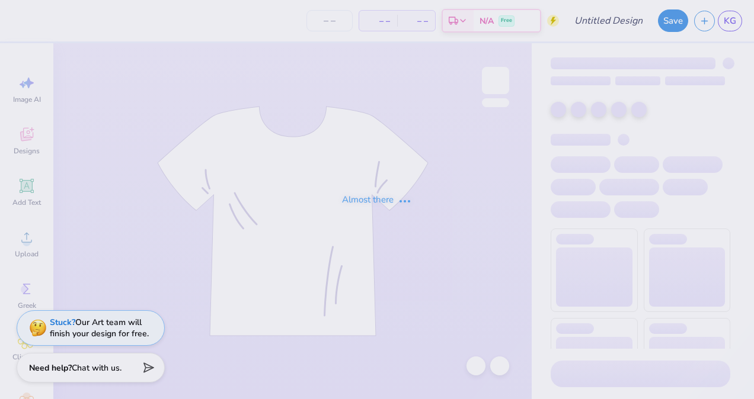
type input "the greatful dead"
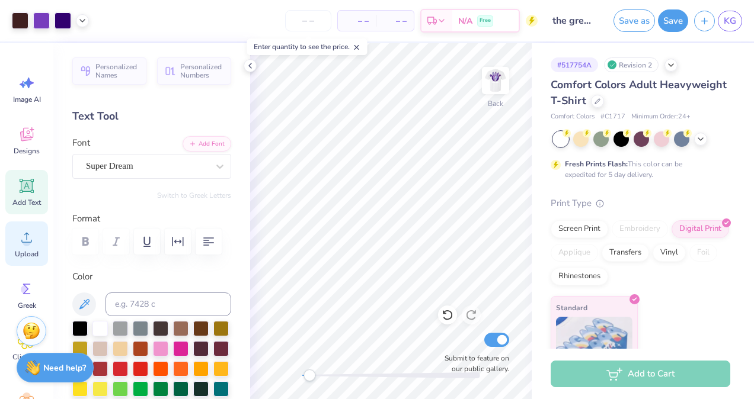
click at [24, 238] on icon at bounding box center [27, 238] width 18 height 18
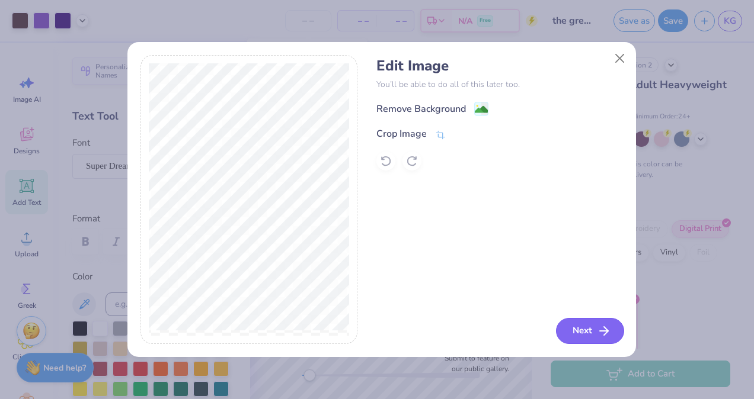
click at [578, 338] on button "Next" at bounding box center [590, 331] width 68 height 26
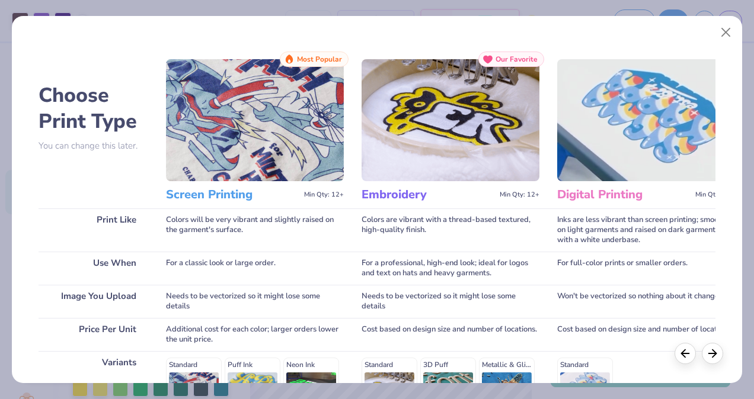
scroll to position [191, 0]
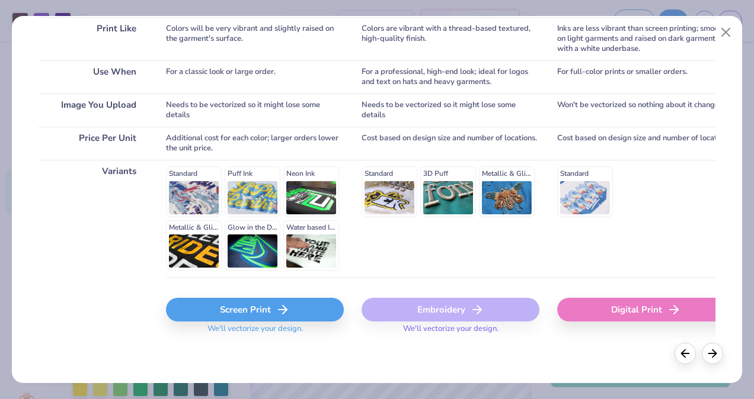
click at [600, 308] on div "Digital Print" at bounding box center [646, 310] width 178 height 24
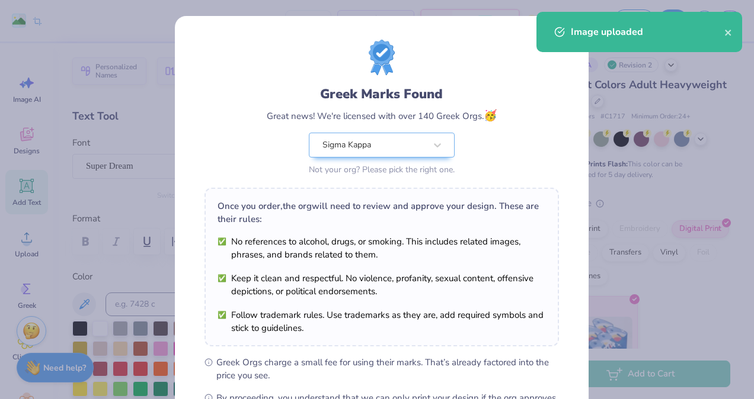
click at [426, 120] on body "Remove Background Crop Image – – Per Item – – Total Est. Delivery N/A Free Desi…" at bounding box center [377, 199] width 754 height 399
click at [724, 29] on div "Image uploaded" at bounding box center [648, 32] width 154 height 14
click at [724, 30] on div "Image uploaded" at bounding box center [648, 32] width 154 height 14
click at [724, 34] on icon "close" at bounding box center [728, 32] width 8 height 9
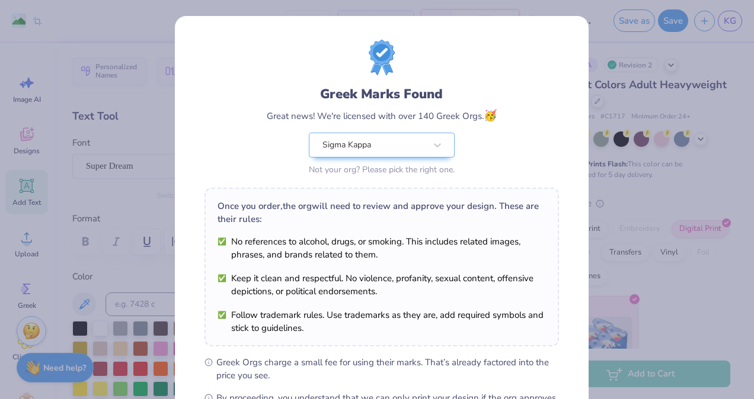
scroll to position [155, 0]
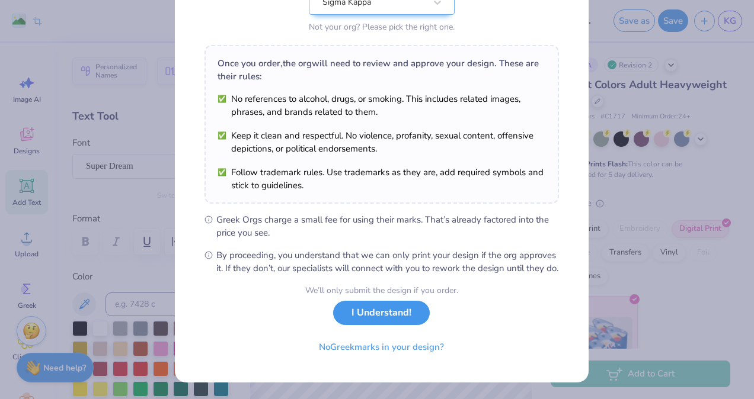
click at [398, 308] on button "I Understand!" at bounding box center [381, 313] width 97 height 24
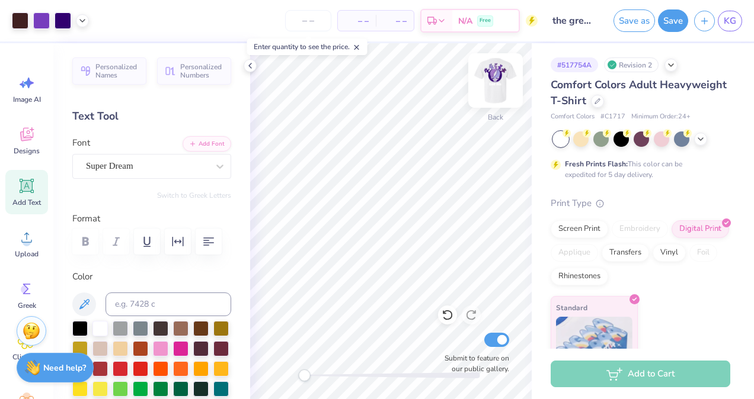
click at [497, 81] on img at bounding box center [495, 80] width 47 height 47
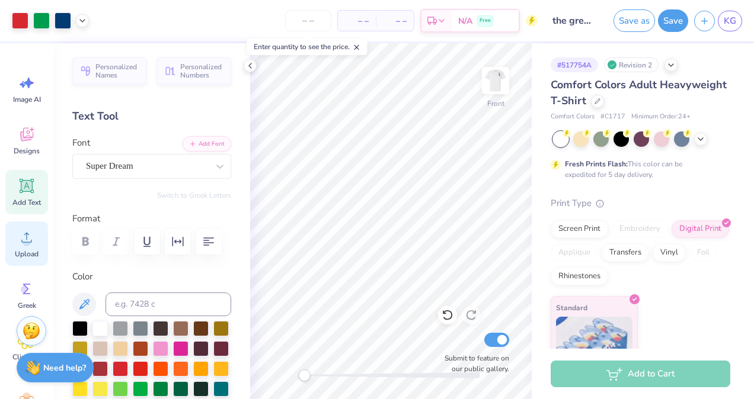
click at [33, 247] on div "Upload" at bounding box center [26, 244] width 43 height 44
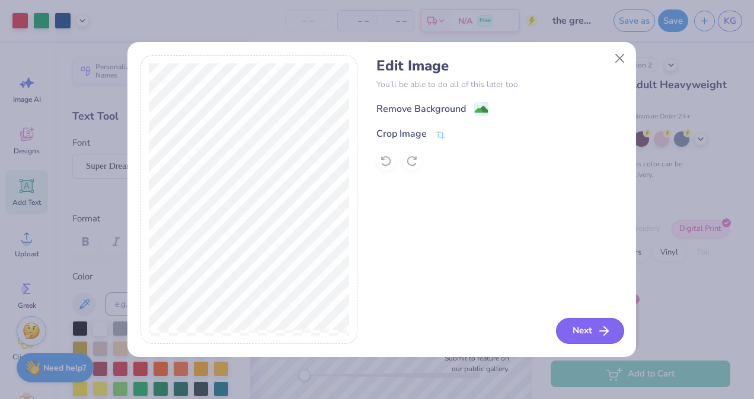
click at [580, 333] on button "Next" at bounding box center [590, 331] width 68 height 26
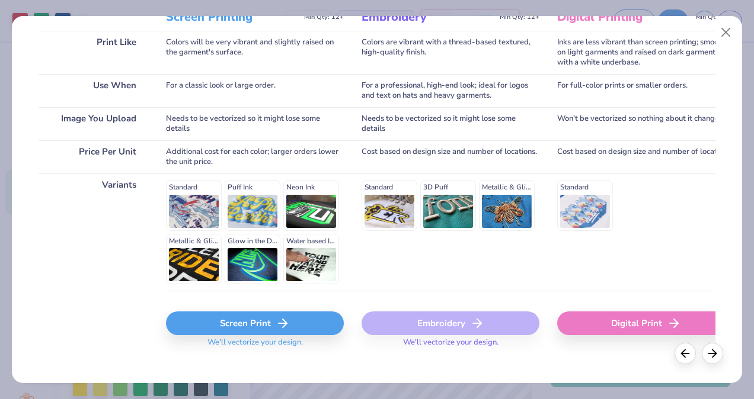
scroll to position [191, 0]
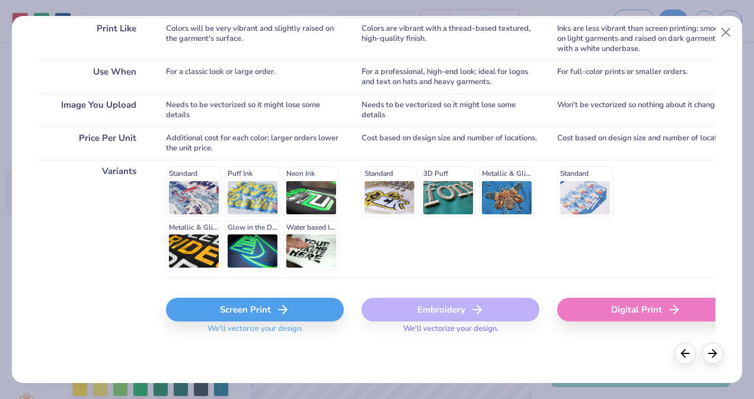
click at [615, 322] on div "Digital Print" at bounding box center [646, 310] width 178 height 24
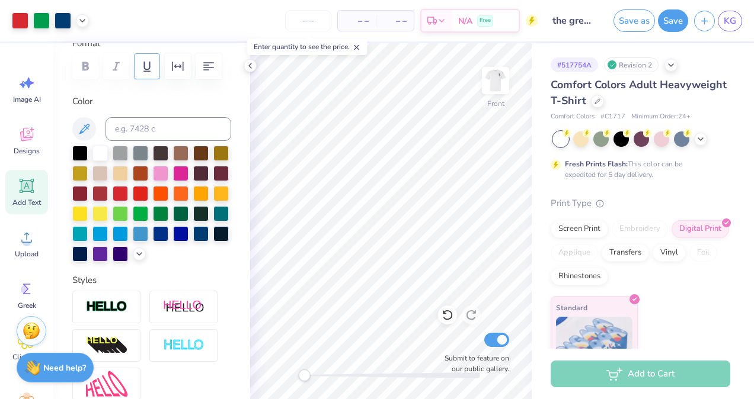
scroll to position [0, 0]
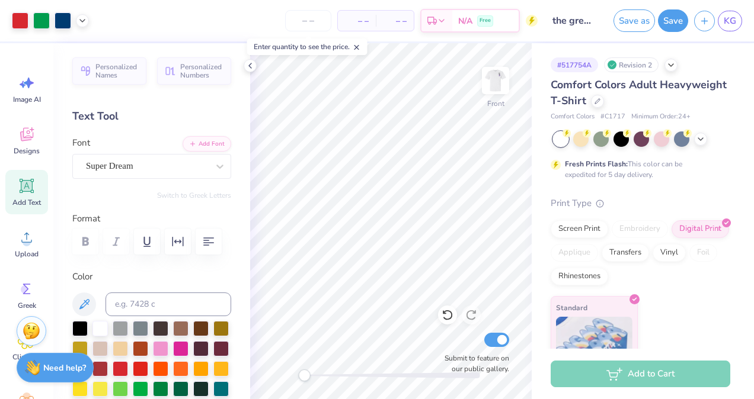
click at [16, 196] on div "Add Text" at bounding box center [26, 192] width 43 height 44
click at [180, 239] on icon "button" at bounding box center [178, 242] width 14 height 14
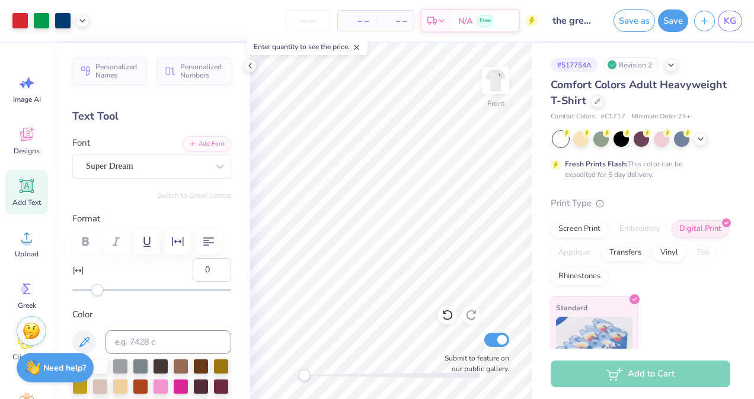
click at [25, 188] on icon at bounding box center [26, 186] width 11 height 11
click at [37, 239] on div "Upload" at bounding box center [26, 244] width 43 height 44
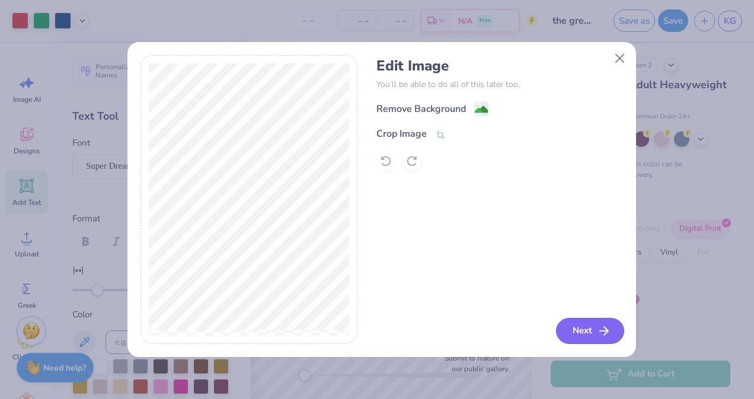
click at [578, 338] on button "Next" at bounding box center [590, 331] width 68 height 26
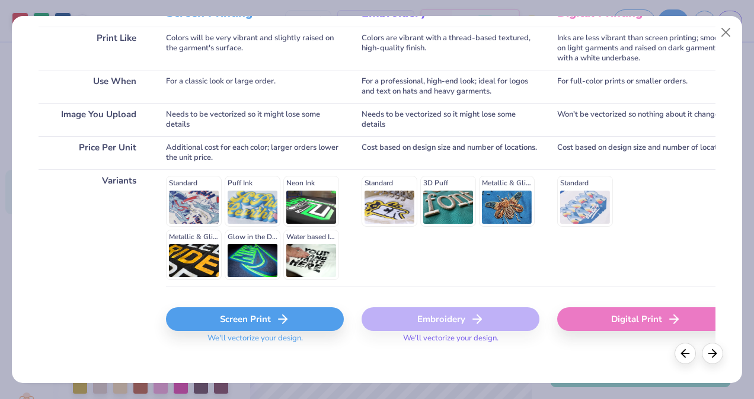
scroll to position [191, 0]
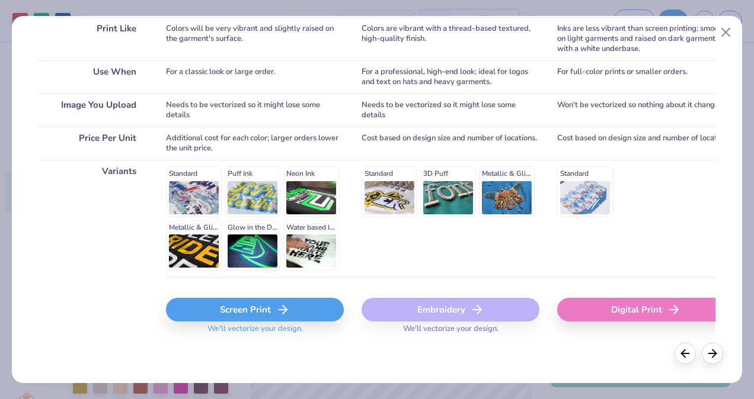
click at [615, 312] on div "Digital Print" at bounding box center [646, 310] width 178 height 24
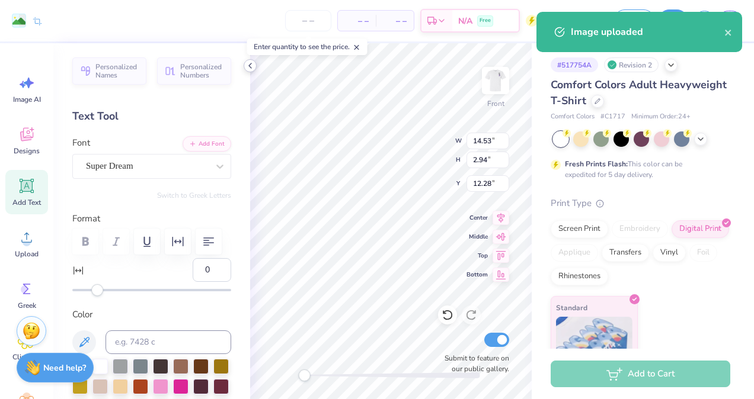
click at [251, 65] on icon at bounding box center [249, 65] width 9 height 9
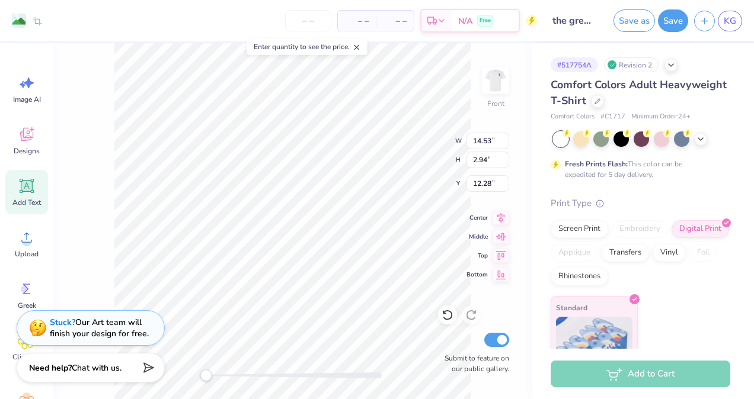
type input "11.98"
type input "1.23"
type input "19.20"
type input "12.39"
type input "2.51"
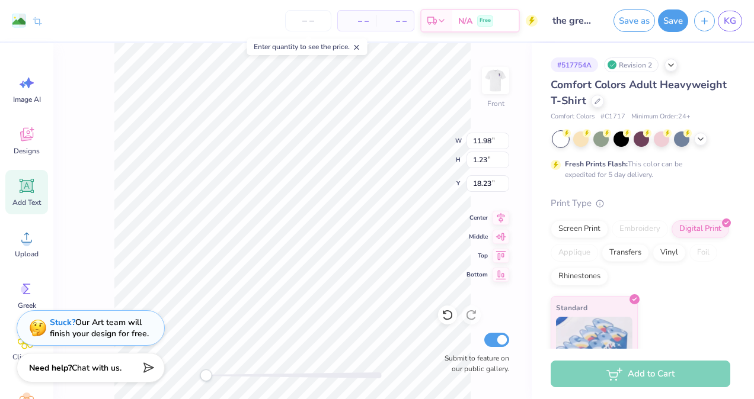
type input "15.43"
click at [12, 22] on div at bounding box center [20, 19] width 17 height 17
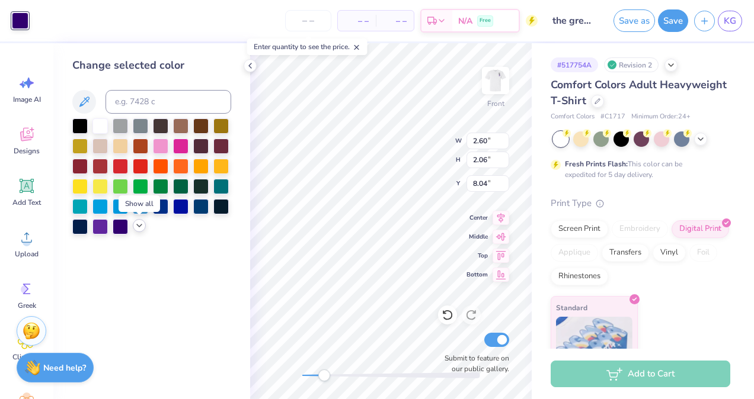
click at [137, 223] on icon at bounding box center [139, 225] width 9 height 9
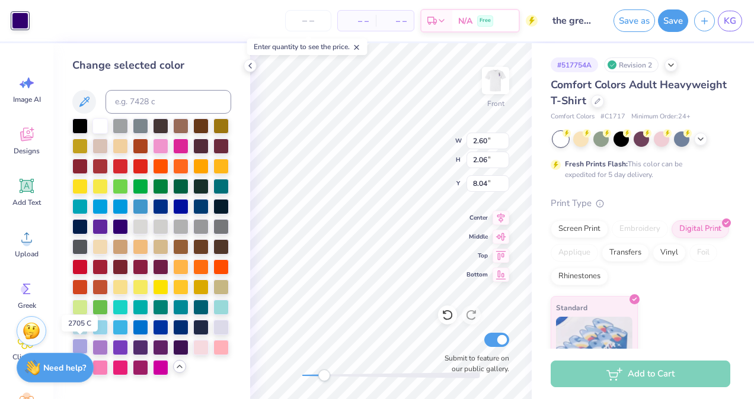
click at [81, 343] on div at bounding box center [79, 346] width 15 height 15
type input "0.91"
type input "1.18"
type input "7.37"
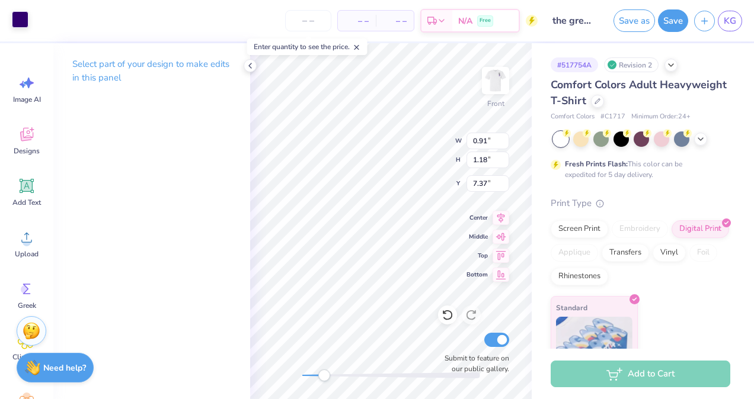
click at [21, 15] on div at bounding box center [20, 19] width 17 height 17
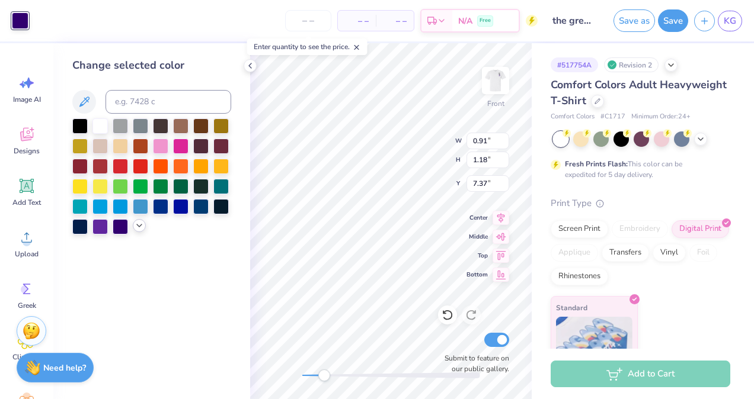
click at [138, 223] on icon at bounding box center [139, 225] width 9 height 9
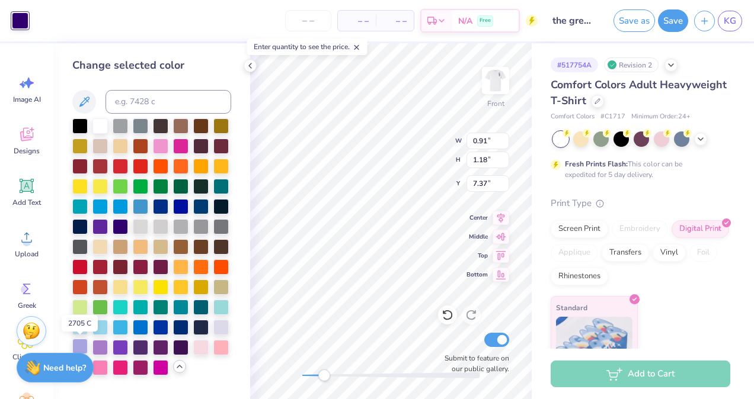
click at [81, 347] on div at bounding box center [79, 346] width 15 height 15
type input "0.21"
type input "0.42"
type input "7.24"
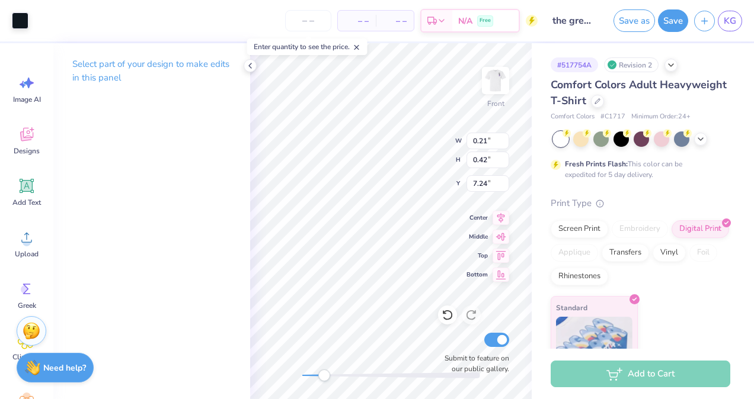
type input "2.60"
type input "2.06"
type input "8.04"
type input "14.47"
type input "12.25"
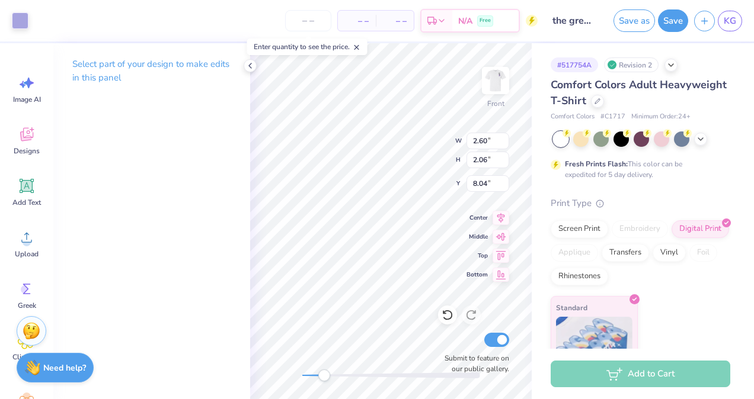
type input "3.83"
type input "0.43"
type input "0.83"
type input "7.13"
click at [15, 21] on div at bounding box center [20, 19] width 17 height 17
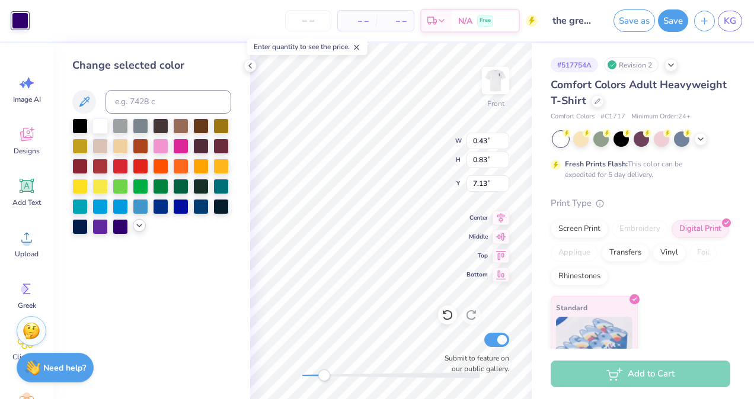
click at [136, 225] on icon at bounding box center [139, 225] width 9 height 9
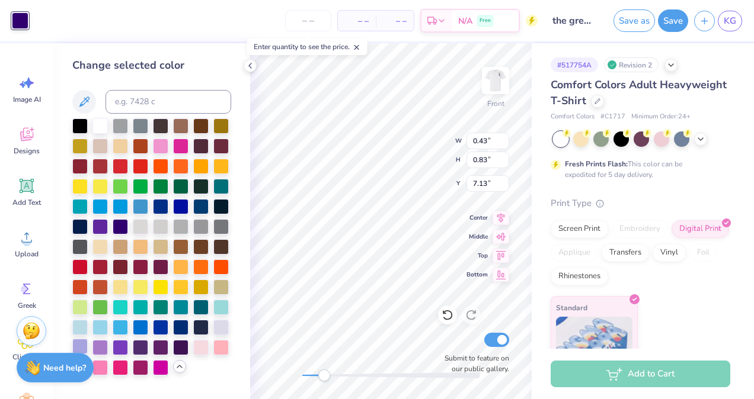
click at [82, 343] on div at bounding box center [79, 346] width 15 height 15
type input "1.29"
type input "1.45"
type input "7.19"
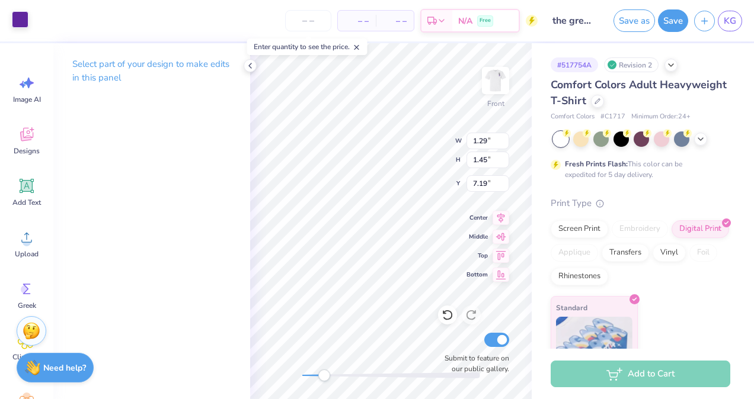
click at [18, 24] on div at bounding box center [20, 19] width 17 height 17
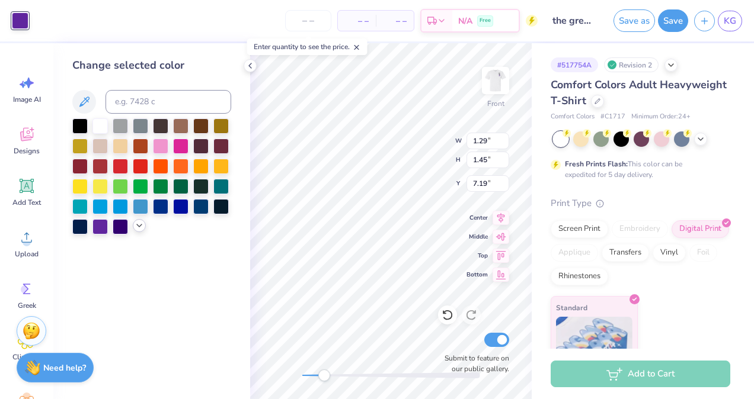
click at [136, 223] on icon at bounding box center [139, 225] width 9 height 9
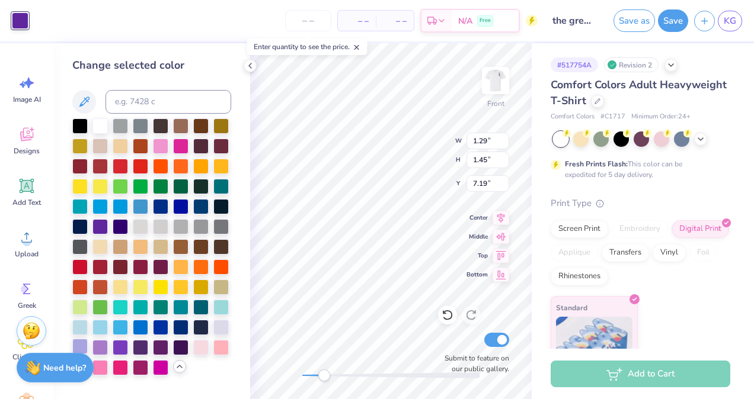
click at [79, 343] on div at bounding box center [79, 346] width 15 height 15
type input "2.60"
type input "2.06"
type input "8.04"
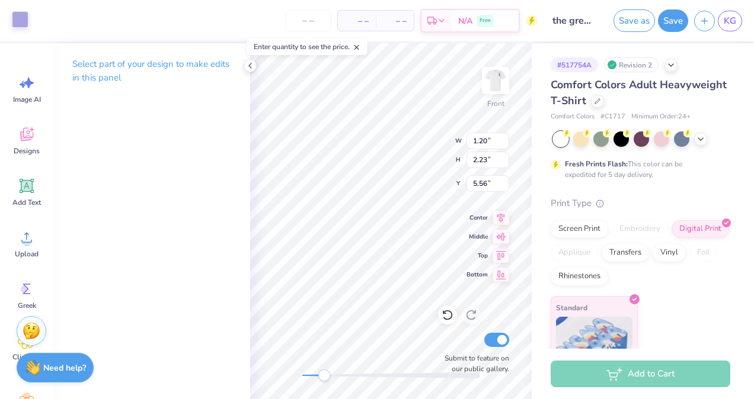
click at [18, 12] on div at bounding box center [20, 19] width 17 height 17
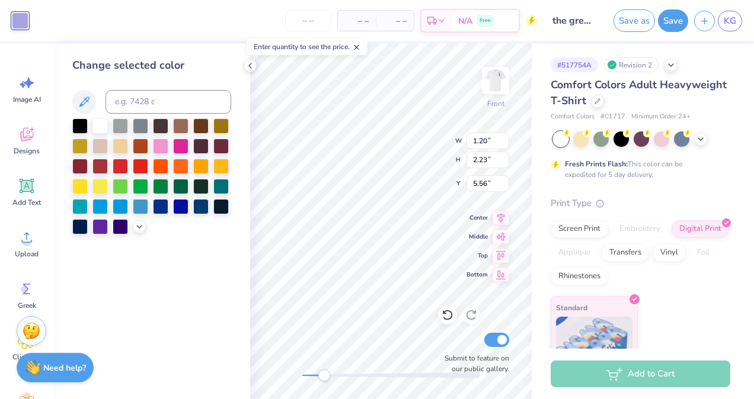
click at [139, 220] on div at bounding box center [151, 177] width 159 height 116
click at [139, 224] on icon at bounding box center [139, 225] width 9 height 9
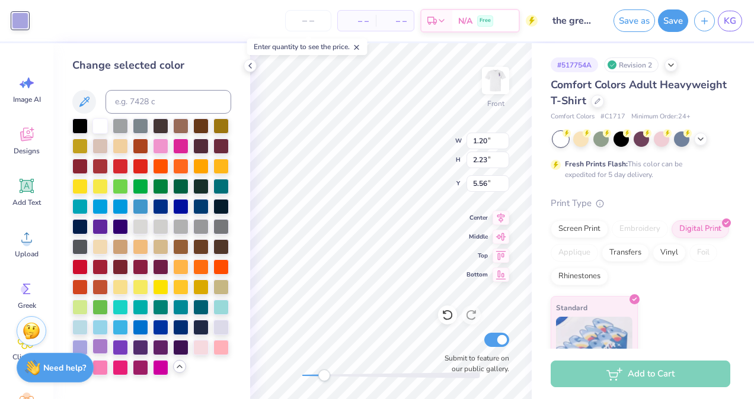
click at [99, 346] on div at bounding box center [99, 346] width 15 height 15
type input "0.77"
type input "1.30"
type input "5.59"
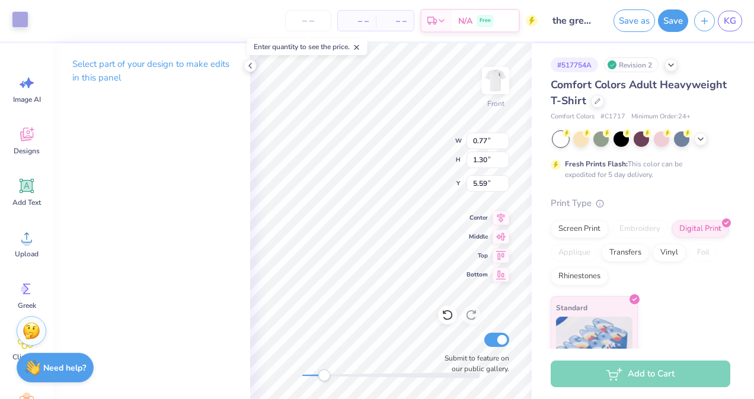
click at [14, 21] on div at bounding box center [20, 19] width 17 height 17
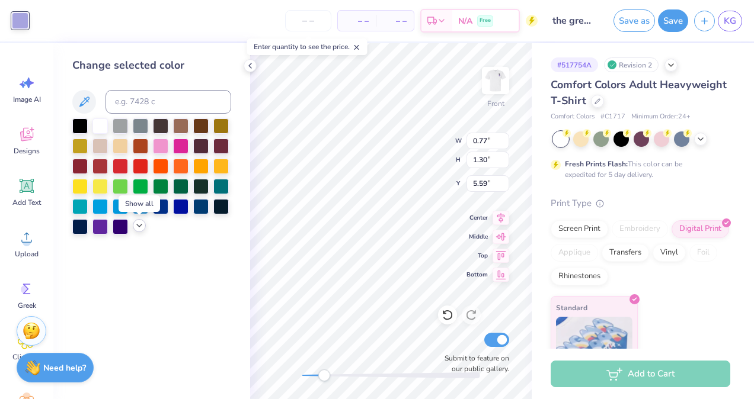
click at [138, 228] on icon at bounding box center [139, 225] width 9 height 9
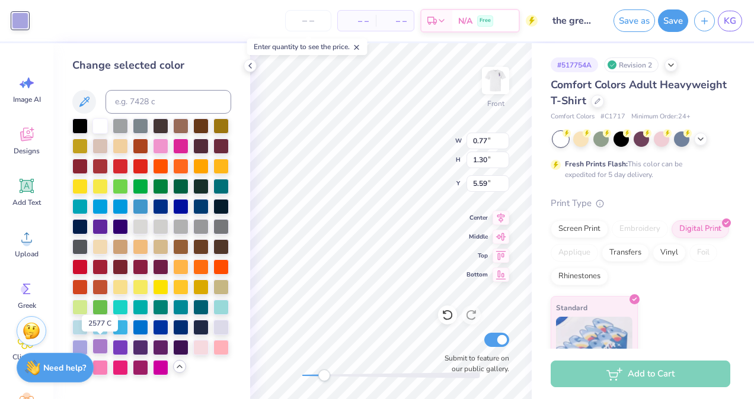
click at [100, 347] on div at bounding box center [99, 346] width 15 height 15
type input "0.84"
type input "0.52"
type input "5.31"
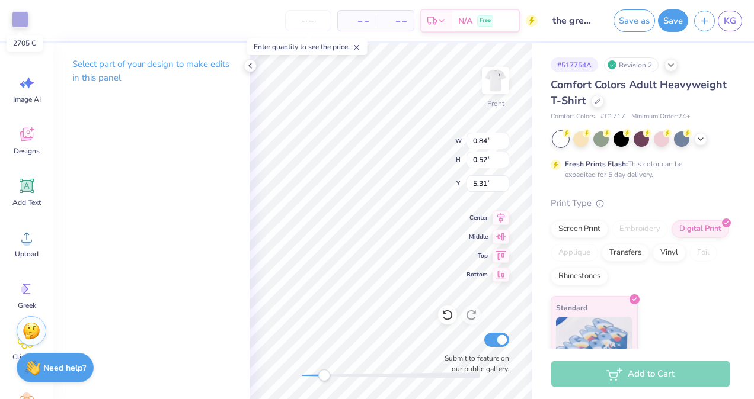
click at [22, 23] on div at bounding box center [20, 19] width 17 height 17
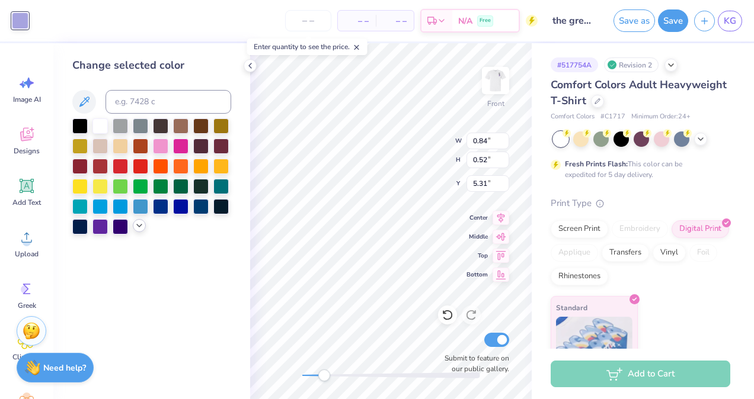
click at [139, 228] on icon at bounding box center [139, 225] width 9 height 9
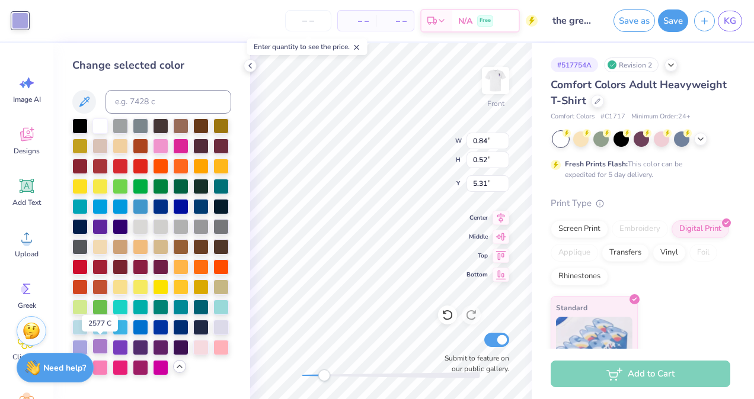
click at [100, 350] on div at bounding box center [99, 346] width 15 height 15
type input "1.15"
type input "0.91"
type input "6.17"
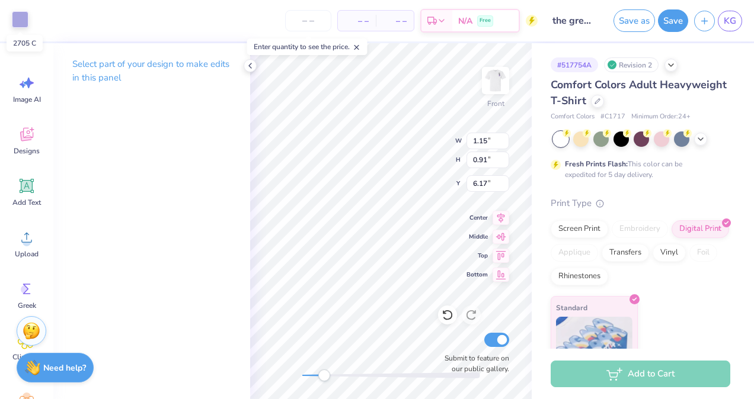
click at [24, 24] on div at bounding box center [20, 19] width 17 height 17
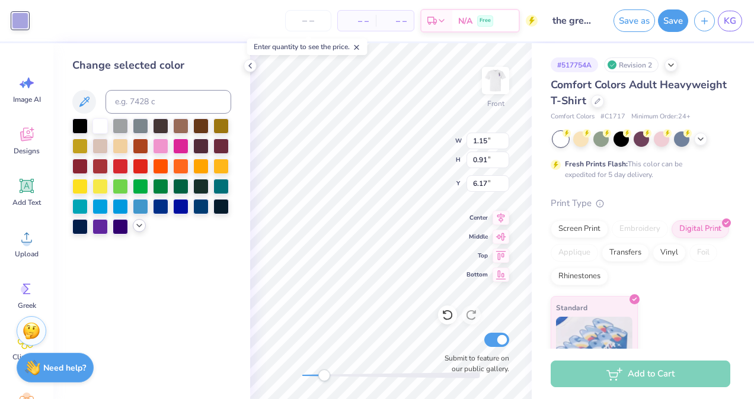
click at [139, 226] on icon at bounding box center [139, 225] width 9 height 9
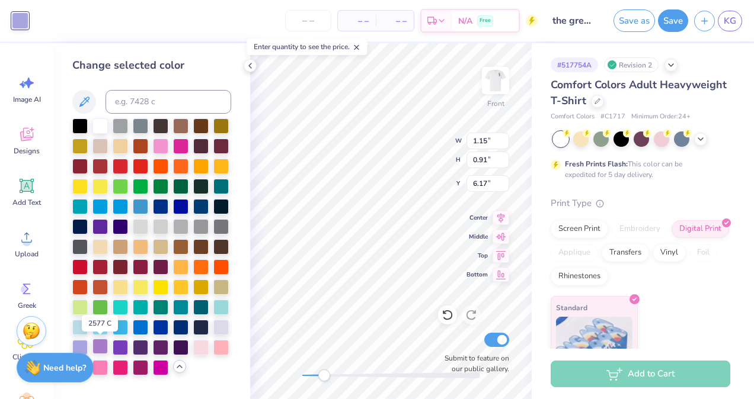
click at [106, 350] on div at bounding box center [99, 346] width 15 height 15
type input "1.43"
type input "1.37"
type input "4.14"
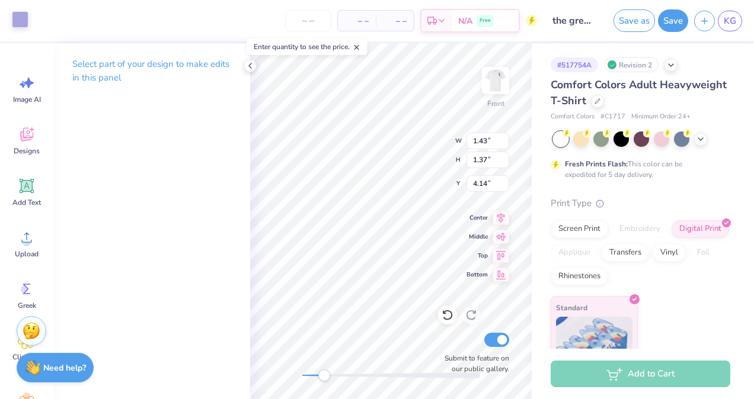
click at [27, 22] on div at bounding box center [20, 19] width 17 height 17
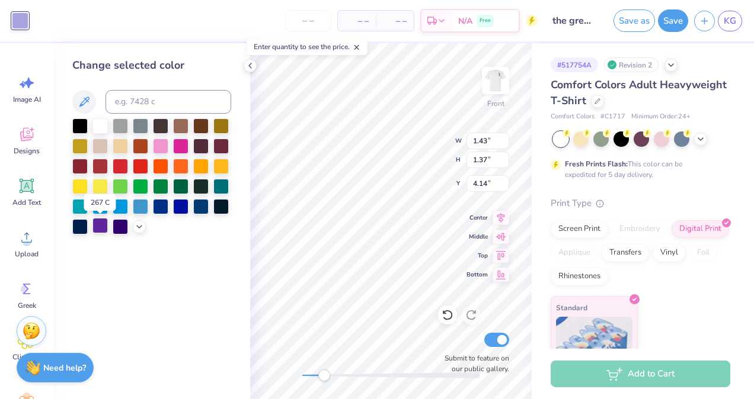
click at [97, 222] on div at bounding box center [99, 225] width 15 height 15
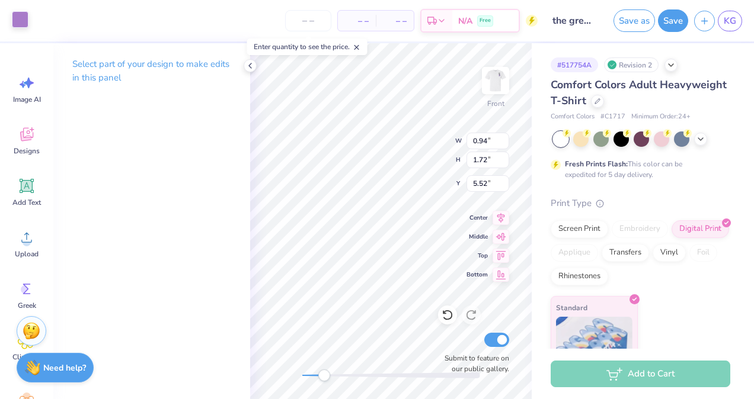
click at [22, 23] on div at bounding box center [20, 19] width 17 height 17
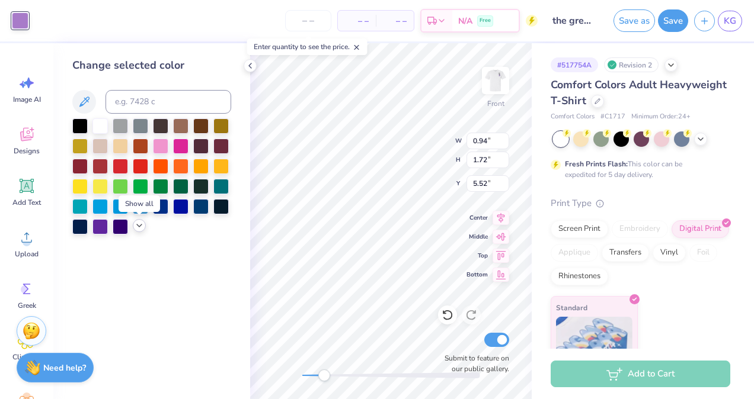
click at [136, 229] on icon at bounding box center [139, 225] width 9 height 9
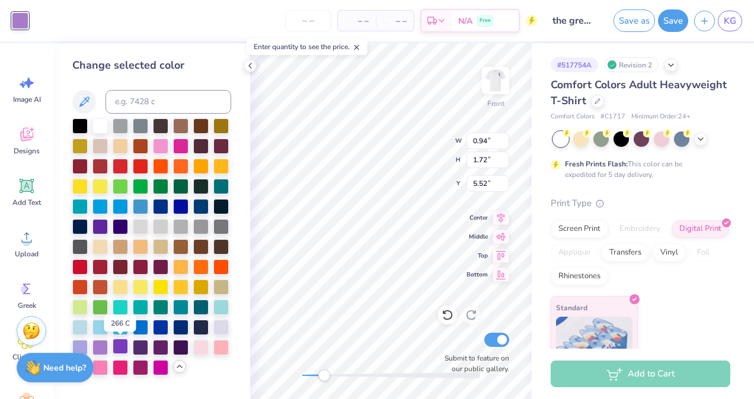
click at [122, 350] on div at bounding box center [120, 346] width 15 height 15
type input "0.77"
type input "1.05"
type input "5.10"
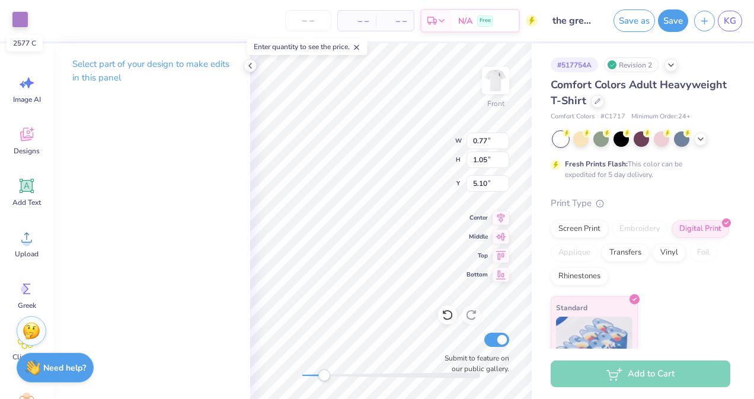
click at [17, 21] on div at bounding box center [20, 19] width 17 height 17
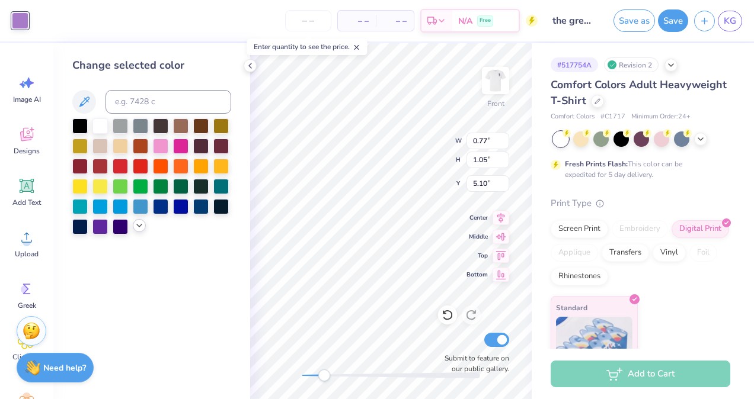
click at [138, 224] on icon at bounding box center [139, 225] width 9 height 9
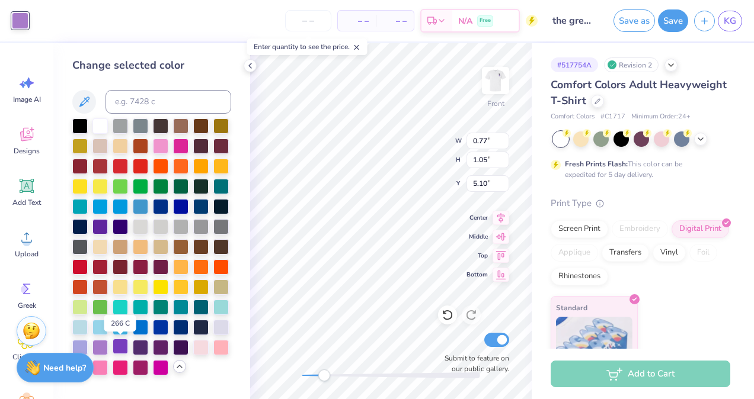
click at [124, 349] on div at bounding box center [120, 346] width 15 height 15
type input "14.47"
type input "12.25"
type input "3.83"
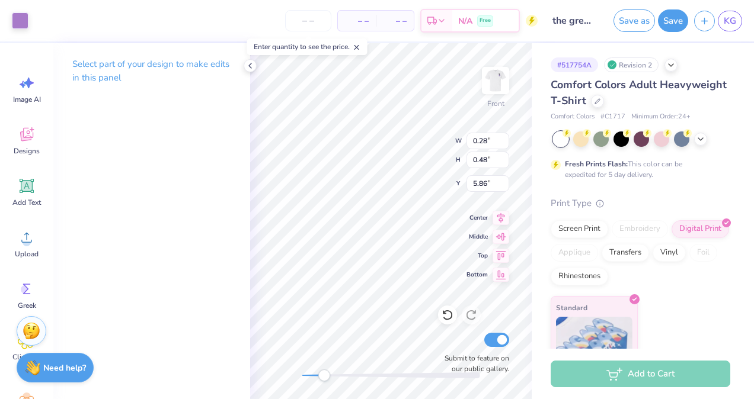
type input "1.43"
type input "1.37"
type input "4.14"
click at [14, 20] on div at bounding box center [20, 19] width 17 height 17
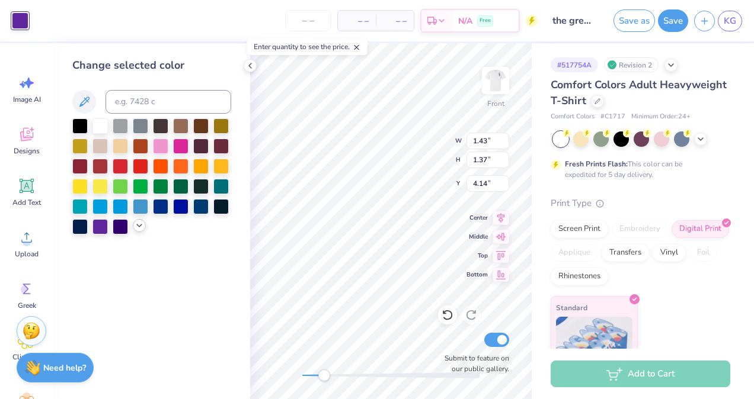
click at [139, 229] on icon at bounding box center [139, 225] width 9 height 9
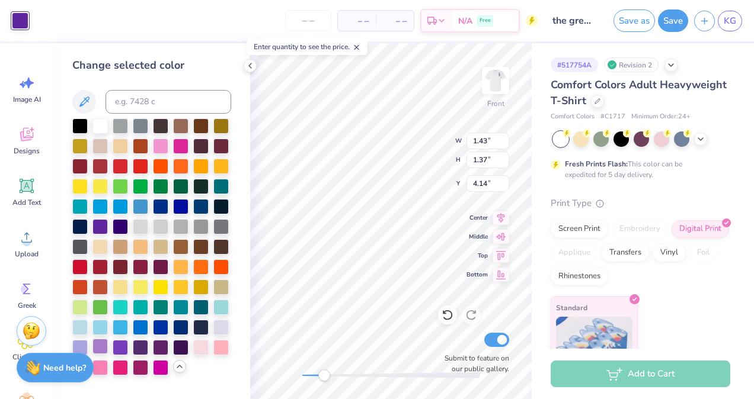
click at [100, 341] on div at bounding box center [99, 346] width 15 height 15
type input "0.28"
type input "0.48"
type input "5.86"
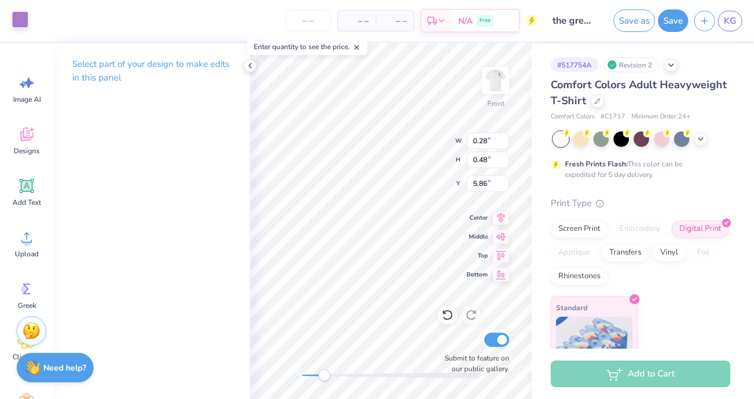
click at [17, 20] on div at bounding box center [20, 19] width 17 height 17
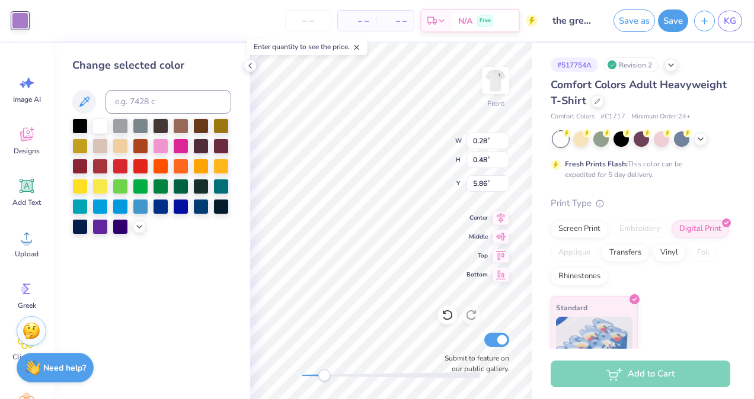
click at [139, 216] on div at bounding box center [151, 177] width 159 height 116
click at [138, 222] on icon at bounding box center [139, 225] width 9 height 9
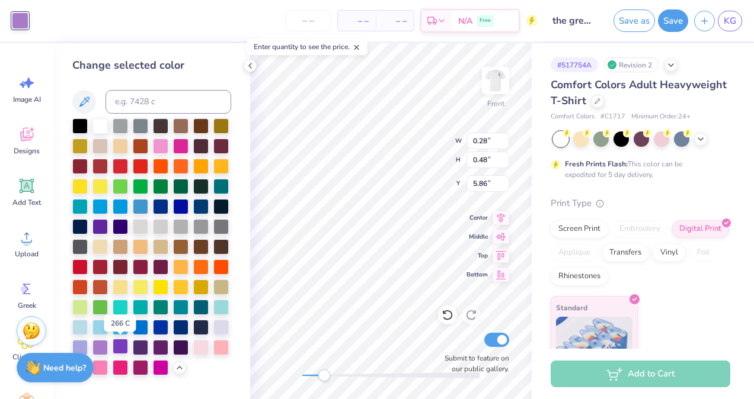
click at [117, 352] on div at bounding box center [120, 346] width 15 height 15
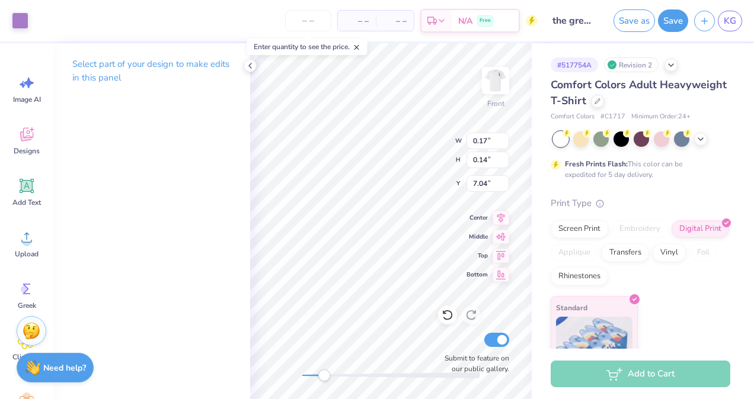
type input "0.28"
type input "0.71"
type input "6.36"
click at [20, 21] on div at bounding box center [20, 19] width 17 height 17
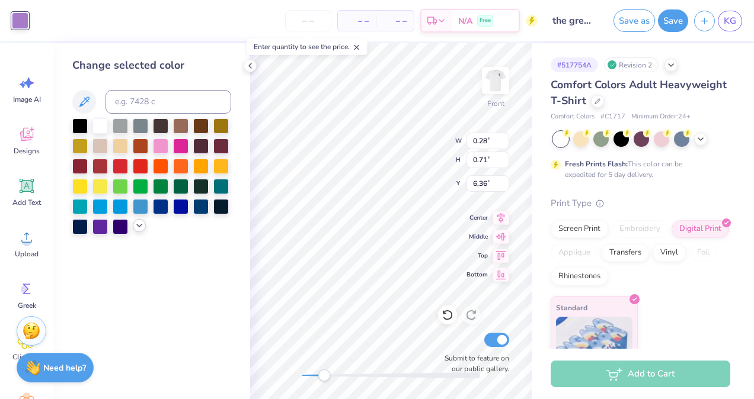
click at [144, 224] on div at bounding box center [139, 225] width 13 height 13
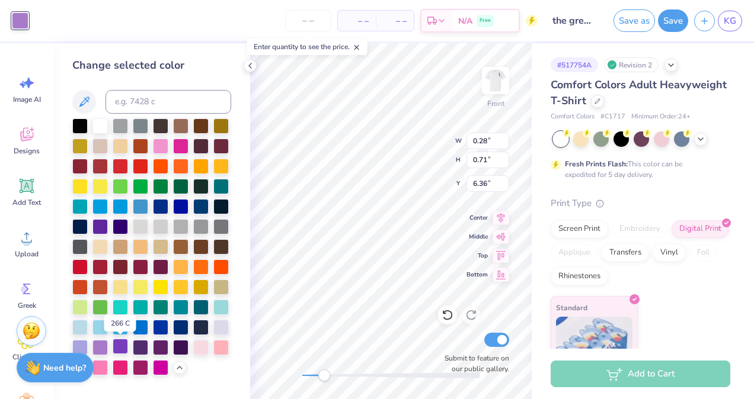
click at [116, 341] on div at bounding box center [120, 346] width 15 height 15
type input "1.64"
type input "1.20"
type input "3.90"
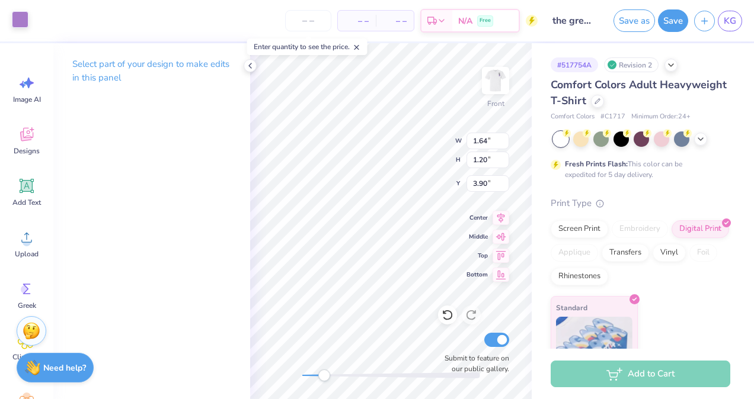
click at [20, 25] on div at bounding box center [20, 19] width 17 height 17
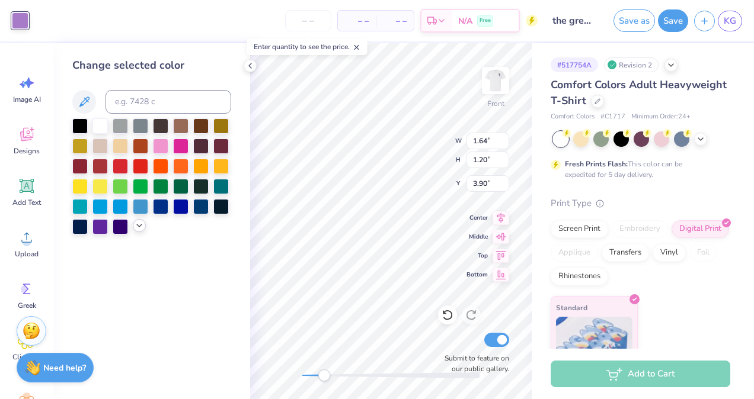
click at [139, 226] on icon at bounding box center [139, 225] width 9 height 9
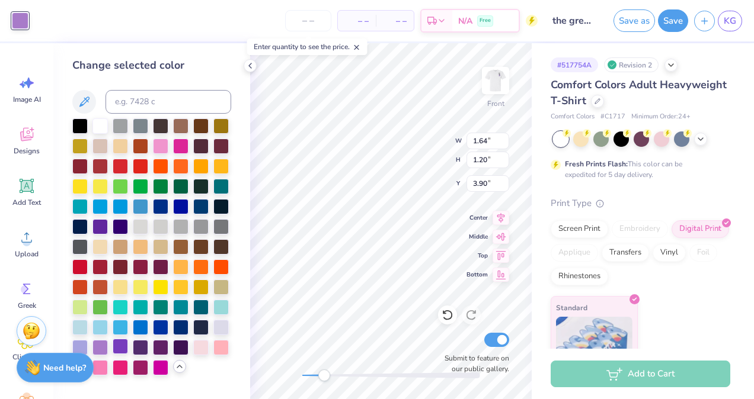
click at [122, 339] on div at bounding box center [120, 346] width 15 height 15
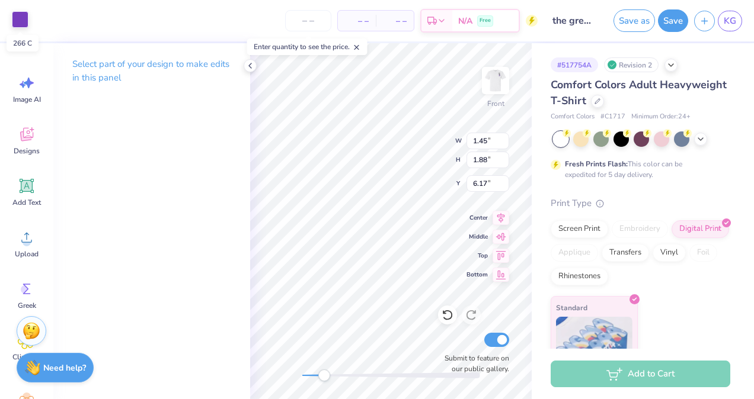
click at [15, 19] on div at bounding box center [20, 19] width 17 height 17
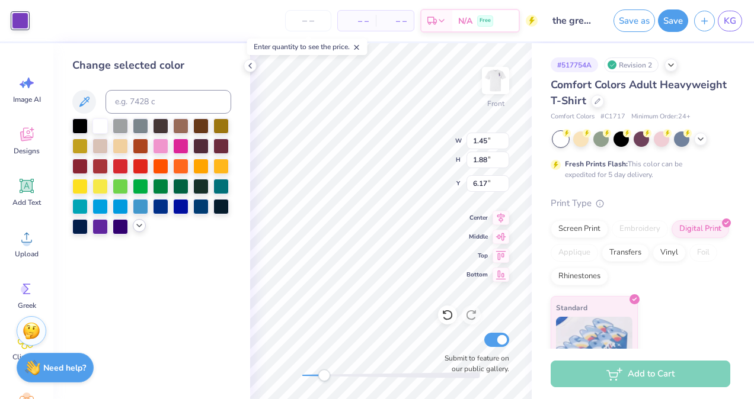
click at [141, 232] on div at bounding box center [139, 225] width 13 height 13
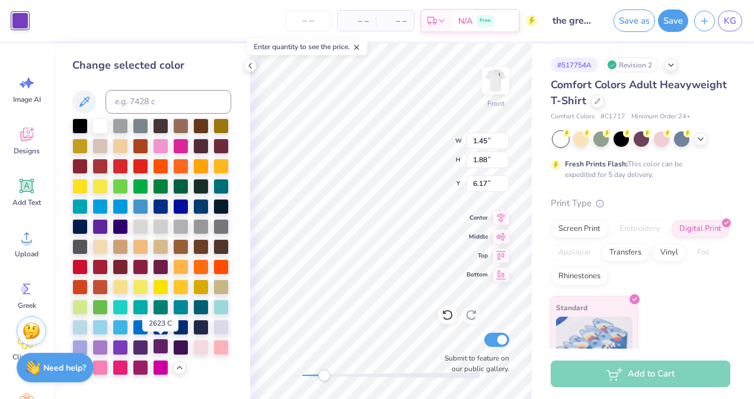
click at [163, 346] on div at bounding box center [160, 346] width 15 height 15
type input "0.92"
type input "0.71"
type input "7.02"
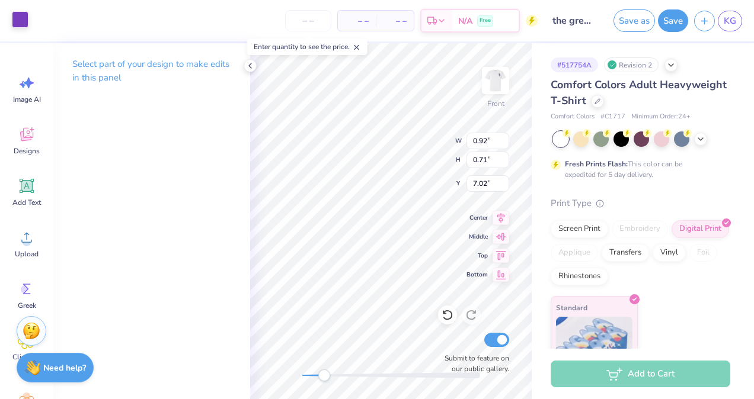
click at [24, 16] on div at bounding box center [20, 19] width 17 height 17
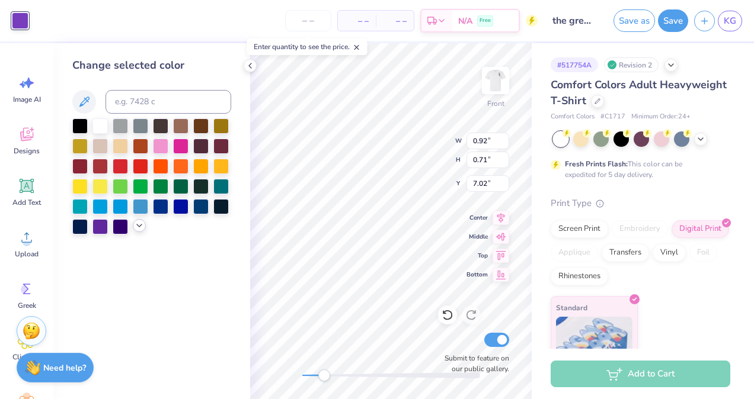
click at [139, 226] on polyline at bounding box center [139, 226] width 5 height 2
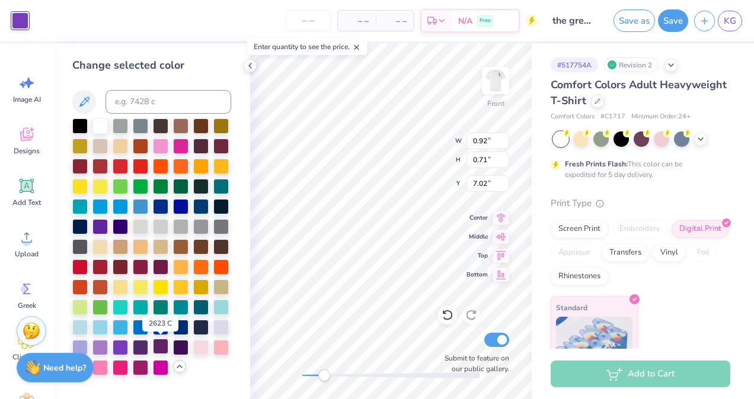
click at [165, 349] on div at bounding box center [160, 346] width 15 height 15
type input "1.21"
type input "0.70"
type input "5.89"
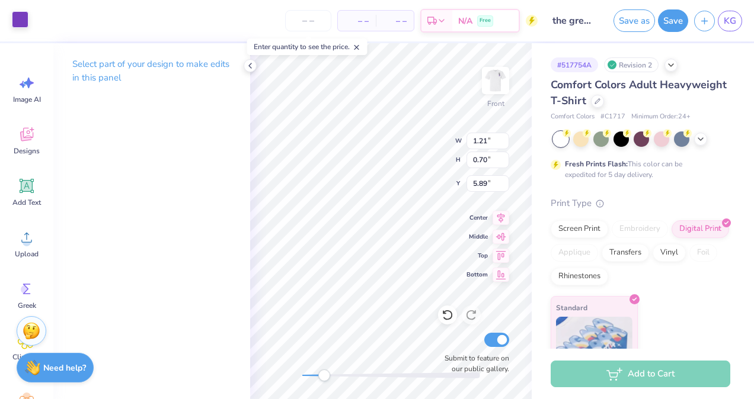
click at [16, 14] on div at bounding box center [20, 19] width 17 height 17
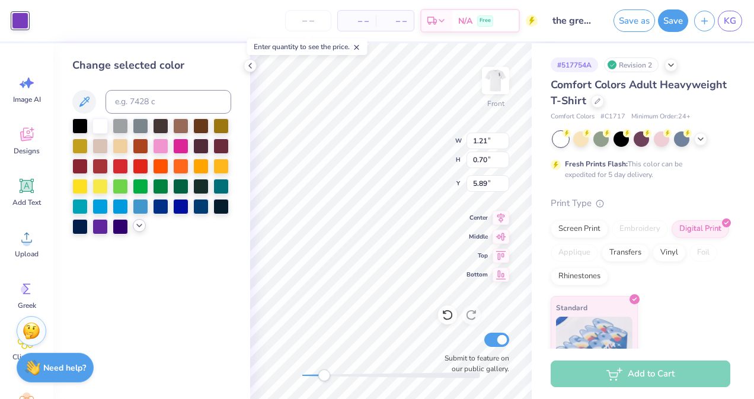
click at [140, 224] on icon at bounding box center [139, 225] width 9 height 9
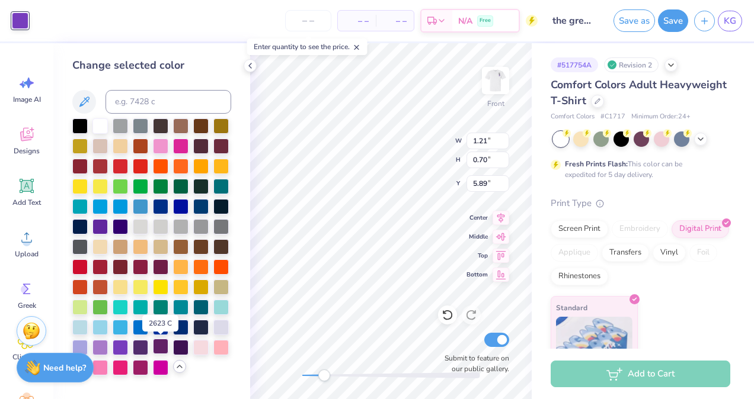
click at [164, 351] on div at bounding box center [160, 346] width 15 height 15
type input "14.47"
type input "12.25"
type input "3.83"
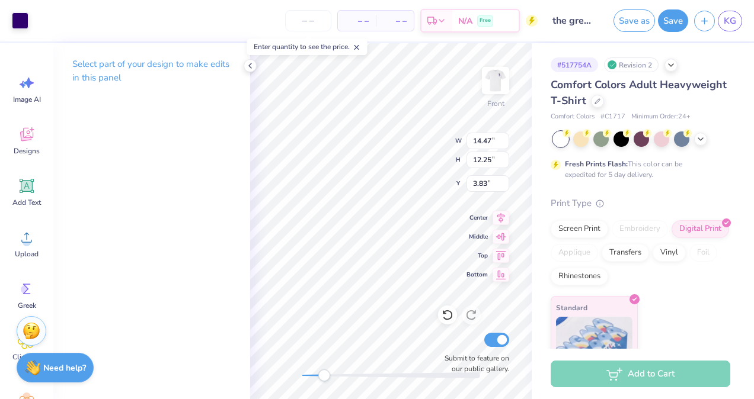
type input "1.45"
type input "1.88"
type input "6.17"
type input "0.54"
type input "0.16"
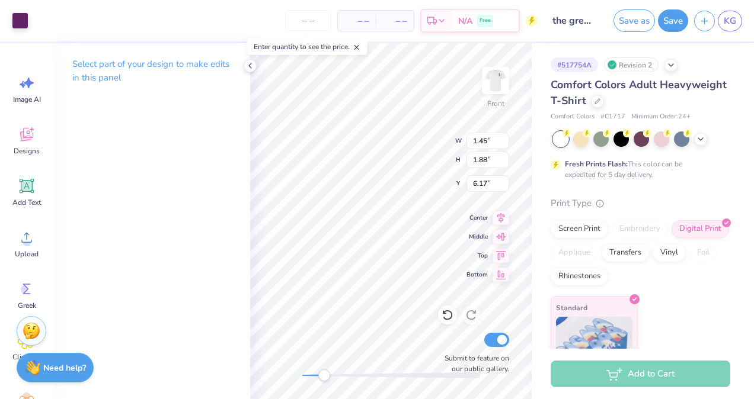
type input "5.99"
type input "14.47"
type input "12.25"
type input "3.83"
type input "0.87"
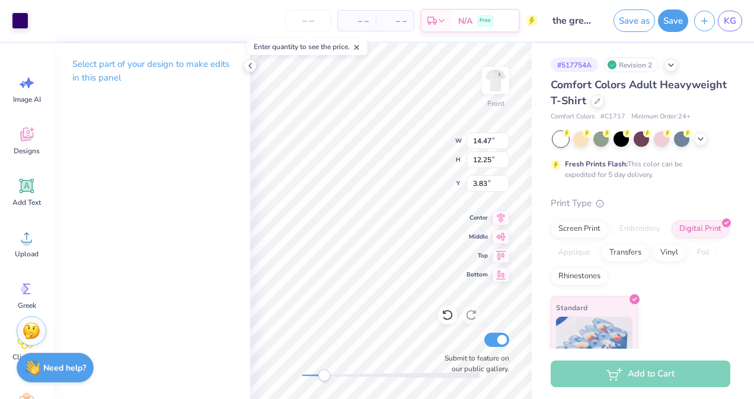
type input "0.47"
type input "5.85"
click at [20, 21] on div at bounding box center [20, 19] width 17 height 17
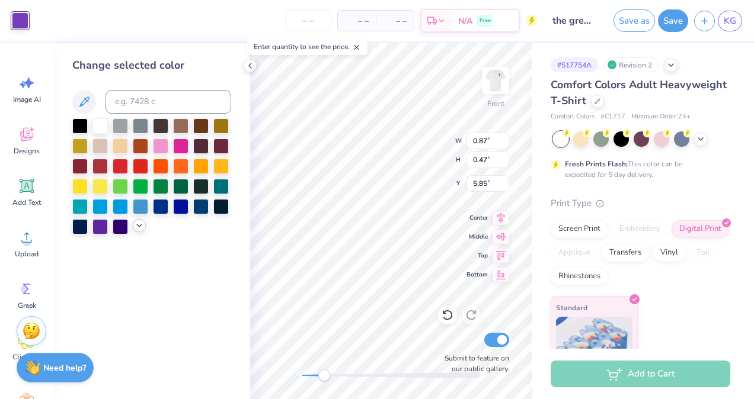
click at [137, 228] on icon at bounding box center [139, 225] width 9 height 9
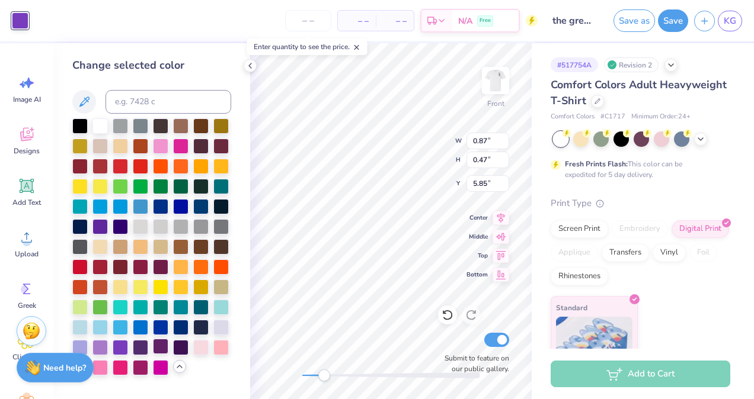
click at [164, 351] on div at bounding box center [160, 346] width 15 height 15
type input "1.46"
type input "1.39"
type input "4.63"
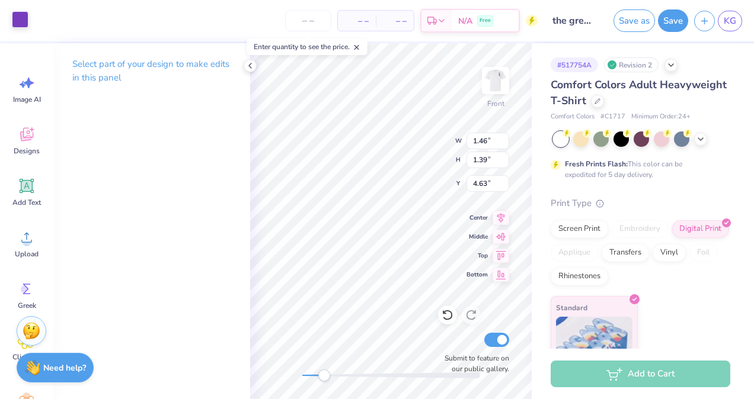
click at [22, 27] on div at bounding box center [20, 19] width 17 height 17
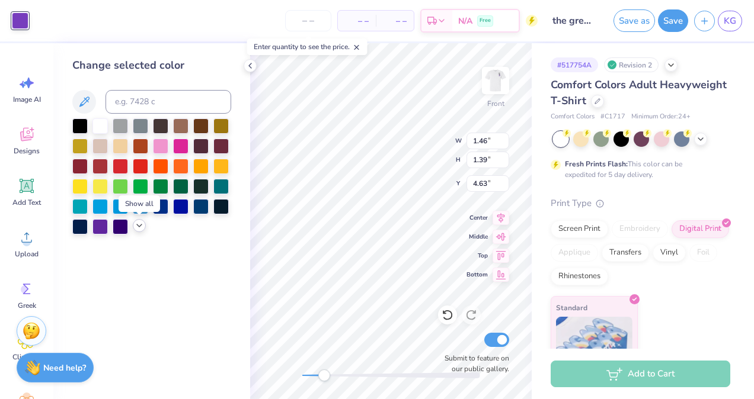
click at [138, 230] on icon at bounding box center [139, 225] width 9 height 9
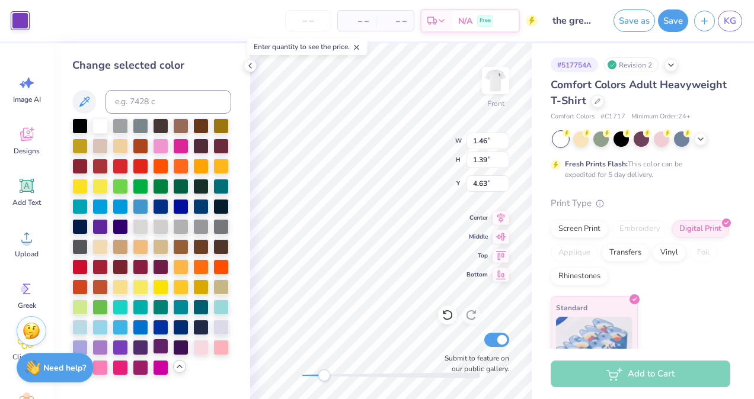
click at [154, 347] on div at bounding box center [160, 346] width 15 height 15
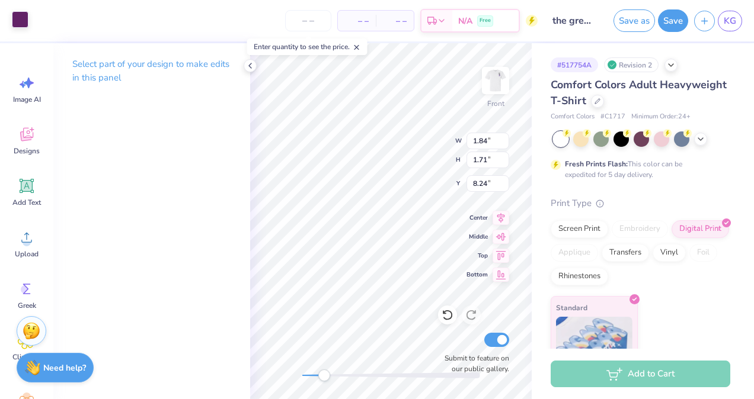
click at [23, 24] on div at bounding box center [20, 19] width 17 height 17
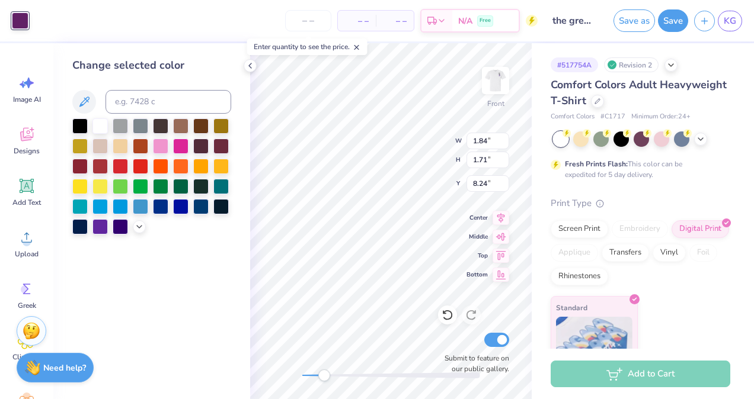
type input "1.45"
type input "1.88"
type input "6.17"
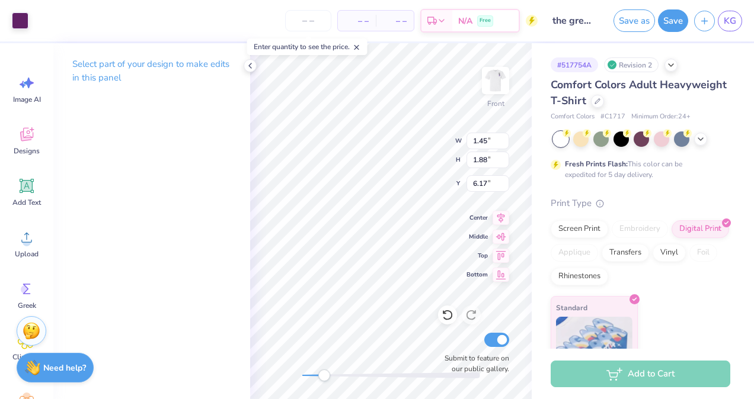
type input "1.84"
type input "1.71"
type input "8.24"
click at [22, 18] on div at bounding box center [20, 19] width 17 height 17
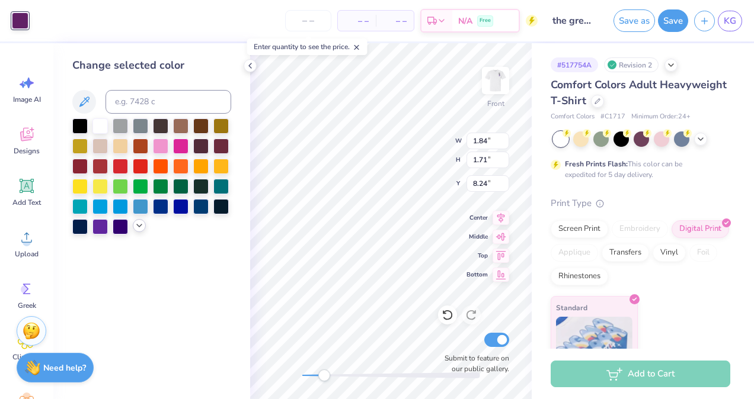
click at [135, 222] on icon at bounding box center [139, 225] width 9 height 9
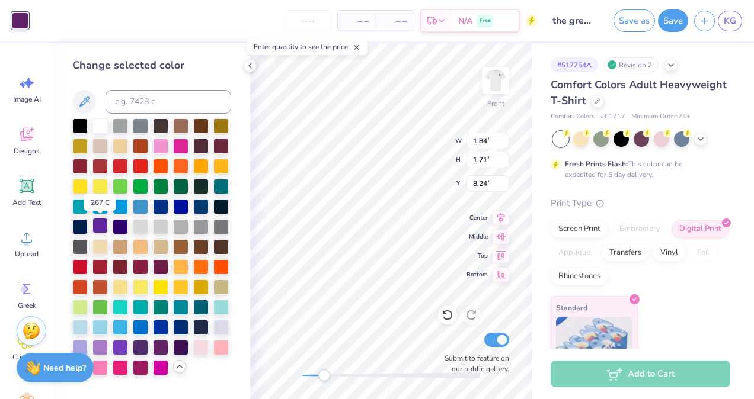
click at [98, 223] on div at bounding box center [99, 225] width 15 height 15
type input "0.93"
type input "0.91"
type input "8.75"
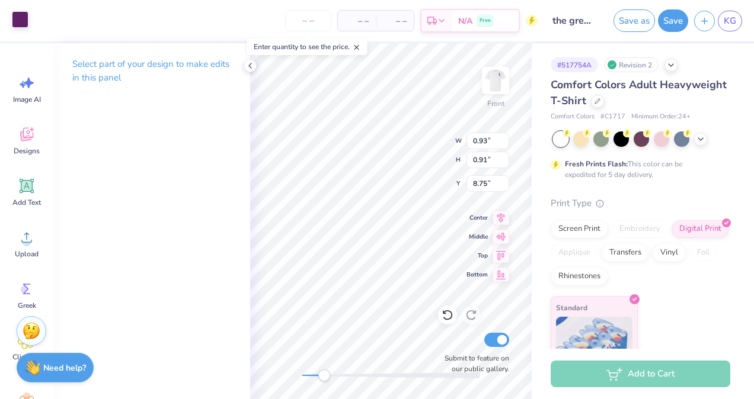
click at [23, 19] on div at bounding box center [20, 19] width 17 height 17
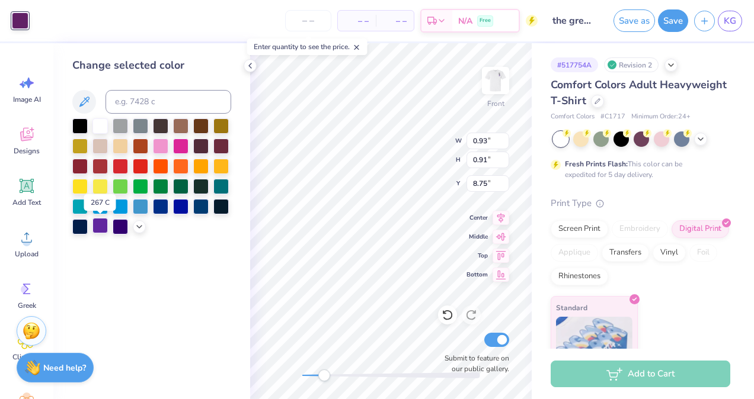
click at [96, 229] on div at bounding box center [99, 225] width 15 height 15
type input "1.15"
type input "1.01"
type input "8.16"
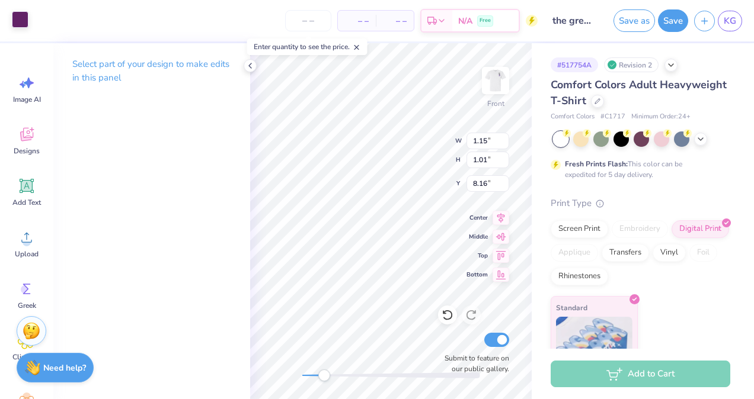
click at [17, 24] on div at bounding box center [20, 19] width 17 height 17
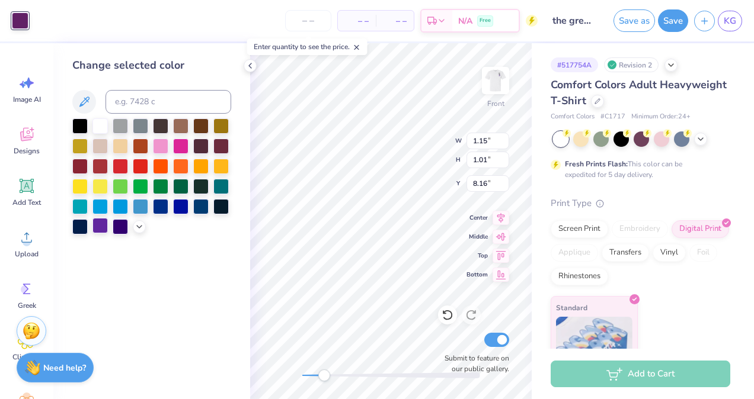
click at [102, 233] on div at bounding box center [99, 225] width 15 height 15
type input "0.35"
type input "7.41"
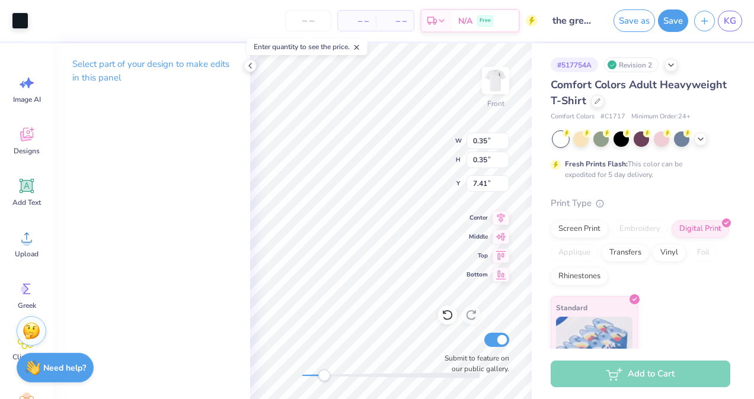
type input "1.20"
type input "0.77"
type input "7.31"
click at [15, 15] on div at bounding box center [20, 19] width 17 height 17
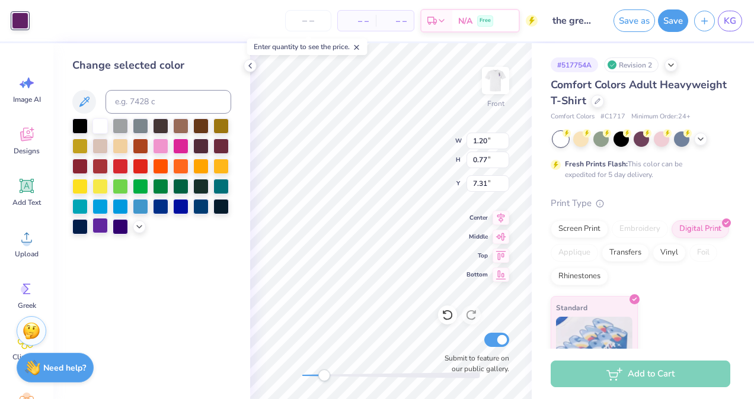
click at [100, 223] on div at bounding box center [99, 225] width 15 height 15
type input "1.47"
type input "1.53"
type input "7.11"
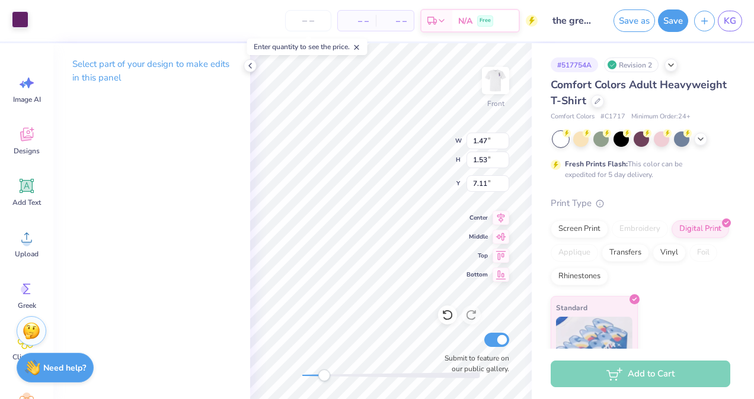
click at [24, 22] on div at bounding box center [20, 19] width 17 height 17
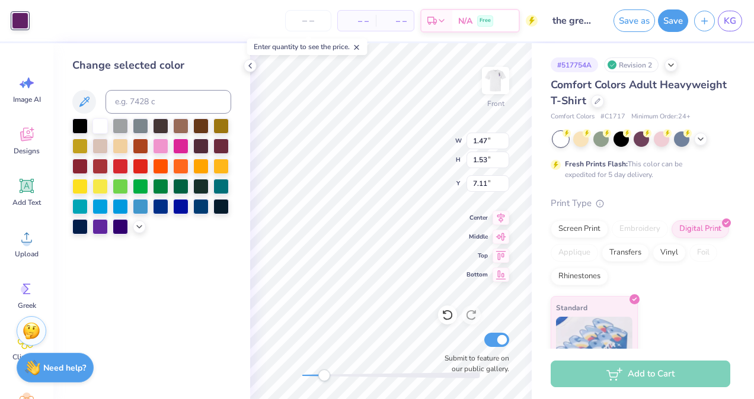
click at [138, 220] on div at bounding box center [151, 177] width 159 height 116
drag, startPoint x: 138, startPoint y: 220, endPoint x: 138, endPoint y: 228, distance: 8.3
click at [138, 228] on icon at bounding box center [139, 225] width 9 height 9
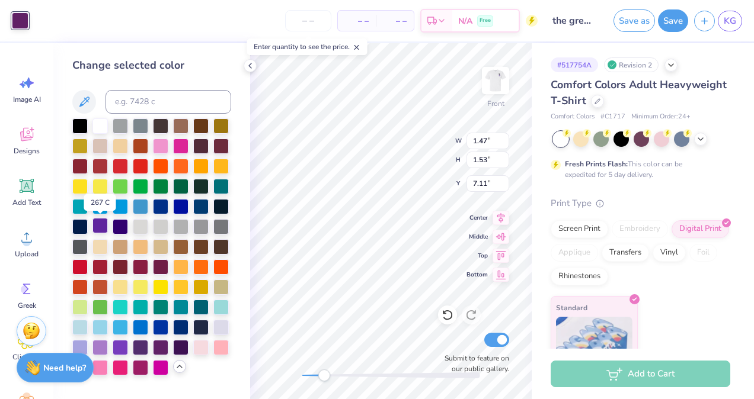
click at [103, 225] on div at bounding box center [99, 225] width 15 height 15
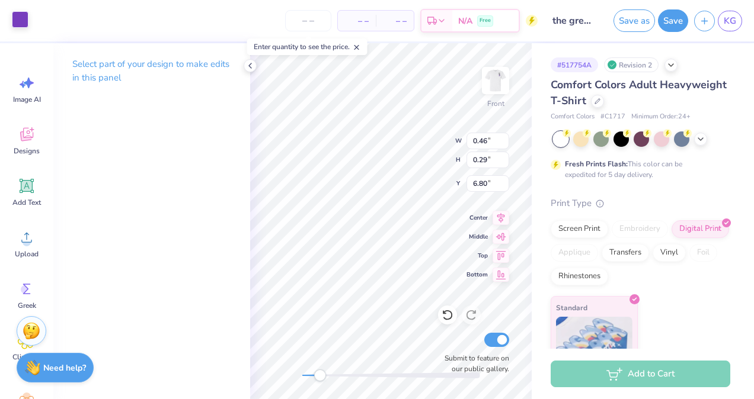
click at [13, 20] on div at bounding box center [20, 19] width 17 height 17
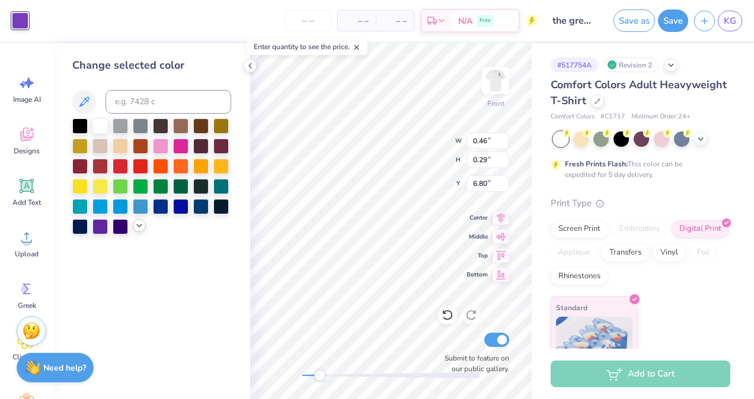
click at [138, 233] on div at bounding box center [151, 177] width 159 height 116
click at [139, 226] on icon at bounding box center [139, 225] width 9 height 9
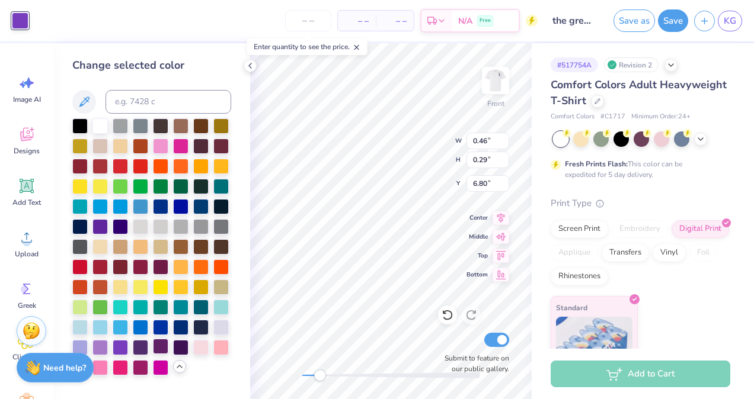
click at [162, 347] on div at bounding box center [160, 346] width 15 height 15
type input "1.84"
type input "1.71"
type input "8.24"
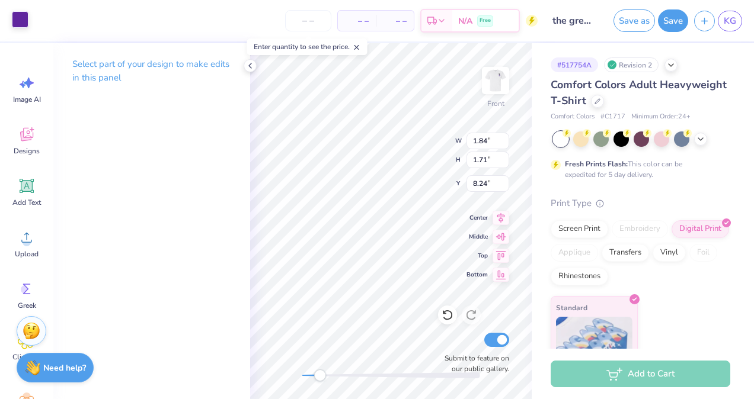
click at [15, 17] on div at bounding box center [20, 19] width 17 height 17
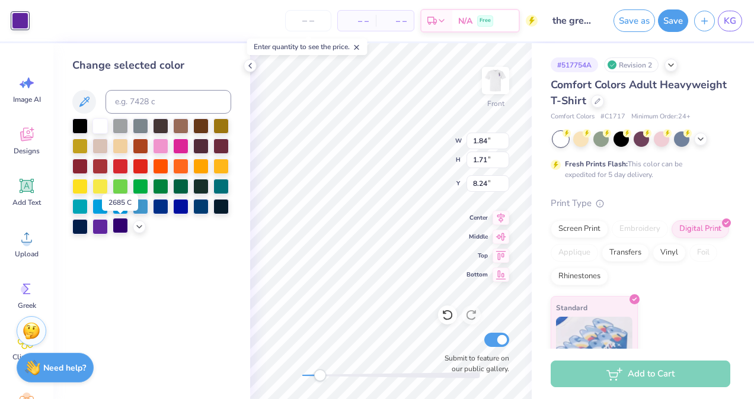
click at [127, 223] on div at bounding box center [120, 225] width 15 height 15
type input "0.93"
type input "0.91"
type input "8.75"
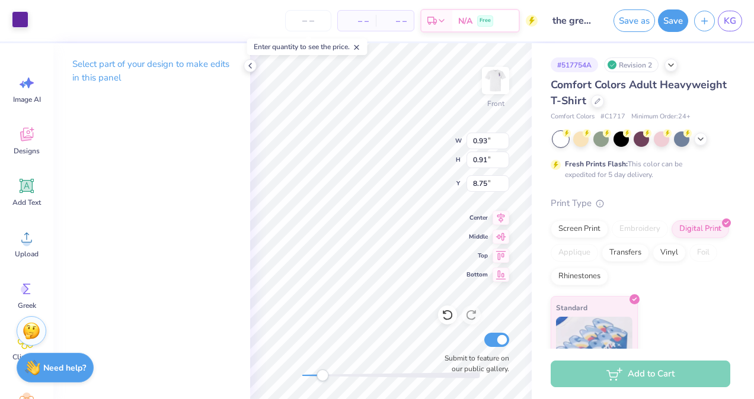
click at [21, 23] on div at bounding box center [20, 19] width 17 height 17
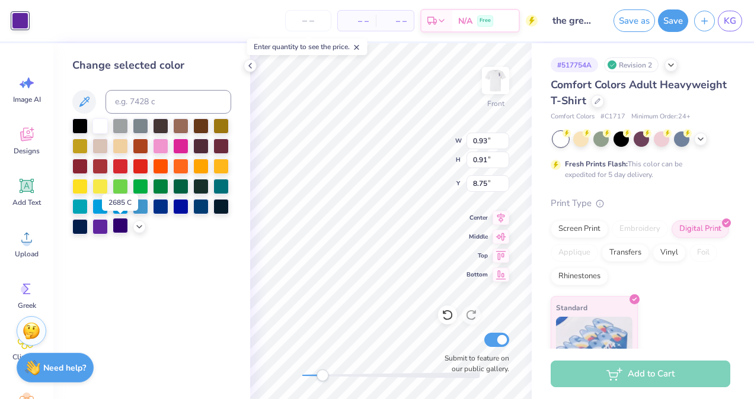
click at [119, 227] on div at bounding box center [120, 225] width 15 height 15
type input "1.20"
type input "0.77"
type input "7.31"
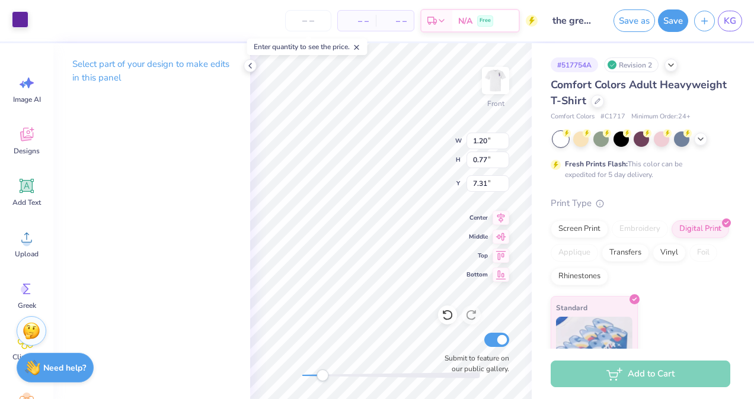
click at [20, 12] on div at bounding box center [20, 19] width 17 height 17
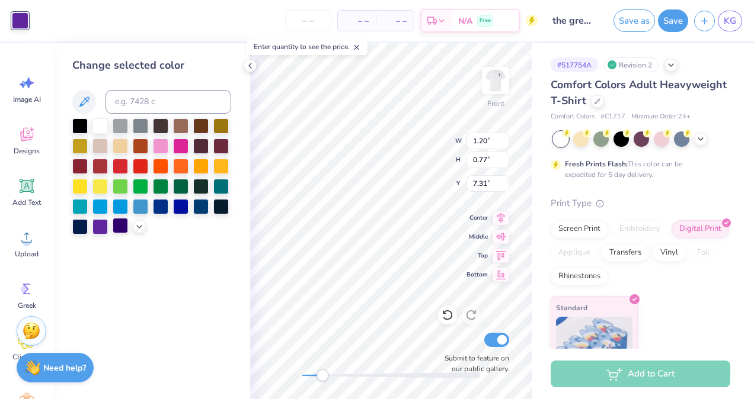
click at [117, 229] on div at bounding box center [120, 225] width 15 height 15
type input "1.15"
type input "1.01"
type input "8.16"
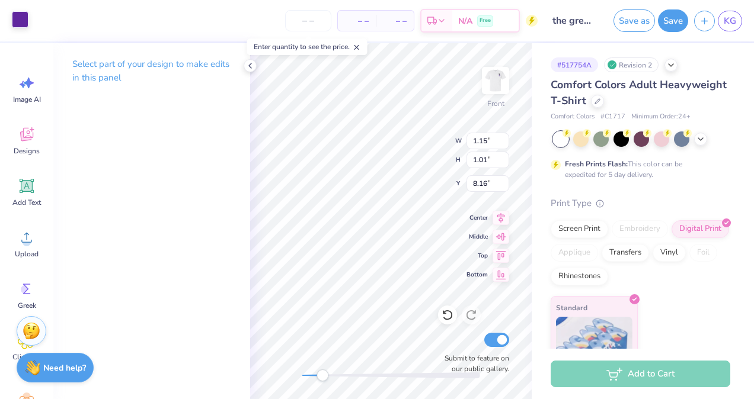
click at [28, 21] on div at bounding box center [20, 19] width 17 height 17
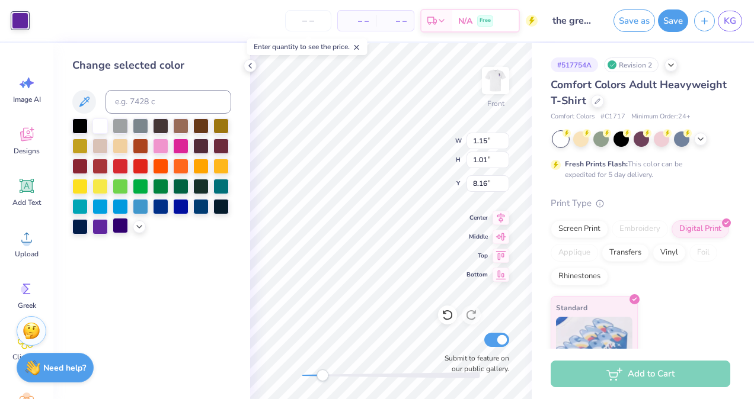
click at [118, 229] on div at bounding box center [120, 225] width 15 height 15
type input "1.47"
type input "1.53"
type input "7.11"
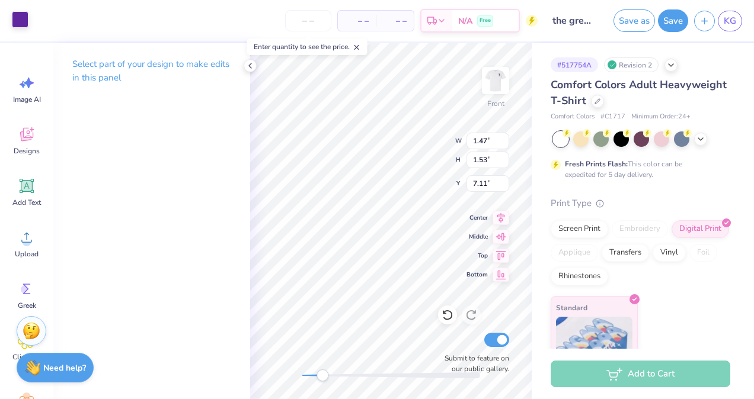
click at [16, 22] on div at bounding box center [20, 19] width 17 height 17
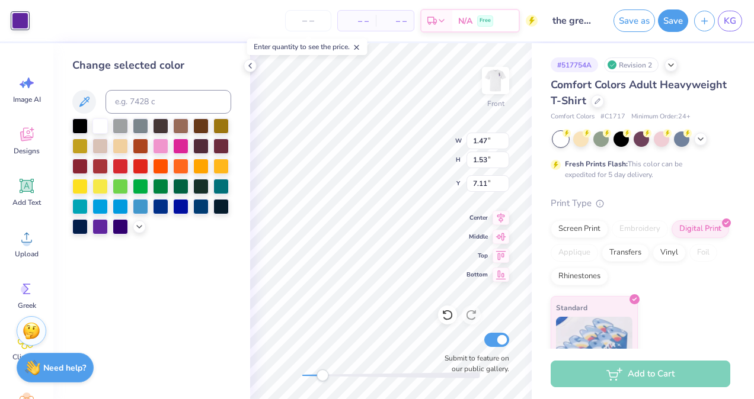
type input "14.47"
type input "12.25"
type input "3.83"
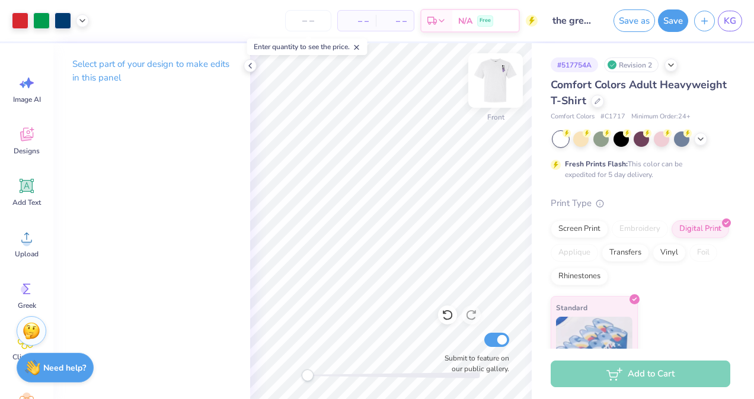
click at [494, 78] on img at bounding box center [495, 80] width 47 height 47
click at [37, 289] on div "Greek" at bounding box center [26, 295] width 43 height 44
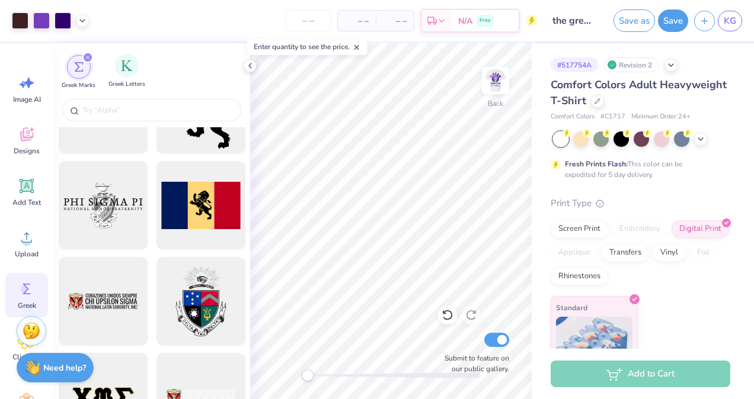
scroll to position [834, 0]
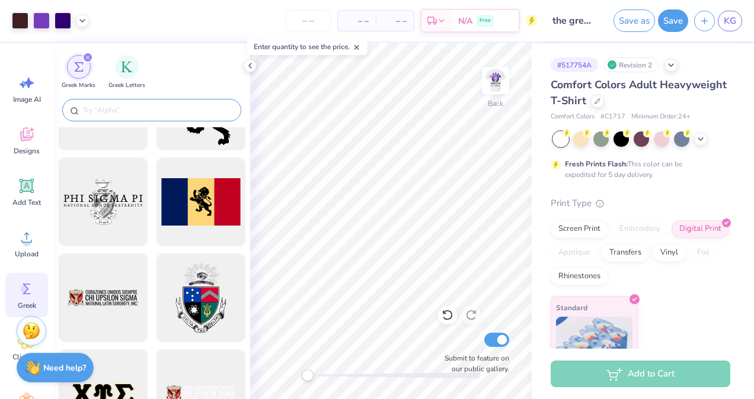
click at [107, 115] on input "text" at bounding box center [158, 110] width 152 height 12
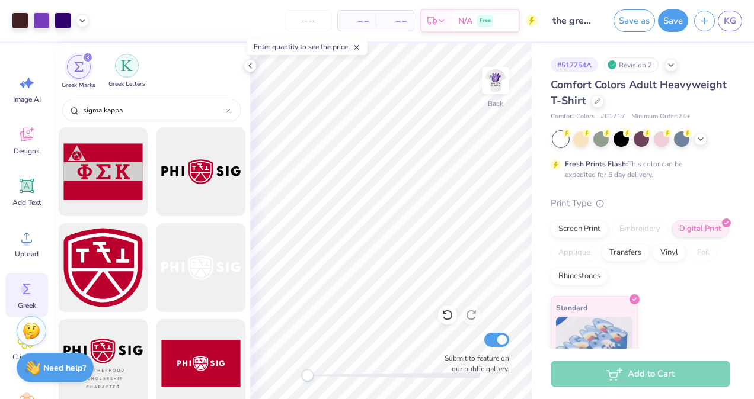
type input "sigma kappa"
click at [119, 60] on div "filter for Greek Letters" at bounding box center [127, 66] width 24 height 24
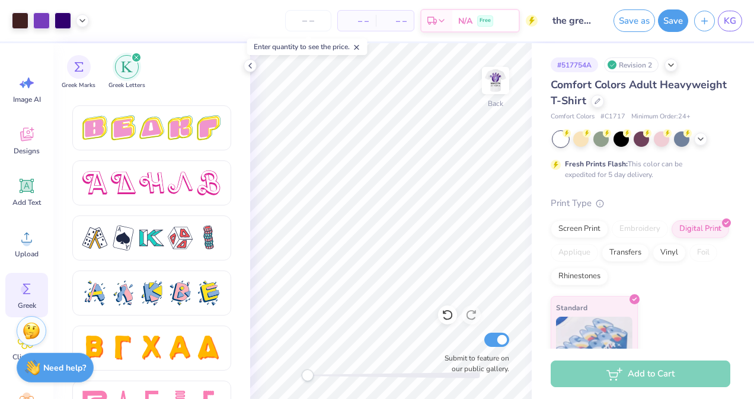
scroll to position [2065, 0]
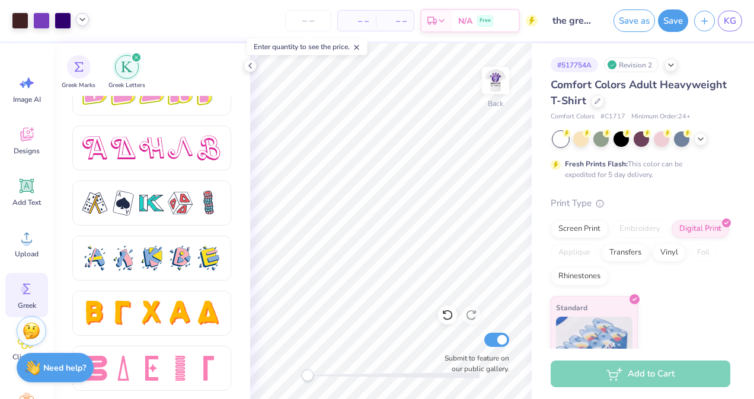
click at [82, 21] on polyline at bounding box center [82, 19] width 5 height 2
click at [81, 21] on icon at bounding box center [82, 19] width 9 height 9
click at [251, 65] on icon at bounding box center [249, 65] width 9 height 9
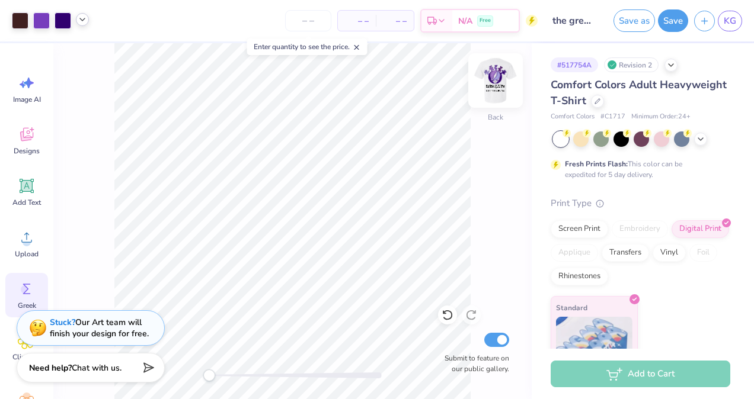
click at [495, 77] on img at bounding box center [495, 80] width 47 height 47
click at [680, 21] on button "Save" at bounding box center [673, 19] width 30 height 23
click at [736, 15] on span "KG" at bounding box center [730, 21] width 12 height 14
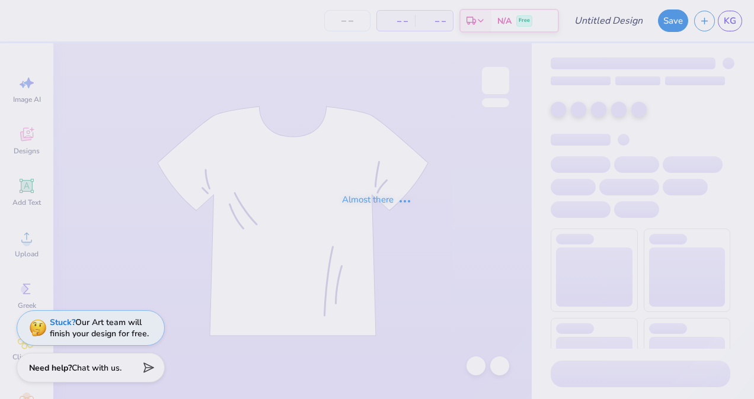
type input "[PERSON_NAME]"
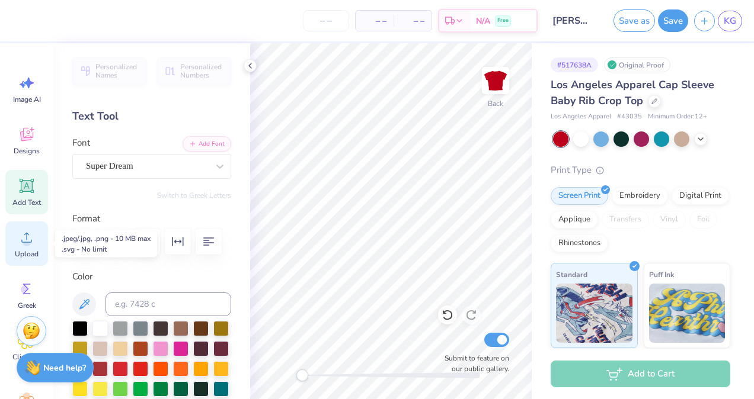
click at [20, 251] on span "Upload" at bounding box center [27, 254] width 24 height 9
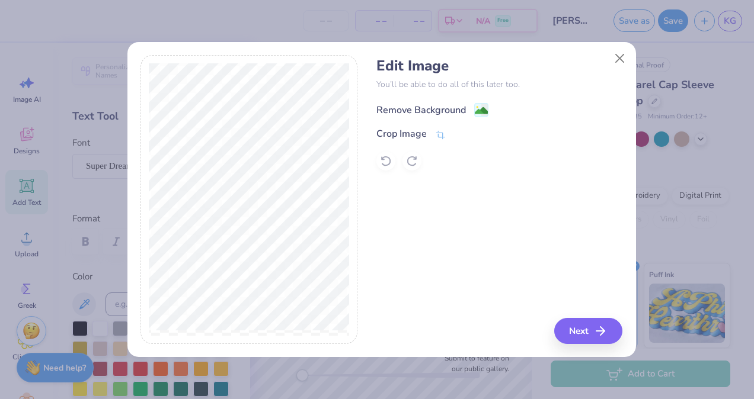
click at [429, 105] on div "Remove Background" at bounding box center [420, 110] width 89 height 14
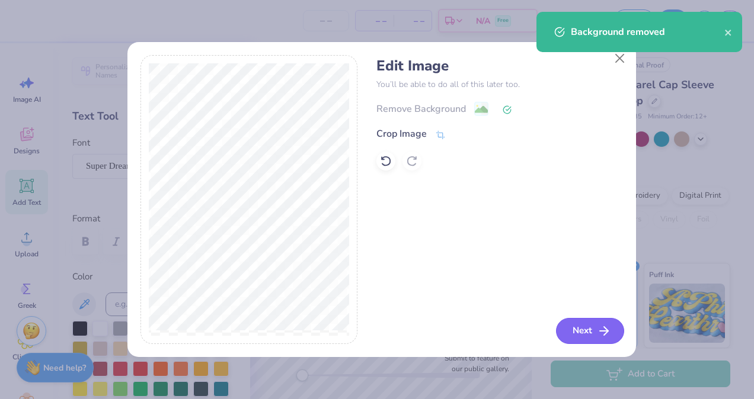
click at [596, 335] on button "Next" at bounding box center [590, 331] width 68 height 26
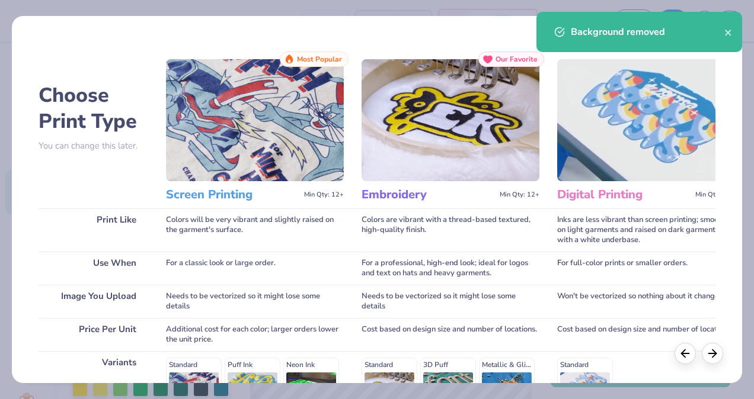
scroll to position [191, 0]
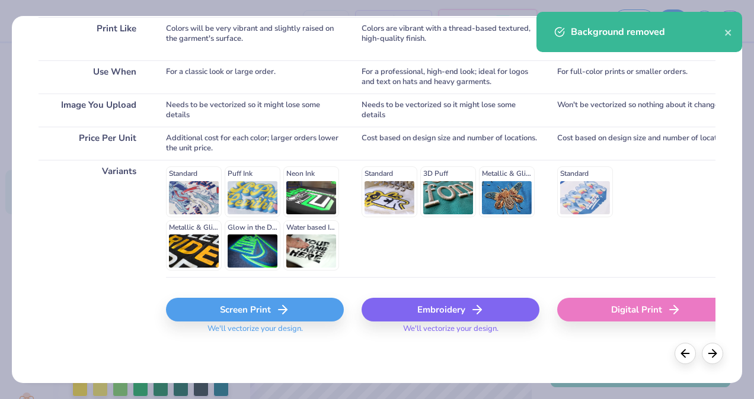
click at [614, 311] on div "Digital Print" at bounding box center [646, 310] width 178 height 24
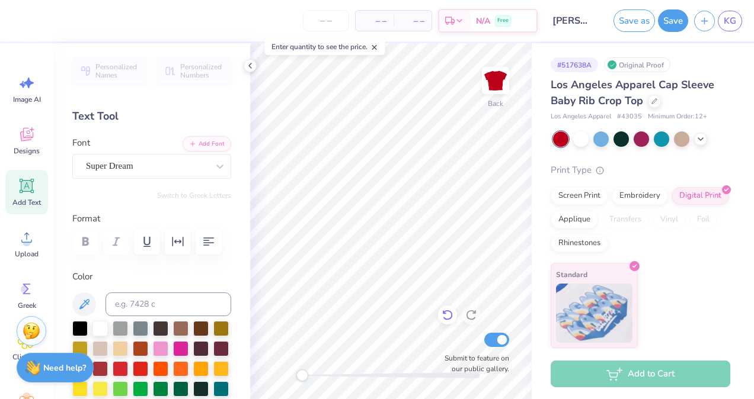
click at [456, 318] on div "Back Submit to feature on our public gallery." at bounding box center [391, 221] width 282 height 356
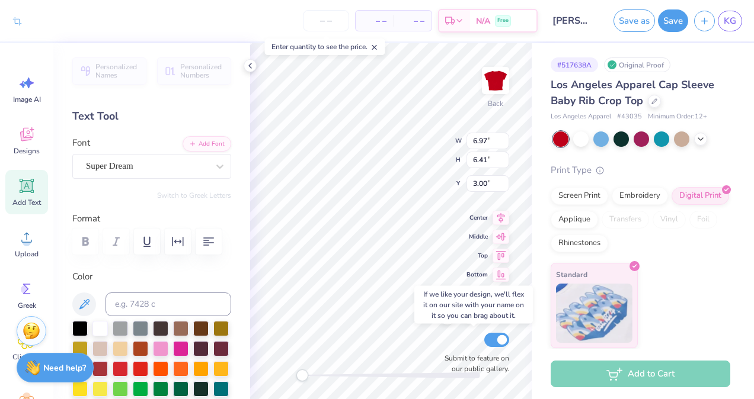
click at [475, 338] on div "Back W 6.97 6.97 " H 6.41 6.41 " Y 3.00 3.00 " Center Middle Top Bottom Submit …" at bounding box center [391, 221] width 282 height 356
click at [583, 138] on div at bounding box center [580, 137] width 15 height 15
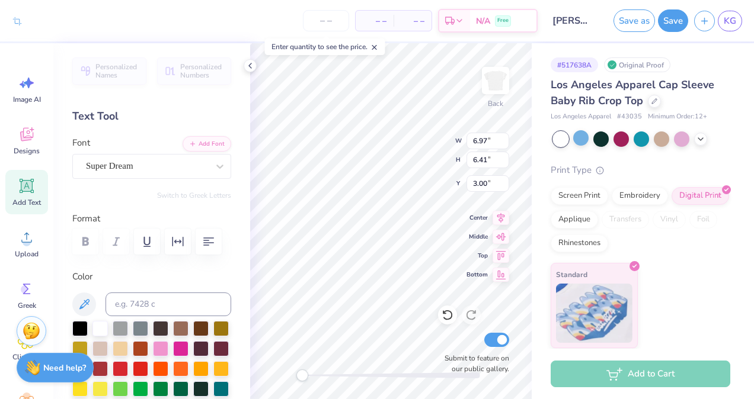
type input "3.55"
click at [426, 143] on div "Back W 6.97 6.97 " H 6.41 6.41 " Y 3.55 3.55 " Center Middle Top Bottom Submit …" at bounding box center [391, 221] width 282 height 356
click at [193, 146] on button "Add Font" at bounding box center [207, 142] width 49 height 15
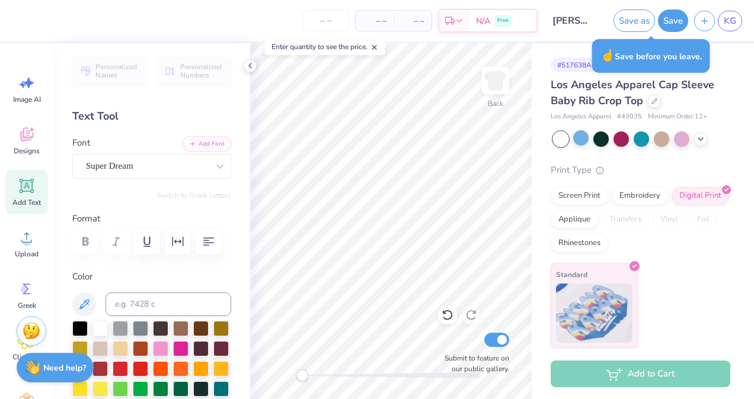
click at [30, 186] on div "– – Per Item – – Total Est. Delivery N/A Free Design Title [PERSON_NAME] Save a…" at bounding box center [377, 199] width 754 height 399
click at [36, 245] on div "Upload" at bounding box center [26, 244] width 43 height 44
click at [192, 136] on button "Add Font" at bounding box center [207, 142] width 49 height 15
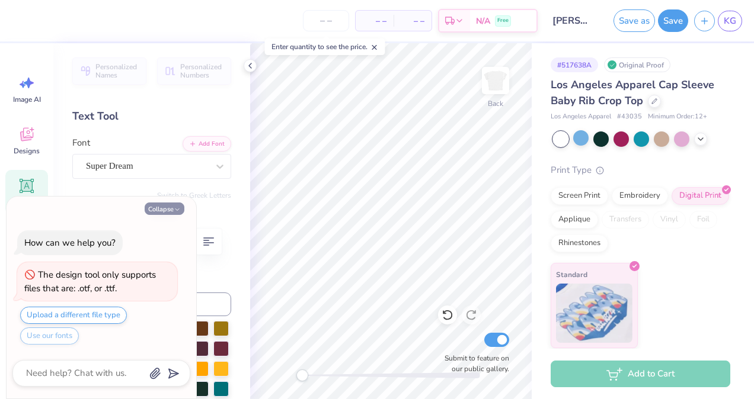
click at [158, 207] on button "Collapse" at bounding box center [165, 209] width 40 height 12
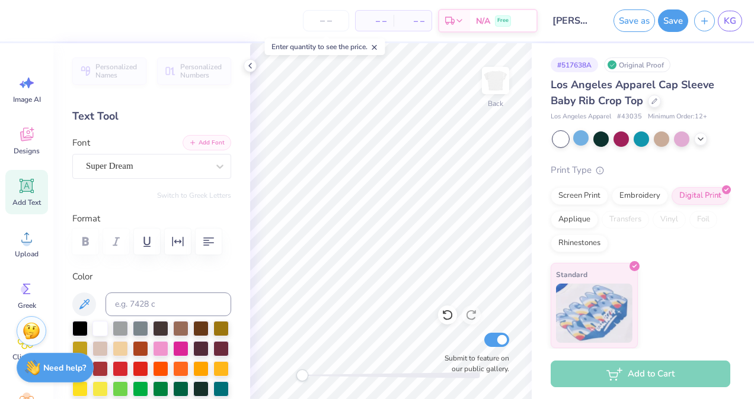
click at [210, 139] on button "Add Font" at bounding box center [207, 142] width 49 height 15
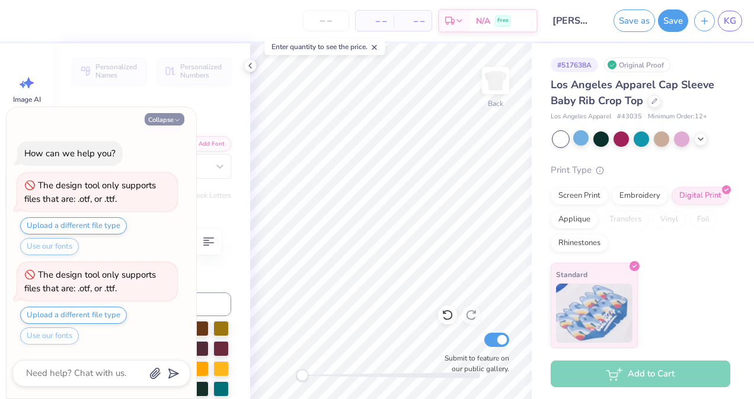
click at [178, 122] on icon "button" at bounding box center [177, 120] width 7 height 7
type textarea "x"
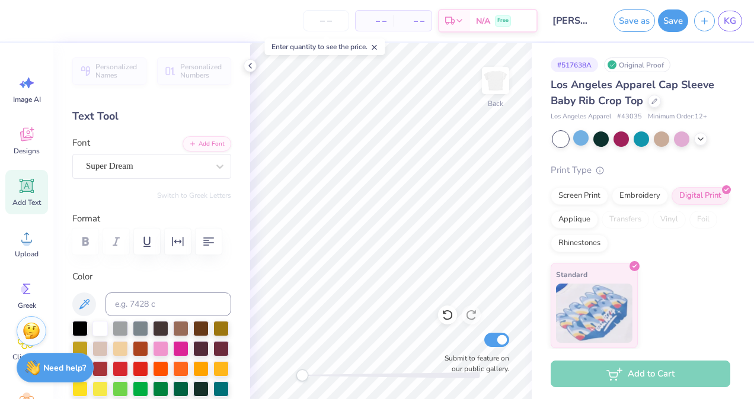
click at [135, 184] on div "Personalized Names Personalized Numbers Text Tool Add Font Font Super Dream Swi…" at bounding box center [151, 221] width 197 height 356
click at [135, 181] on div "Personalized Names Personalized Numbers Text Tool Add Font Font Super Dream Swi…" at bounding box center [151, 221] width 197 height 356
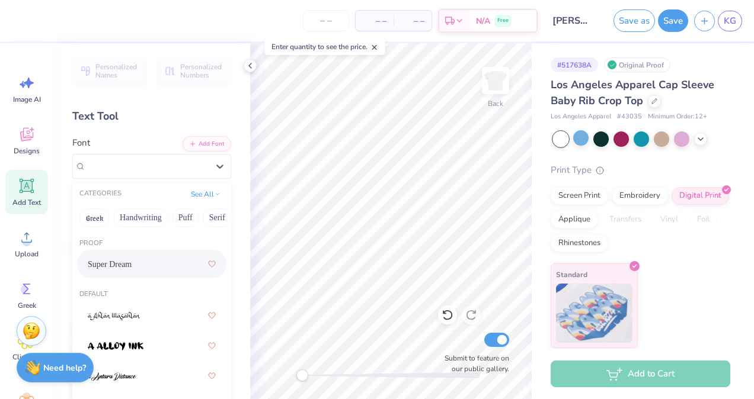
drag, startPoint x: 130, startPoint y: 163, endPoint x: 112, endPoint y: 278, distance: 116.4
click at [112, 278] on div "Super Dream" at bounding box center [151, 264] width 149 height 28
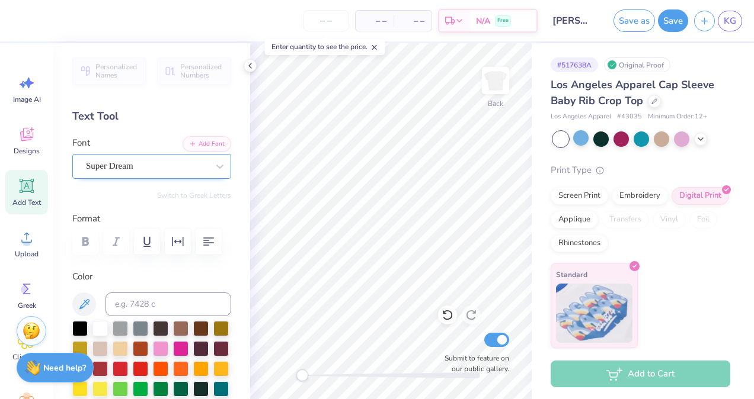
click at [124, 166] on div "Super Dream" at bounding box center [147, 166] width 124 height 18
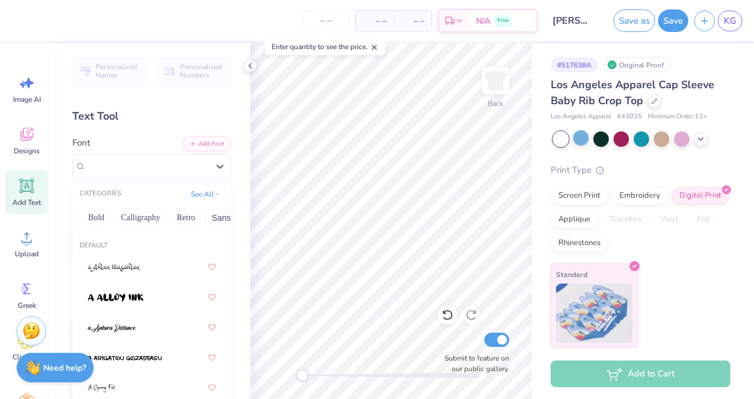
scroll to position [0, 156]
click at [182, 219] on button "Retro" at bounding box center [183, 218] width 31 height 19
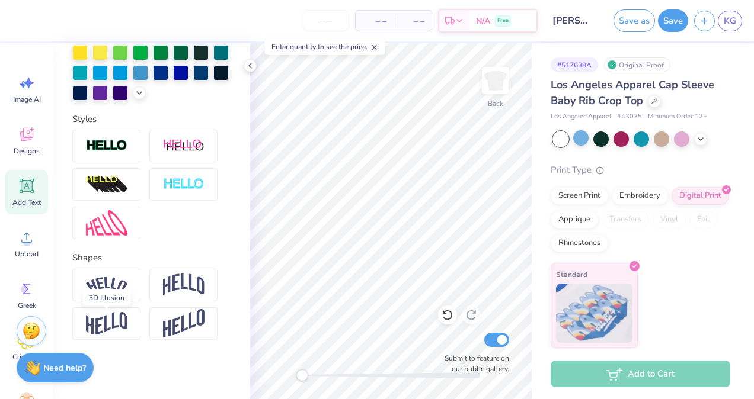
scroll to position [0, 0]
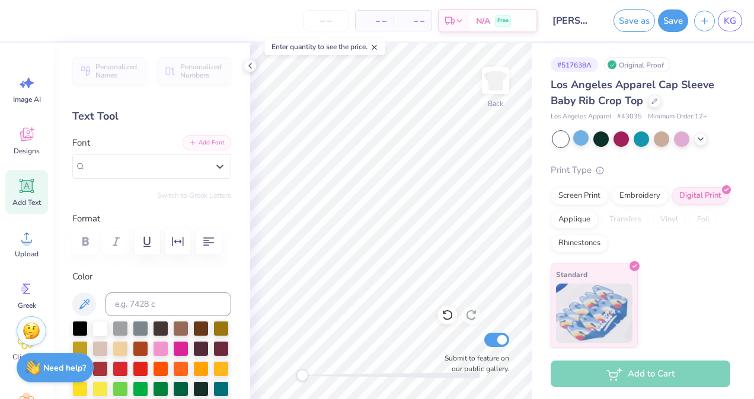
click at [195, 143] on button "Add Font" at bounding box center [207, 142] width 49 height 15
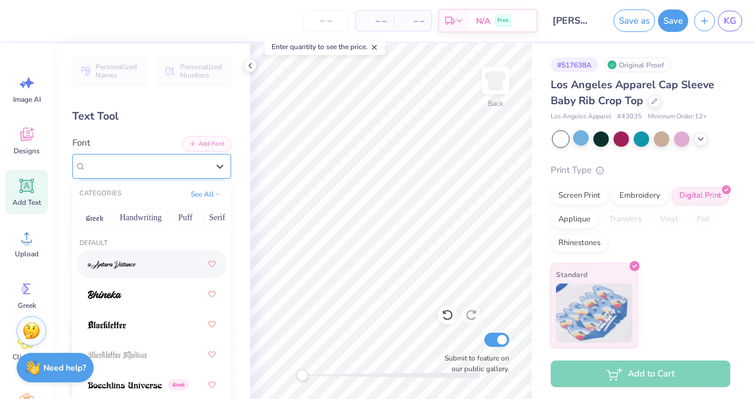
click at [139, 166] on div "Super Dream" at bounding box center [147, 166] width 124 height 18
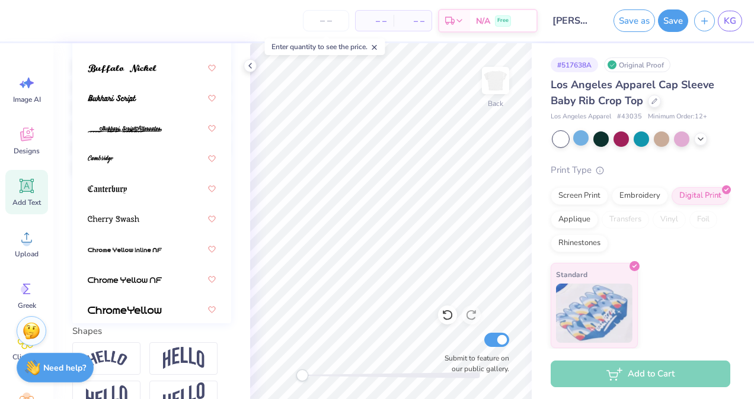
scroll to position [264, 0]
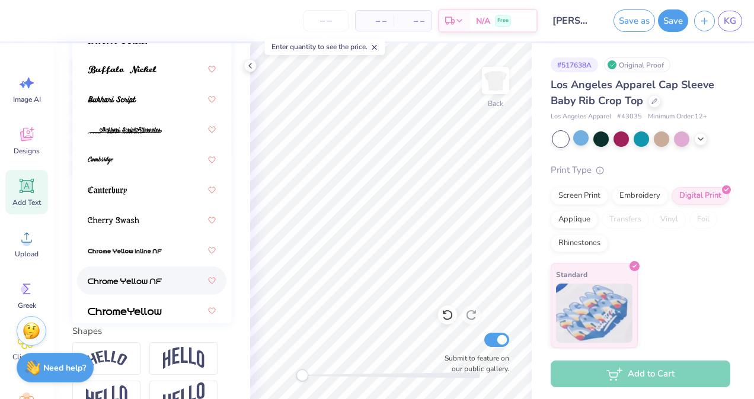
click at [148, 276] on span at bounding box center [125, 281] width 74 height 12
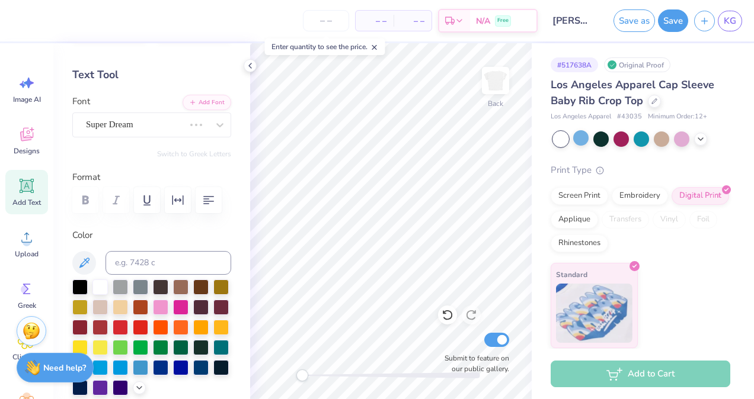
scroll to position [35, 0]
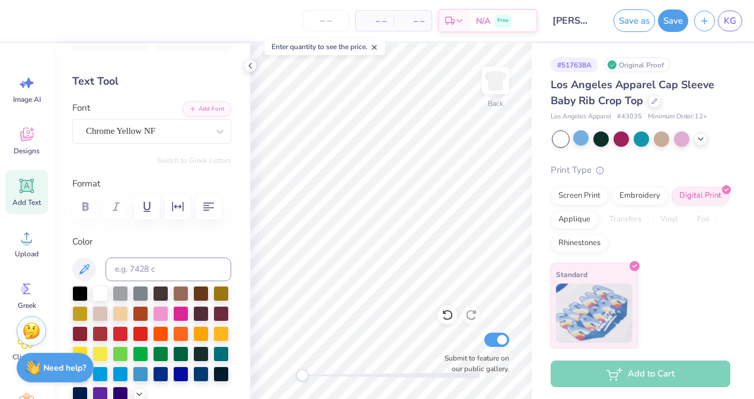
click at [31, 200] on span "Add Text" at bounding box center [26, 202] width 28 height 9
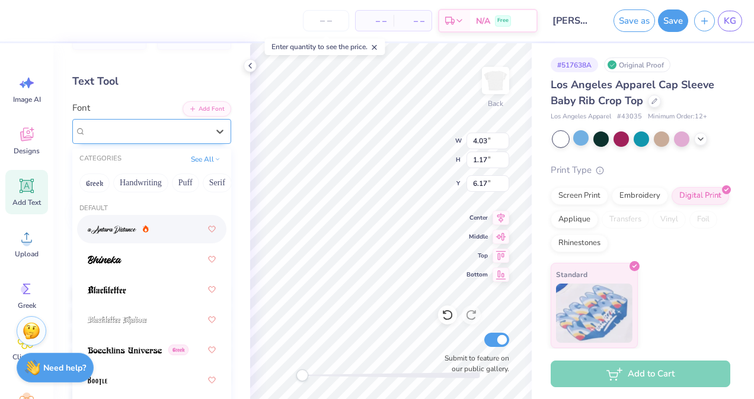
click at [190, 139] on div "Super Dream" at bounding box center [147, 131] width 124 height 18
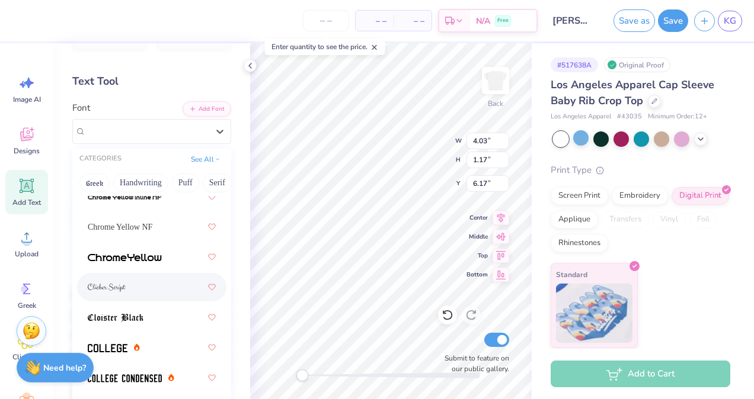
scroll to position [550, 0]
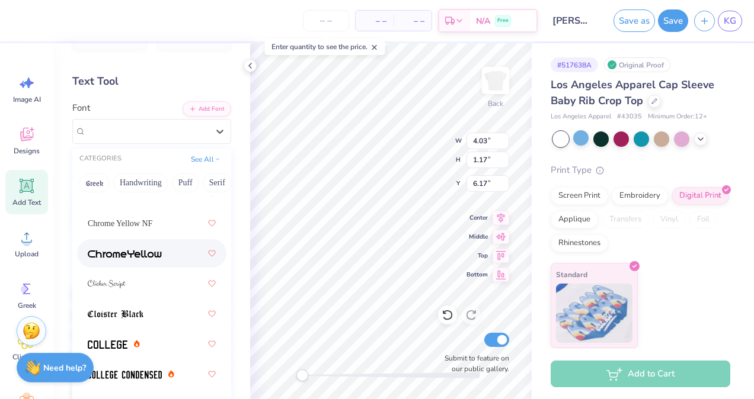
click at [134, 258] on span at bounding box center [125, 254] width 74 height 12
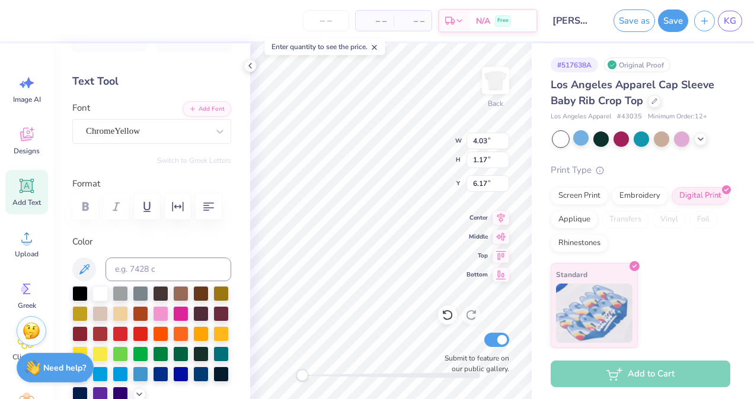
scroll to position [9, 1]
type textarea "TEX"
type input "6.97"
type input "6.41"
type input "3.55"
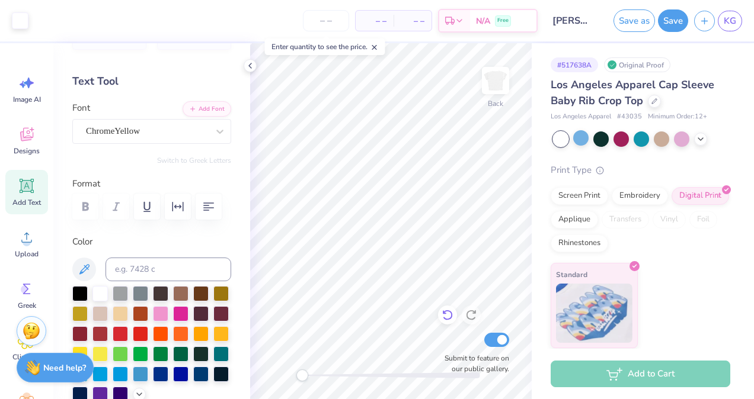
click at [453, 312] on icon at bounding box center [448, 315] width 12 height 12
type textarea "T"
type textarea "SIGMA KAPPA"
click at [603, 141] on div at bounding box center [600, 137] width 15 height 15
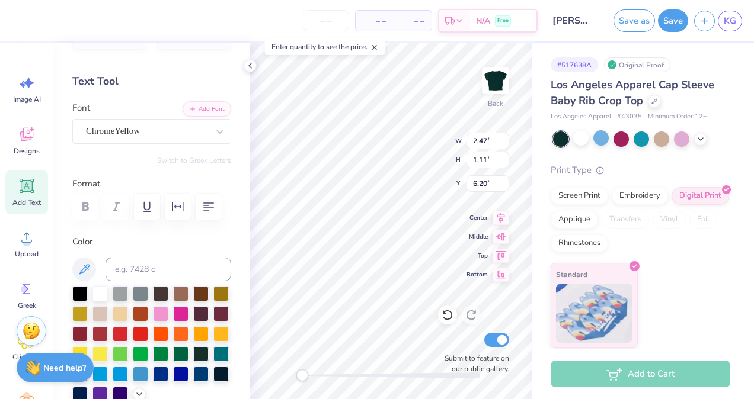
type input "6.97"
type input "0.66"
type input "1.29"
click at [581, 137] on div at bounding box center [580, 137] width 15 height 15
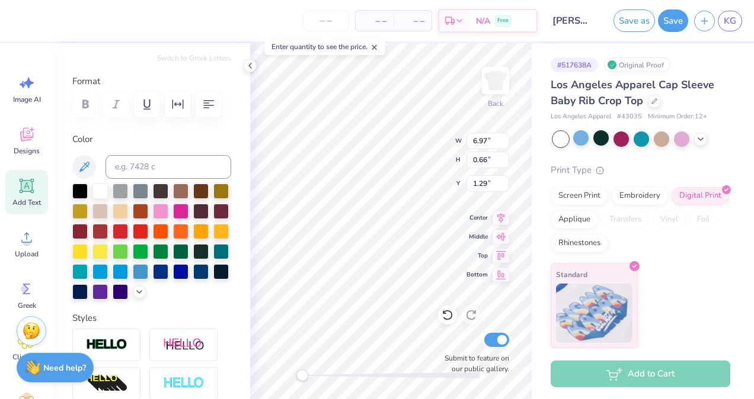
scroll to position [141, 0]
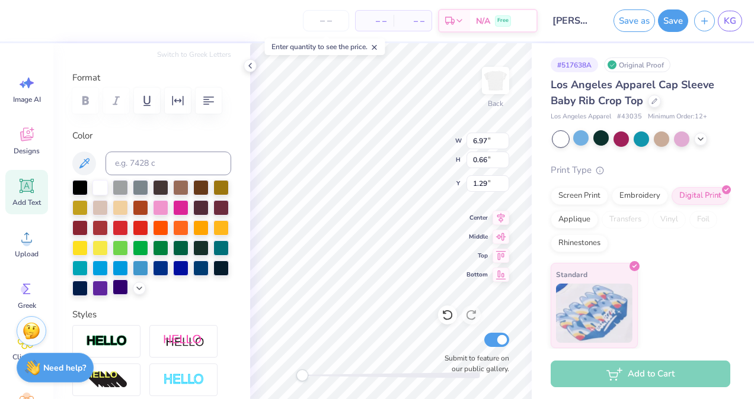
click at [113, 295] on div at bounding box center [120, 287] width 15 height 15
click at [135, 292] on icon at bounding box center [139, 287] width 9 height 9
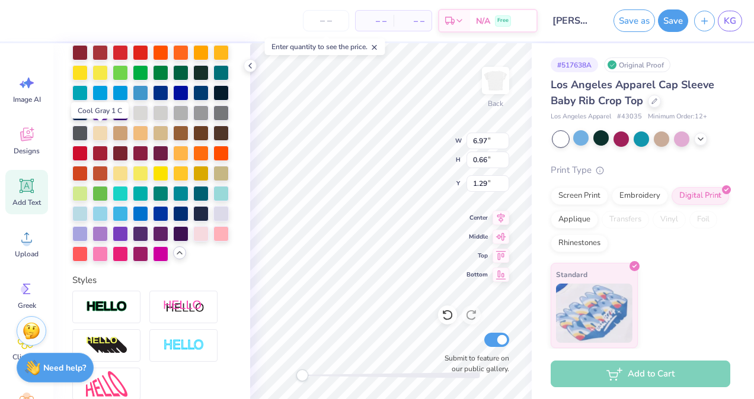
scroll to position [317, 0]
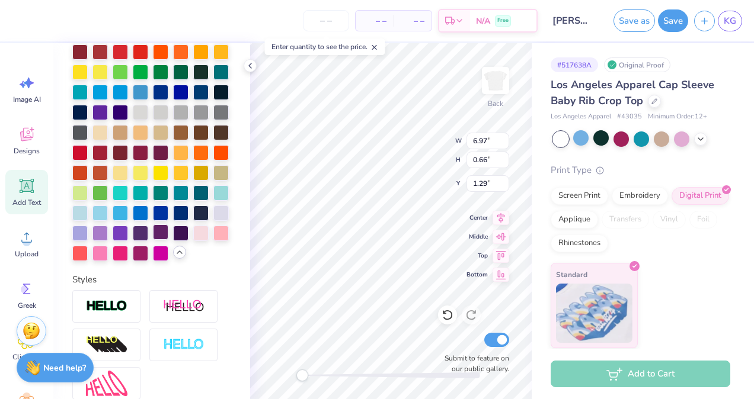
click at [153, 240] on div at bounding box center [160, 232] width 15 height 15
click at [133, 240] on div at bounding box center [140, 232] width 15 height 15
click at [411, 135] on div "Back W 6.97 6.97 " H 0.66 0.66 " Y 1.29 1.29 " Center Middle Top Bottom Submit …" at bounding box center [391, 221] width 282 height 356
click at [213, 220] on div at bounding box center [220, 211] width 15 height 15
click at [150, 249] on div at bounding box center [151, 132] width 159 height 257
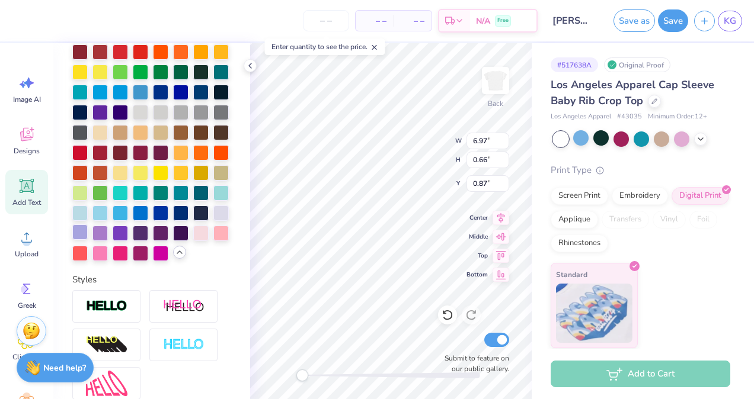
click at [88, 240] on div at bounding box center [79, 232] width 15 height 15
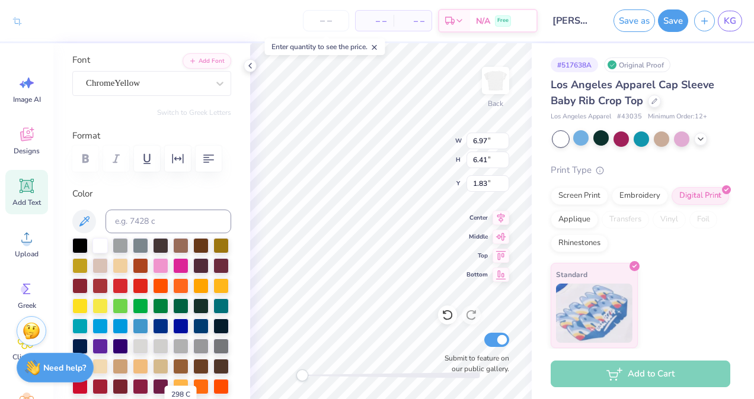
scroll to position [81, 0]
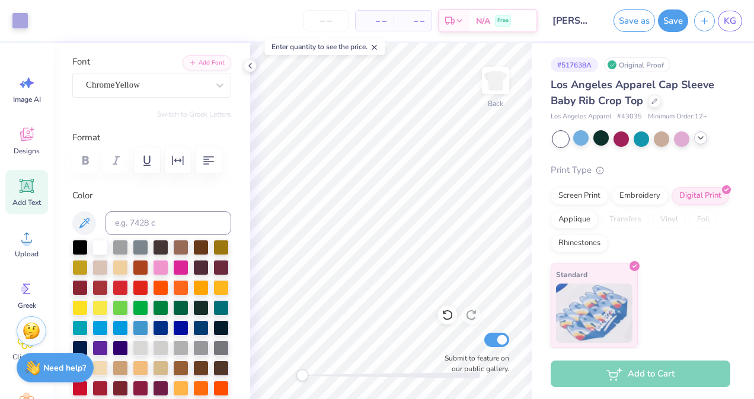
click at [698, 138] on icon at bounding box center [700, 137] width 9 height 9
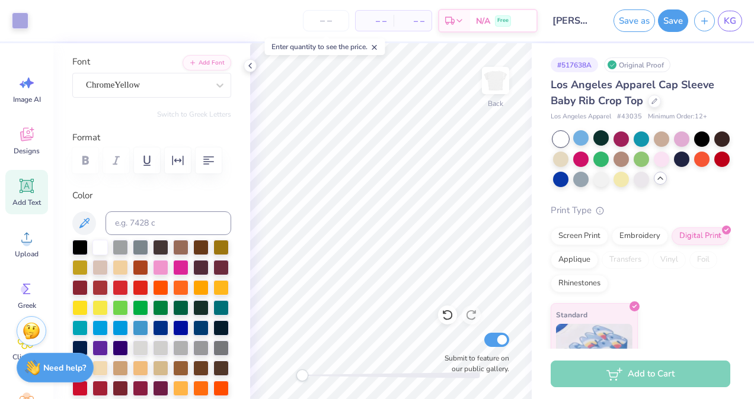
click at [665, 175] on icon at bounding box center [660, 178] width 9 height 9
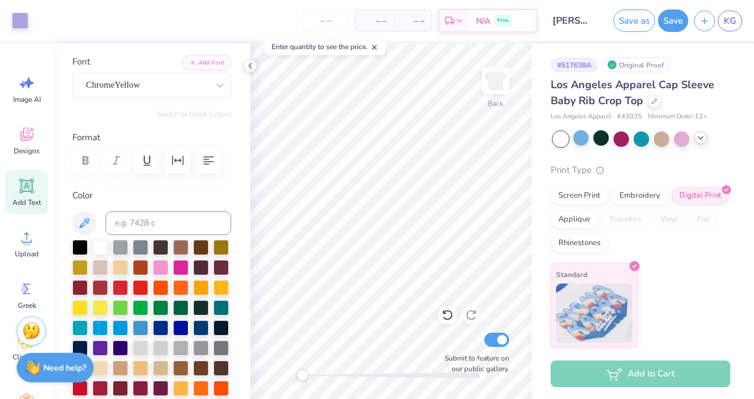
click at [700, 140] on icon at bounding box center [700, 137] width 9 height 9
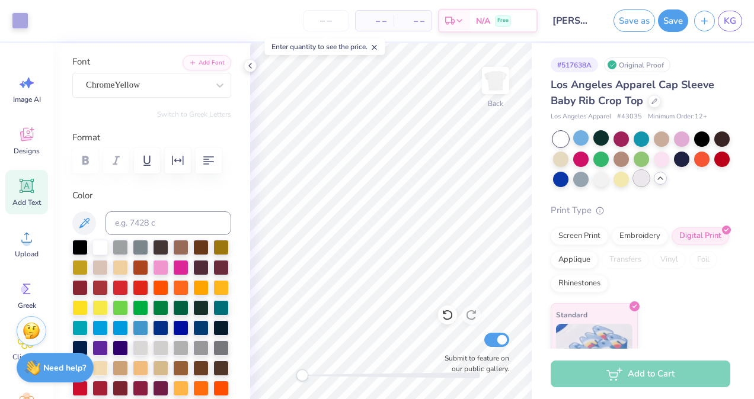
click at [649, 179] on div at bounding box center [641, 178] width 15 height 15
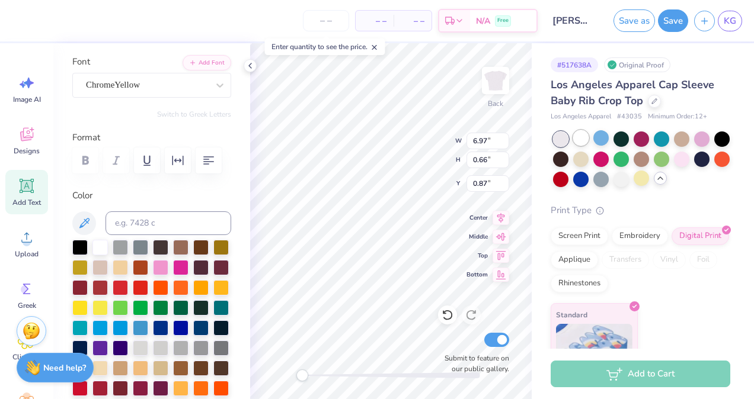
click at [580, 139] on div at bounding box center [580, 137] width 15 height 15
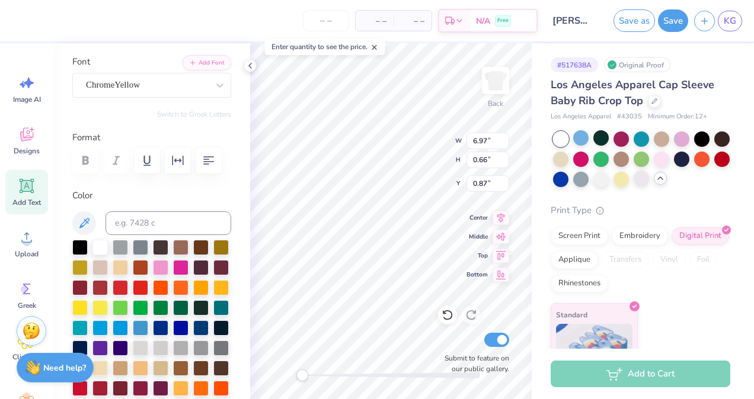
click at [665, 176] on icon at bounding box center [660, 178] width 9 height 9
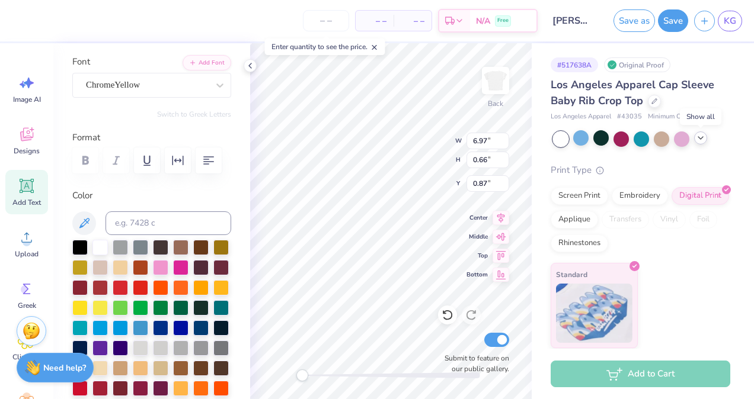
click at [701, 132] on div at bounding box center [700, 138] width 13 height 13
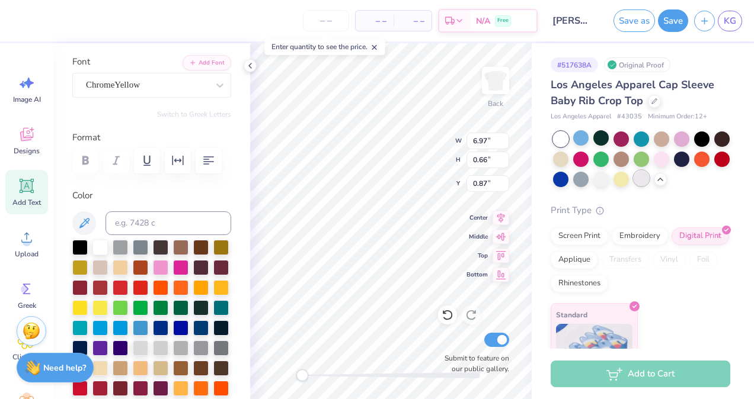
click at [649, 177] on div at bounding box center [641, 178] width 15 height 15
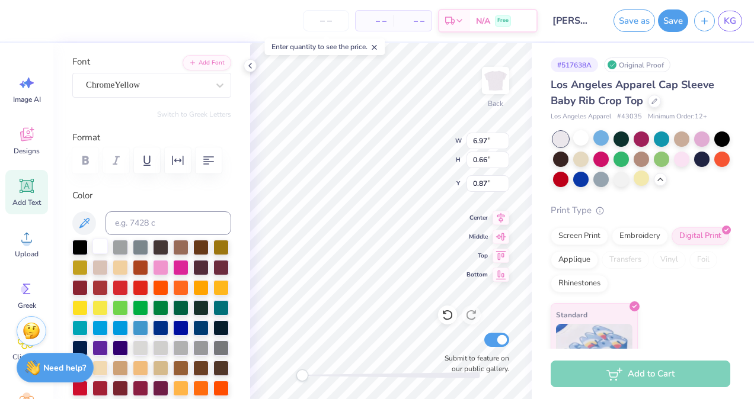
click at [94, 247] on div at bounding box center [99, 246] width 15 height 15
click at [82, 249] on div at bounding box center [79, 246] width 15 height 15
click at [223, 250] on div "Personalized Names Personalized Numbers Text Tool Add Font Font ChromeYellow Sw…" at bounding box center [151, 221] width 197 height 356
click at [491, 79] on img at bounding box center [495, 80] width 47 height 47
click at [39, 184] on div "Add Text" at bounding box center [26, 192] width 43 height 44
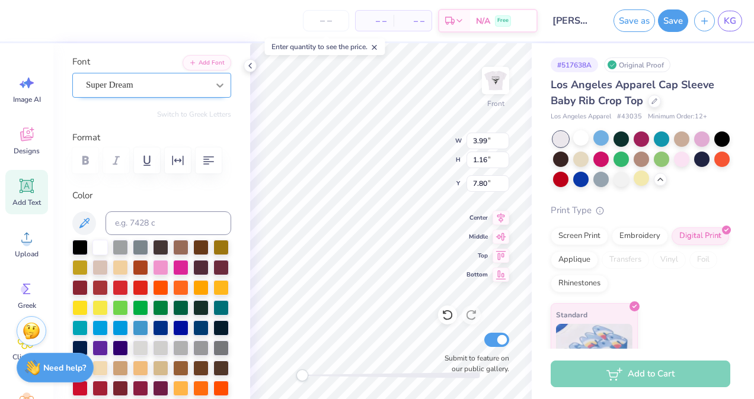
click at [214, 87] on icon at bounding box center [220, 85] width 12 height 12
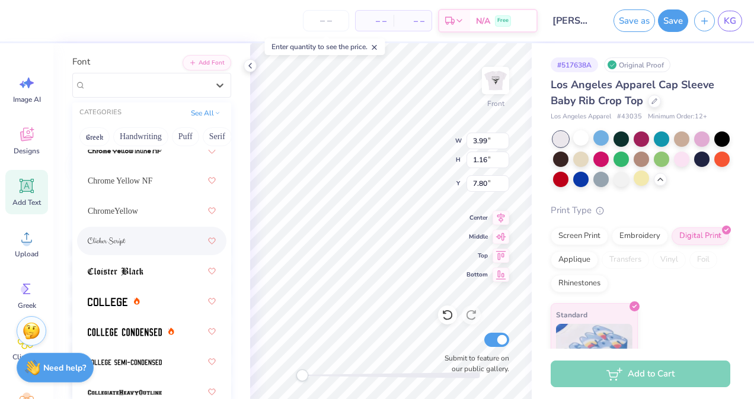
scroll to position [548, 0]
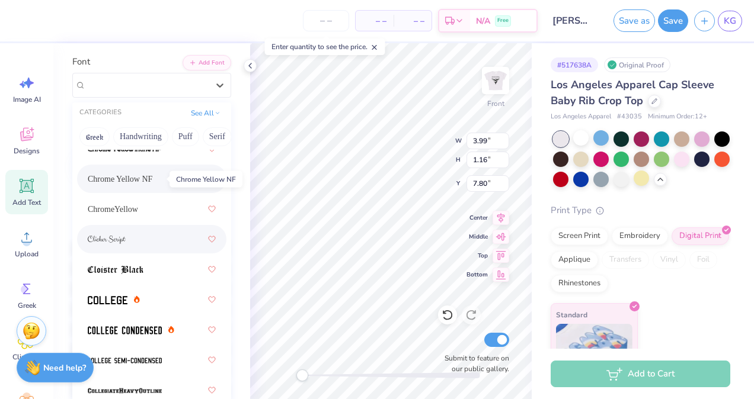
click at [132, 184] on span "Chrome Yellow NF" at bounding box center [120, 179] width 65 height 12
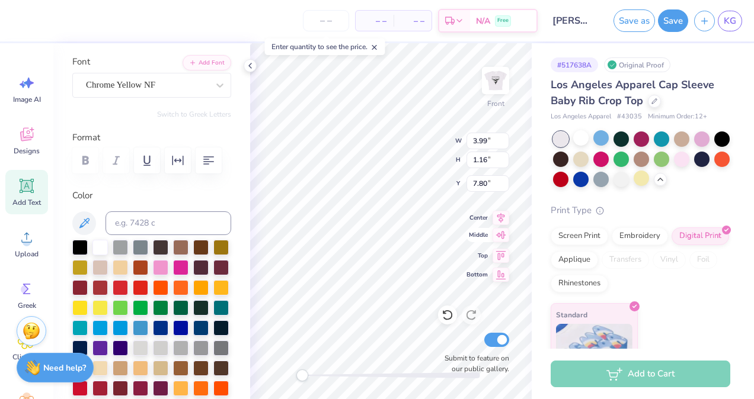
type textarea "T"
type textarea "rOCK OUT TO THE END OF ALZ"
click at [301, 376] on div "Accessibility label" at bounding box center [302, 376] width 12 height 12
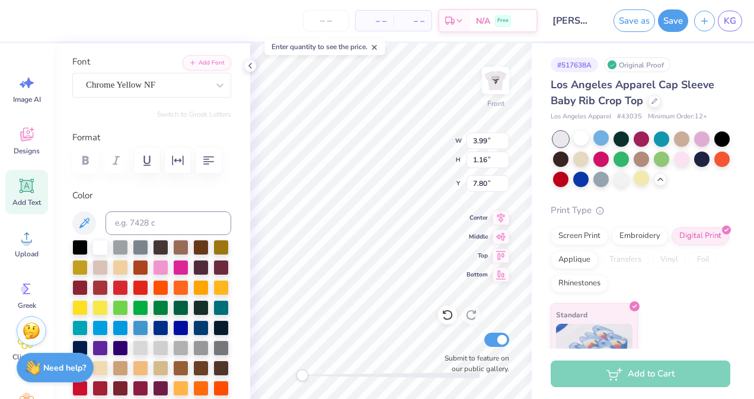
scroll to position [9, 6]
click at [494, 156] on div "Front W 7.05 7.05 " H 0.30 0.30 " Y 8.23 8.23 " Center Middle Top Bottom Submit…" at bounding box center [391, 221] width 282 height 356
type input "1.69"
click at [714, 146] on div at bounding box center [721, 137] width 15 height 15
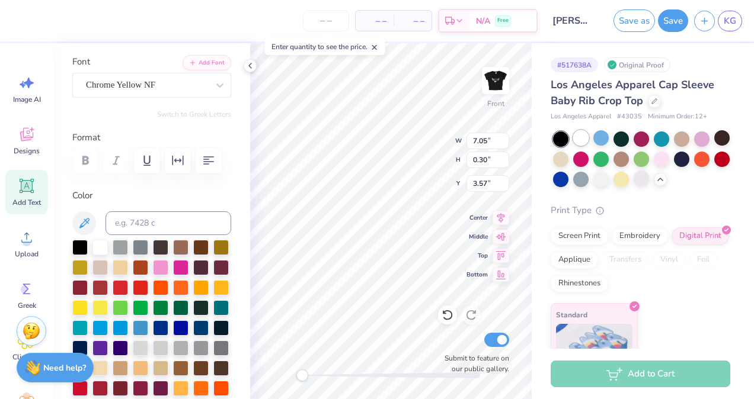
click at [579, 143] on div at bounding box center [580, 137] width 15 height 15
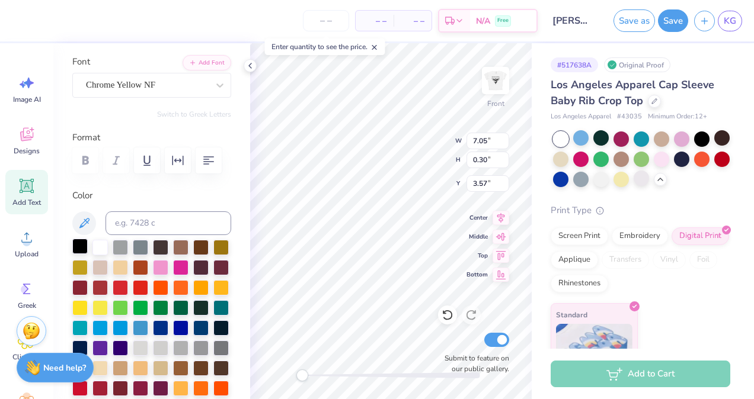
click at [83, 250] on div at bounding box center [79, 246] width 15 height 15
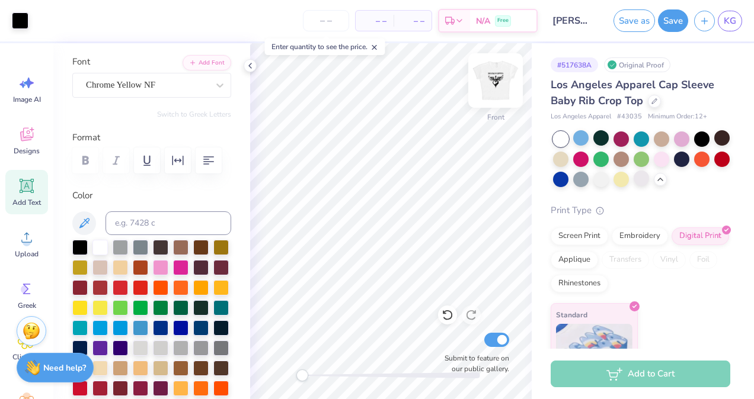
click at [504, 83] on img at bounding box center [495, 80] width 47 height 47
click at [504, 87] on img at bounding box center [495, 80] width 47 height 47
click at [504, 87] on img at bounding box center [496, 81] width 24 height 24
click at [673, 15] on button "Save" at bounding box center [673, 19] width 30 height 23
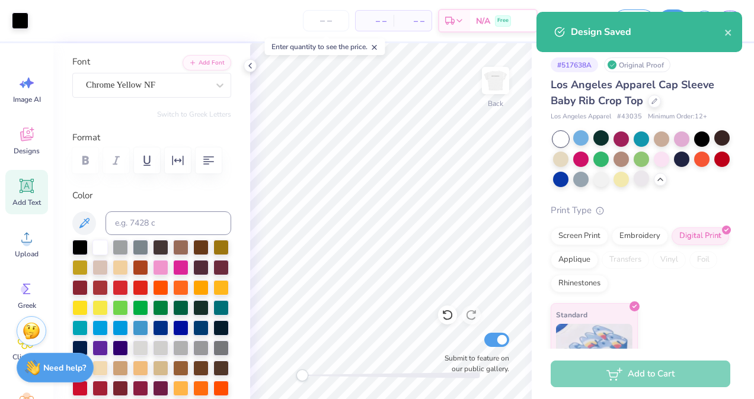
click at [734, 31] on div "Design Saved" at bounding box center [639, 32] width 206 height 40
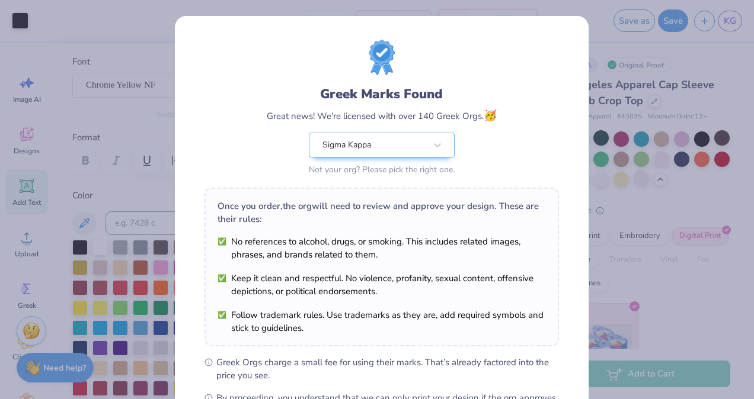
click at [724, 33] on div "Design Saved" at bounding box center [639, 36] width 210 height 54
click at [584, 46] on div "Greek Marks Found Great news! We're licensed with over 140 Greek Orgs. 🥳 Sigma …" at bounding box center [377, 199] width 754 height 399
click at [603, 43] on div "Greek Marks Found Great news! We're licensed with over 140 Greek Orgs. 🥳 Sigma …" at bounding box center [377, 199] width 754 height 399
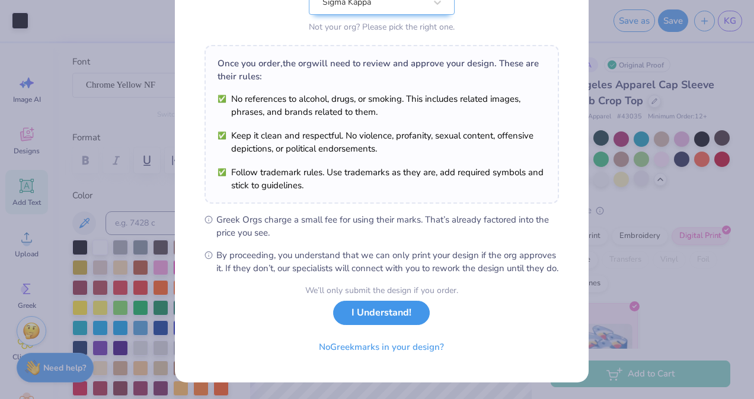
click at [376, 319] on button "I Understand!" at bounding box center [381, 313] width 97 height 24
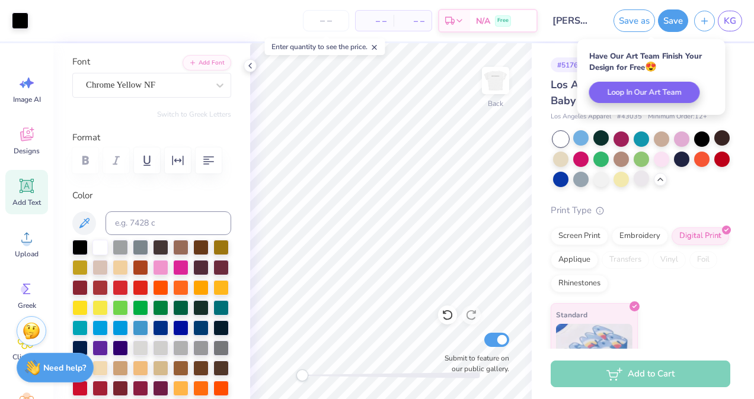
scroll to position [0, 0]
click at [601, 239] on div "Screen Print" at bounding box center [579, 235] width 57 height 18
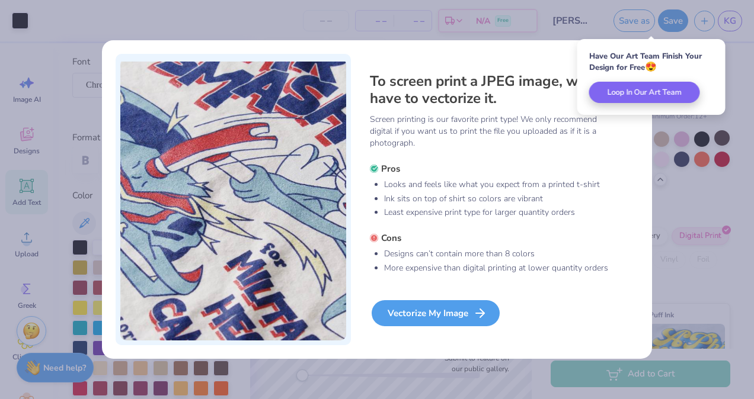
click at [453, 307] on div "Vectorize My Image" at bounding box center [436, 314] width 128 height 26
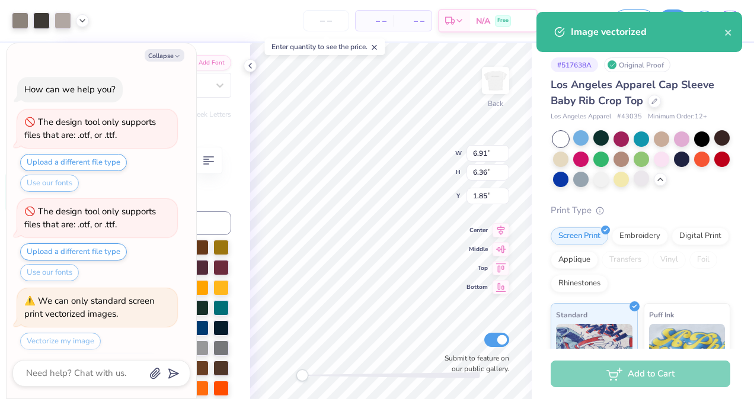
scroll to position [34, 0]
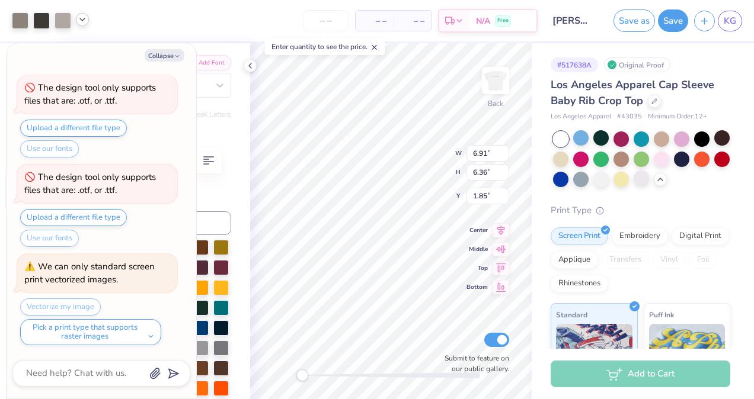
click at [84, 22] on icon at bounding box center [82, 19] width 9 height 9
click at [58, 52] on div at bounding box center [60, 49] width 17 height 17
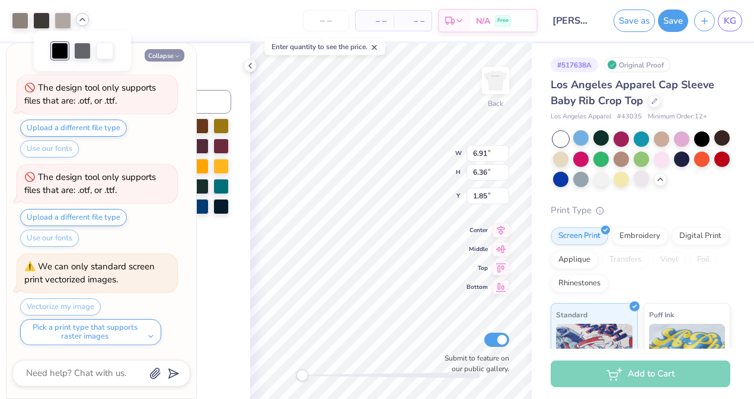
click at [178, 55] on icon "button" at bounding box center [177, 56] width 7 height 7
type textarea "x"
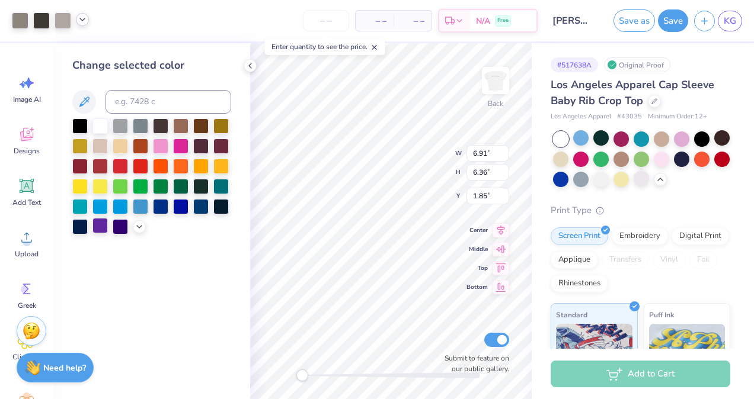
click at [102, 228] on div at bounding box center [99, 225] width 15 height 15
click at [138, 227] on icon at bounding box center [139, 225] width 9 height 9
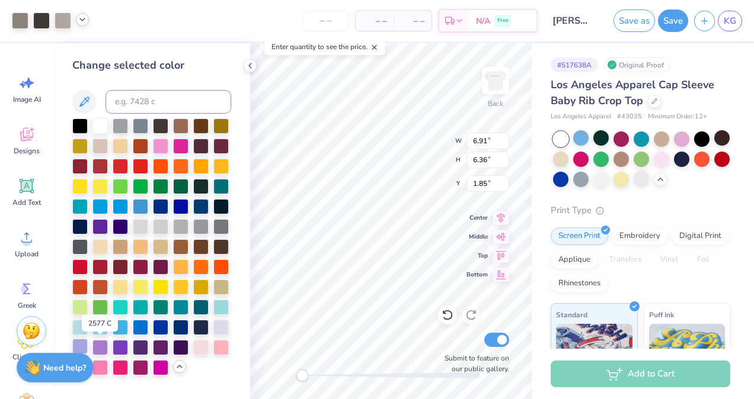
click at [81, 343] on div at bounding box center [79, 346] width 15 height 15
click at [41, 17] on div at bounding box center [41, 19] width 17 height 17
click at [104, 120] on div at bounding box center [99, 124] width 15 height 15
click at [59, 17] on div at bounding box center [63, 19] width 17 height 17
click at [122, 127] on div at bounding box center [120, 124] width 15 height 15
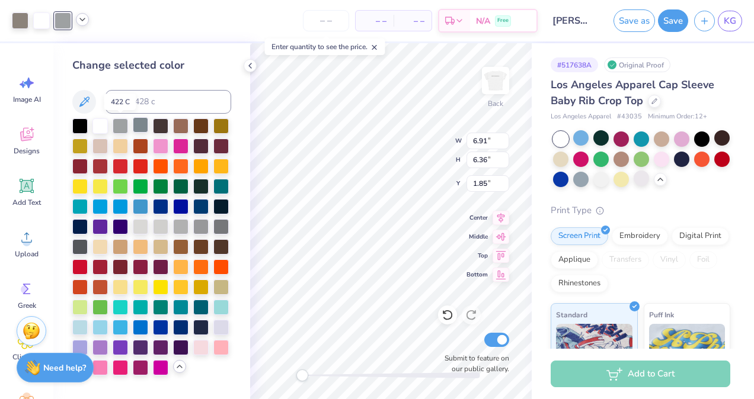
click at [138, 127] on div at bounding box center [140, 124] width 15 height 15
click at [146, 132] on div at bounding box center [140, 124] width 15 height 15
click at [142, 171] on div at bounding box center [140, 165] width 15 height 15
click at [120, 362] on div at bounding box center [120, 366] width 15 height 15
click at [120, 351] on div at bounding box center [120, 346] width 15 height 15
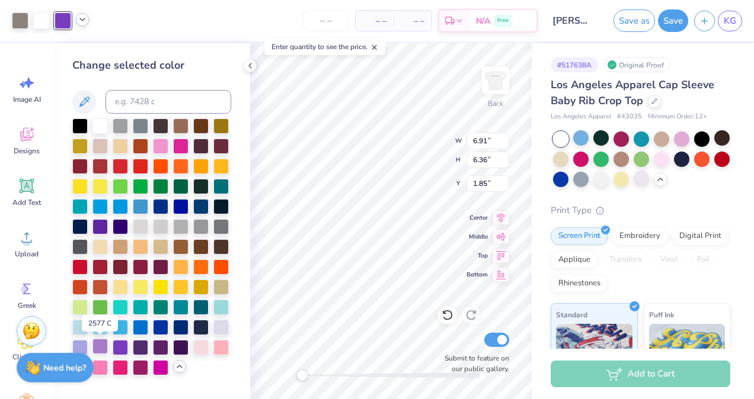
click at [103, 346] on div at bounding box center [99, 346] width 15 height 15
click at [34, 19] on div at bounding box center [41, 19] width 17 height 17
click at [84, 21] on icon at bounding box center [82, 19] width 9 height 9
click at [97, 47] on div at bounding box center [93, 49] width 17 height 17
click at [79, 342] on div at bounding box center [79, 346] width 15 height 15
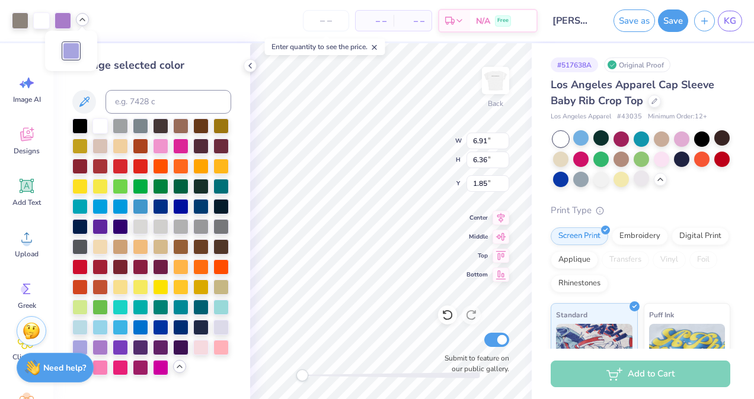
click at [164, 57] on div "Change selected color" at bounding box center [151, 65] width 159 height 16
click at [39, 22] on div at bounding box center [41, 19] width 17 height 17
click at [68, 20] on div at bounding box center [63, 19] width 17 height 17
click at [24, 20] on div at bounding box center [20, 19] width 17 height 17
click at [104, 222] on div at bounding box center [99, 225] width 15 height 15
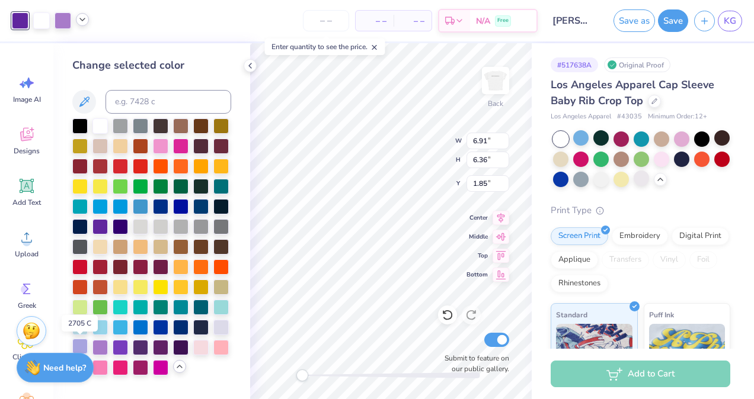
click at [82, 347] on div at bounding box center [79, 346] width 15 height 15
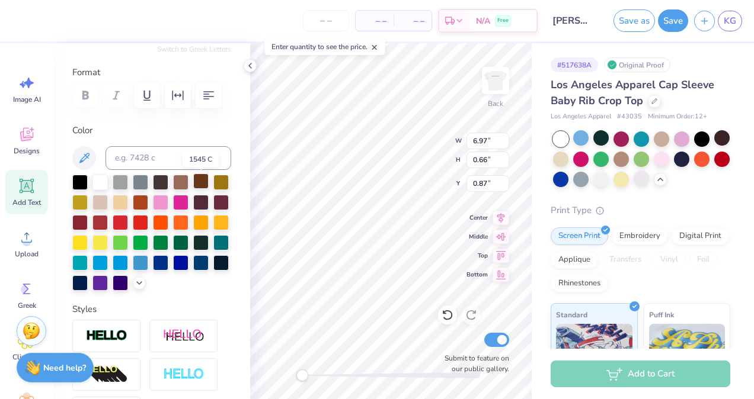
scroll to position [143, 0]
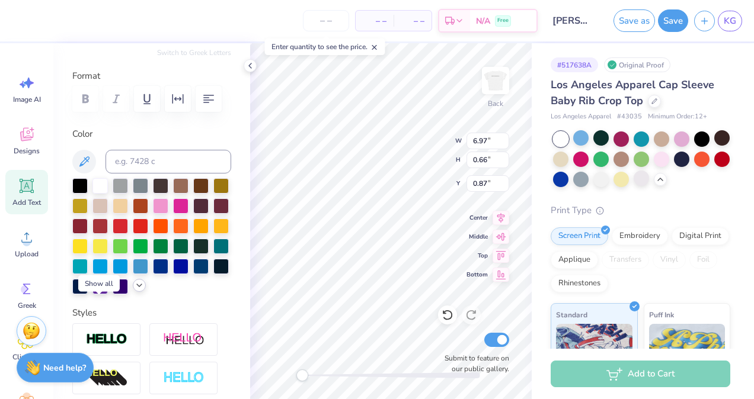
click at [135, 290] on icon at bounding box center [139, 285] width 9 height 9
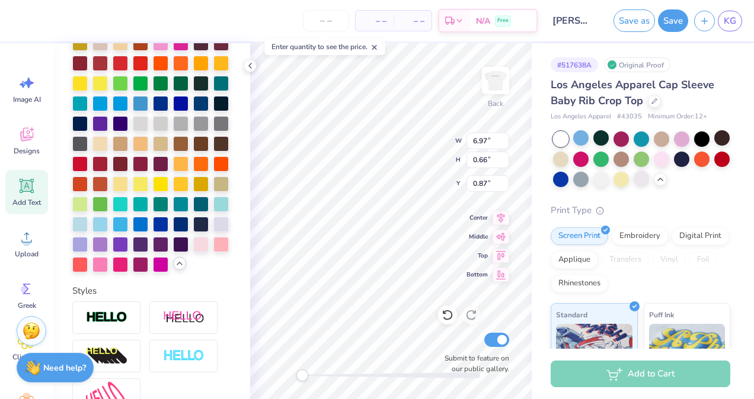
scroll to position [305, 0]
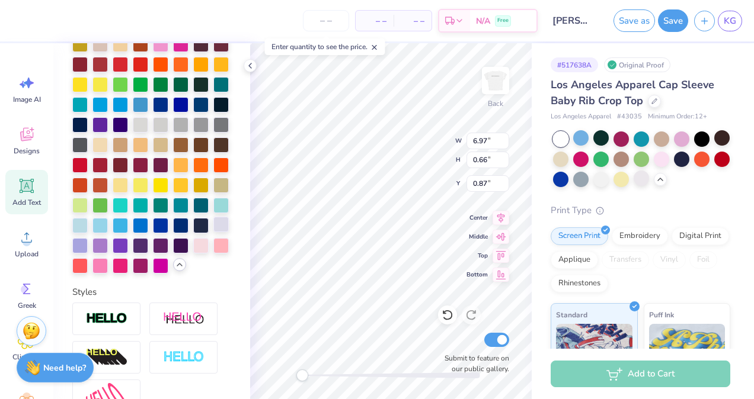
click at [213, 232] on div at bounding box center [220, 224] width 15 height 15
click at [88, 252] on div at bounding box center [79, 244] width 15 height 15
click at [108, 252] on div at bounding box center [99, 244] width 15 height 15
click at [88, 252] on div at bounding box center [79, 244] width 15 height 15
type input "1.91"
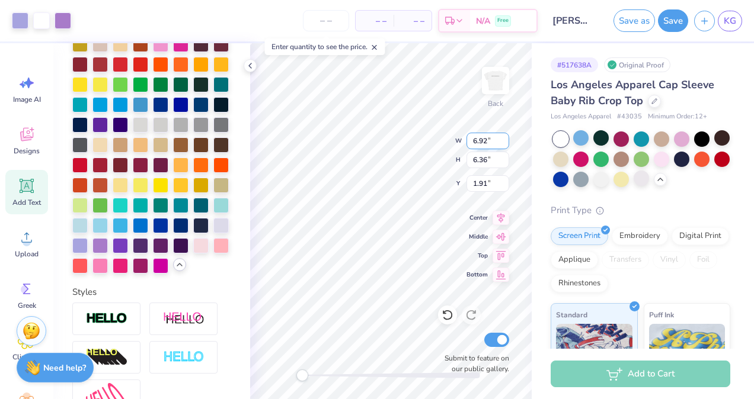
click at [503, 138] on input "6.92" at bounding box center [487, 141] width 43 height 17
click at [503, 138] on input "6.93" at bounding box center [487, 141] width 43 height 17
click at [503, 138] on input "6.94" at bounding box center [487, 141] width 43 height 17
click at [503, 138] on input "6.95" at bounding box center [487, 141] width 43 height 17
click at [503, 138] on input "6.96" at bounding box center [487, 141] width 43 height 17
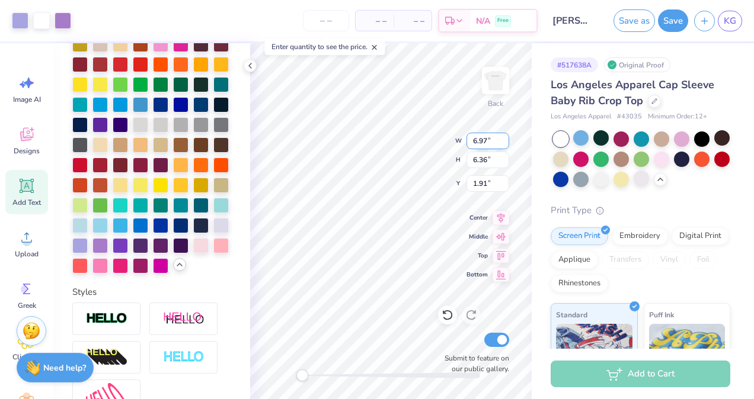
click at [503, 138] on input "6.97" at bounding box center [487, 141] width 43 height 17
click at [503, 138] on input "6.98" at bounding box center [487, 141] width 43 height 17
click at [503, 138] on input "6.99" at bounding box center [487, 141] width 43 height 17
click at [503, 138] on input "7" at bounding box center [487, 141] width 43 height 17
type input "7.01"
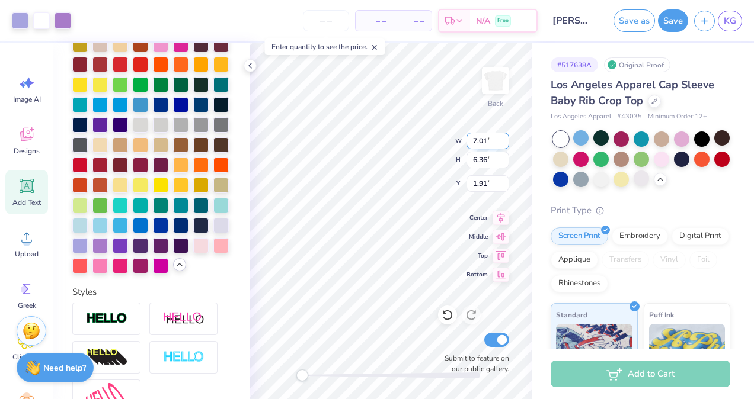
click at [503, 138] on input "7.01" at bounding box center [487, 141] width 43 height 17
click at [502, 155] on input "6.37" at bounding box center [487, 160] width 43 height 17
click at [502, 155] on input "6.38" at bounding box center [487, 160] width 43 height 17
click at [502, 155] on input "6.39" at bounding box center [487, 160] width 43 height 17
click at [502, 155] on input "6.4" at bounding box center [487, 160] width 43 height 17
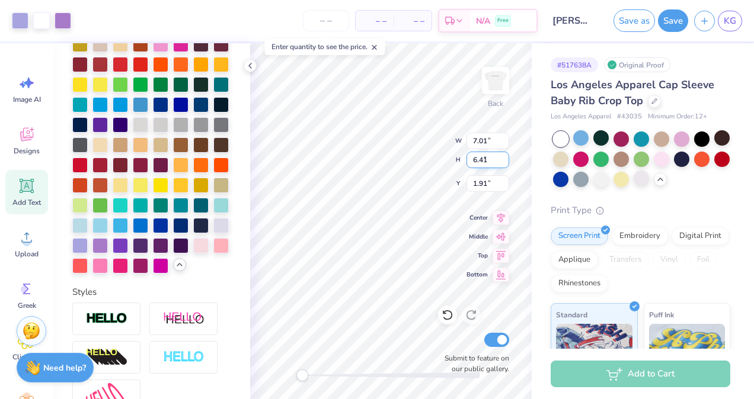
click at [502, 155] on input "6.41" at bounding box center [487, 160] width 43 height 17
click at [502, 155] on input "6.42" at bounding box center [487, 160] width 43 height 17
click at [502, 155] on input "6.43" at bounding box center [487, 160] width 43 height 17
click at [502, 155] on input "6.44" at bounding box center [487, 160] width 43 height 17
click at [502, 155] on input "6.45" at bounding box center [487, 160] width 43 height 17
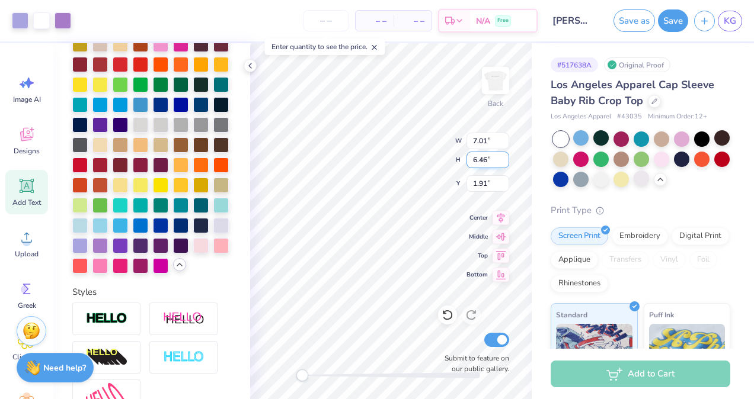
type input "6.46"
click at [502, 155] on input "6.46" at bounding box center [487, 160] width 43 height 17
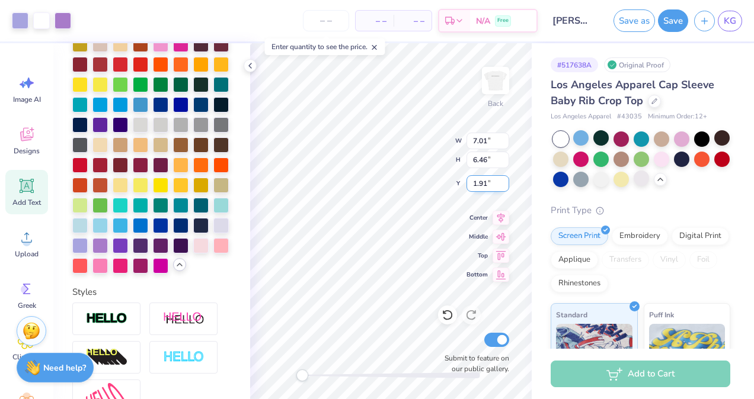
click at [502, 183] on input "1.92" at bounding box center [487, 183] width 43 height 17
click at [502, 179] on input "1.93" at bounding box center [487, 183] width 43 height 17
click at [502, 179] on input "1.94" at bounding box center [487, 183] width 43 height 17
click at [502, 179] on input "1.95" at bounding box center [487, 183] width 43 height 17
click at [502, 179] on input "1.96" at bounding box center [487, 183] width 43 height 17
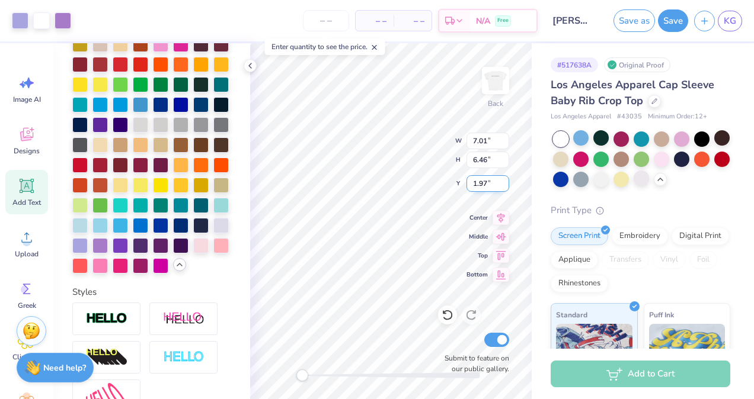
click at [502, 179] on input "1.97" at bounding box center [487, 183] width 43 height 17
click at [502, 179] on input "1.98" at bounding box center [487, 183] width 43 height 17
click at [502, 179] on input "1.99" at bounding box center [487, 183] width 43 height 17
click at [502, 179] on input "2" at bounding box center [487, 183] width 43 height 17
click at [502, 179] on input "2.01" at bounding box center [487, 183] width 43 height 17
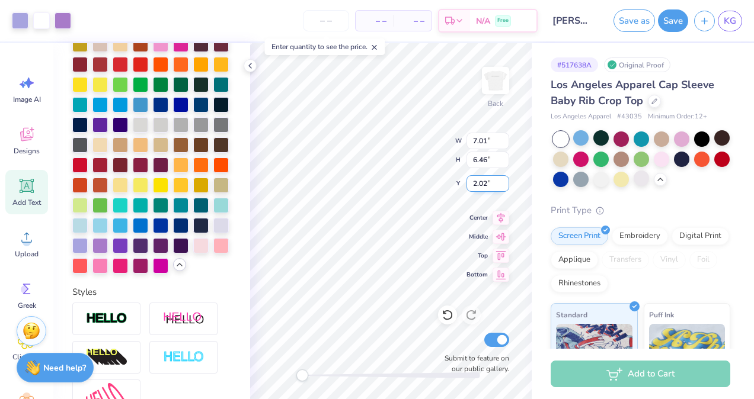
click at [502, 179] on input "2.02" at bounding box center [487, 183] width 43 height 17
click at [502, 179] on input "2.03" at bounding box center [487, 183] width 43 height 17
click at [502, 179] on input "2.04" at bounding box center [487, 183] width 43 height 17
click at [502, 179] on input "2.05" at bounding box center [487, 183] width 43 height 17
click at [502, 179] on input "2.06" at bounding box center [487, 183] width 43 height 17
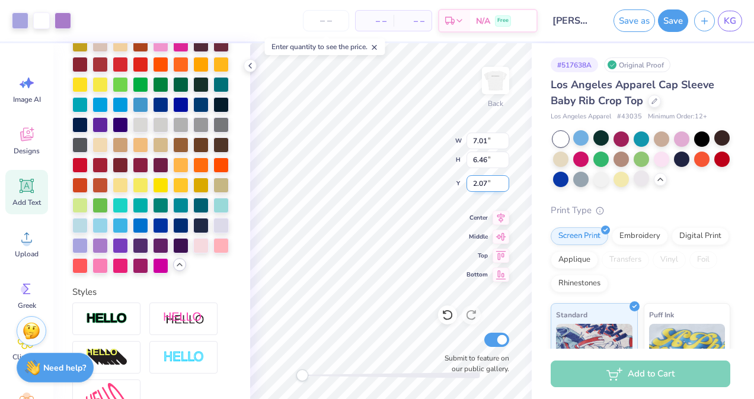
click at [502, 179] on input "2.07" at bounding box center [487, 183] width 43 height 17
click at [502, 179] on input "2.08" at bounding box center [487, 183] width 43 height 17
click at [502, 179] on input "2.09" at bounding box center [487, 183] width 43 height 17
click at [502, 179] on input "2.1" at bounding box center [487, 183] width 43 height 17
click at [502, 179] on input "2.11" at bounding box center [487, 183] width 43 height 17
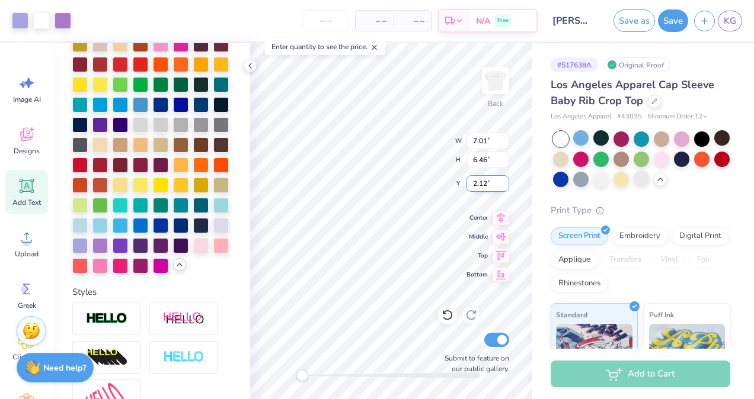
click at [502, 179] on input "2.12" at bounding box center [487, 183] width 43 height 17
click at [502, 179] on input "2.13" at bounding box center [487, 183] width 43 height 17
click at [502, 179] on input "2.14" at bounding box center [487, 183] width 43 height 17
click at [502, 179] on input "2.15" at bounding box center [487, 183] width 43 height 17
click at [502, 179] on input "2.16" at bounding box center [487, 183] width 43 height 17
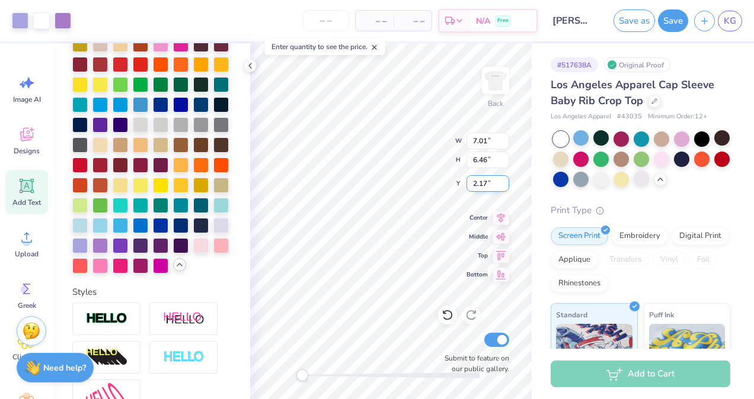
click at [502, 179] on input "2.17" at bounding box center [487, 183] width 43 height 17
click at [502, 179] on input "2.18" at bounding box center [487, 183] width 43 height 17
click at [502, 179] on input "2.19" at bounding box center [487, 183] width 43 height 17
click at [502, 179] on input "2.2" at bounding box center [487, 183] width 43 height 17
click at [502, 179] on input "2.21" at bounding box center [487, 183] width 43 height 17
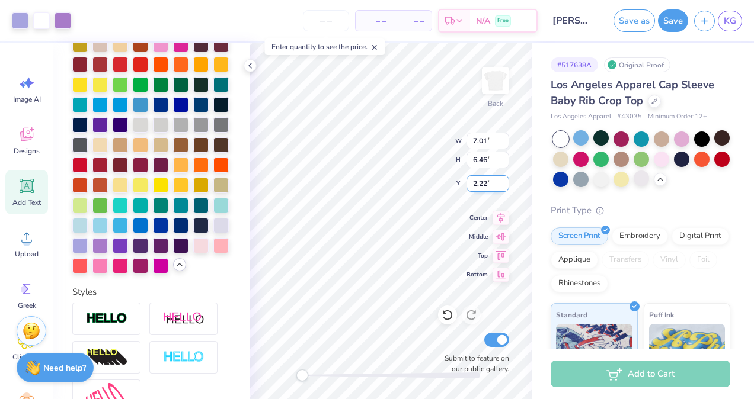
click at [502, 179] on input "2.22" at bounding box center [487, 183] width 43 height 17
click at [502, 179] on input "2.23" at bounding box center [487, 183] width 43 height 17
type input "2.42"
type input "7.02"
type input "6.45"
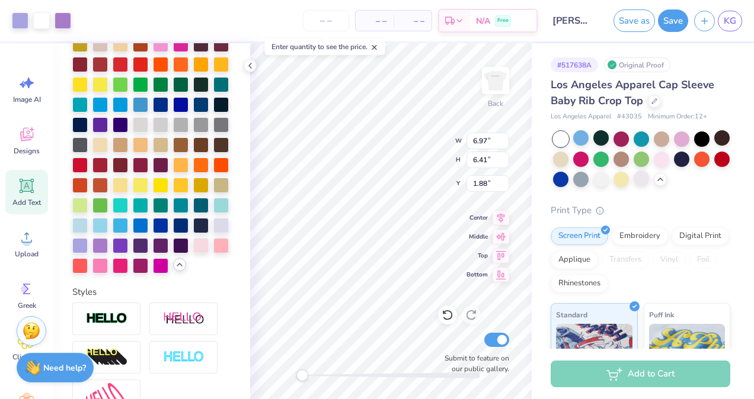
type input "1.86"
type input "6.97"
type input "0.66"
type input "0.87"
click at [498, 85] on div "Back Submit to feature on our public gallery." at bounding box center [391, 221] width 282 height 356
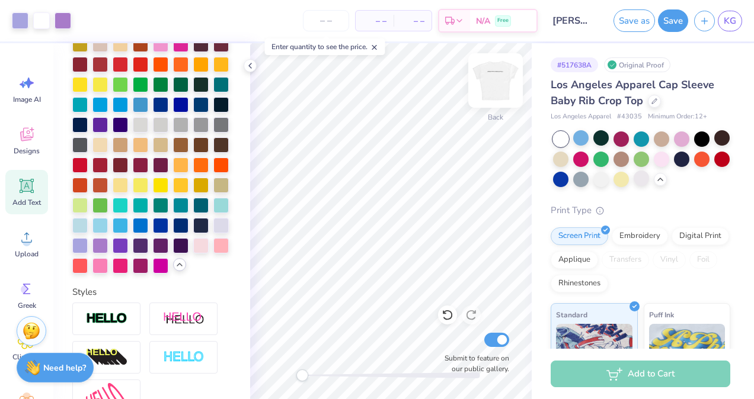
click at [498, 85] on img at bounding box center [495, 80] width 47 height 47
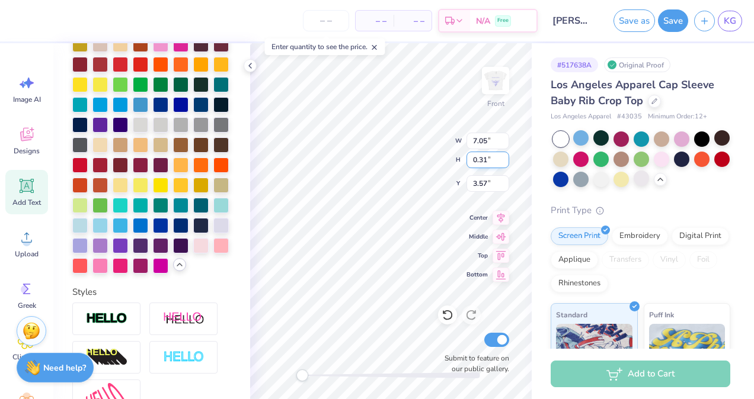
click at [501, 159] on input "0.31" at bounding box center [487, 160] width 43 height 17
type input "0.31"
click at [494, 186] on input "3.57" at bounding box center [487, 183] width 43 height 17
type input "3.71"
click at [504, 215] on icon at bounding box center [501, 216] width 17 height 14
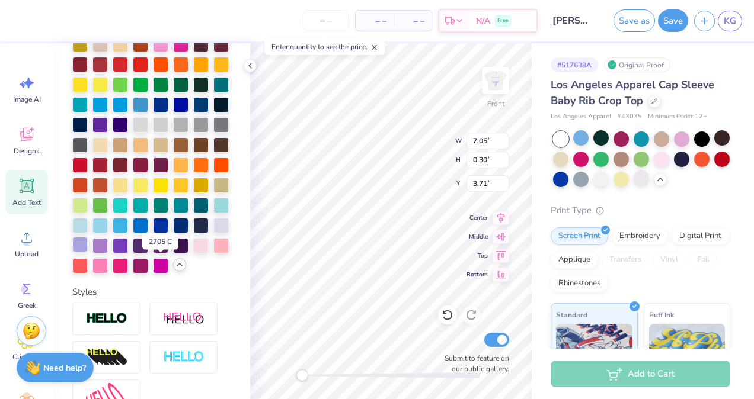
click at [88, 252] on div at bounding box center [79, 244] width 15 height 15
click at [108, 252] on div at bounding box center [99, 244] width 15 height 15
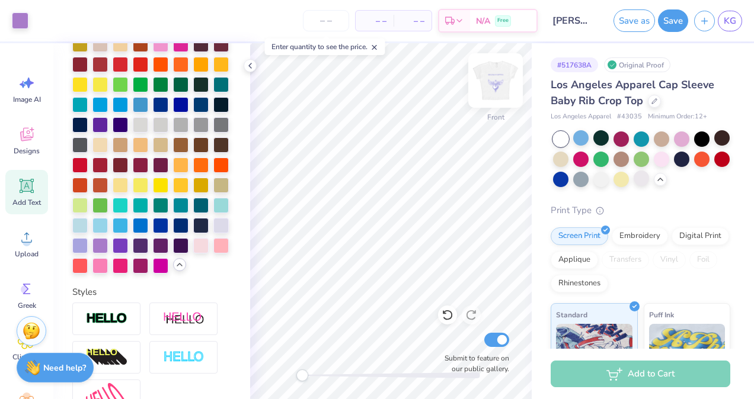
click at [502, 81] on img at bounding box center [495, 80] width 47 height 47
click at [254, 65] on icon at bounding box center [249, 65] width 9 height 9
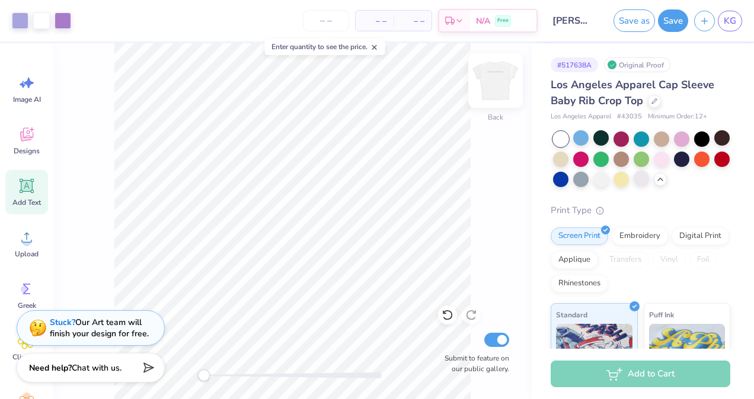
click at [499, 70] on img at bounding box center [495, 80] width 47 height 47
click at [673, 23] on button "Save" at bounding box center [673, 19] width 30 height 23
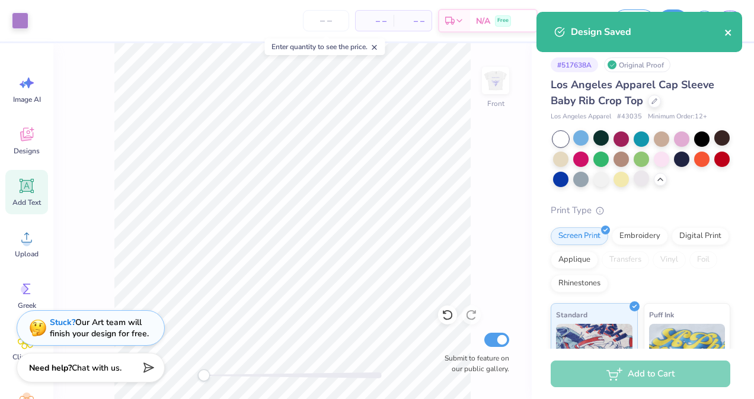
click at [724, 36] on icon "close" at bounding box center [728, 32] width 8 height 9
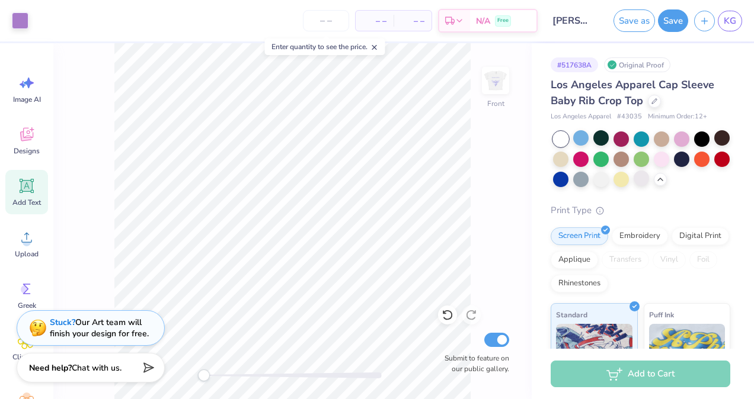
click at [732, 24] on div "Design Saved" at bounding box center [639, 36] width 210 height 54
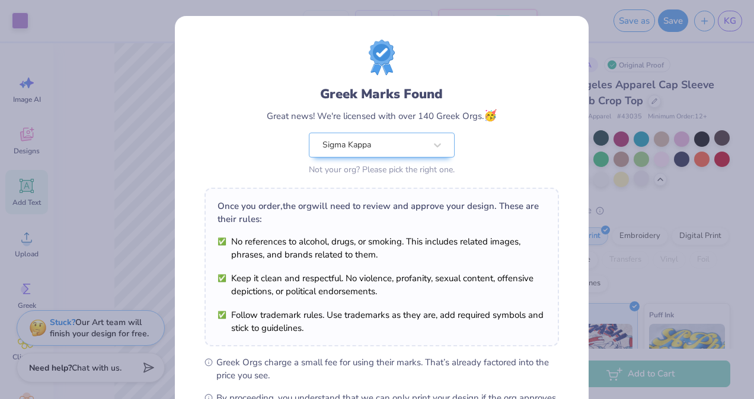
scroll to position [155, 0]
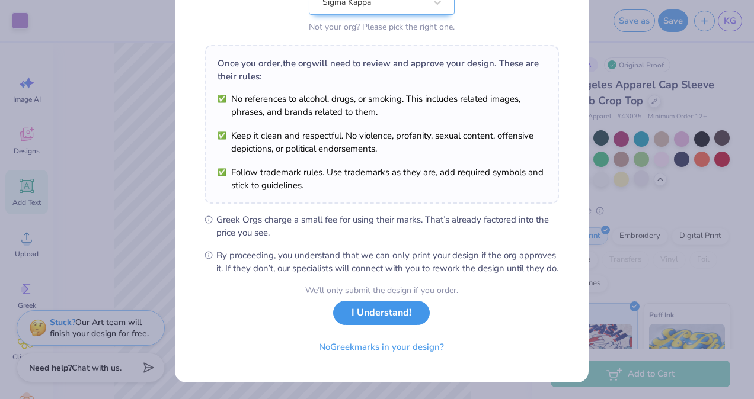
click at [389, 328] on div "We’ll only submit the design if you order. I Understand! No Greek marks in your…" at bounding box center [381, 321] width 153 height 75
click at [389, 325] on button "I Understand!" at bounding box center [381, 313] width 97 height 24
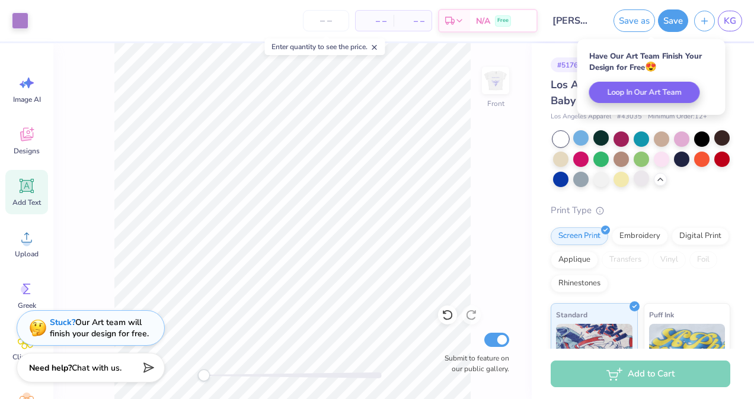
scroll to position [0, 0]
click at [731, 27] on link "KG" at bounding box center [730, 21] width 24 height 21
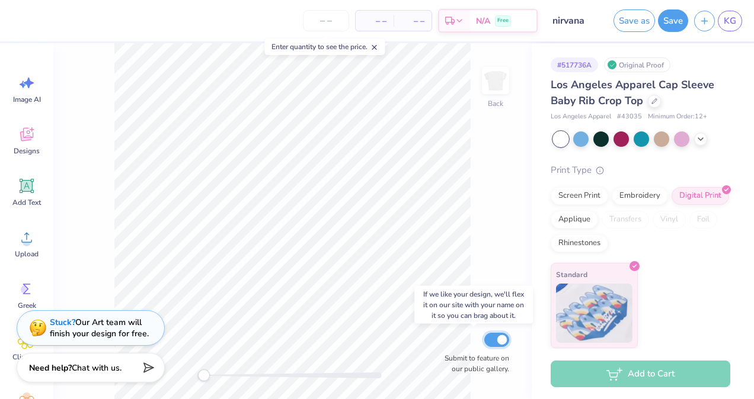
click at [500, 337] on input "Submit to feature on our public gallery." at bounding box center [496, 340] width 25 height 14
checkbox input "false"
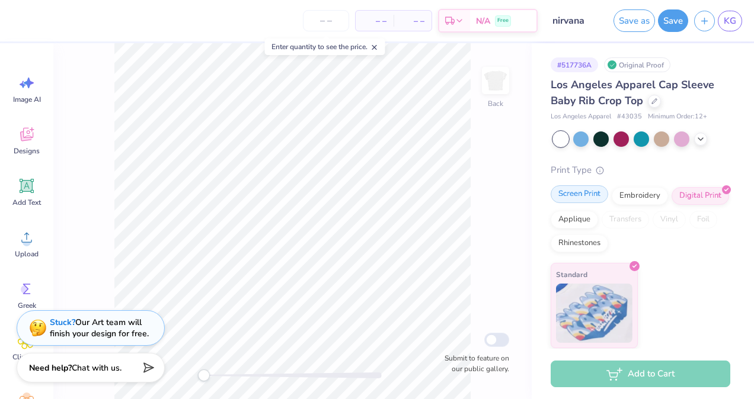
click at [578, 194] on div "Screen Print" at bounding box center [579, 195] width 57 height 18
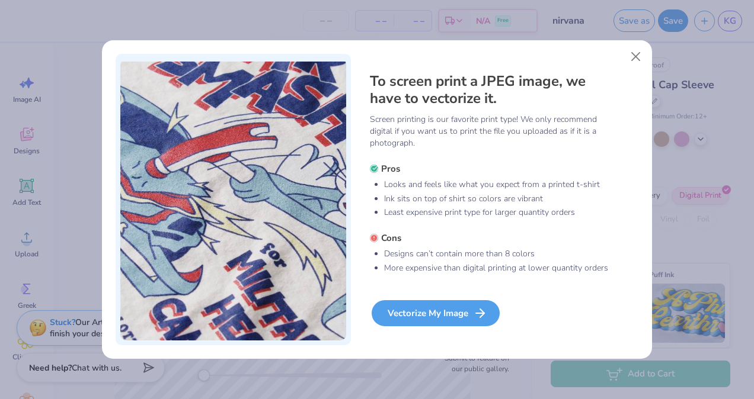
click at [468, 317] on div "Vectorize My Image" at bounding box center [436, 314] width 128 height 26
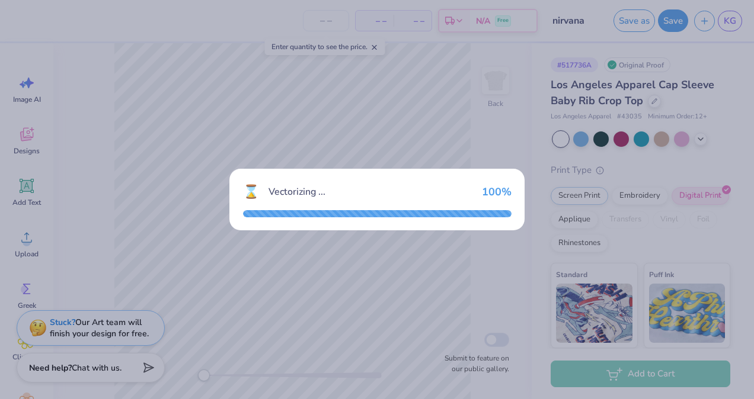
click at [468, 317] on div "⌛ Vectorizing ... 100 %" at bounding box center [377, 199] width 754 height 399
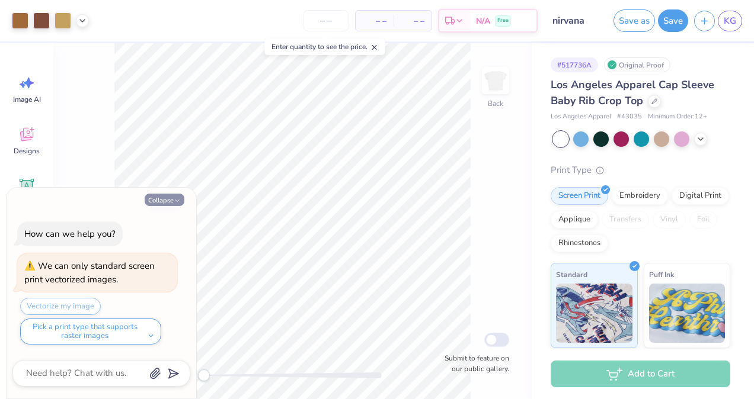
click at [161, 200] on button "Collapse" at bounding box center [165, 200] width 40 height 12
type textarea "x"
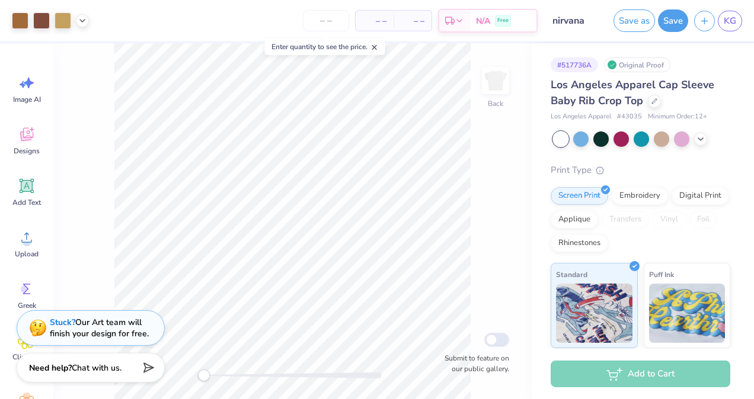
click at [376, 399] on html "Art colors – – Per Item – – Total Est. Delivery N/A Free Design Title nirvana S…" at bounding box center [377, 199] width 754 height 399
click at [449, 319] on icon at bounding box center [447, 316] width 10 height 11
click at [75, 27] on div at bounding box center [50, 20] width 77 height 17
click at [85, 21] on icon at bounding box center [82, 19] width 9 height 9
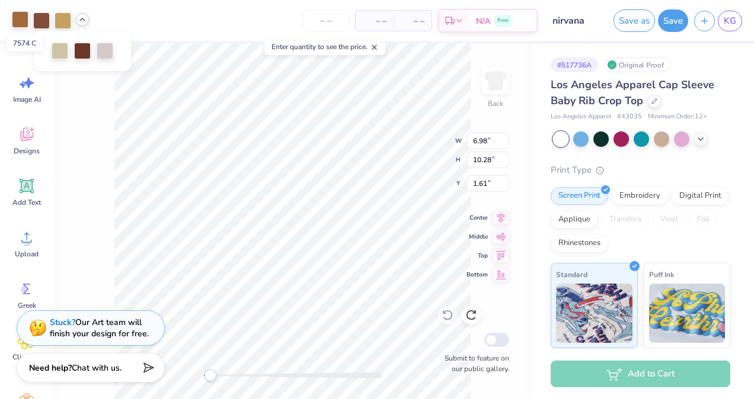
click at [20, 17] on div at bounding box center [20, 19] width 17 height 17
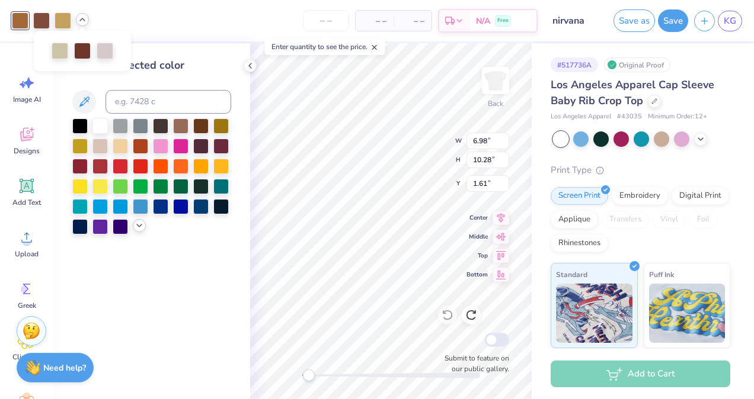
click at [133, 226] on div at bounding box center [139, 225] width 13 height 13
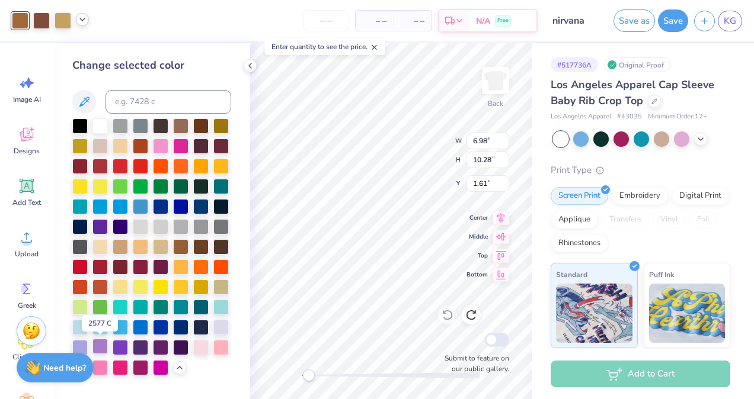
click at [94, 345] on div at bounding box center [99, 346] width 15 height 15
drag, startPoint x: 41, startPoint y: 23, endPoint x: 41, endPoint y: 17, distance: 6.0
click at [41, 17] on div at bounding box center [41, 19] width 17 height 17
click at [83, 340] on div at bounding box center [79, 346] width 15 height 15
click at [64, 20] on div at bounding box center [63, 19] width 17 height 17
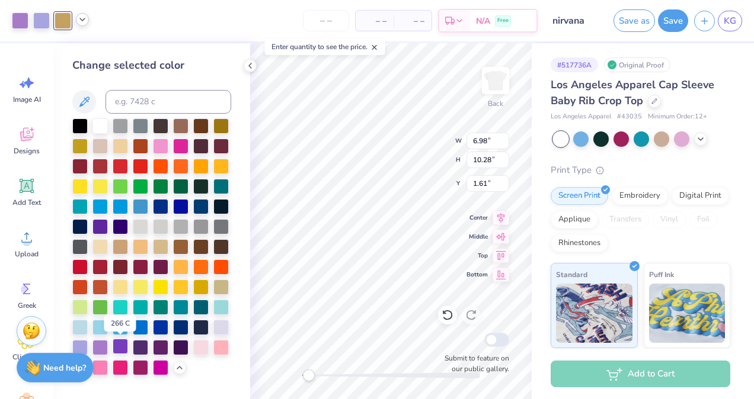
click at [115, 346] on div at bounding box center [120, 346] width 15 height 15
click at [97, 345] on div at bounding box center [99, 346] width 15 height 15
click at [79, 344] on div at bounding box center [79, 346] width 15 height 15
click at [45, 21] on div at bounding box center [41, 19] width 17 height 17
click at [66, 20] on div at bounding box center [63, 19] width 17 height 17
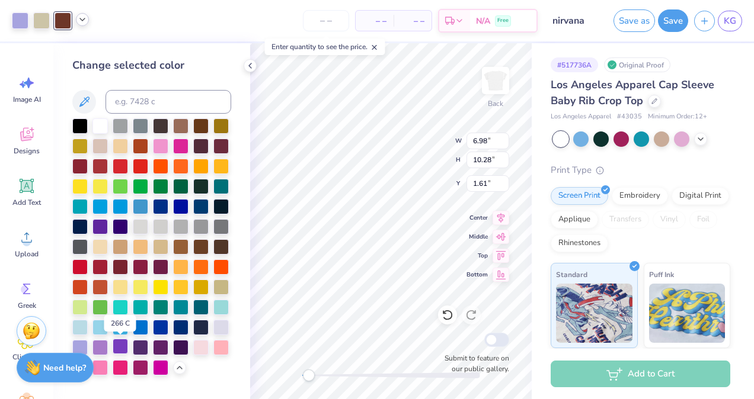
click at [120, 348] on div at bounding box center [120, 346] width 15 height 15
click at [107, 343] on div at bounding box center [99, 346] width 15 height 15
click at [44, 21] on div at bounding box center [41, 19] width 17 height 17
click at [109, 341] on div at bounding box center [151, 247] width 159 height 257
click at [105, 343] on div at bounding box center [99, 346] width 15 height 15
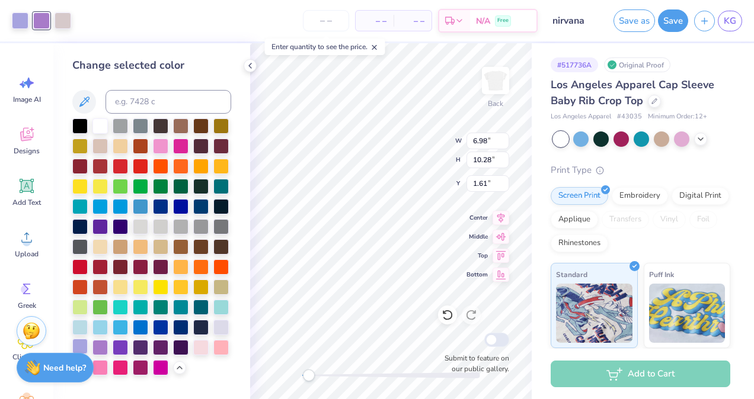
click at [79, 343] on div at bounding box center [79, 346] width 15 height 15
click at [124, 341] on div at bounding box center [120, 346] width 15 height 15
click at [105, 346] on div at bounding box center [99, 346] width 15 height 15
click at [78, 345] on div at bounding box center [79, 346] width 15 height 15
click at [40, 24] on div at bounding box center [41, 19] width 17 height 17
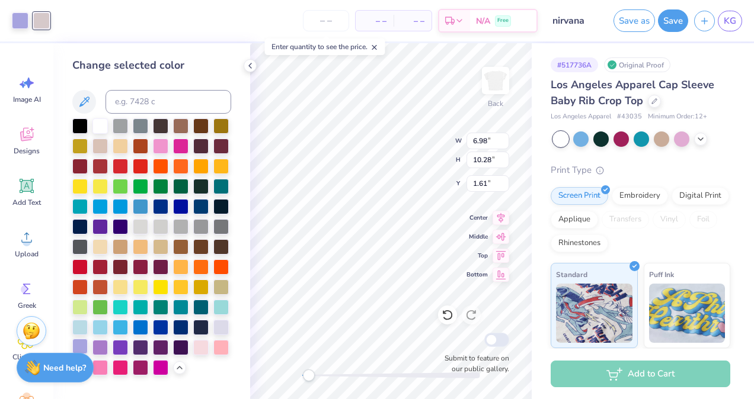
click at [74, 340] on div at bounding box center [79, 346] width 15 height 15
click at [98, 344] on div at bounding box center [99, 346] width 15 height 15
click at [446, 317] on icon at bounding box center [448, 315] width 12 height 12
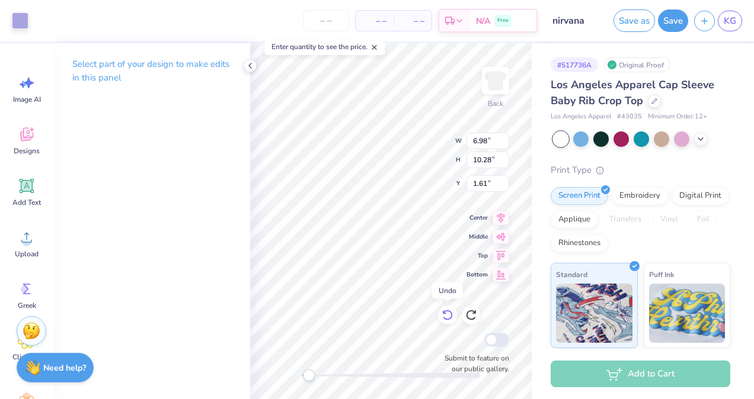
click at [446, 317] on icon at bounding box center [448, 315] width 12 height 12
click at [678, 28] on button "Save" at bounding box center [673, 19] width 30 height 23
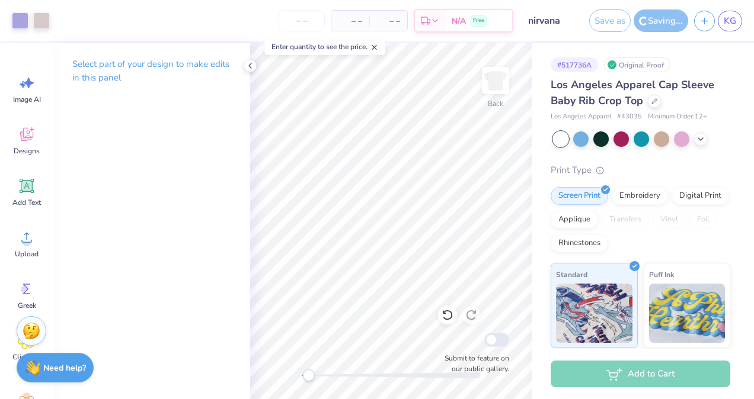
click at [245, 71] on div "Select part of your design to make edits in this panel" at bounding box center [151, 75] width 197 height 65
click at [248, 68] on icon at bounding box center [249, 65] width 9 height 9
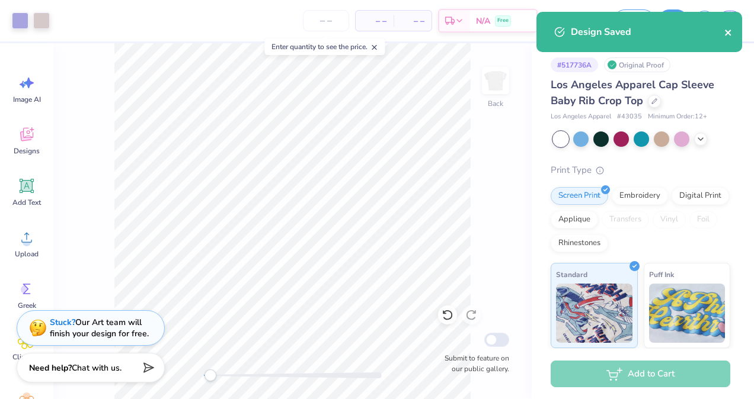
click at [730, 34] on icon "close" at bounding box center [728, 33] width 6 height 6
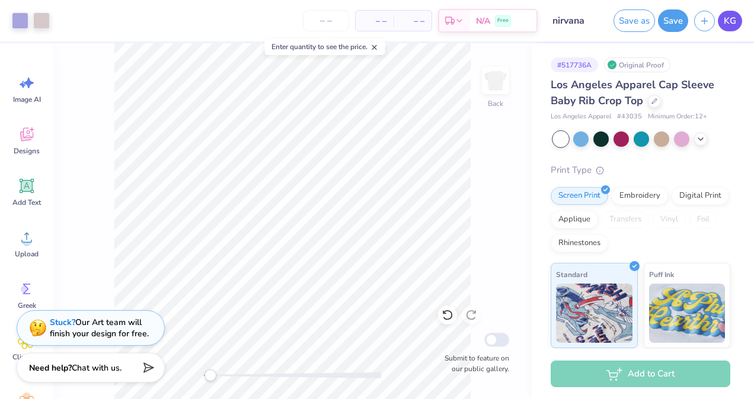
click at [729, 15] on div "Art colors – – Per Item – – Total Est. Delivery N/A Free Design Title nirvana S…" at bounding box center [377, 199] width 754 height 399
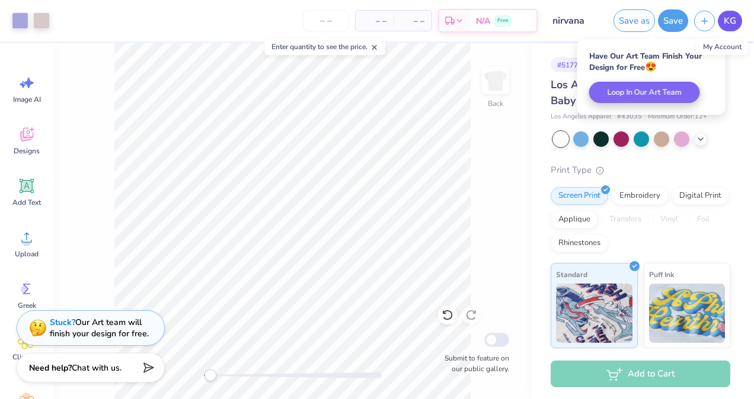
click at [729, 18] on span "KG" at bounding box center [730, 21] width 12 height 14
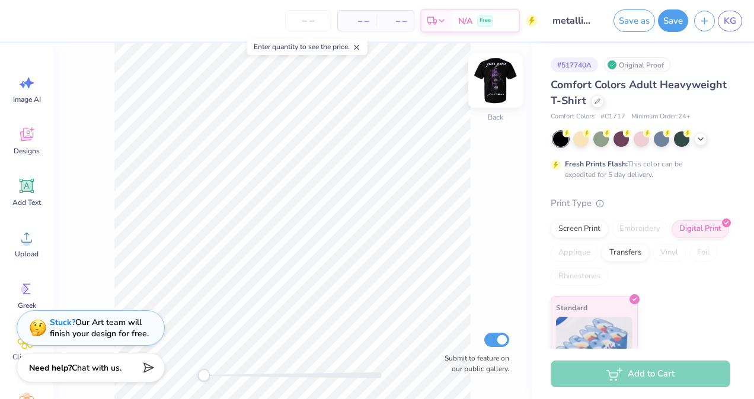
click at [498, 76] on img at bounding box center [495, 80] width 47 height 47
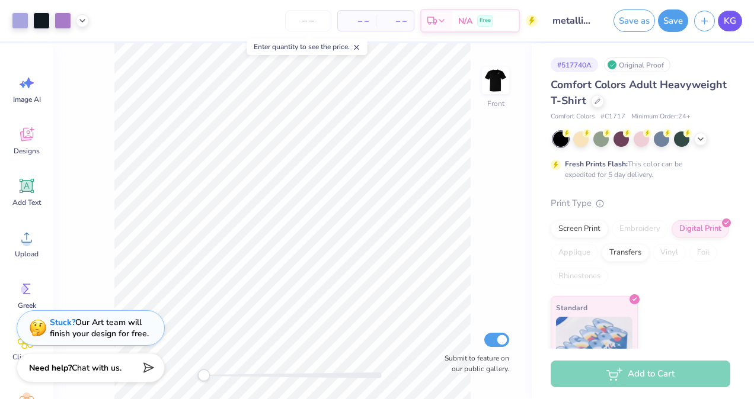
click at [725, 28] on link "KG" at bounding box center [730, 21] width 24 height 21
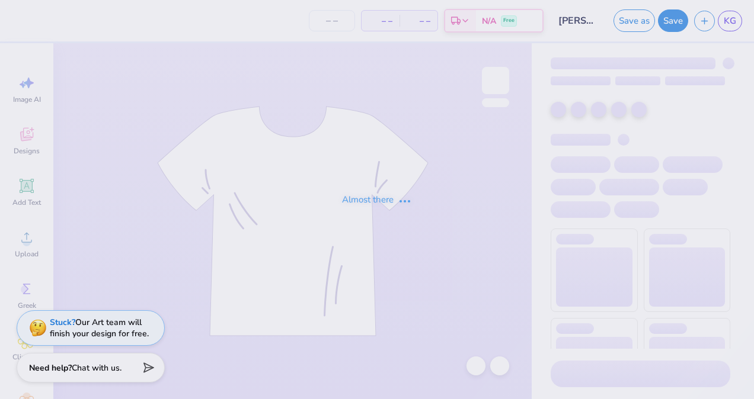
type input "[PERSON_NAME]"
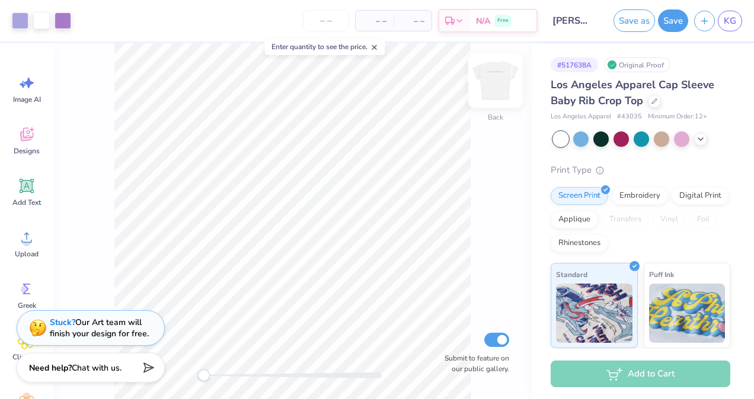
click at [498, 81] on img at bounding box center [495, 80] width 47 height 47
click at [734, 17] on span "KG" at bounding box center [730, 21] width 12 height 14
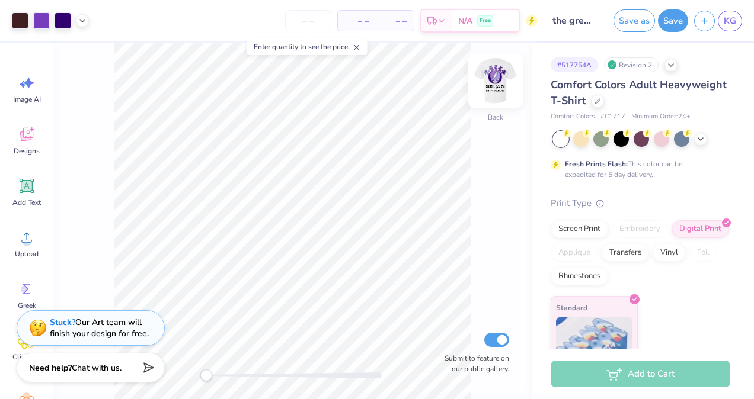
click at [494, 78] on img at bounding box center [495, 80] width 47 height 47
click at [730, 26] on span "KG" at bounding box center [730, 21] width 12 height 14
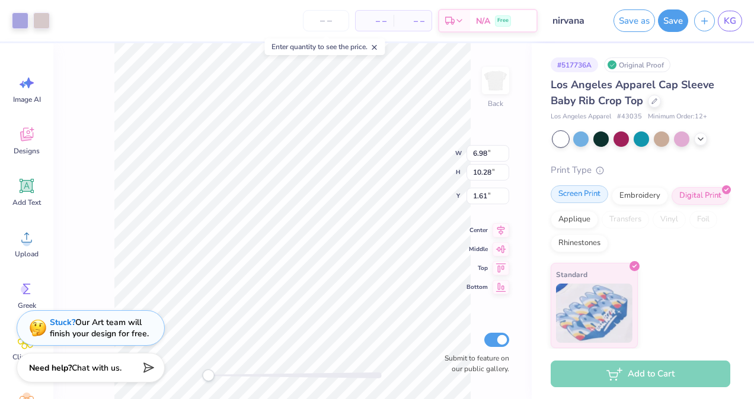
click at [580, 194] on div "Screen Print" at bounding box center [579, 195] width 57 height 18
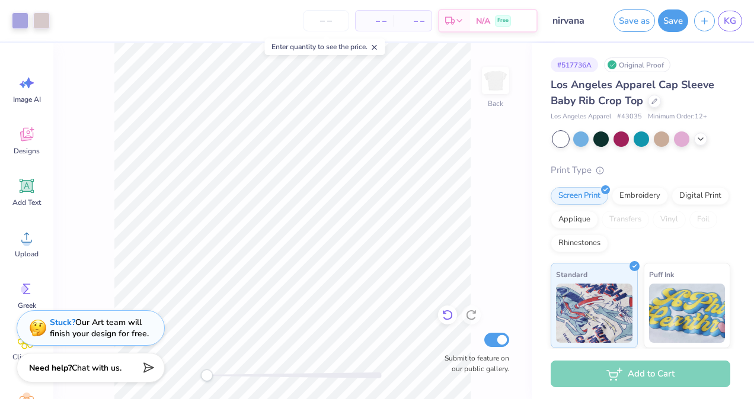
click at [450, 313] on icon at bounding box center [447, 316] width 10 height 11
click at [711, 19] on button "button" at bounding box center [704, 19] width 21 height 21
click at [23, 188] on icon at bounding box center [26, 186] width 11 height 11
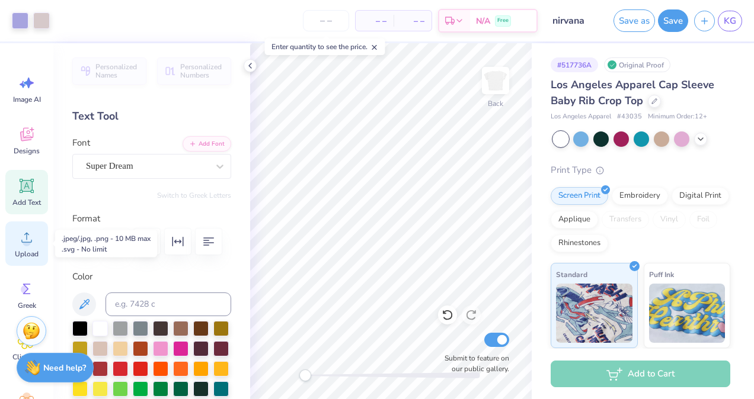
drag, startPoint x: 21, startPoint y: 230, endPoint x: 21, endPoint y: 241, distance: 11.3
click at [21, 241] on icon at bounding box center [27, 238] width 18 height 18
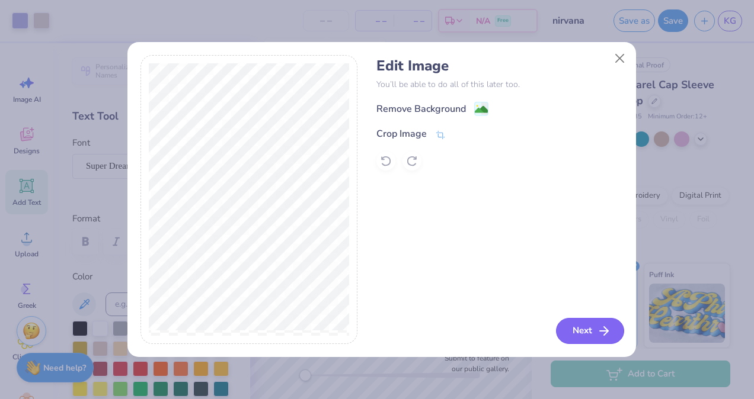
click at [596, 338] on button "Next" at bounding box center [590, 331] width 68 height 26
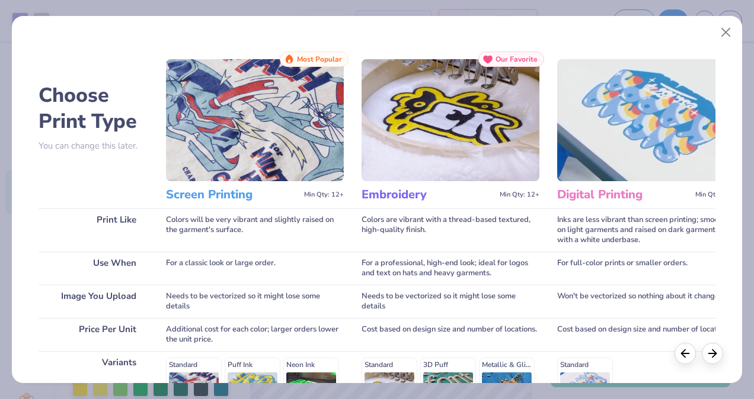
scroll to position [191, 0]
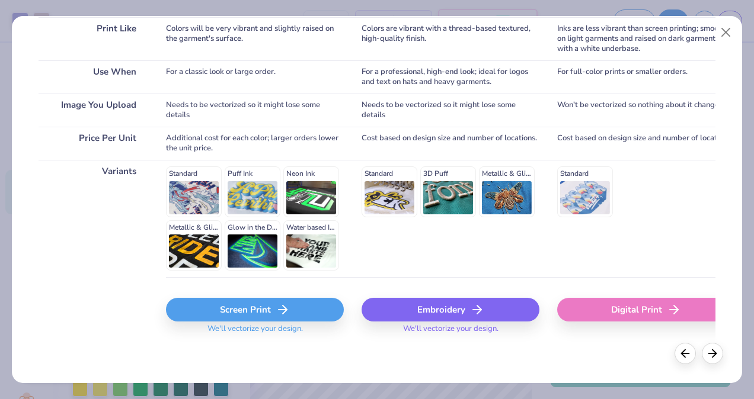
click at [666, 311] on div "Digital Print" at bounding box center [646, 310] width 178 height 24
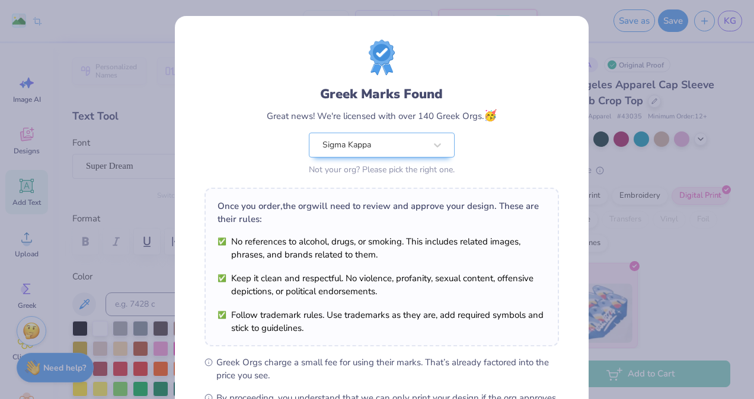
scroll to position [155, 0]
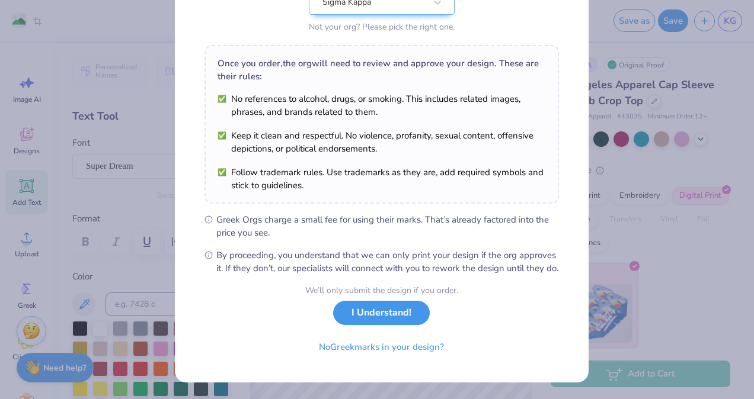
click at [359, 308] on button "I Understand!" at bounding box center [381, 313] width 97 height 24
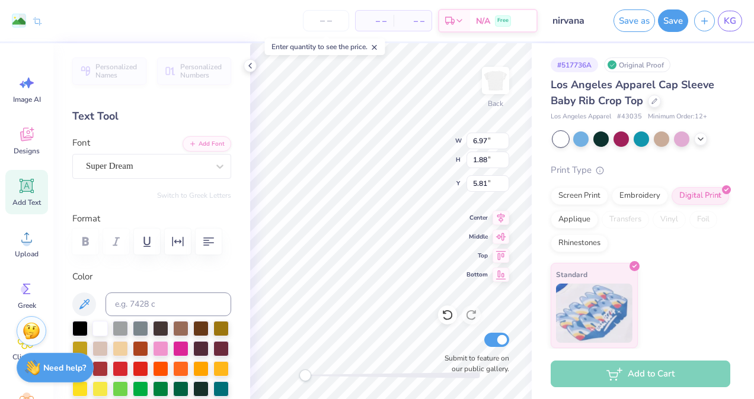
type input "0.83"
click at [449, 317] on icon at bounding box center [448, 315] width 12 height 12
click at [462, 319] on div "Back Submit to feature on our public gallery." at bounding box center [391, 221] width 282 height 356
click at [501, 71] on img at bounding box center [495, 80] width 47 height 47
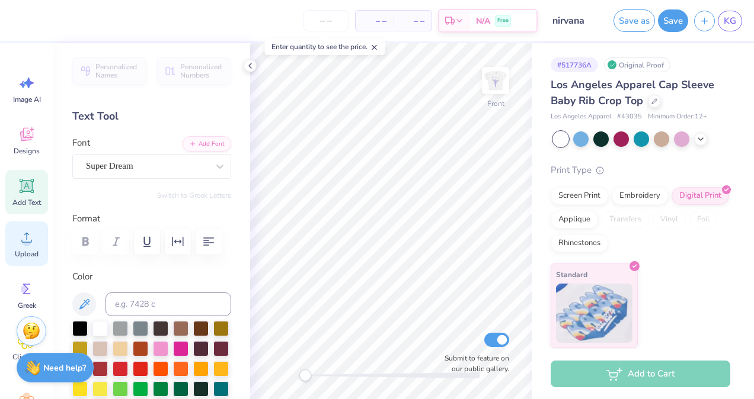
click at [35, 245] on icon at bounding box center [27, 238] width 18 height 18
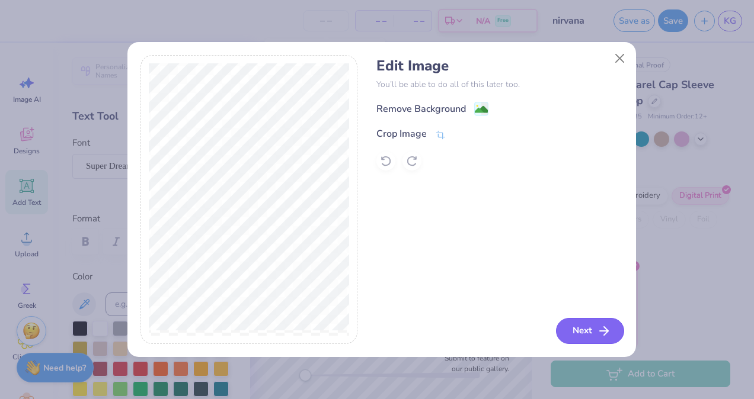
click at [587, 331] on button "Next" at bounding box center [590, 331] width 68 height 26
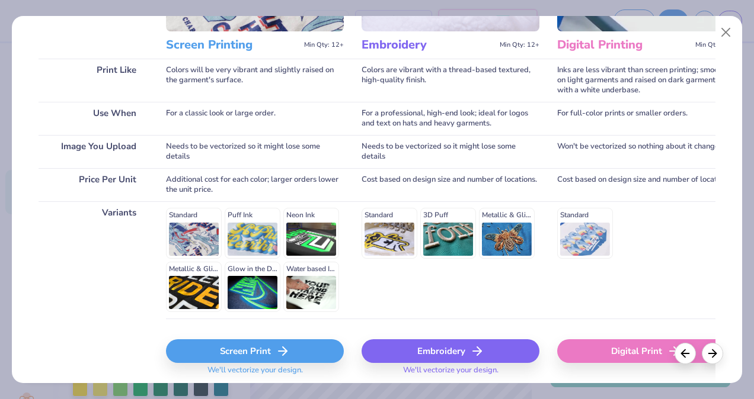
scroll to position [191, 0]
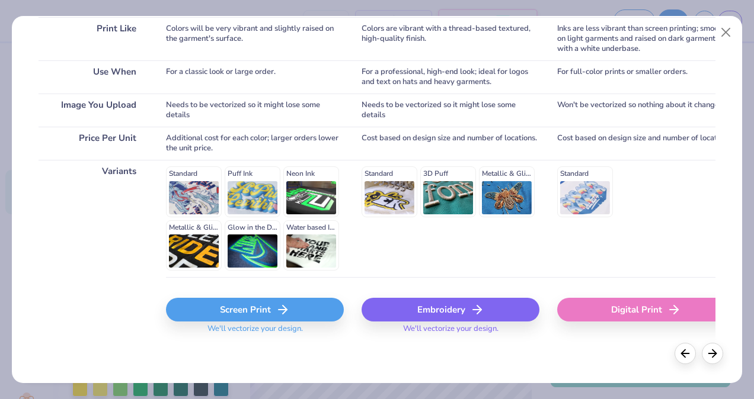
click at [629, 313] on div "Digital Print" at bounding box center [646, 310] width 178 height 24
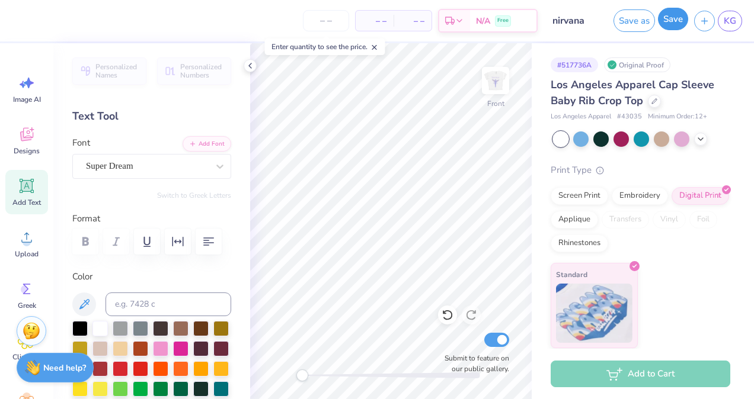
click at [683, 25] on button "Save" at bounding box center [673, 19] width 30 height 23
click at [683, 25] on div "Saving..." at bounding box center [661, 20] width 55 height 23
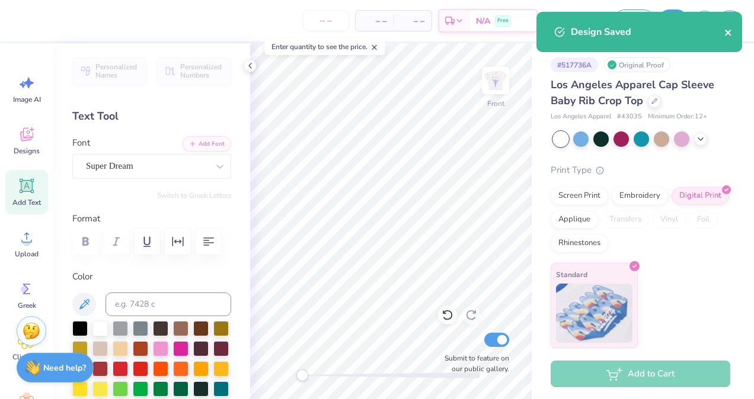
click at [727, 31] on icon "close" at bounding box center [728, 32] width 8 height 9
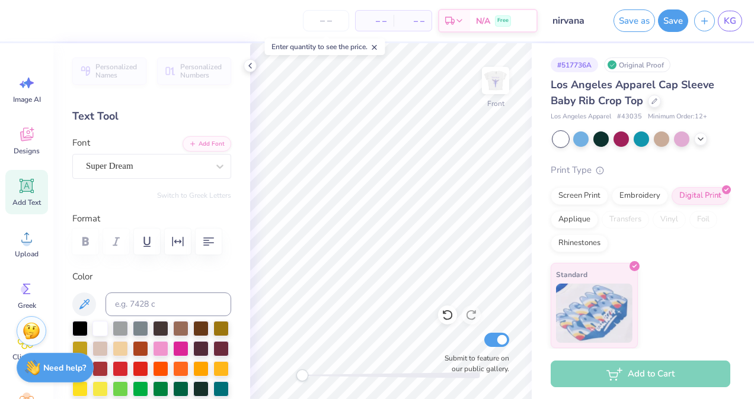
click at [732, 17] on div "Design Saved" at bounding box center [639, 36] width 210 height 54
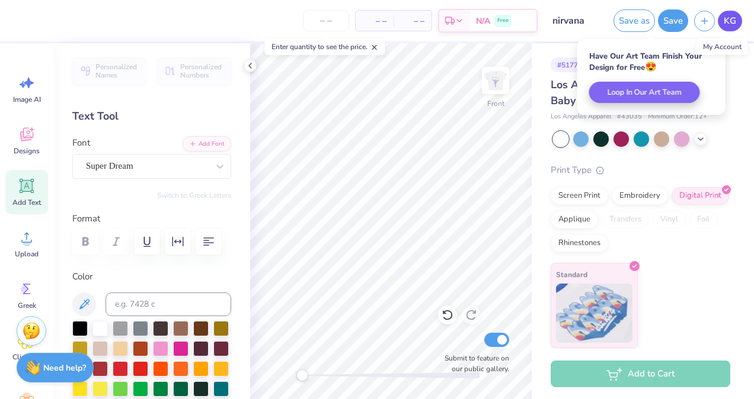
click at [731, 23] on span "KG" at bounding box center [730, 21] width 12 height 14
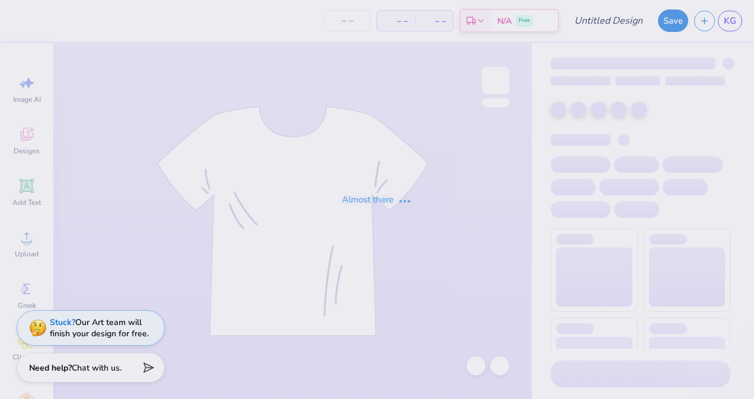
type input "bon jovi"
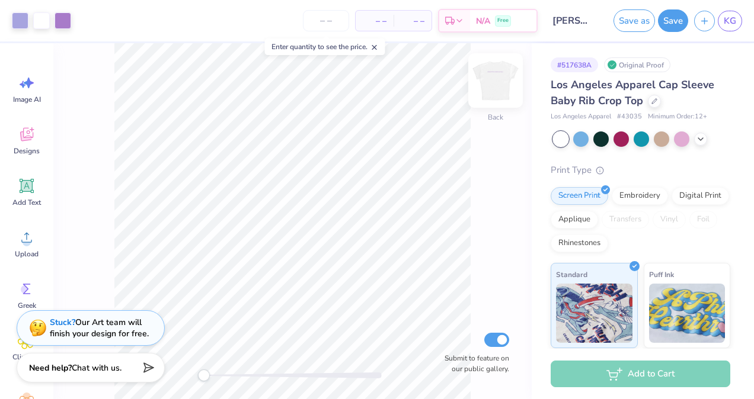
click at [483, 80] on img at bounding box center [495, 80] width 47 height 47
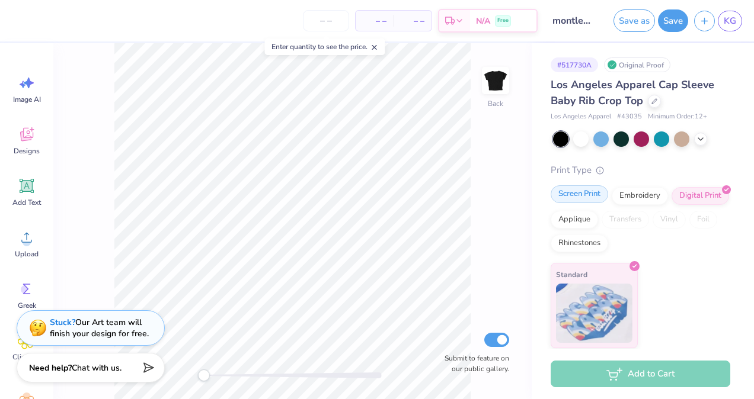
click at [592, 195] on div "Screen Print" at bounding box center [579, 195] width 57 height 18
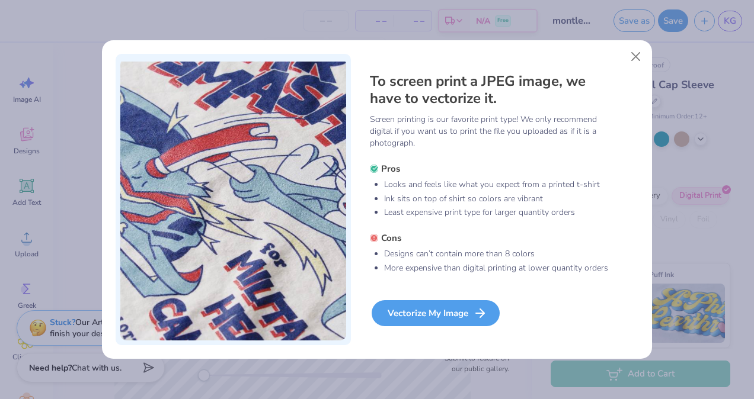
click at [439, 311] on div "Vectorize My Image" at bounding box center [436, 314] width 128 height 26
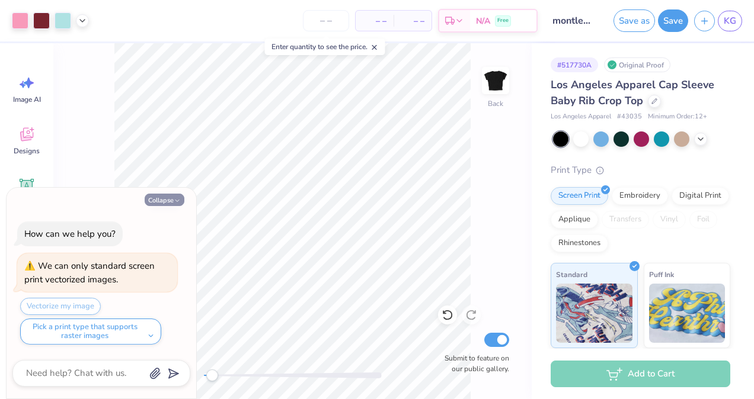
click at [179, 200] on icon "button" at bounding box center [177, 200] width 7 height 7
type textarea "x"
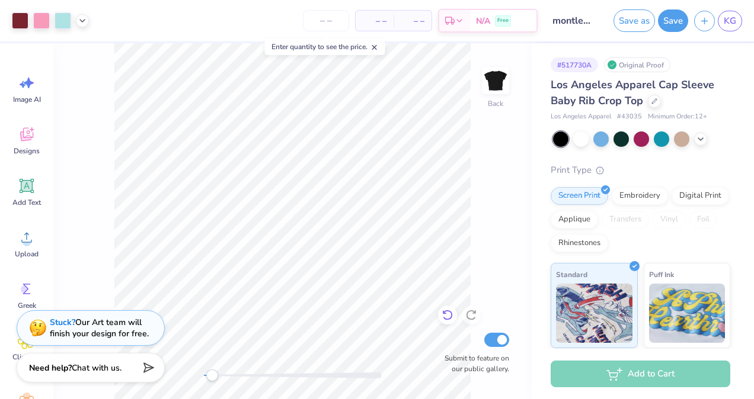
click at [448, 309] on icon at bounding box center [448, 315] width 12 height 12
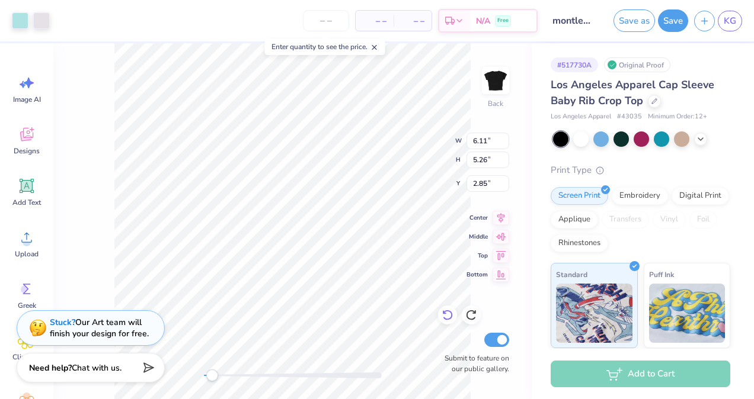
type input "2.86"
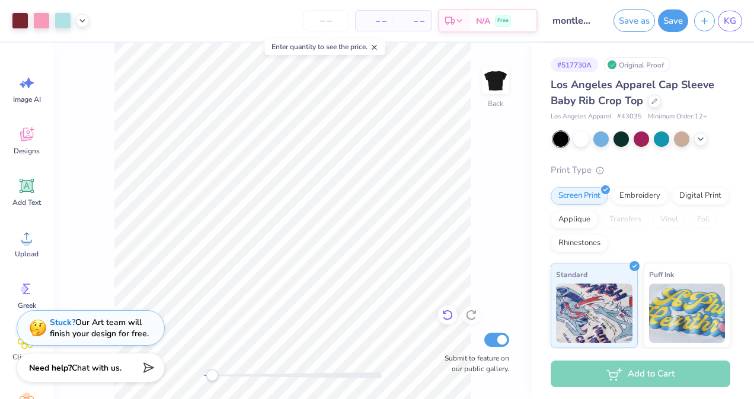
click at [449, 323] on div at bounding box center [447, 315] width 19 height 19
click at [450, 312] on icon at bounding box center [447, 316] width 10 height 11
click at [84, 17] on icon at bounding box center [82, 19] width 9 height 9
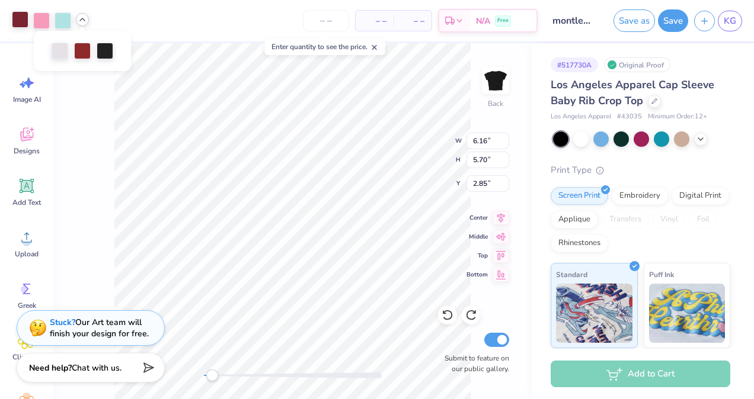
click at [17, 18] on div at bounding box center [20, 19] width 17 height 17
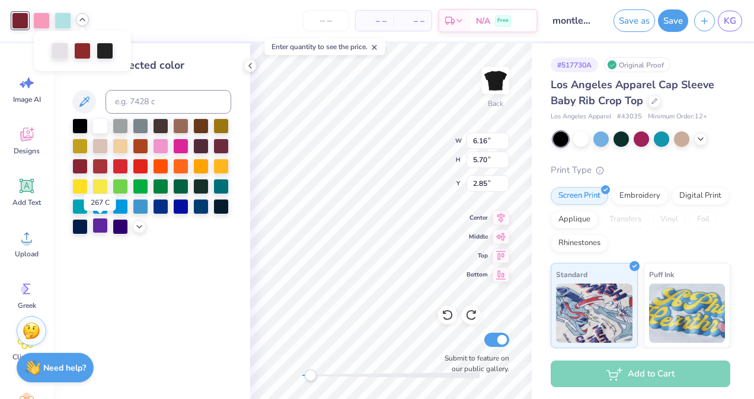
click at [101, 222] on div at bounding box center [99, 225] width 15 height 15
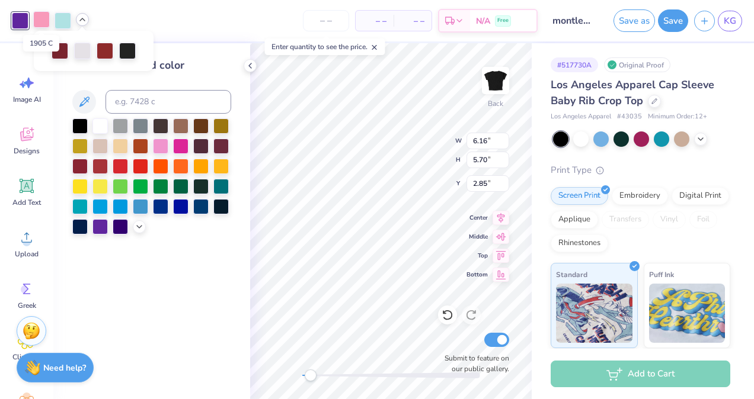
click at [37, 14] on div at bounding box center [41, 19] width 17 height 17
click at [113, 224] on div at bounding box center [120, 225] width 15 height 15
click at [64, 11] on div at bounding box center [63, 19] width 17 height 17
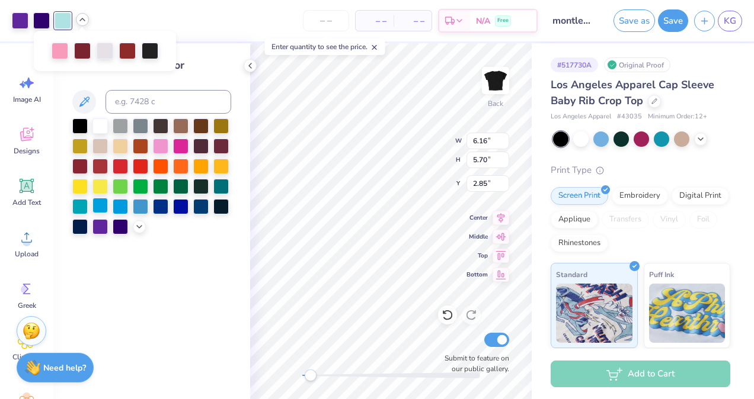
click at [97, 215] on div at bounding box center [151, 177] width 159 height 116
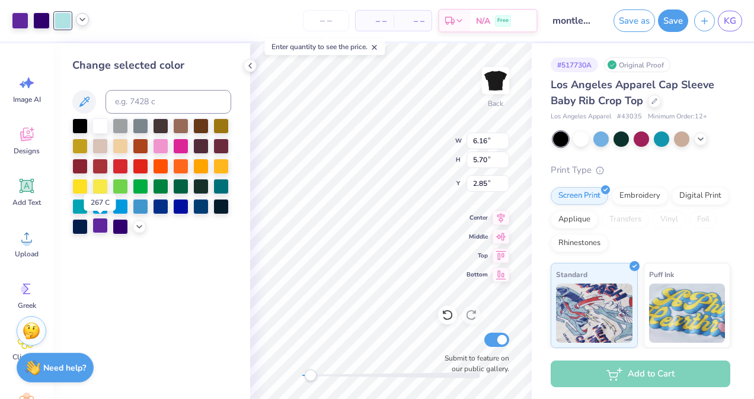
click at [99, 232] on div at bounding box center [99, 225] width 15 height 15
click at [62, 18] on div at bounding box center [63, 19] width 17 height 17
click at [138, 229] on icon at bounding box center [139, 225] width 9 height 9
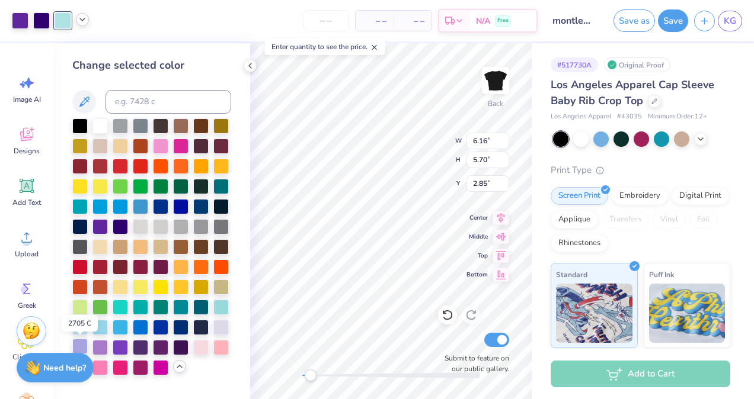
click at [83, 342] on div at bounding box center [79, 346] width 15 height 15
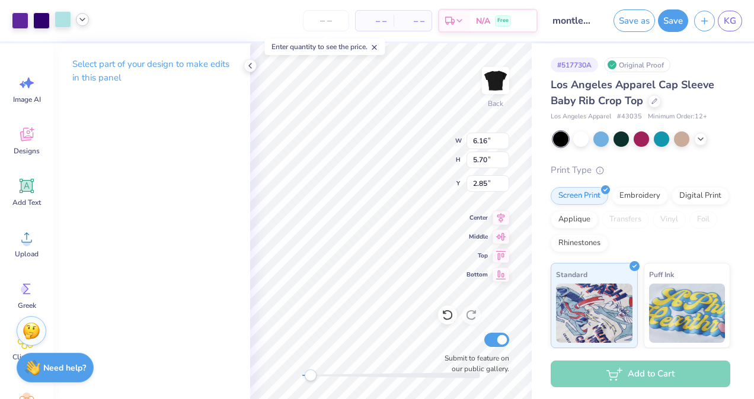
click at [65, 18] on div at bounding box center [63, 19] width 17 height 17
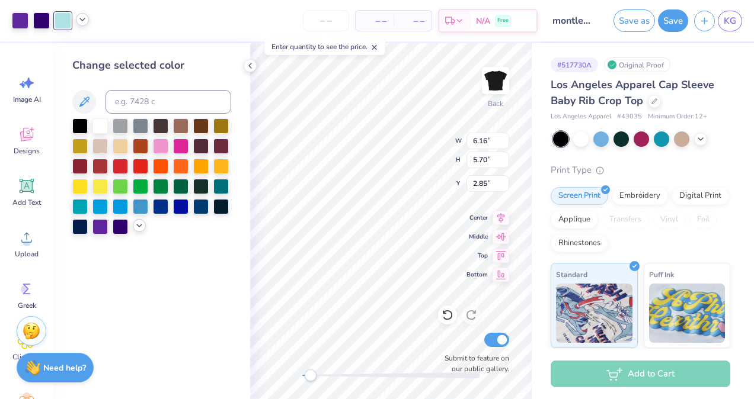
click at [135, 230] on icon at bounding box center [139, 225] width 9 height 9
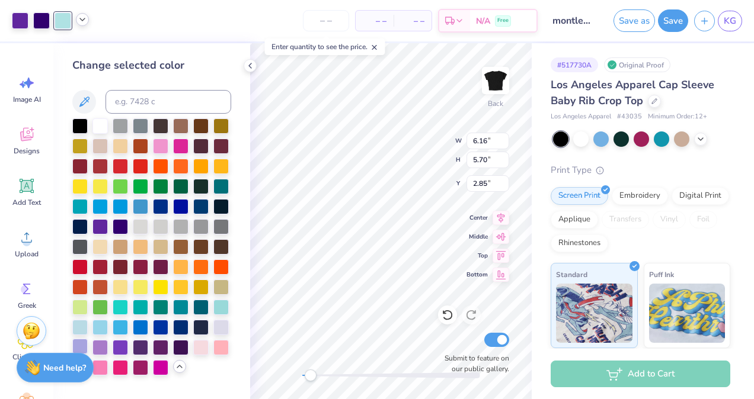
click at [80, 343] on div at bounding box center [79, 346] width 15 height 15
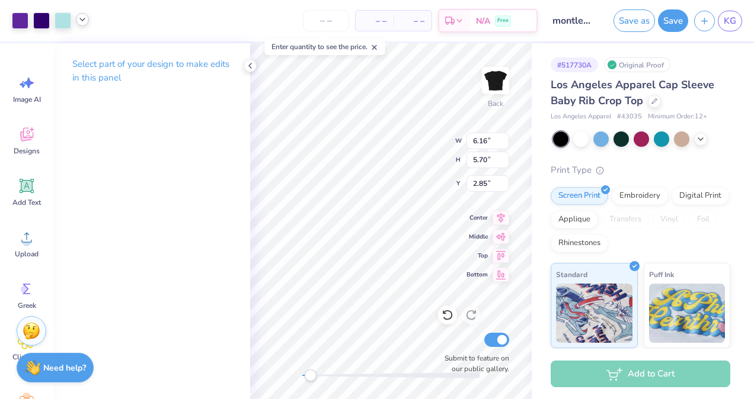
click at [82, 21] on polyline at bounding box center [82, 19] width 5 height 2
click at [31, 49] on div at bounding box center [37, 49] width 17 height 17
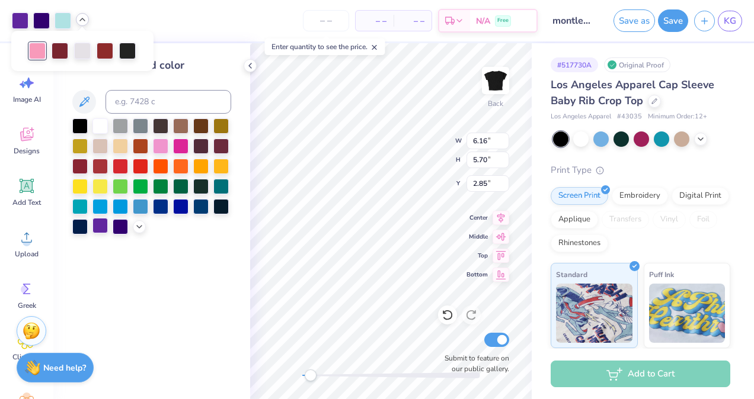
click at [97, 225] on div at bounding box center [99, 225] width 15 height 15
click at [56, 50] on div at bounding box center [60, 49] width 17 height 17
click at [98, 225] on div at bounding box center [99, 225] width 15 height 15
click at [136, 225] on icon at bounding box center [139, 225] width 9 height 9
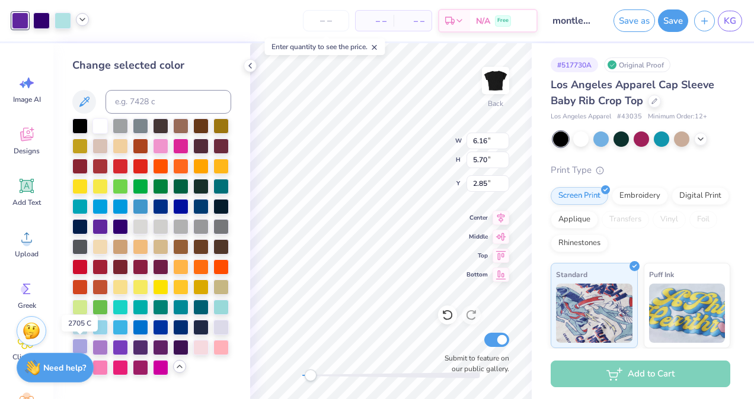
click at [84, 346] on div at bounding box center [79, 346] width 15 height 15
click at [244, 111] on div "Change selected color" at bounding box center [151, 221] width 197 height 356
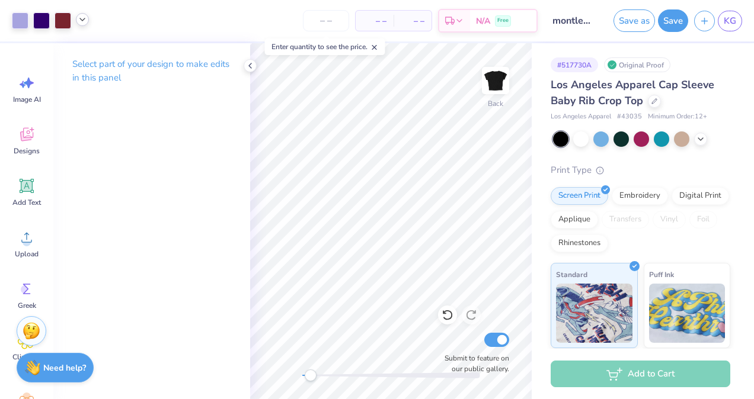
click at [84, 21] on icon at bounding box center [82, 19] width 9 height 9
click at [108, 53] on div at bounding box center [105, 49] width 17 height 17
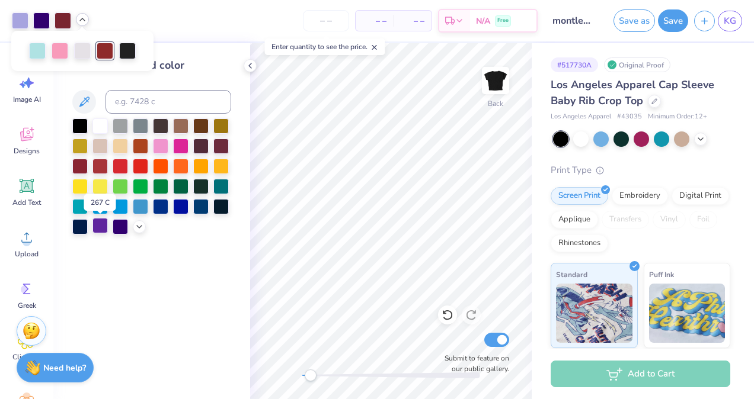
click at [103, 220] on div at bounding box center [99, 225] width 15 height 15
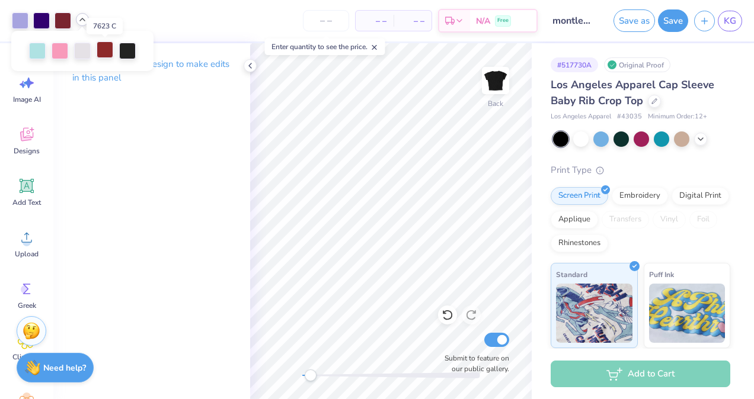
click at [113, 46] on div at bounding box center [105, 49] width 17 height 17
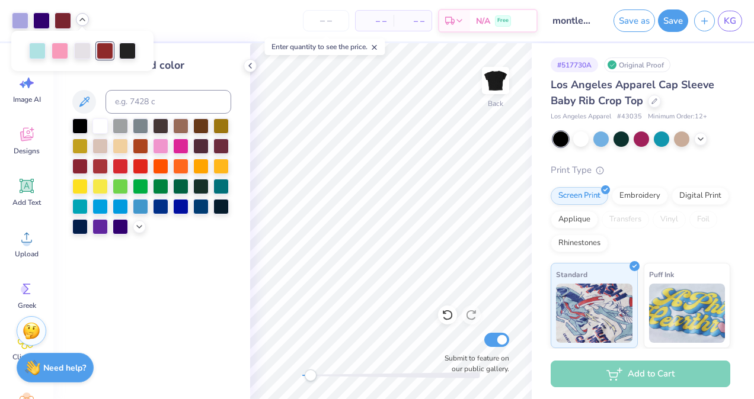
click at [143, 221] on div at bounding box center [139, 226] width 13 height 13
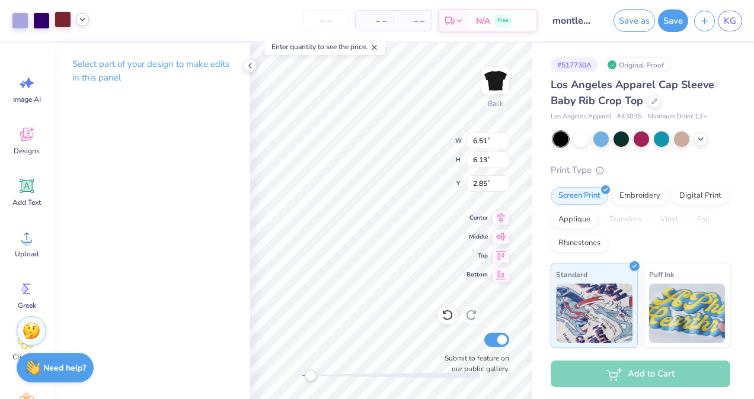
click at [55, 17] on div at bounding box center [63, 19] width 17 height 17
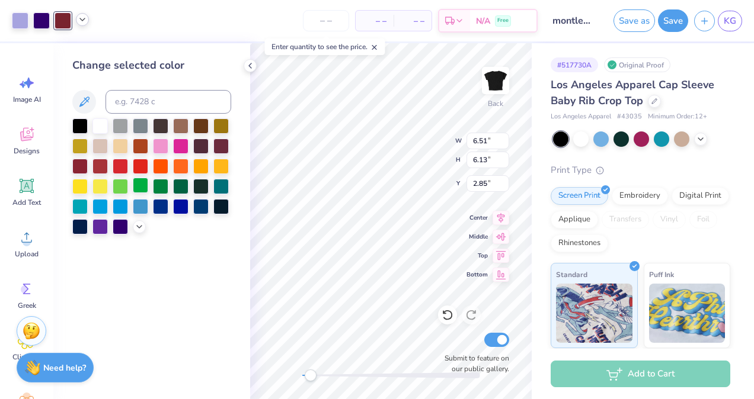
click at [133, 188] on div at bounding box center [140, 185] width 15 height 15
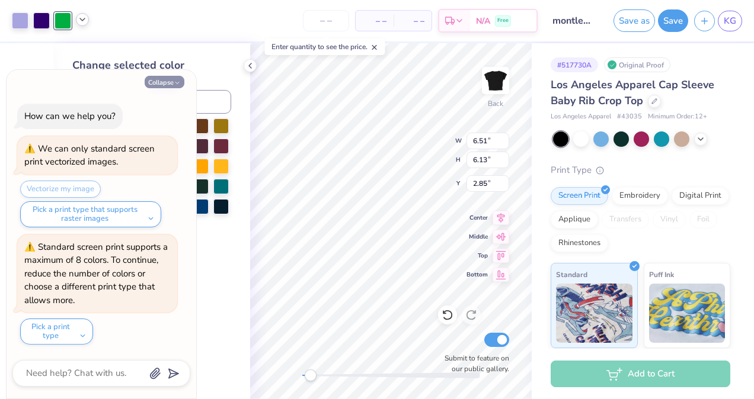
click at [162, 83] on button "Collapse" at bounding box center [165, 82] width 40 height 12
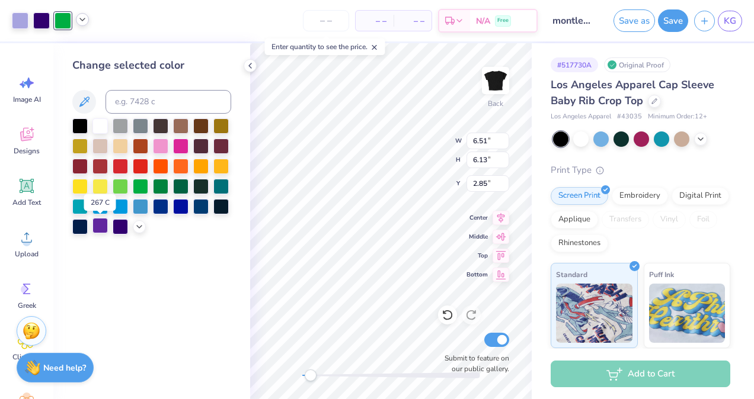
click at [103, 220] on div at bounding box center [99, 225] width 15 height 15
click at [81, 15] on icon at bounding box center [82, 19] width 9 height 9
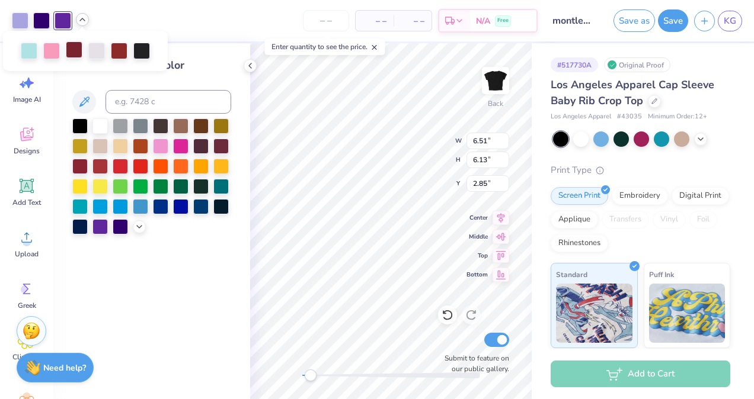
click at [68, 58] on div at bounding box center [74, 49] width 17 height 17
click at [50, 52] on div at bounding box center [51, 49] width 17 height 17
click at [100, 228] on div at bounding box center [99, 225] width 15 height 15
click at [134, 229] on div at bounding box center [139, 225] width 13 height 13
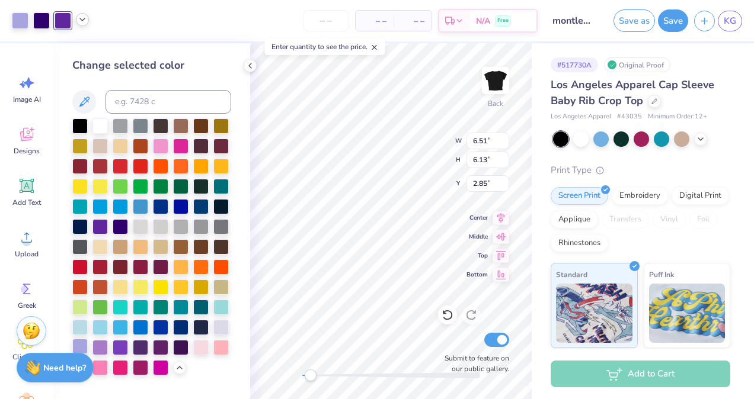
click at [77, 350] on div at bounding box center [79, 346] width 15 height 15
click at [215, 88] on div "Change selected color" at bounding box center [151, 216] width 159 height 318
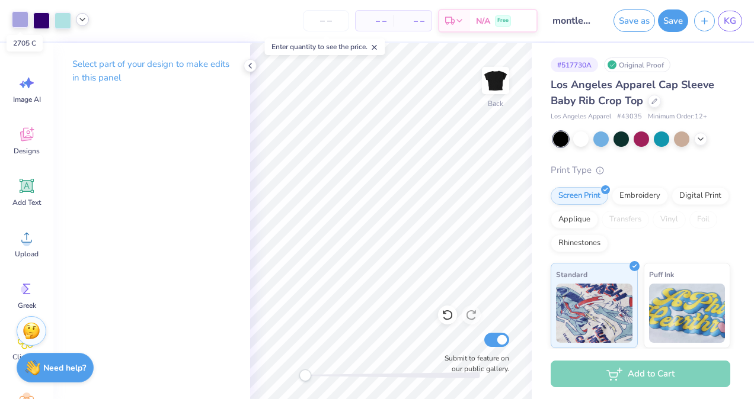
click at [18, 21] on div at bounding box center [20, 19] width 17 height 17
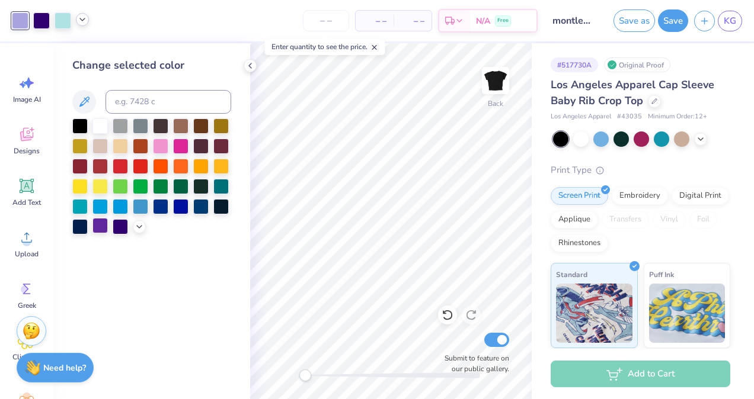
click at [95, 227] on div at bounding box center [99, 225] width 15 height 15
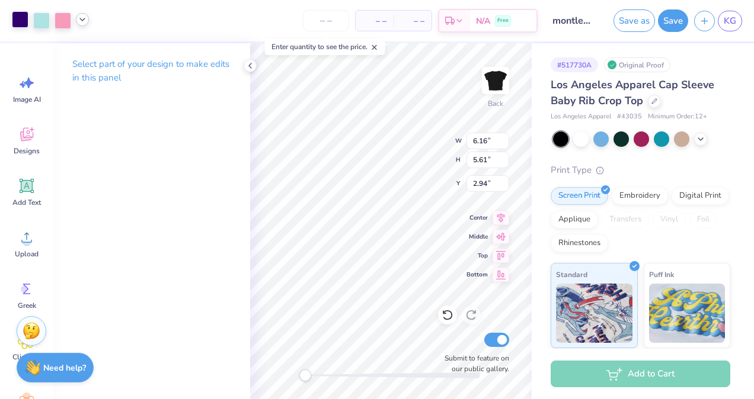
click at [20, 23] on div at bounding box center [20, 19] width 17 height 17
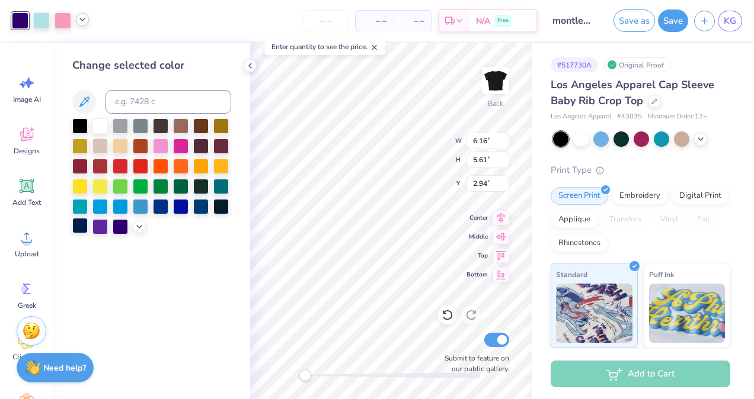
click at [82, 231] on div at bounding box center [79, 225] width 15 height 15
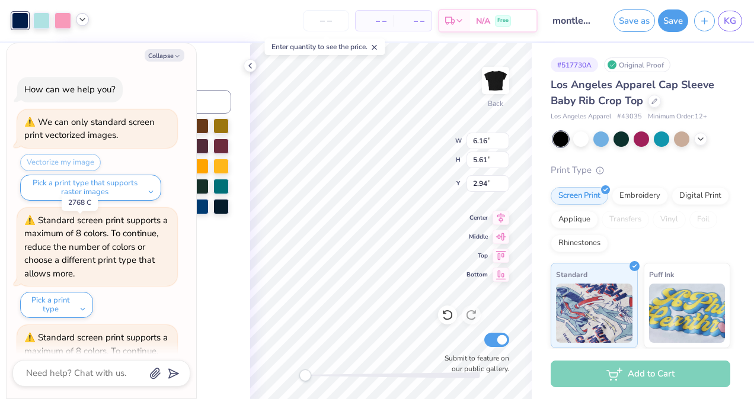
scroll to position [91, 0]
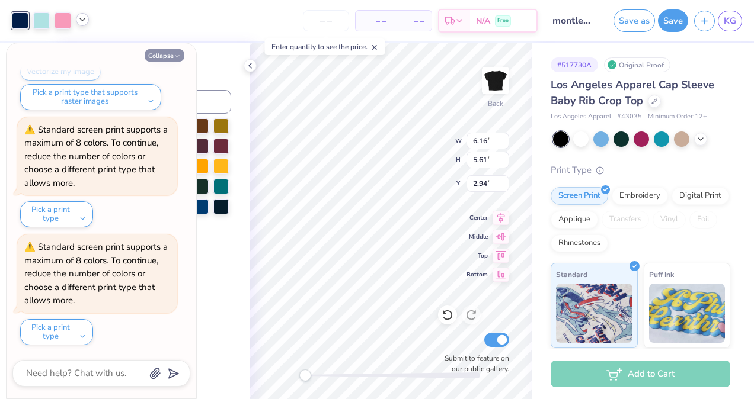
click at [180, 54] on icon "button" at bounding box center [177, 56] width 7 height 7
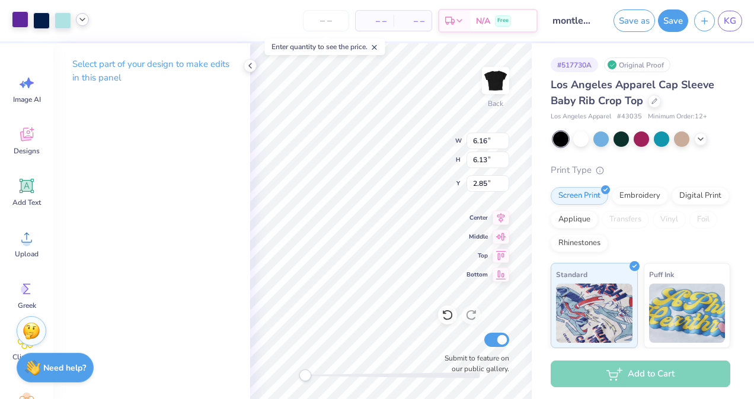
click at [18, 26] on div at bounding box center [20, 19] width 17 height 17
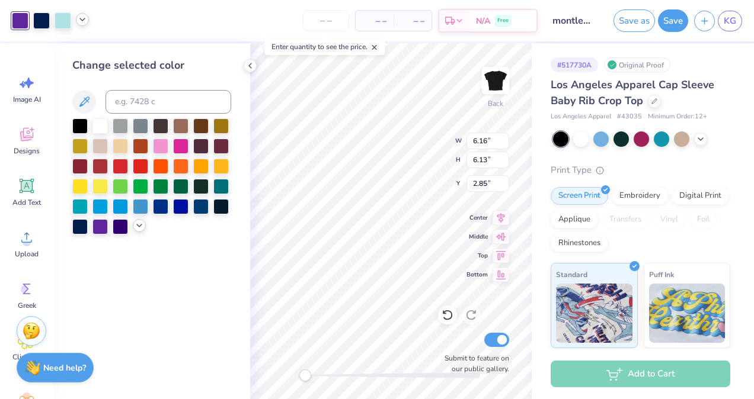
click at [135, 226] on icon at bounding box center [139, 225] width 9 height 9
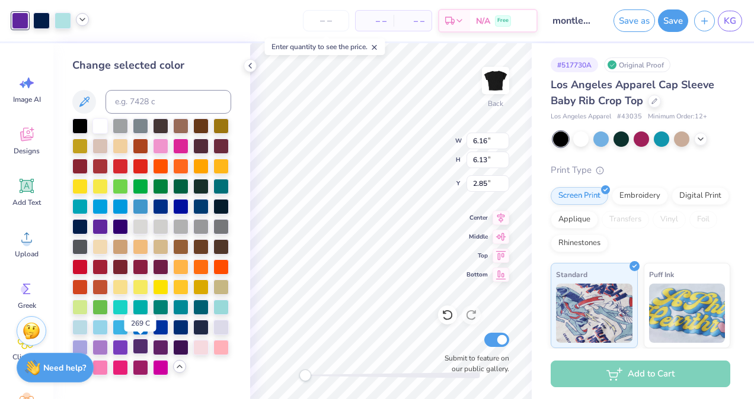
click at [143, 342] on div at bounding box center [140, 346] width 15 height 15
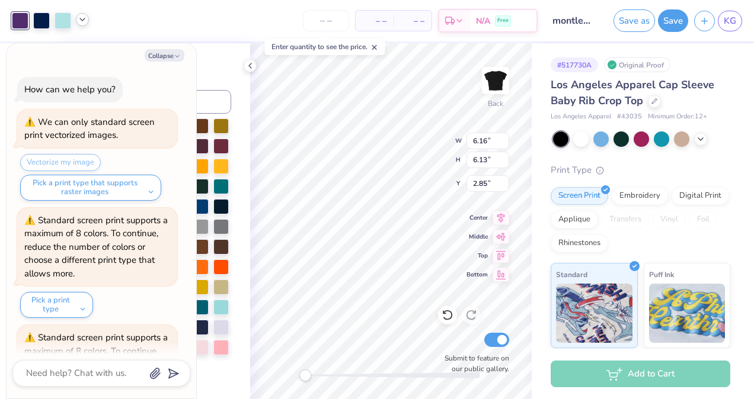
scroll to position [209, 0]
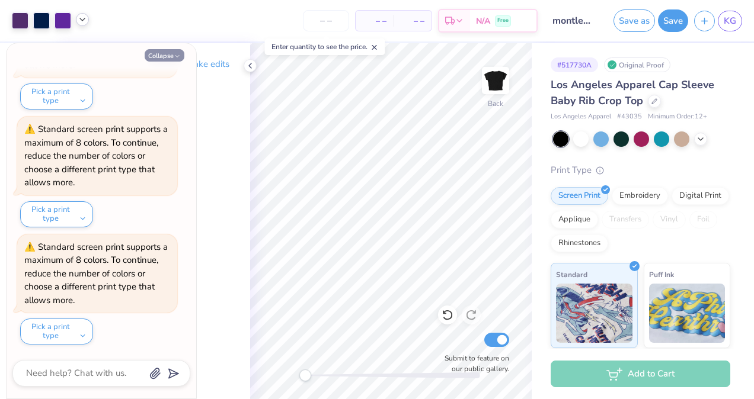
click at [168, 56] on button "Collapse" at bounding box center [165, 55] width 40 height 12
type textarea "x"
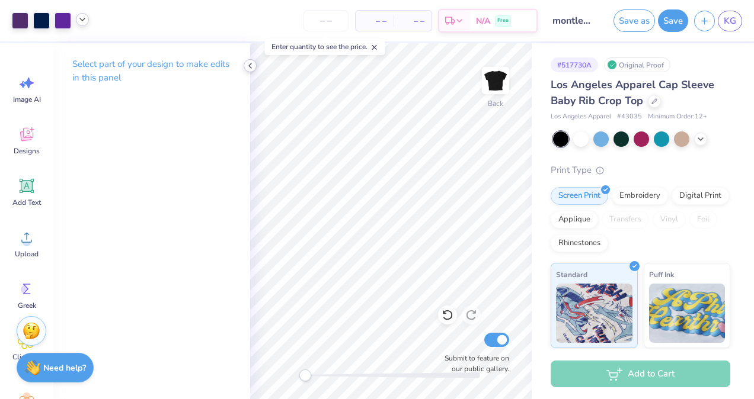
click at [251, 63] on polyline at bounding box center [250, 65] width 2 height 5
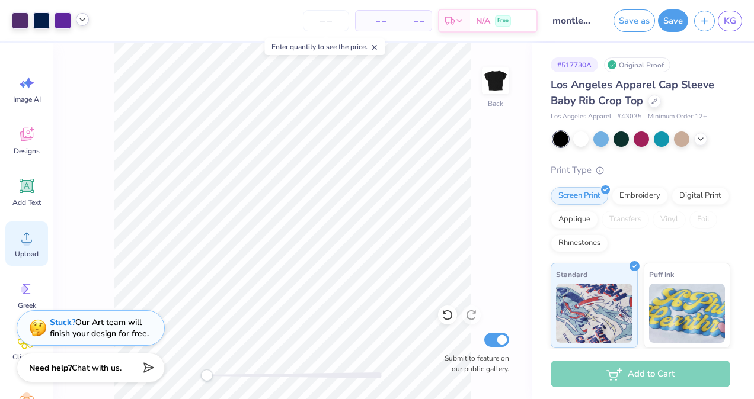
click at [30, 232] on icon at bounding box center [27, 238] width 18 height 18
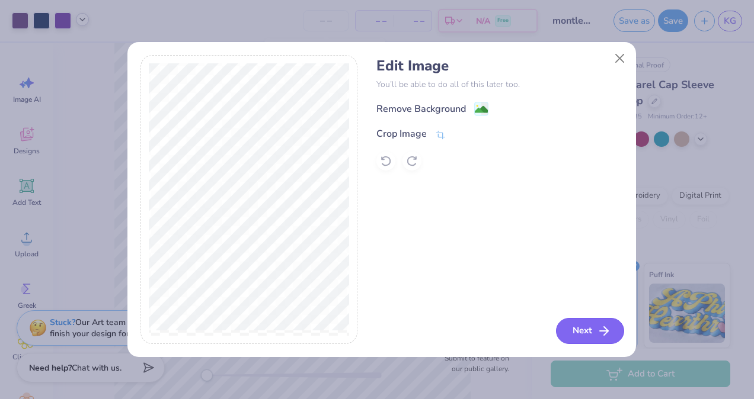
click at [583, 333] on button "Next" at bounding box center [590, 331] width 68 height 26
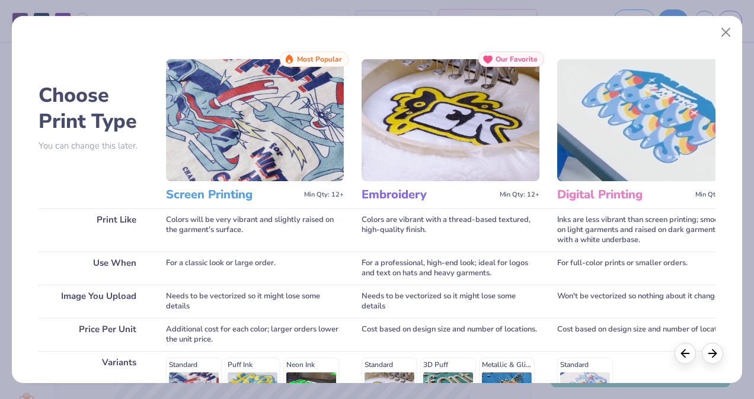
scroll to position [191, 0]
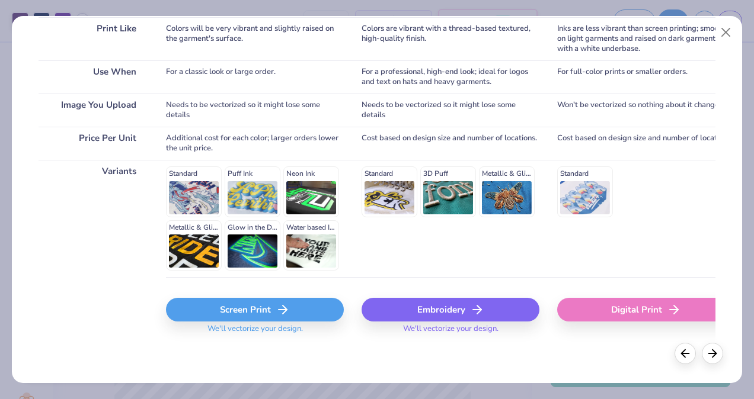
click at [606, 316] on div "Digital Print" at bounding box center [646, 310] width 178 height 24
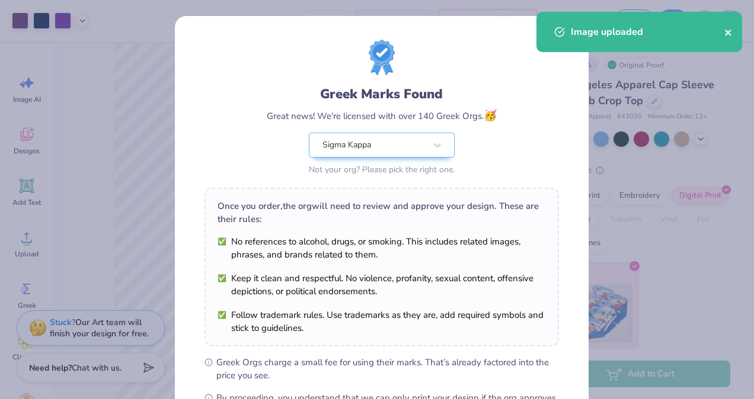
click at [728, 29] on icon "close" at bounding box center [728, 32] width 8 height 9
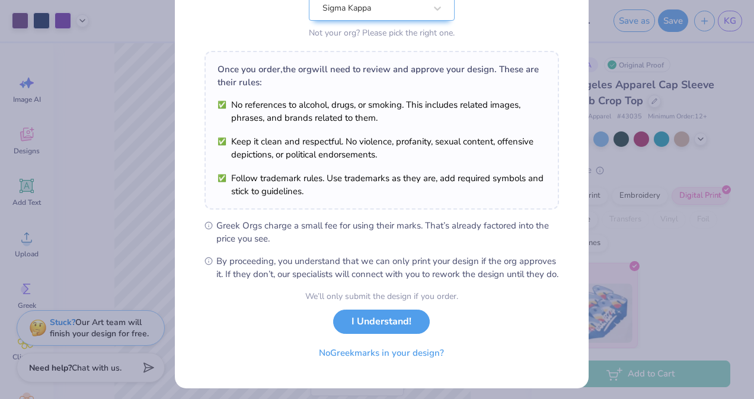
scroll to position [151, 0]
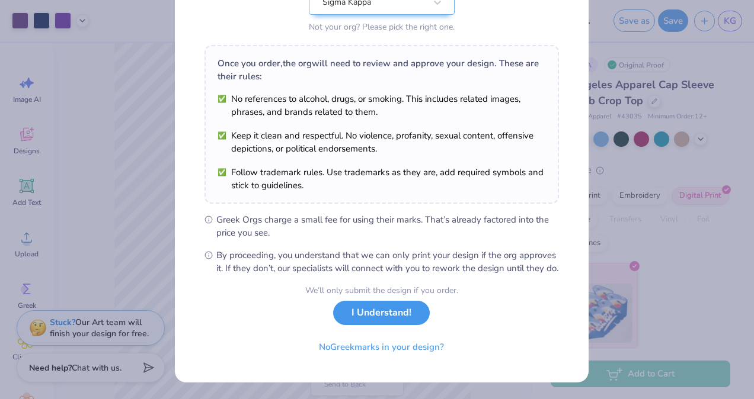
click at [391, 317] on button "I Understand!" at bounding box center [381, 313] width 97 height 24
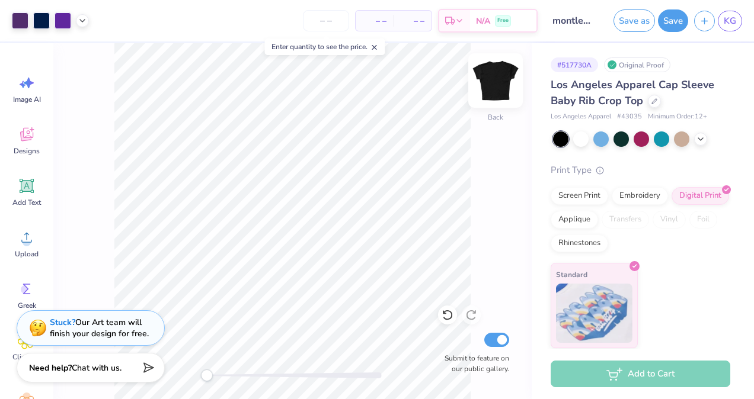
click at [500, 69] on img at bounding box center [495, 80] width 47 height 47
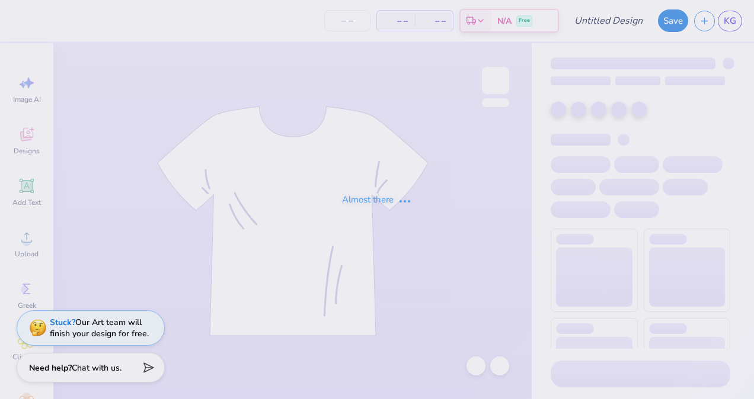
type input "[PERSON_NAME]"
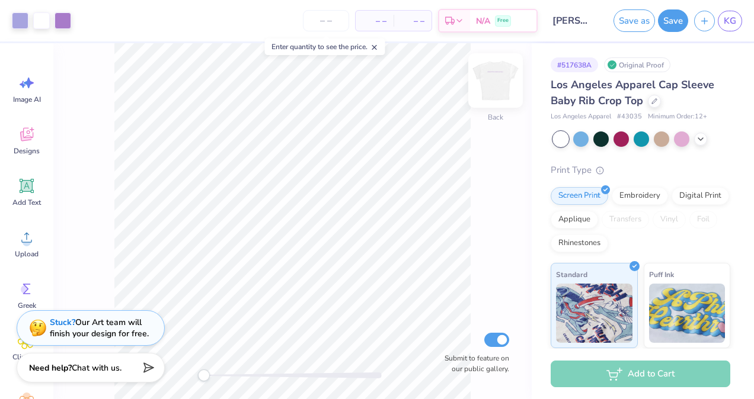
click at [488, 83] on img at bounding box center [495, 80] width 47 height 47
click at [733, 20] on span "KG" at bounding box center [730, 21] width 12 height 14
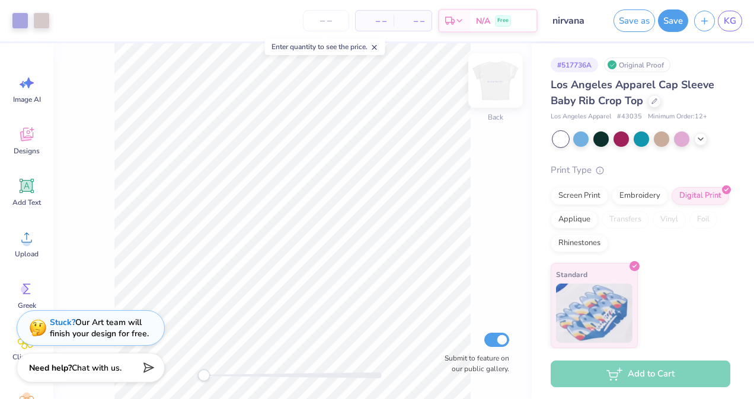
click at [483, 91] on img at bounding box center [495, 80] width 47 height 47
click at [728, 23] on span "KG" at bounding box center [730, 21] width 12 height 14
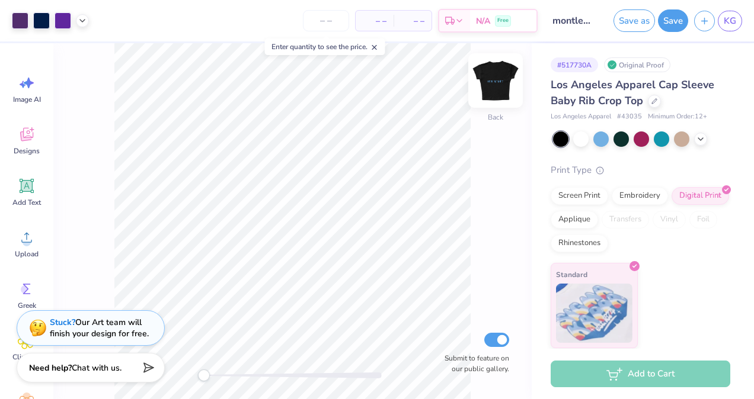
click at [498, 92] on img at bounding box center [495, 80] width 47 height 47
click at [379, 47] on icon at bounding box center [374, 47] width 8 height 8
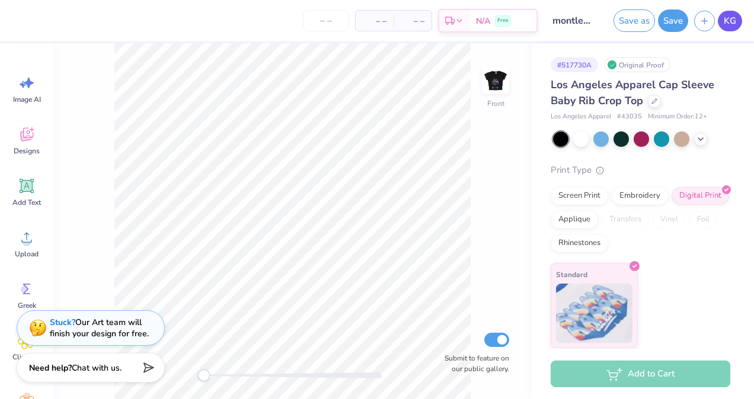
click at [736, 21] on span "KG" at bounding box center [730, 21] width 12 height 14
